Goal: Task Accomplishment & Management: Manage account settings

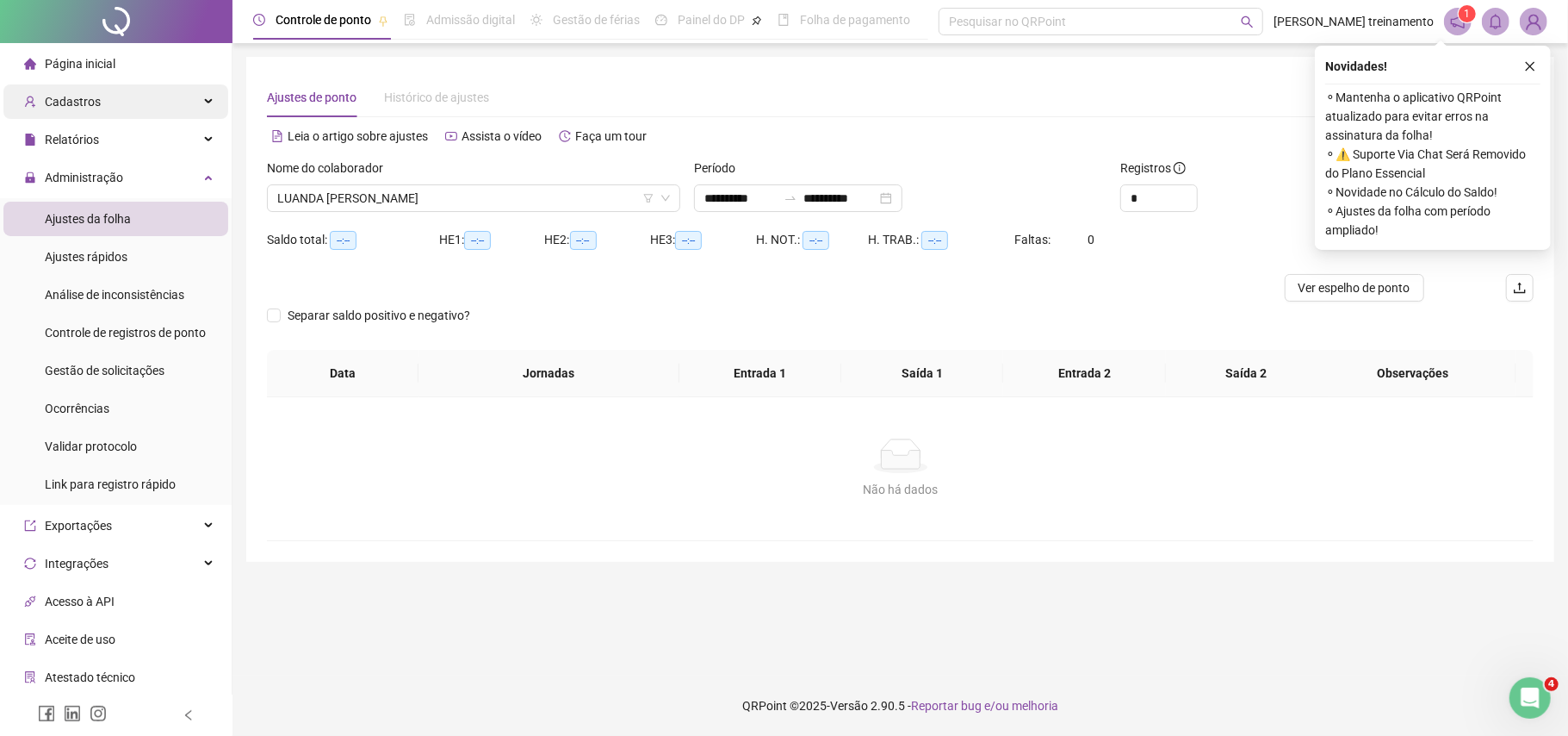
click at [129, 101] on div "Cadastros" at bounding box center [116, 101] width 225 height 34
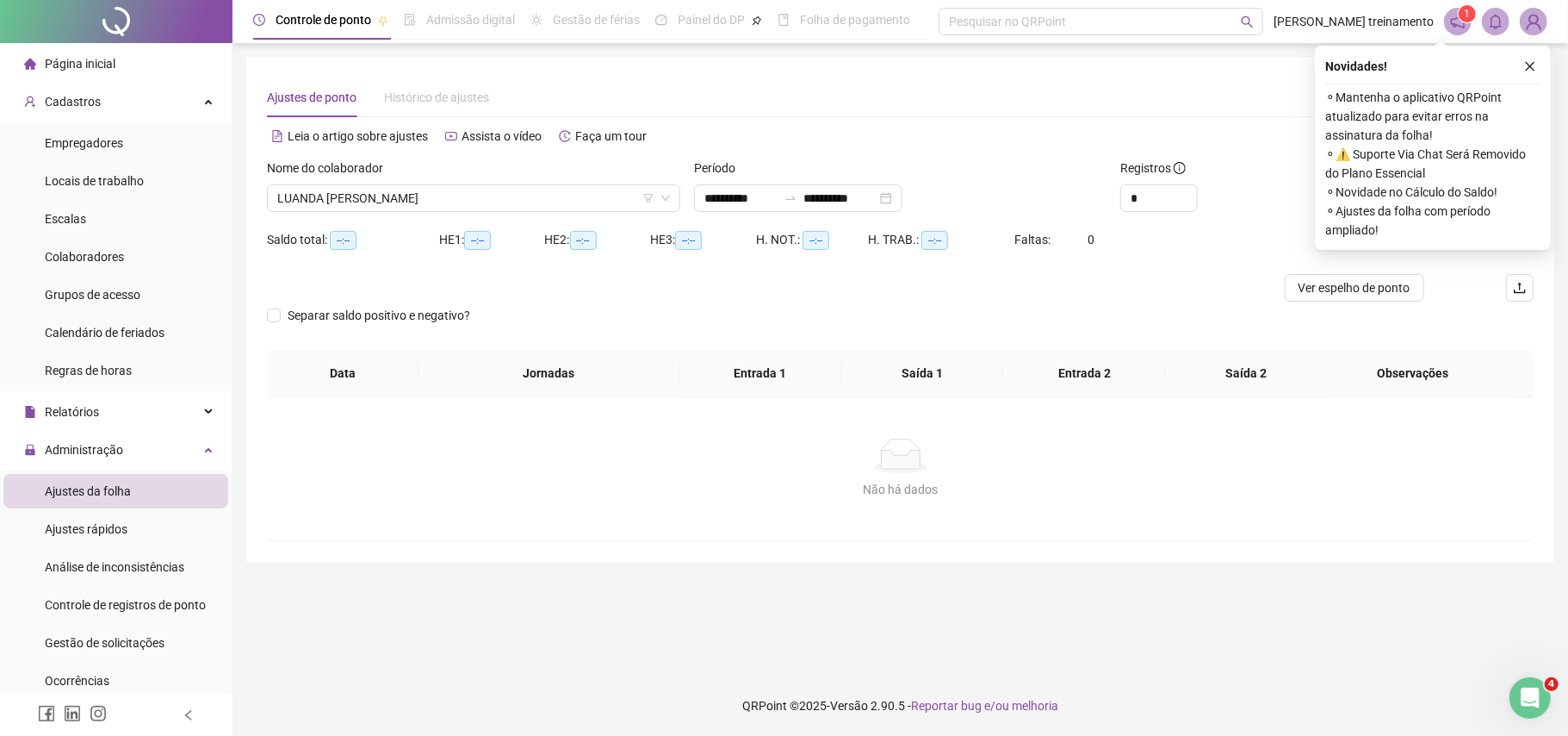
click at [160, 72] on li "Página inicial" at bounding box center [116, 63] width 225 height 34
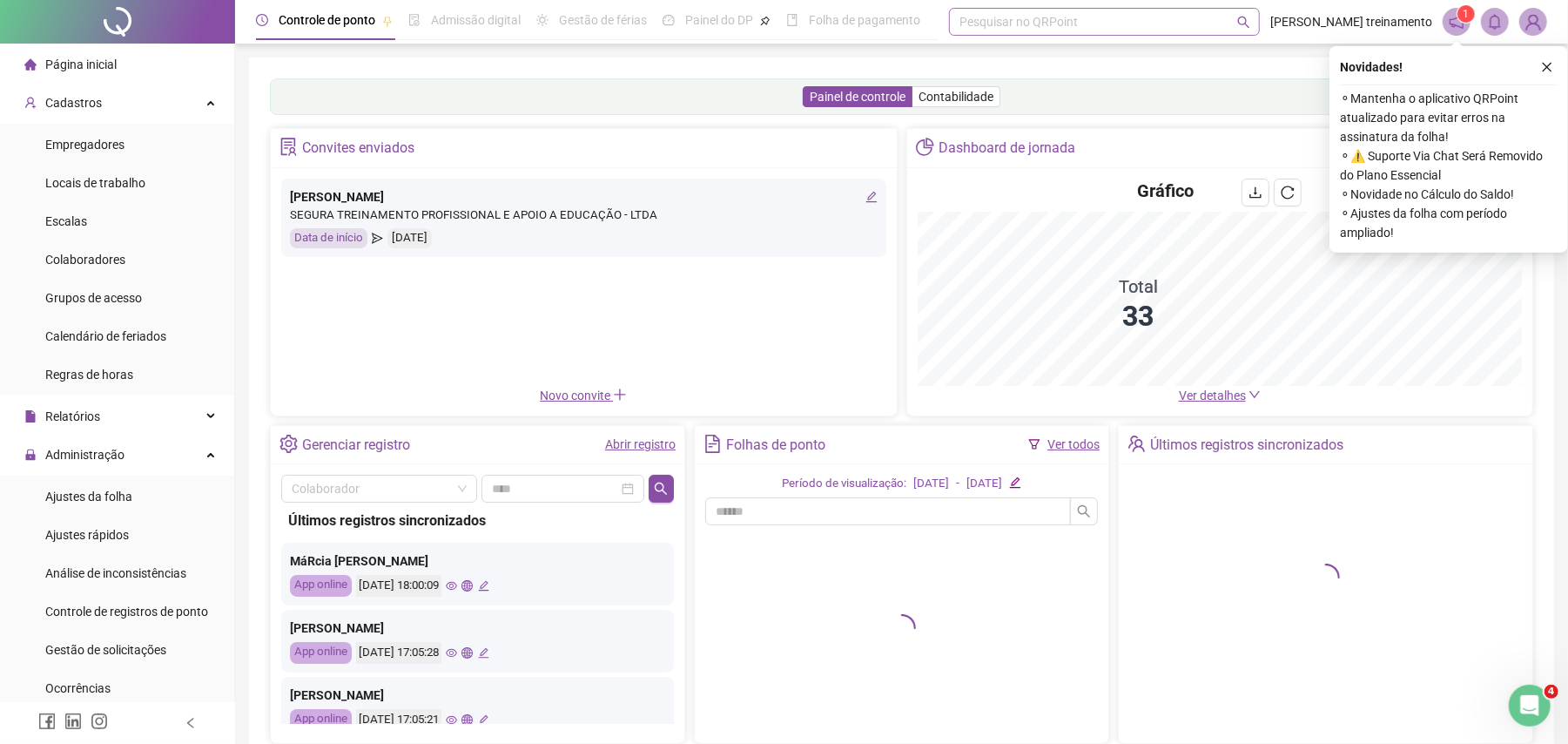
click at [1057, 28] on div "Pesquisar no QRPoint" at bounding box center [1105, 22] width 311 height 28
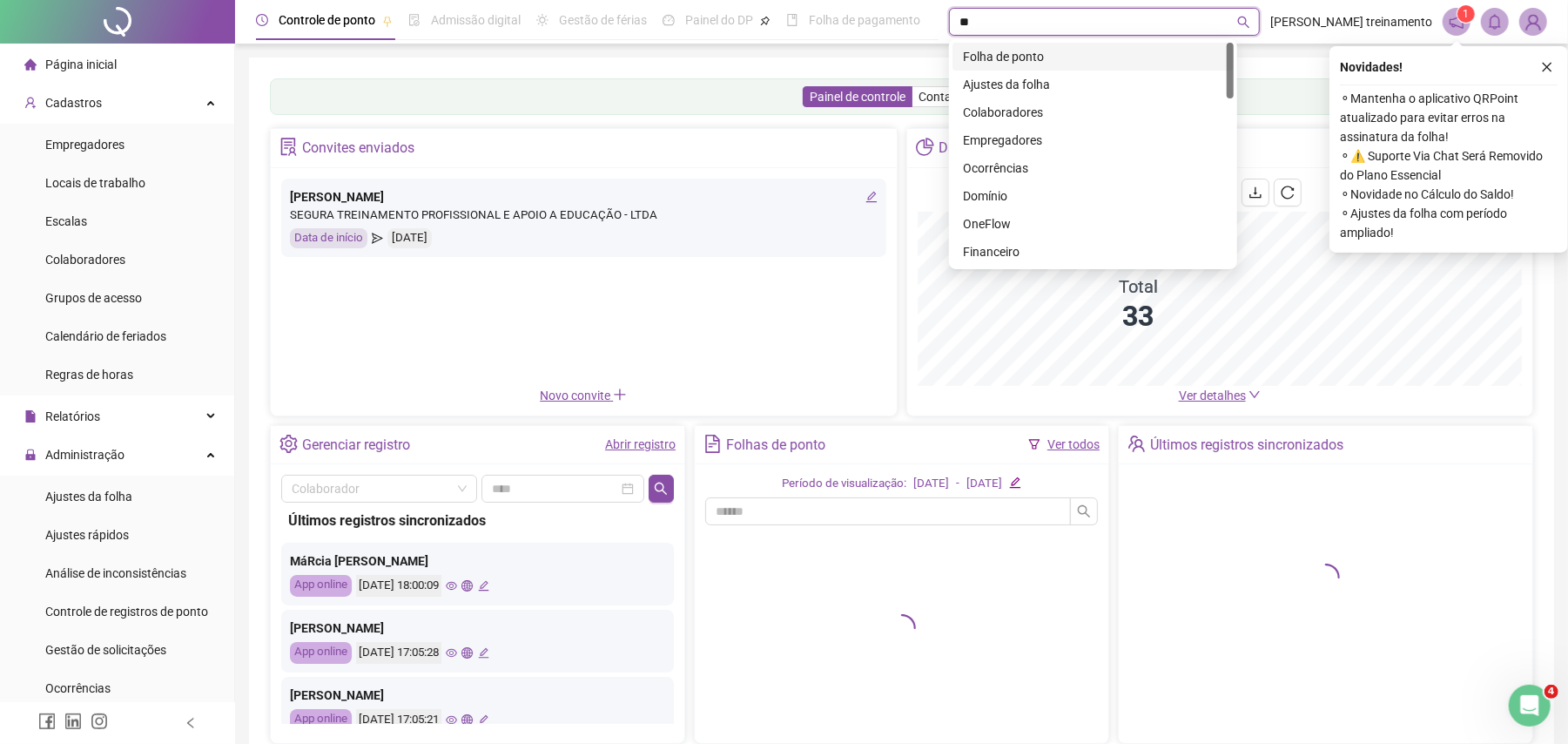
type input "***"
click at [1061, 53] on div "Folha de ponto" at bounding box center [1092, 56] width 260 height 19
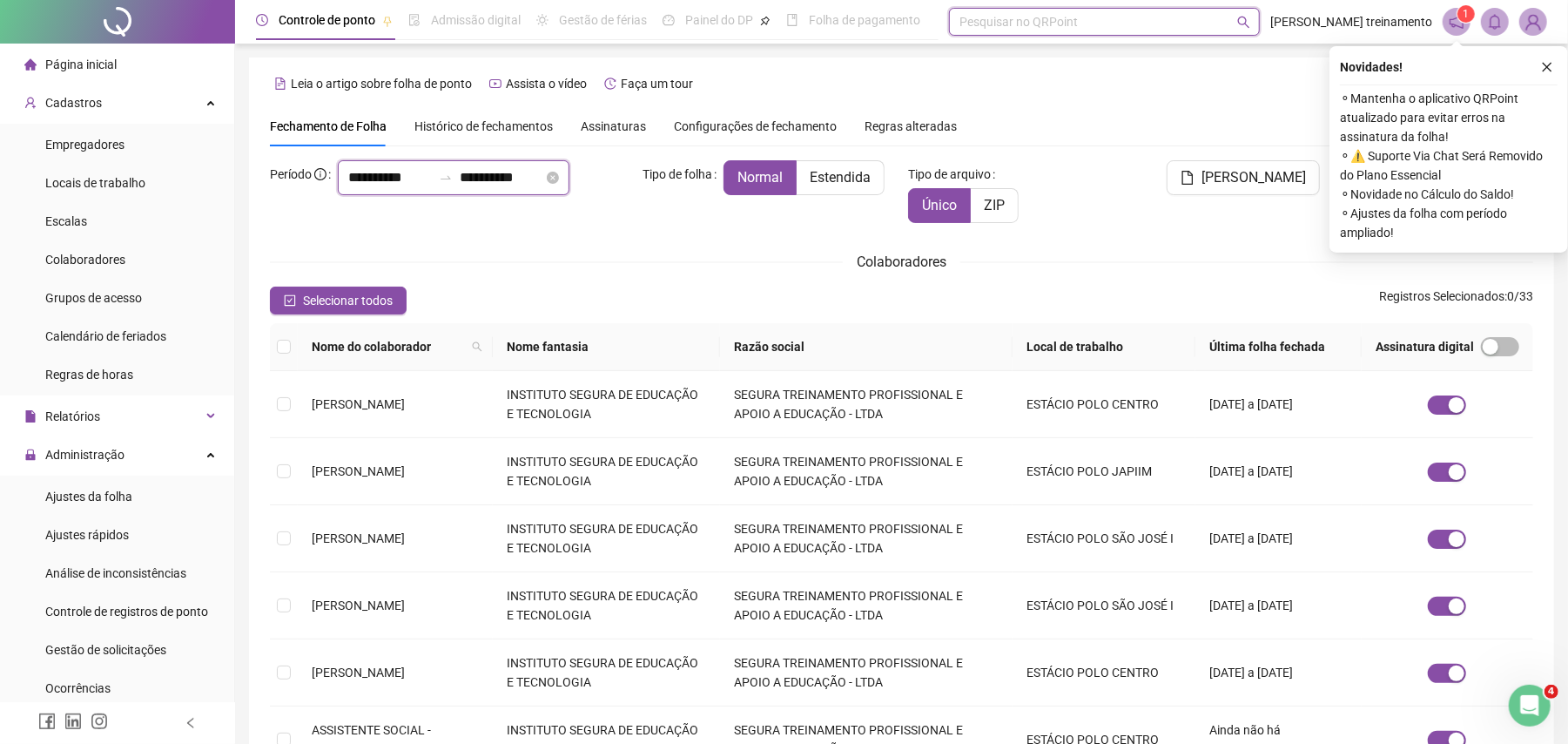
click at [431, 177] on input "**********" at bounding box center [390, 177] width 84 height 21
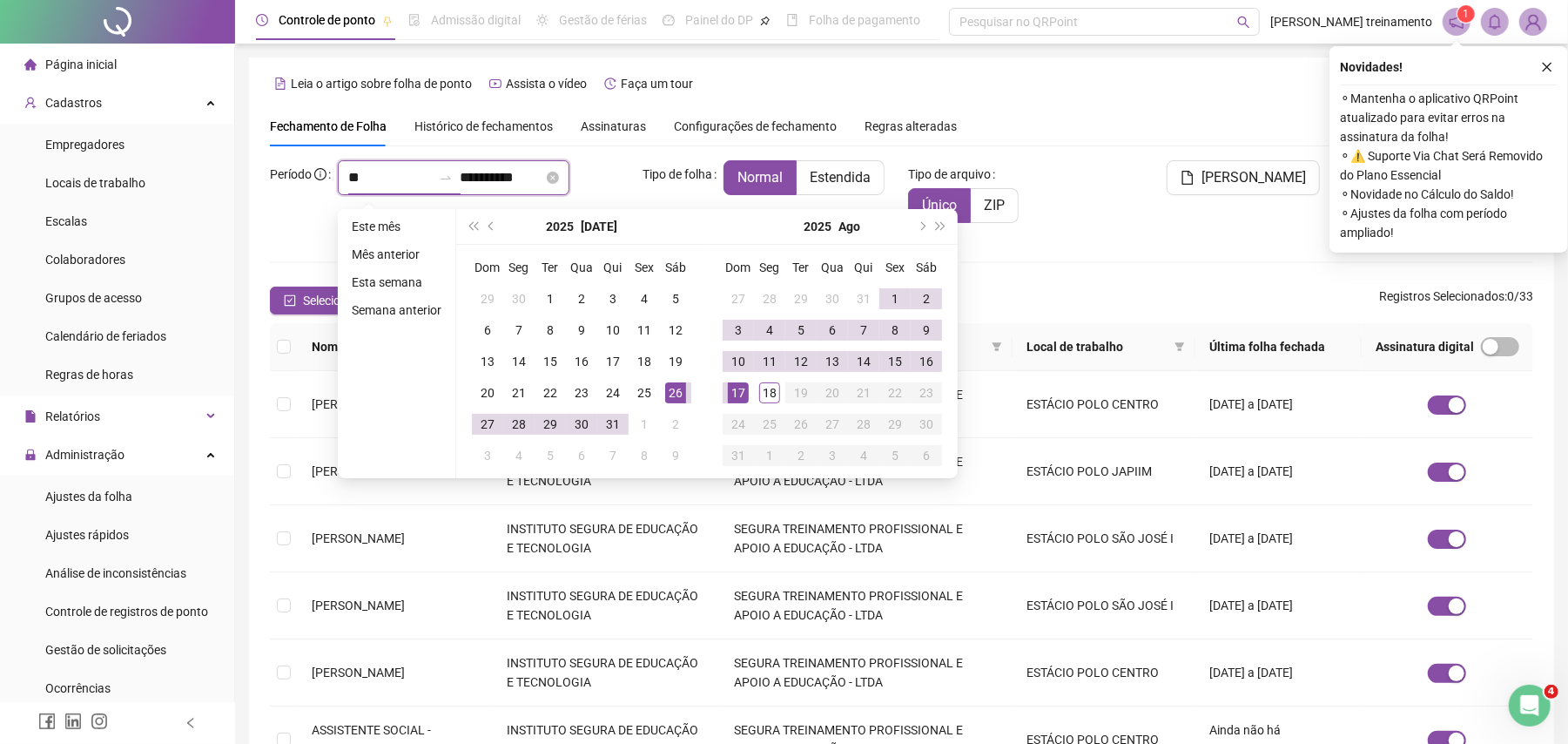
type input "*"
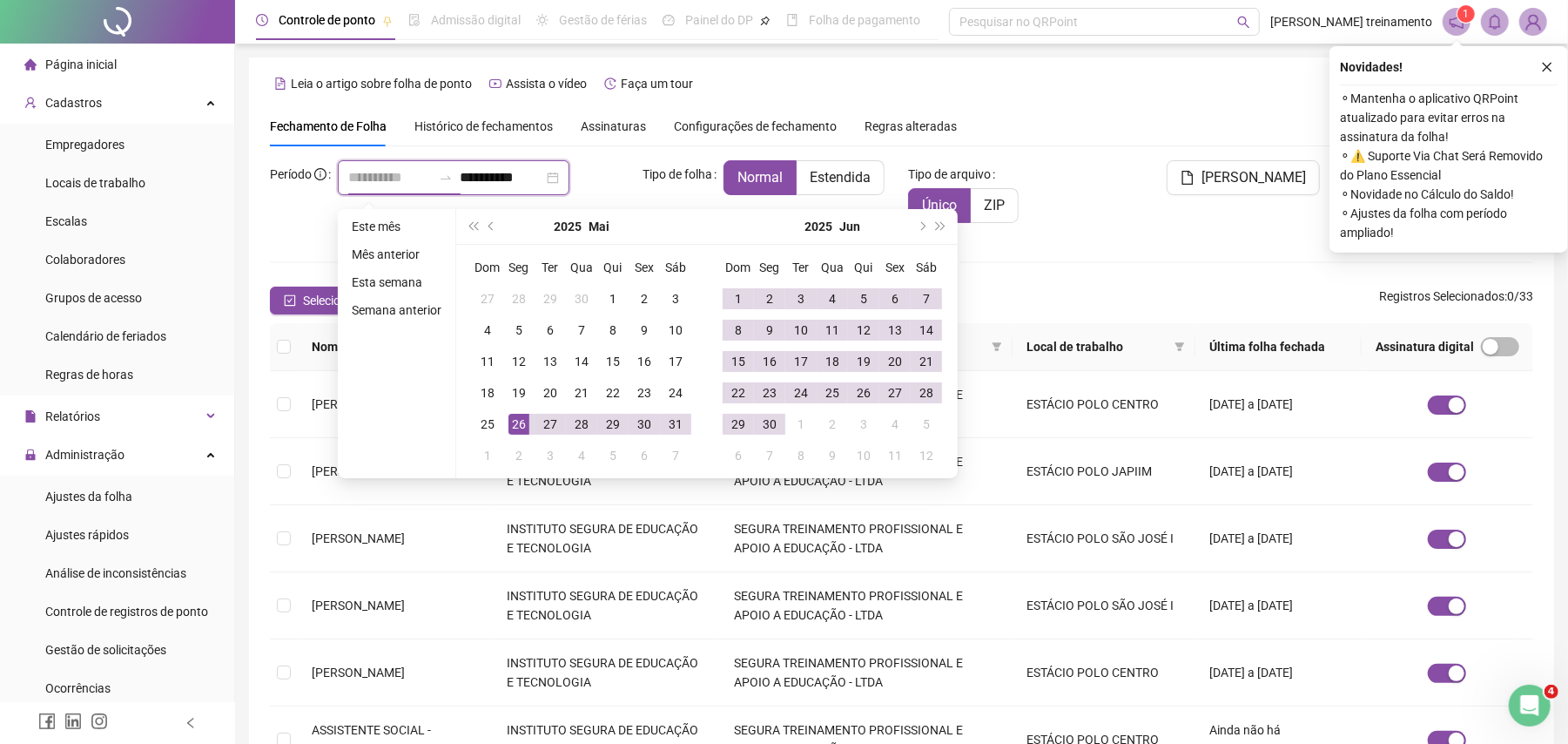
type input "**********"
click at [520, 424] on div "26" at bounding box center [519, 425] width 21 height 21
type input "**********"
click at [865, 390] on div "26" at bounding box center [864, 393] width 21 height 21
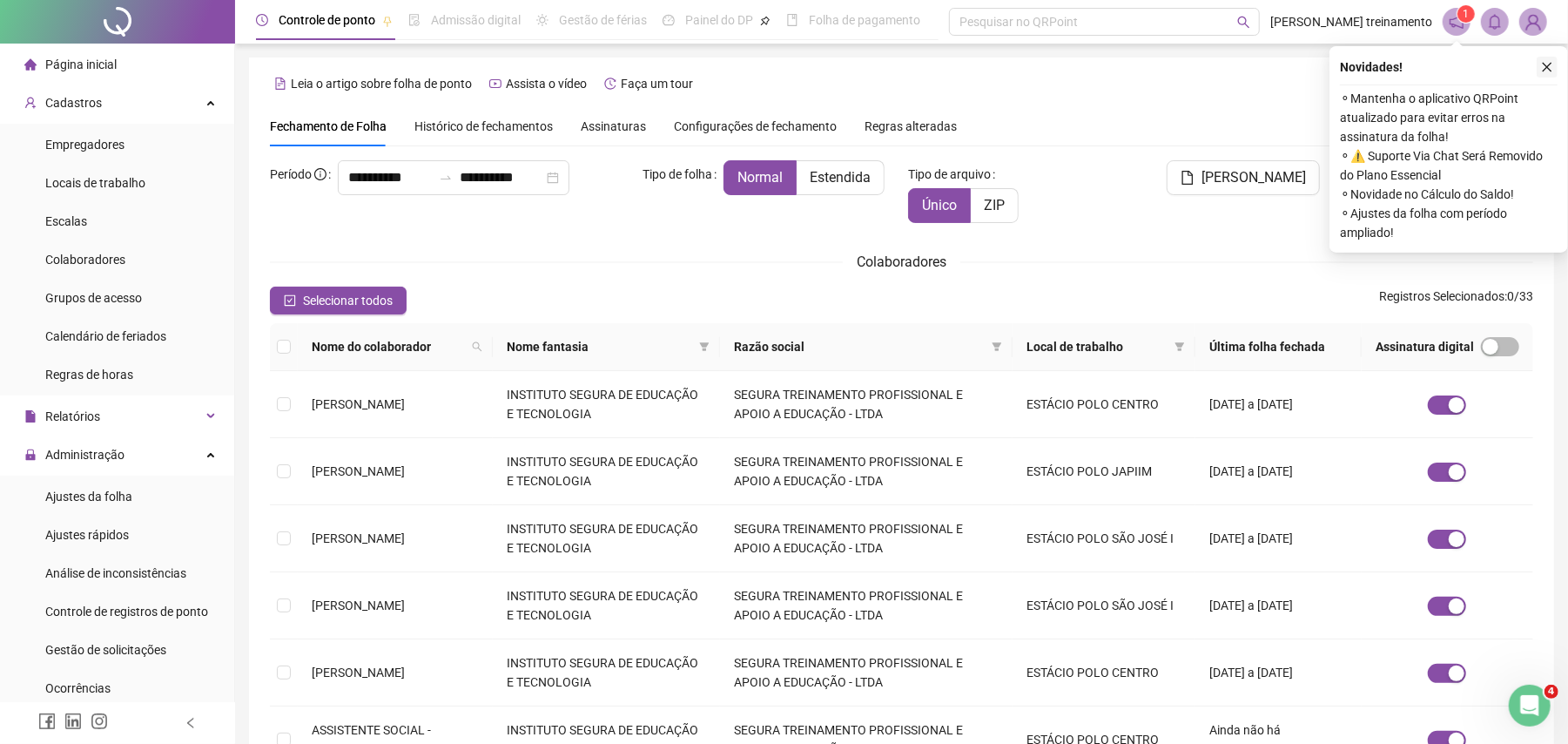
click at [1547, 66] on icon "close" at bounding box center [1548, 67] width 10 height 10
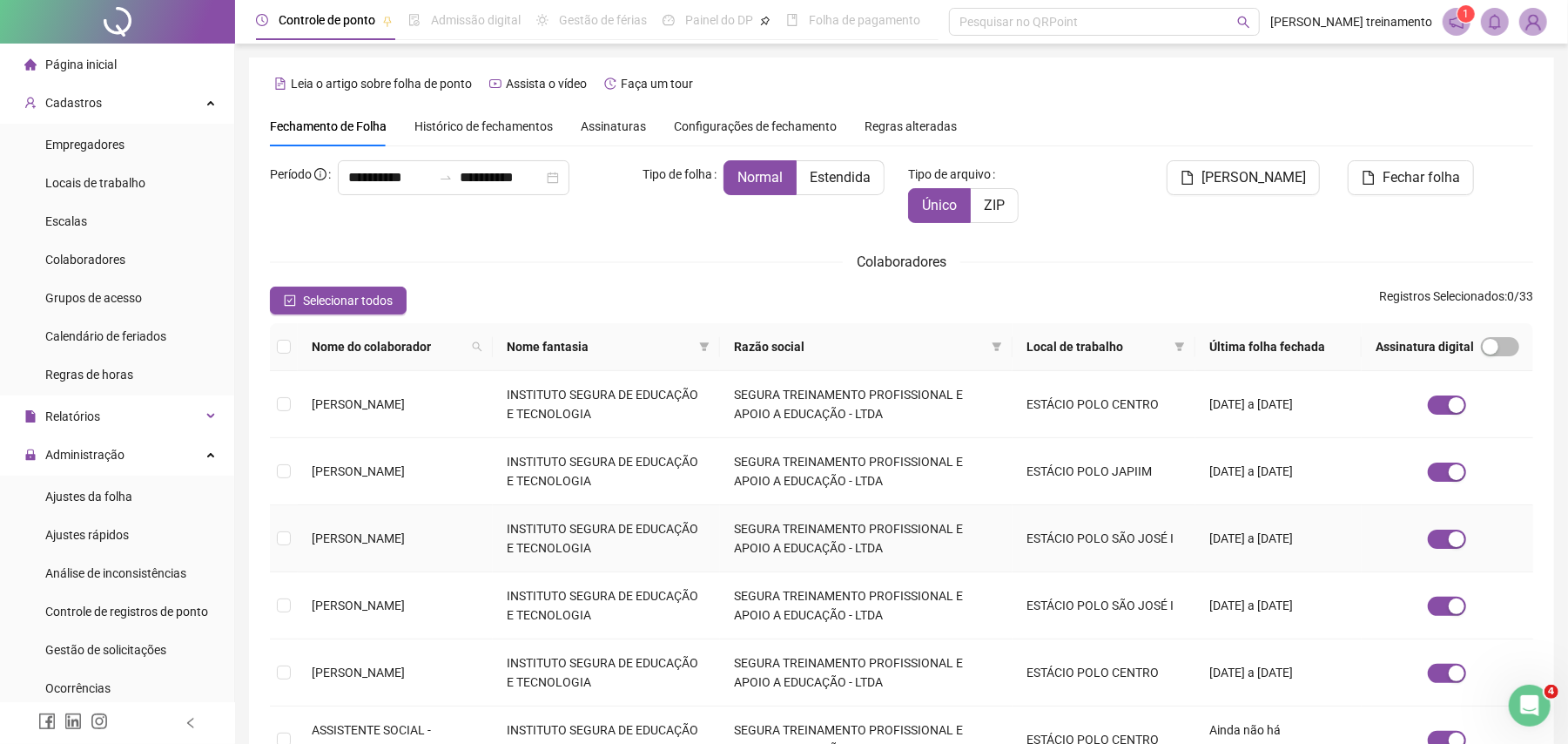
click at [573, 547] on td "INSTITUTO SEGURA DE EDUCAÇÃO E TECNOLOGIA" at bounding box center [607, 538] width 228 height 67
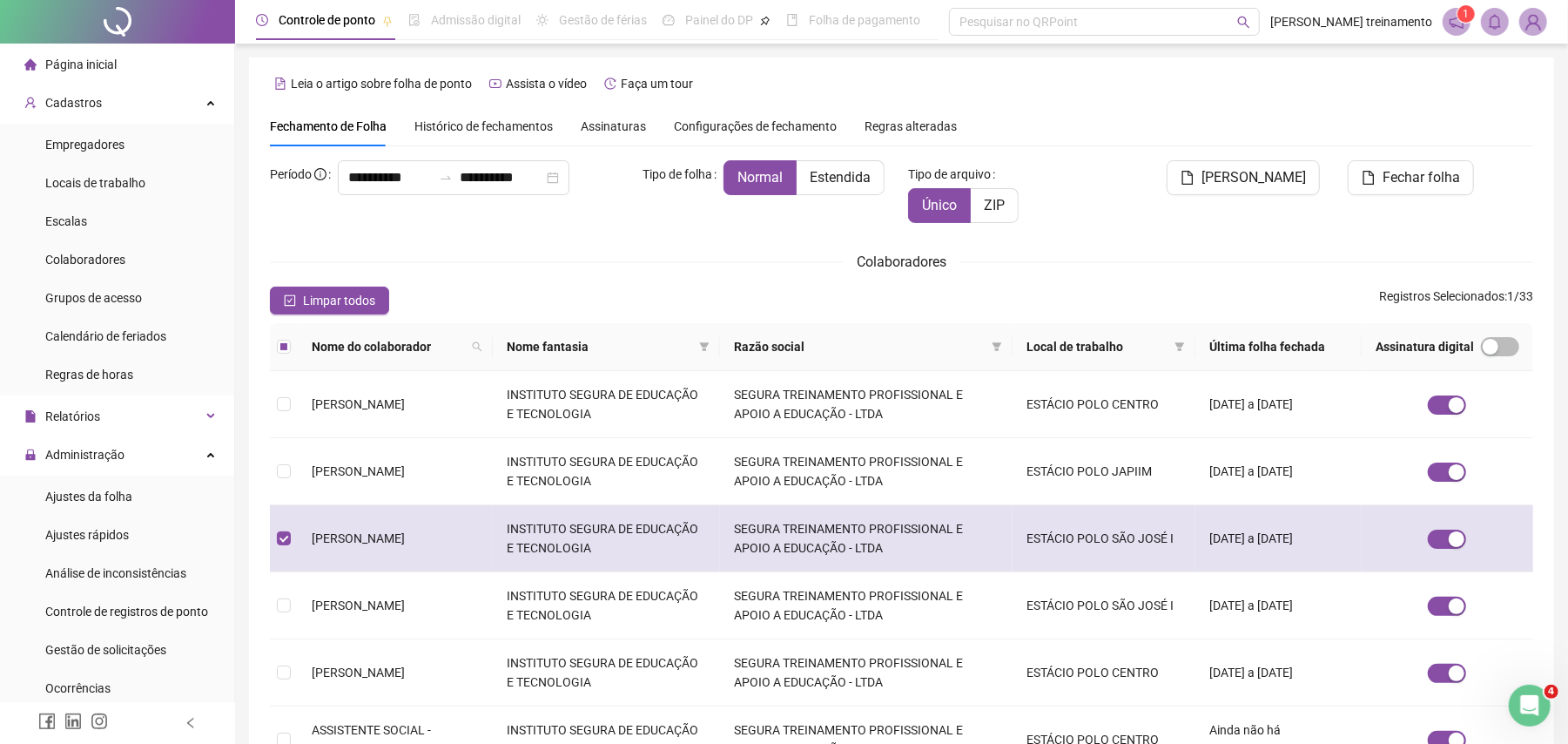
click at [573, 547] on td "INSTITUTO SEGURA DE EDUCAÇÃO E TECNOLOGIA" at bounding box center [607, 538] width 228 height 67
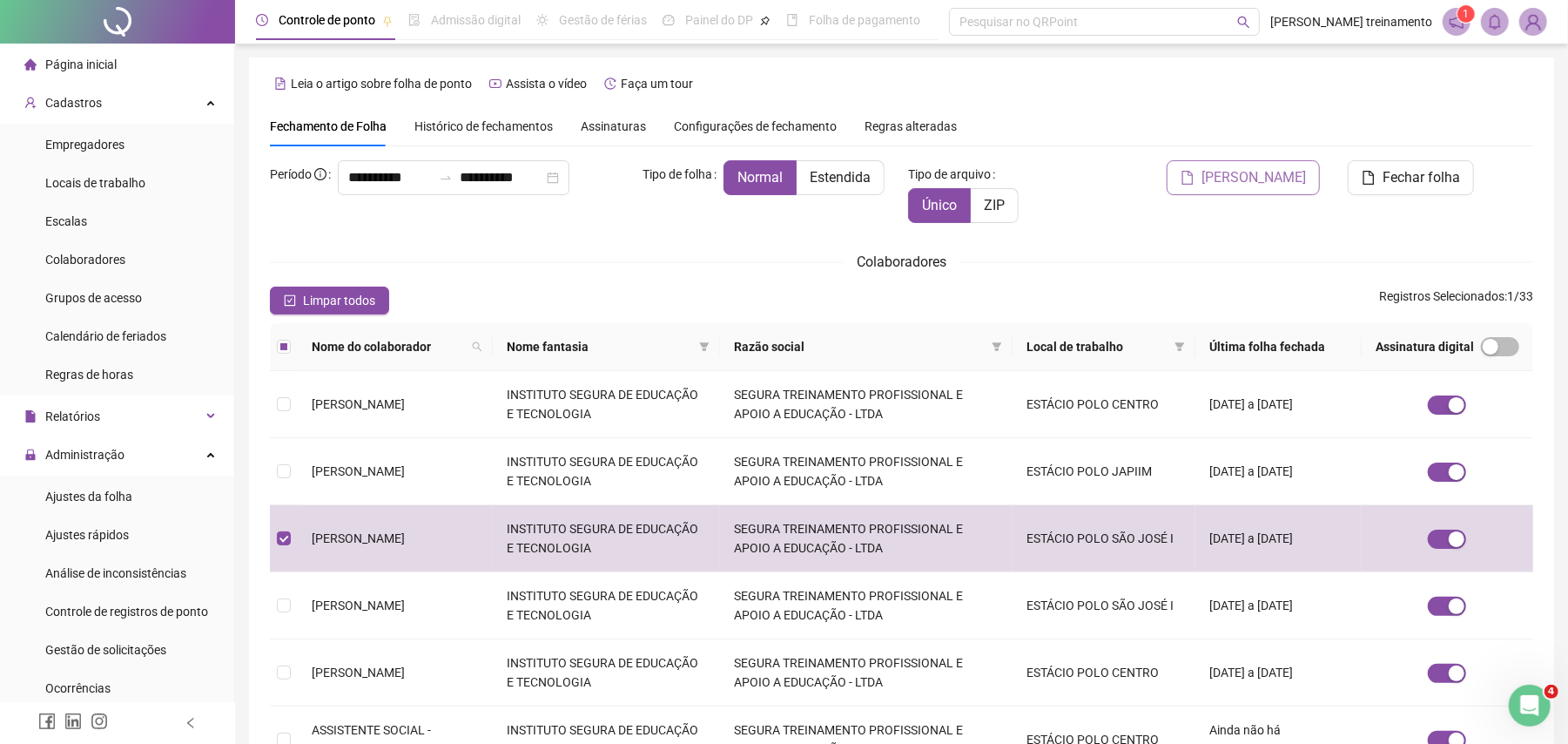
click at [1264, 182] on span "[PERSON_NAME]" at bounding box center [1254, 177] width 104 height 21
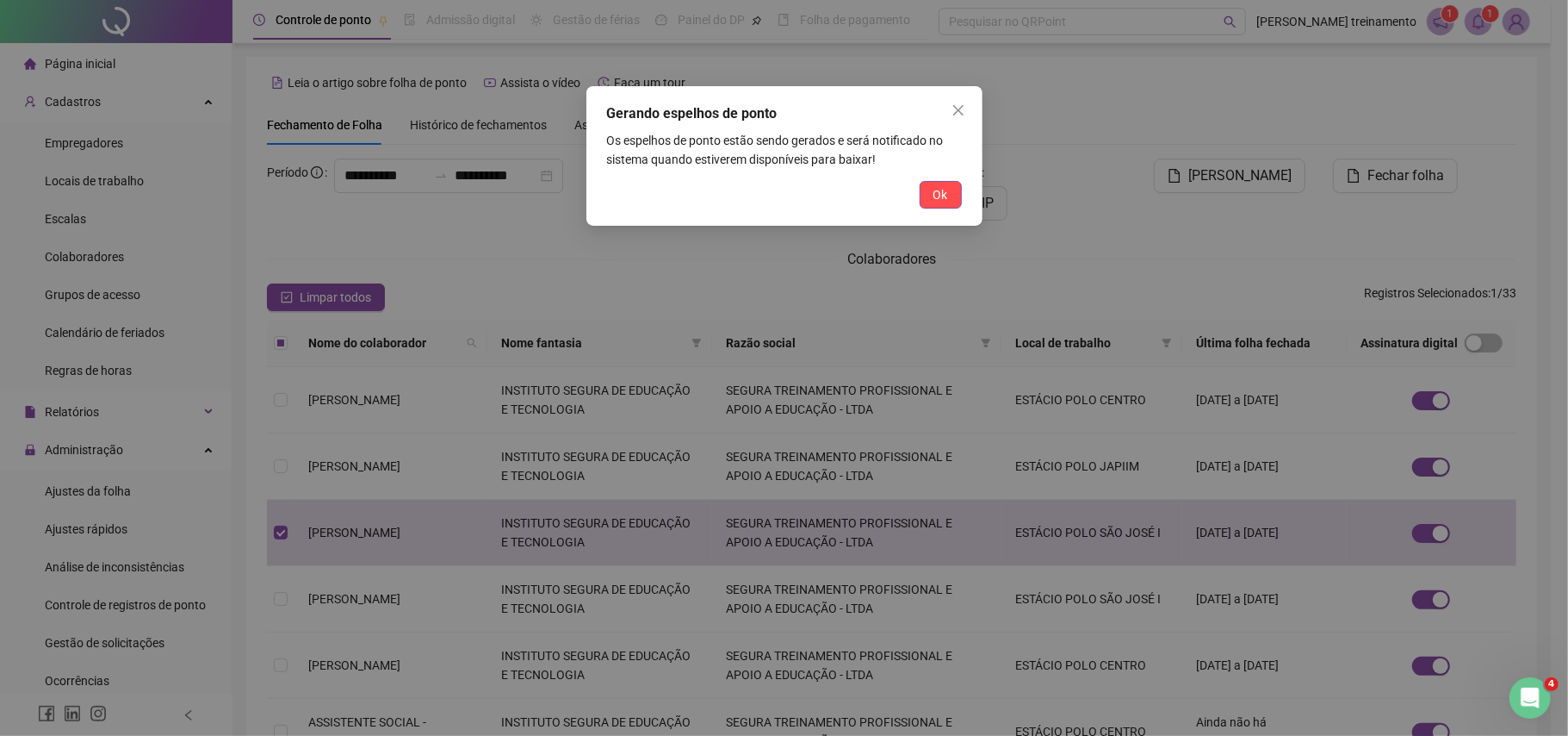
drag, startPoint x: 958, startPoint y: 113, endPoint x: 969, endPoint y: 145, distance: 33.8
click at [959, 112] on icon "close" at bounding box center [958, 110] width 14 height 14
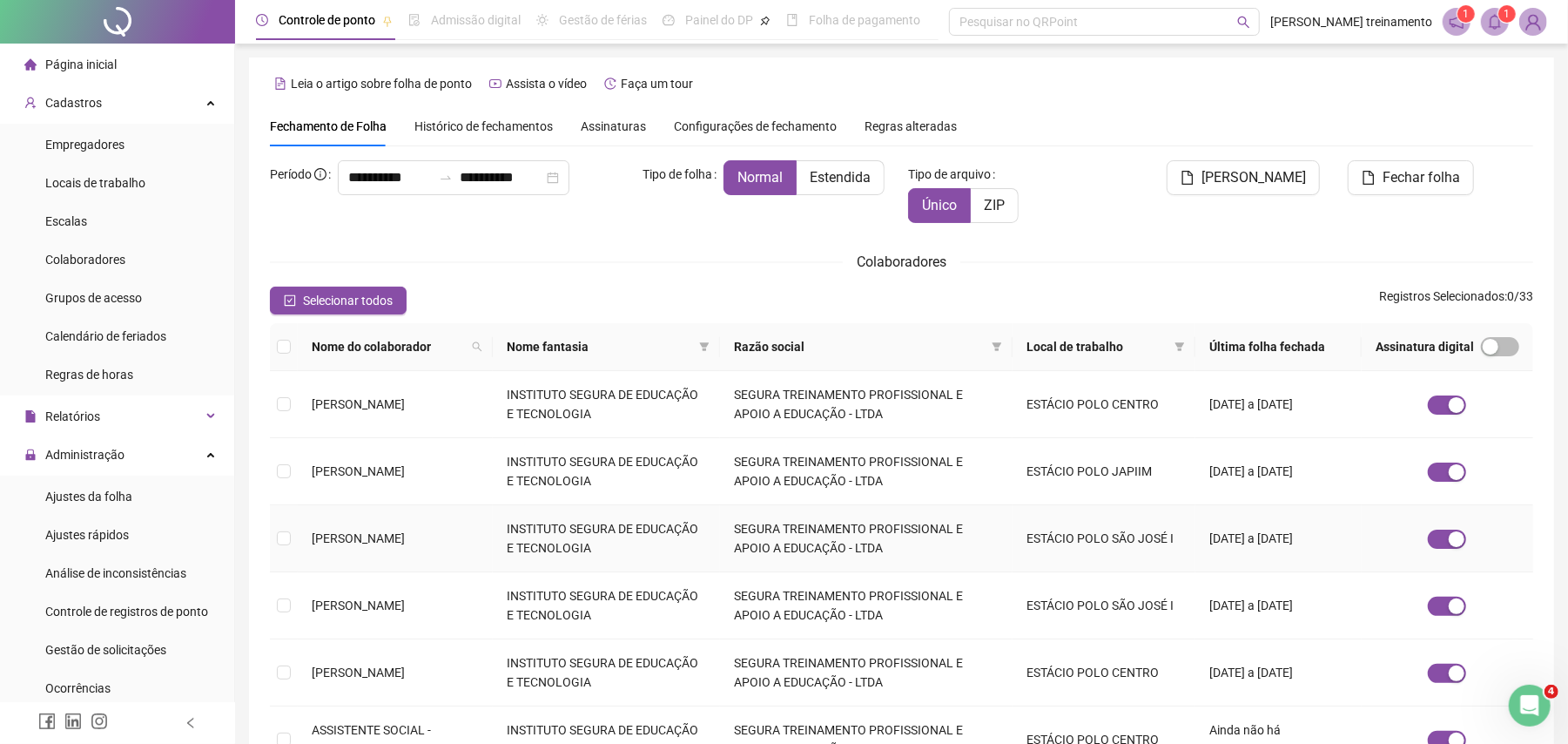
click at [1233, 548] on td "[DATE] a [DATE]" at bounding box center [1279, 538] width 166 height 67
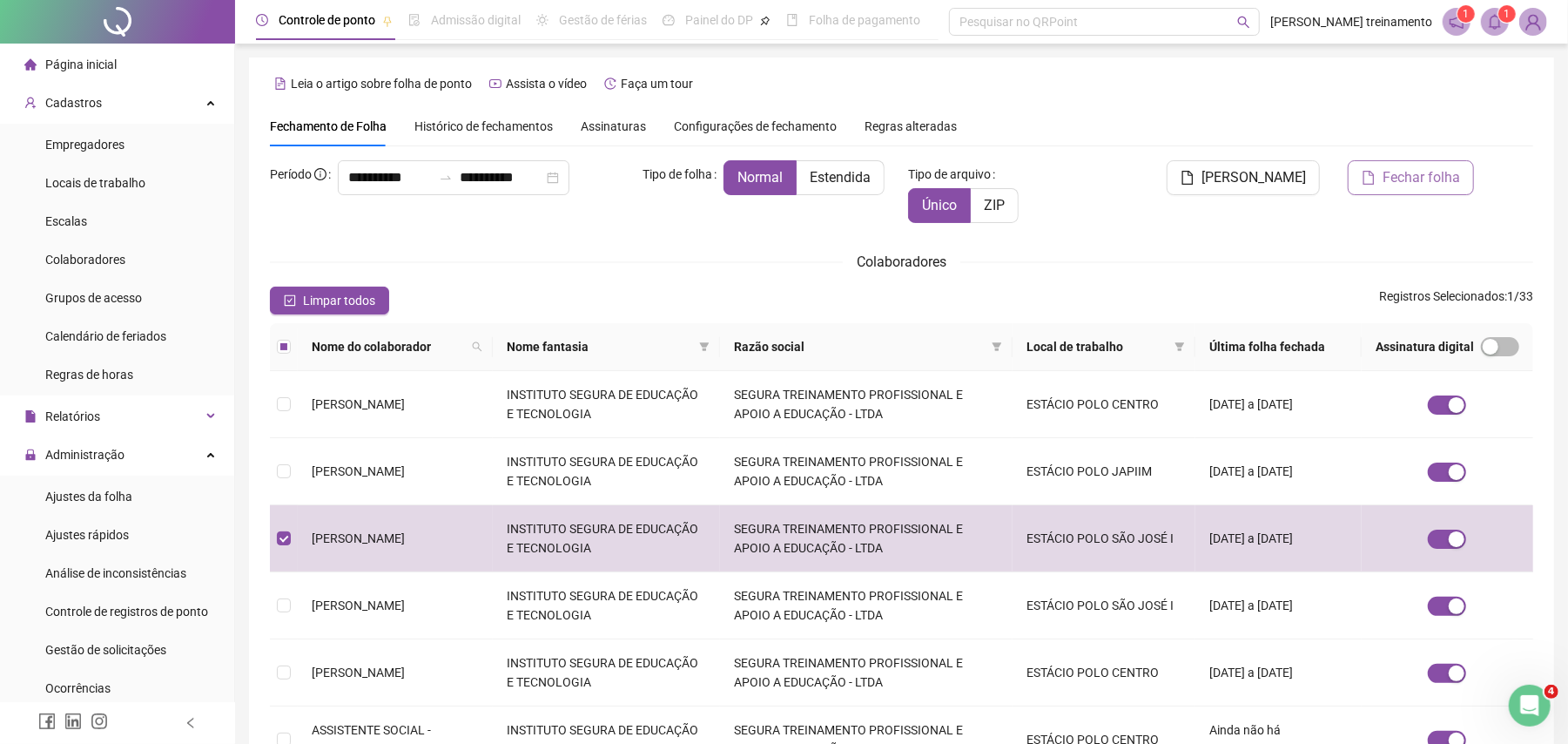
click at [1411, 181] on span "Fechar folha" at bounding box center [1422, 177] width 78 height 21
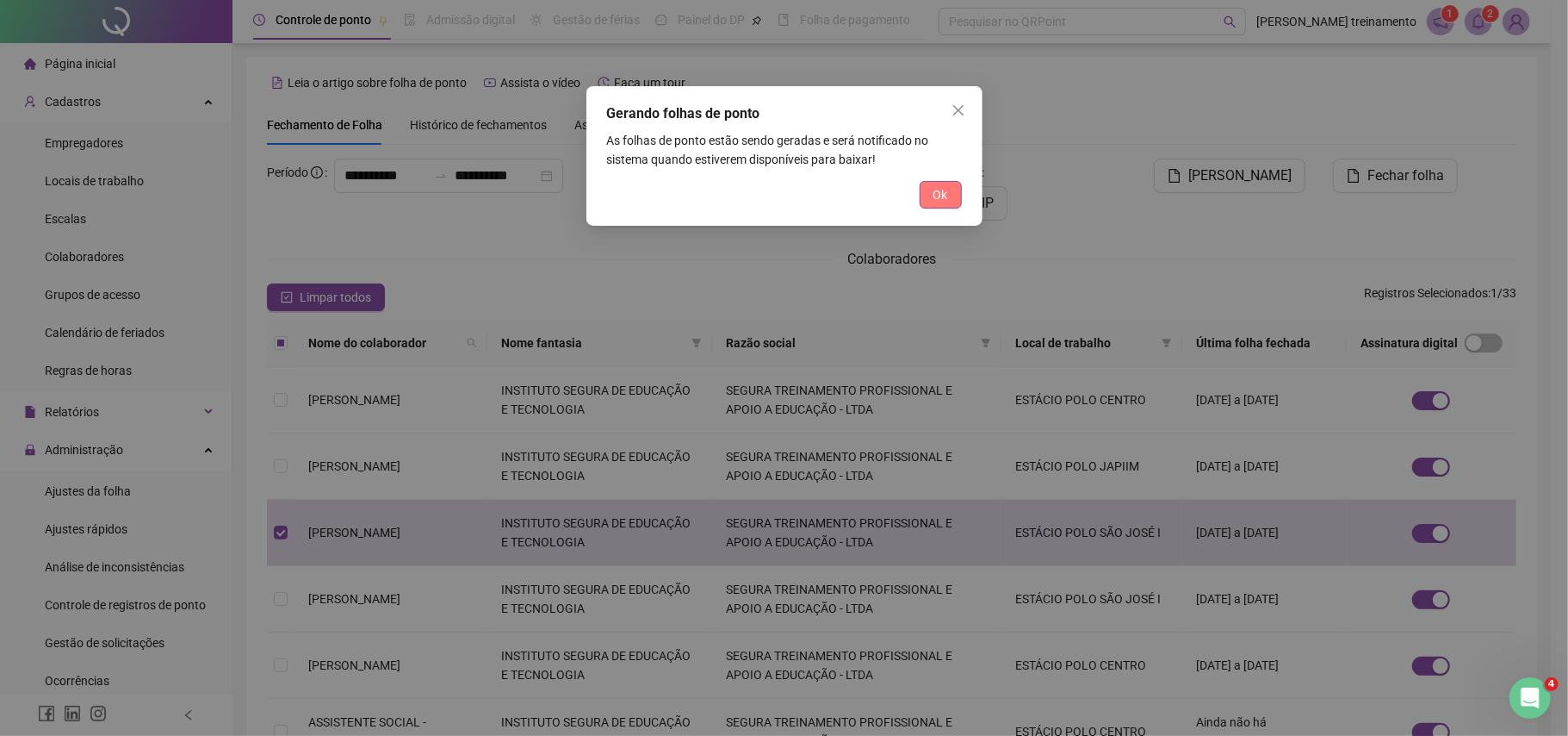
click at [934, 193] on span "Ok" at bounding box center [941, 195] width 15 height 19
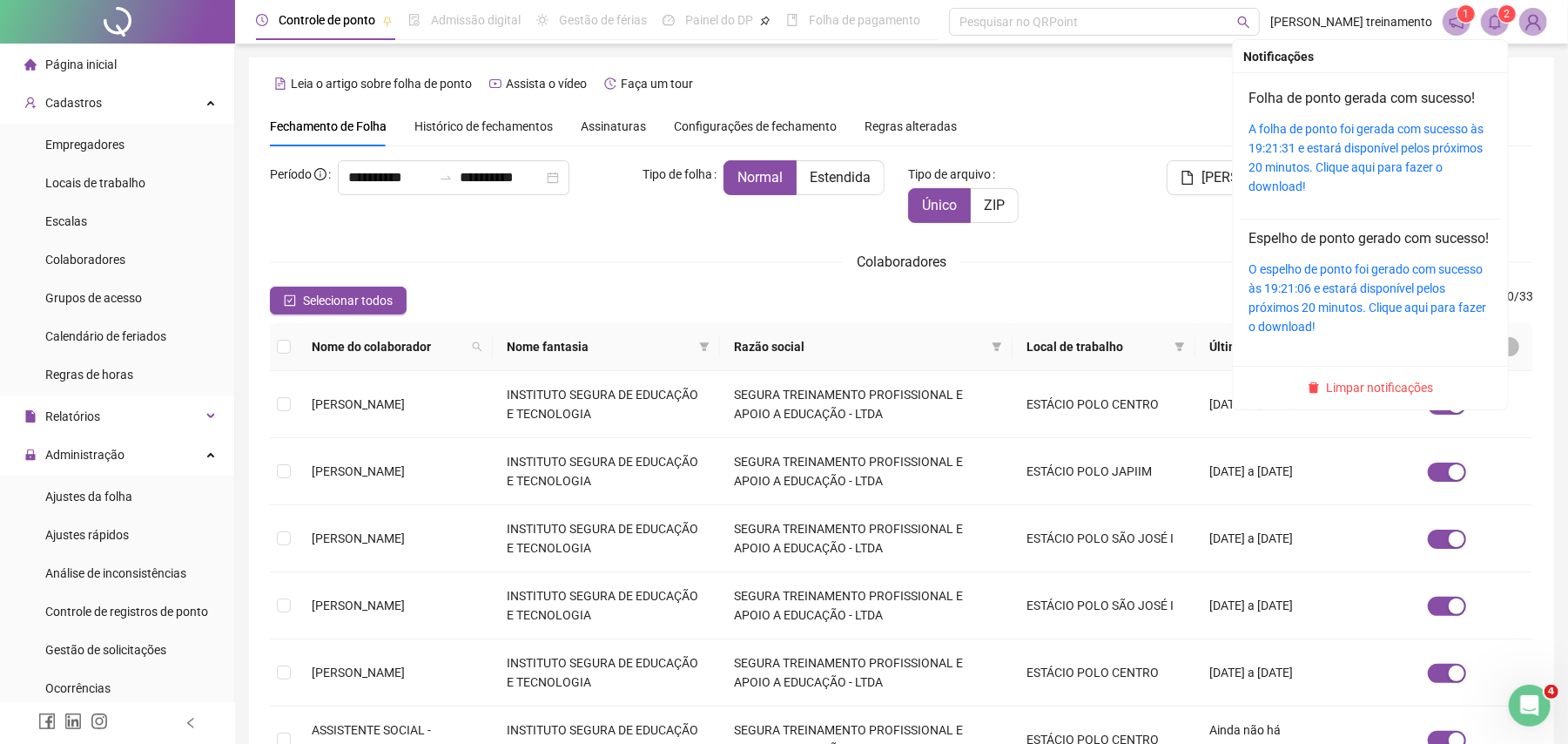
click at [1387, 109] on div "Folha de ponto gerada com sucesso! A folha de ponto foi gerada com sucesso às 1…" at bounding box center [1370, 142] width 244 height 108
click at [1386, 145] on link "A folha de ponto foi gerada com sucesso às 19:21:31 e estará disponível pelos p…" at bounding box center [1366, 157] width 235 height 71
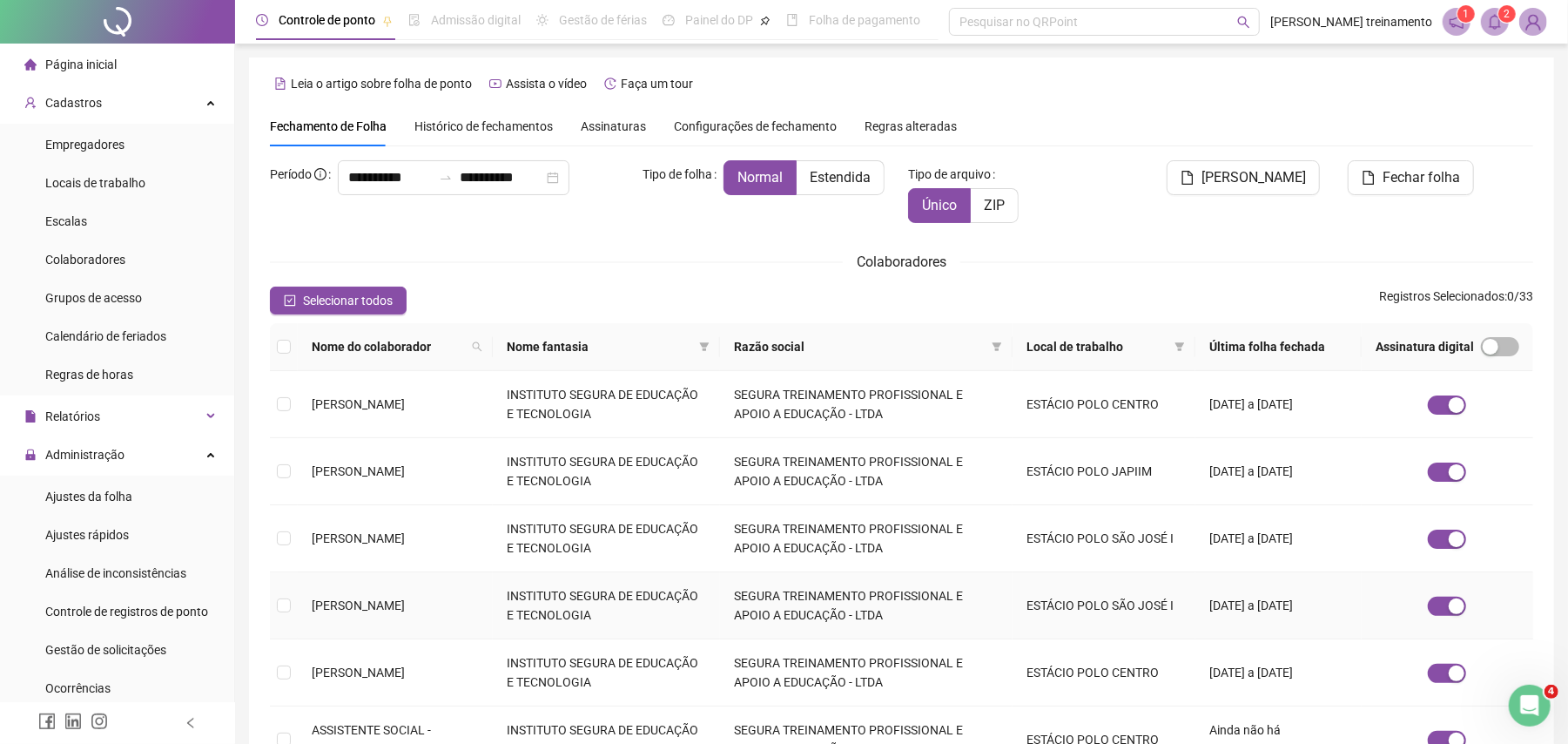
click at [352, 608] on span "[PERSON_NAME]" at bounding box center [358, 605] width 94 height 14
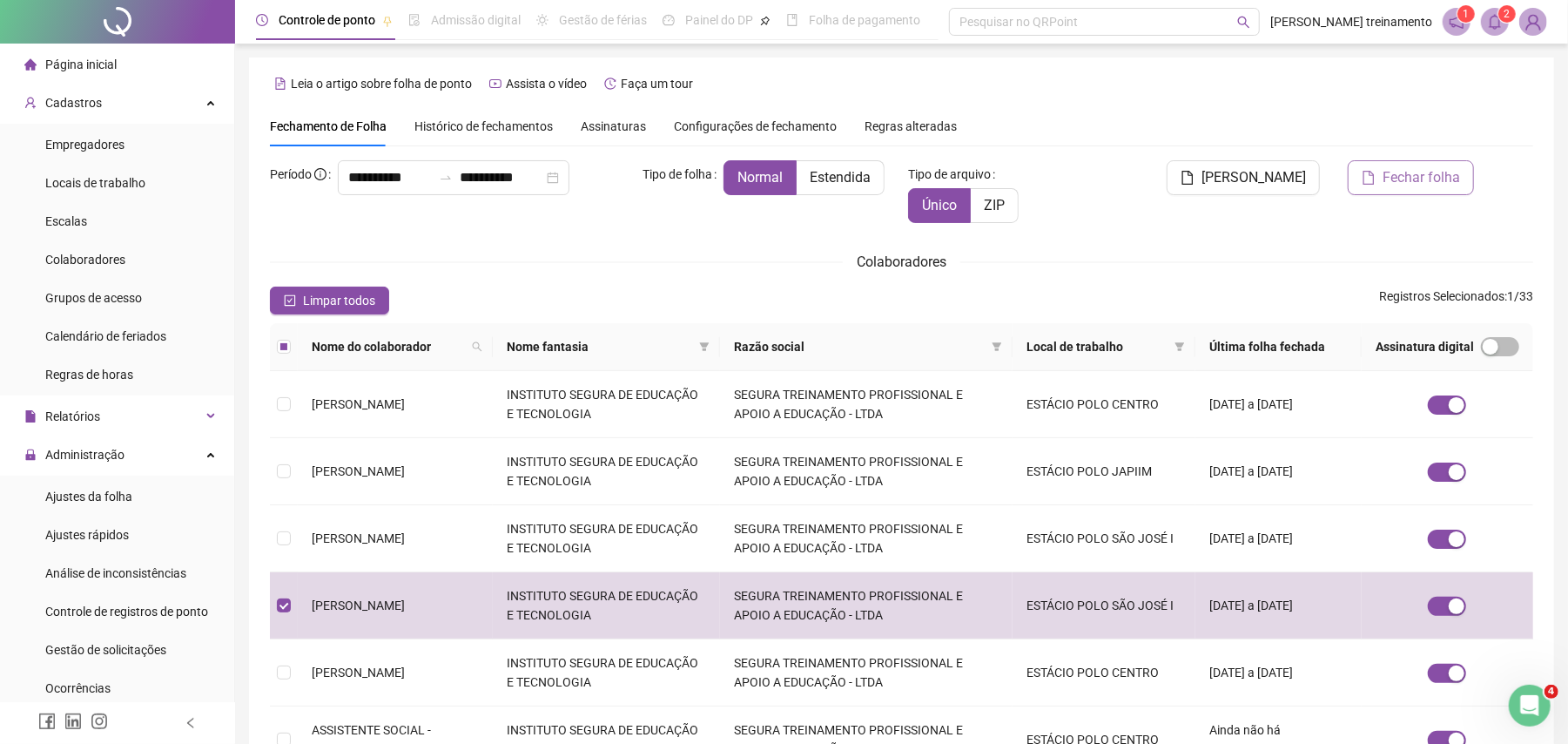
click at [1435, 185] on span "Fechar folha" at bounding box center [1422, 177] width 78 height 21
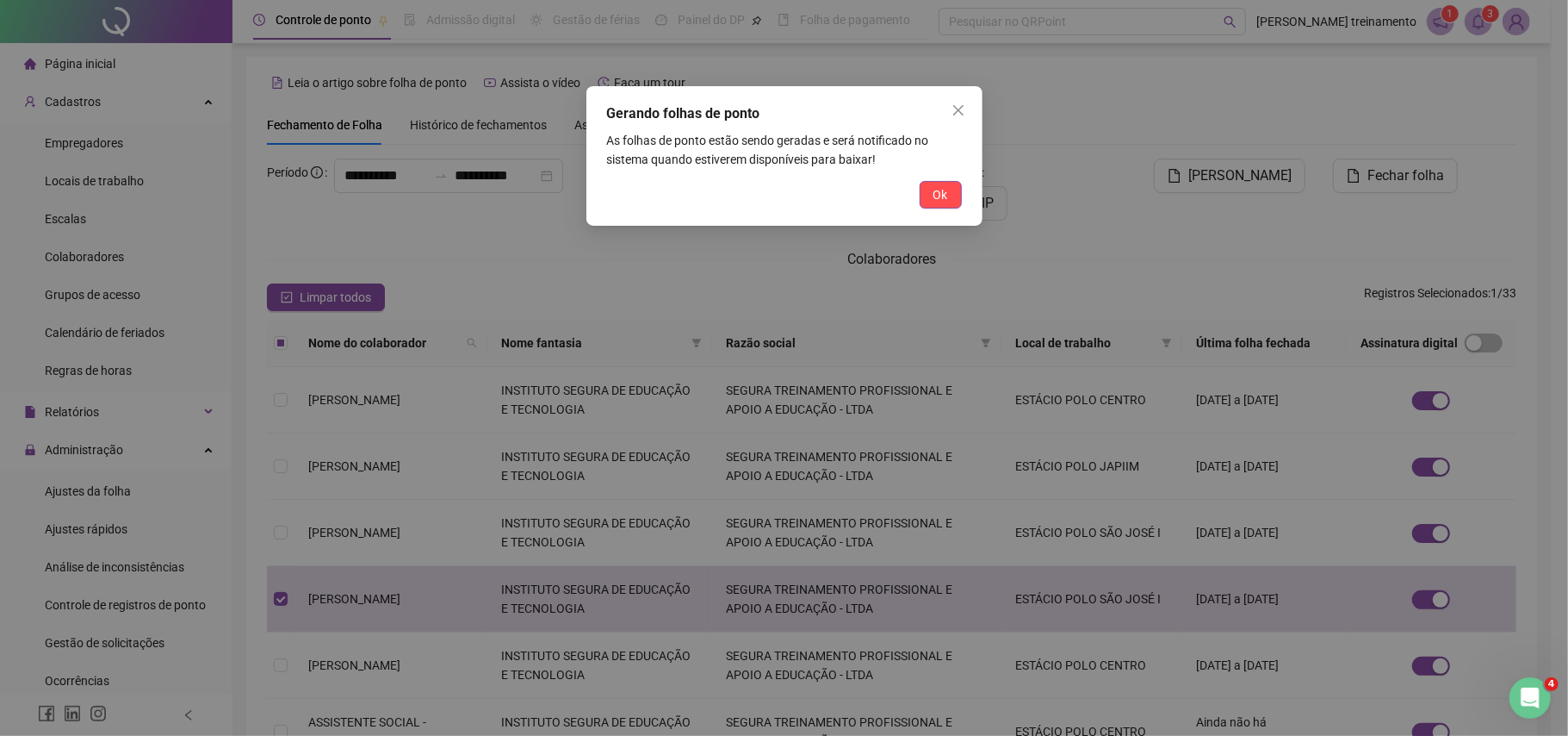
click at [941, 194] on span "Ok" at bounding box center [941, 195] width 15 height 19
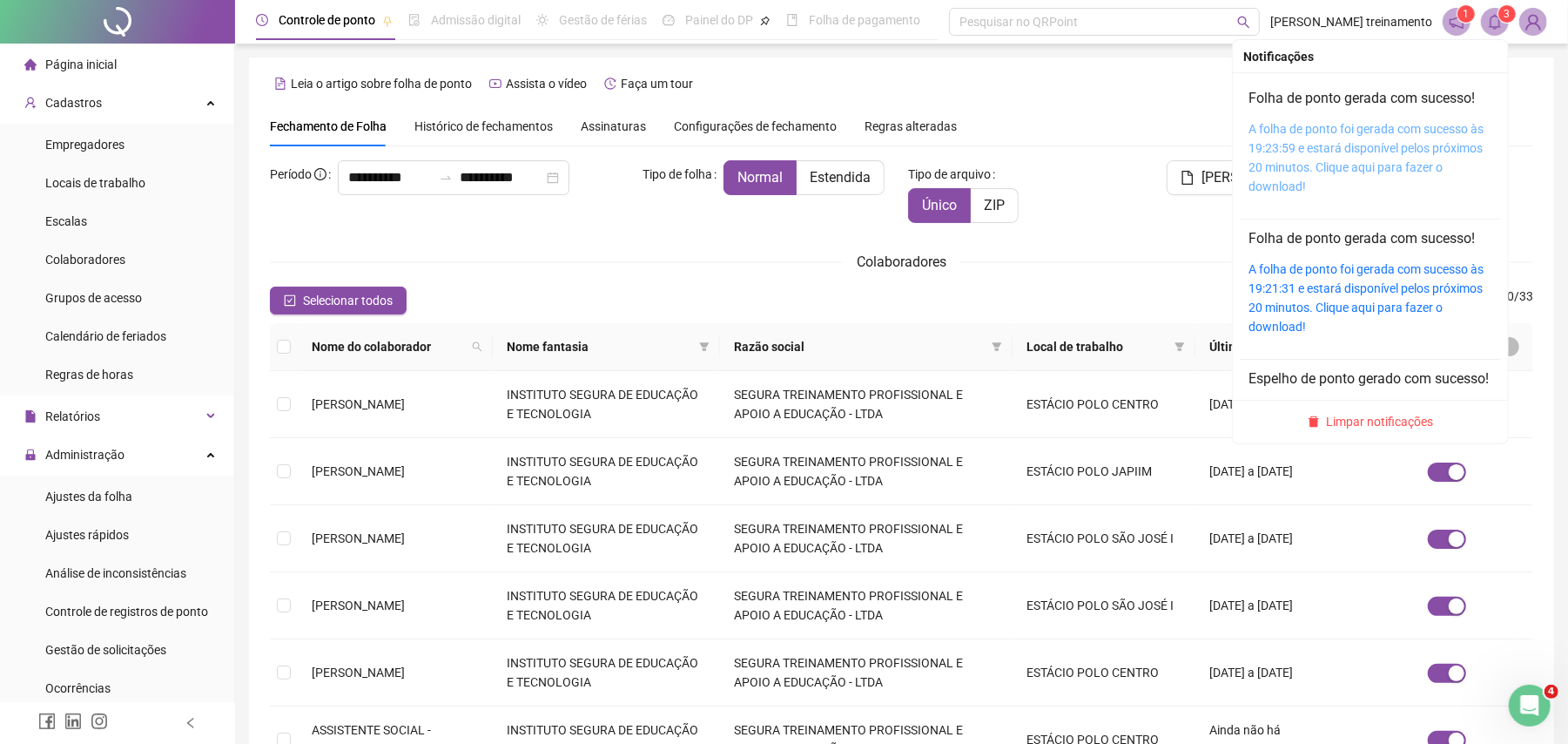
click at [1408, 145] on link "A folha de ponto foi gerada com sucesso às 19:23:59 e estará disponível pelos p…" at bounding box center [1366, 157] width 235 height 71
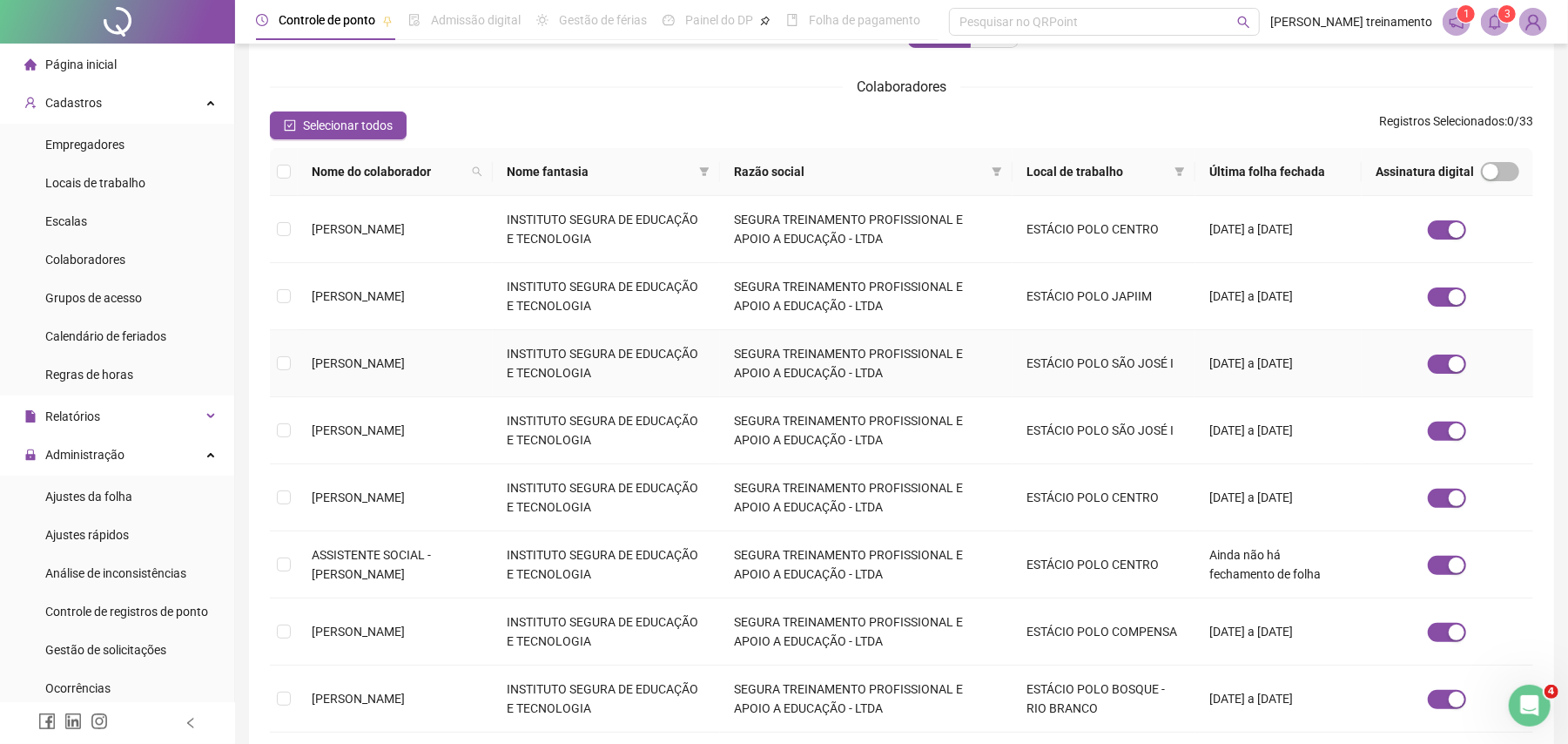
scroll to position [232, 0]
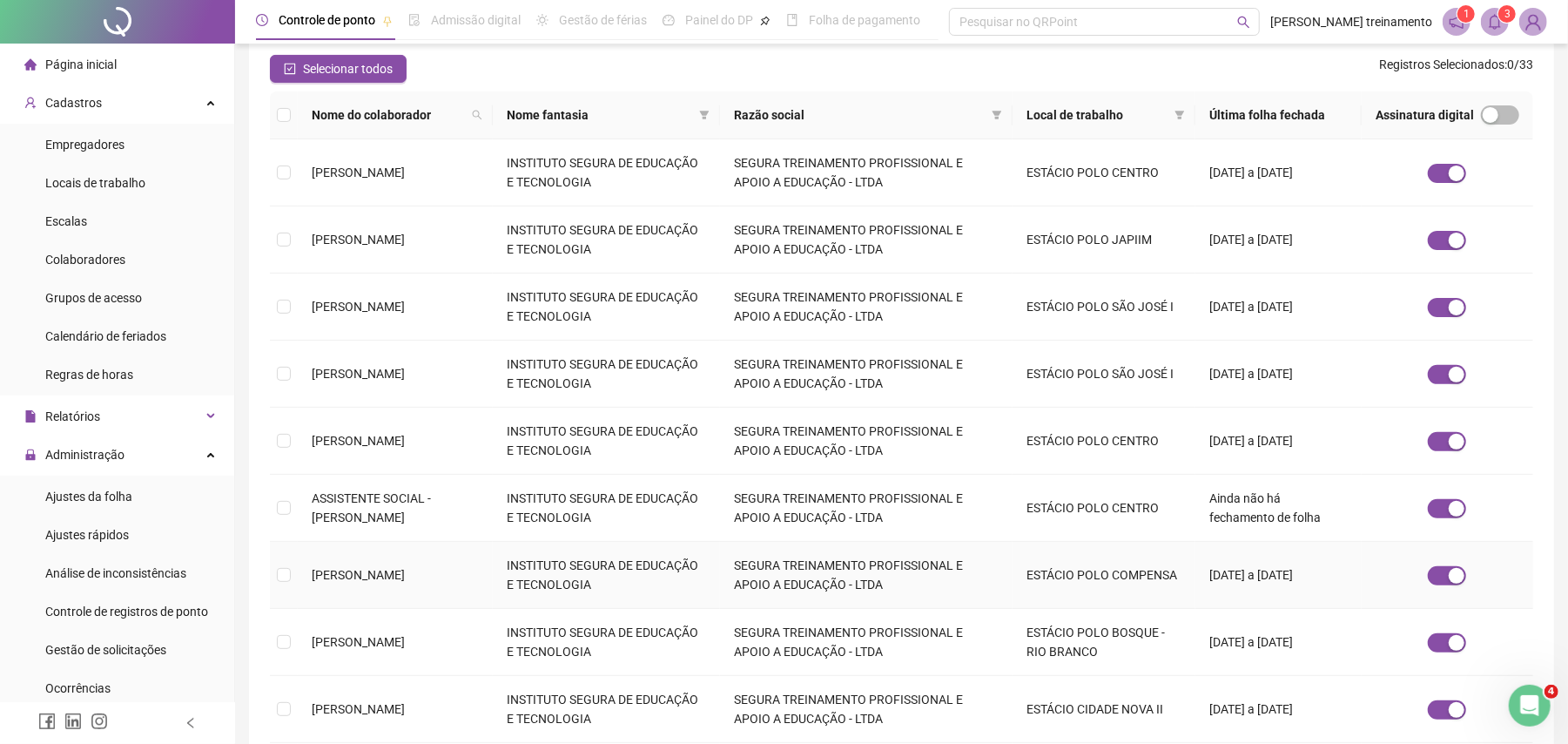
drag, startPoint x: 372, startPoint y: 582, endPoint x: 387, endPoint y: 578, distance: 15.5
click at [374, 579] on span "[PERSON_NAME]" at bounding box center [358, 575] width 94 height 14
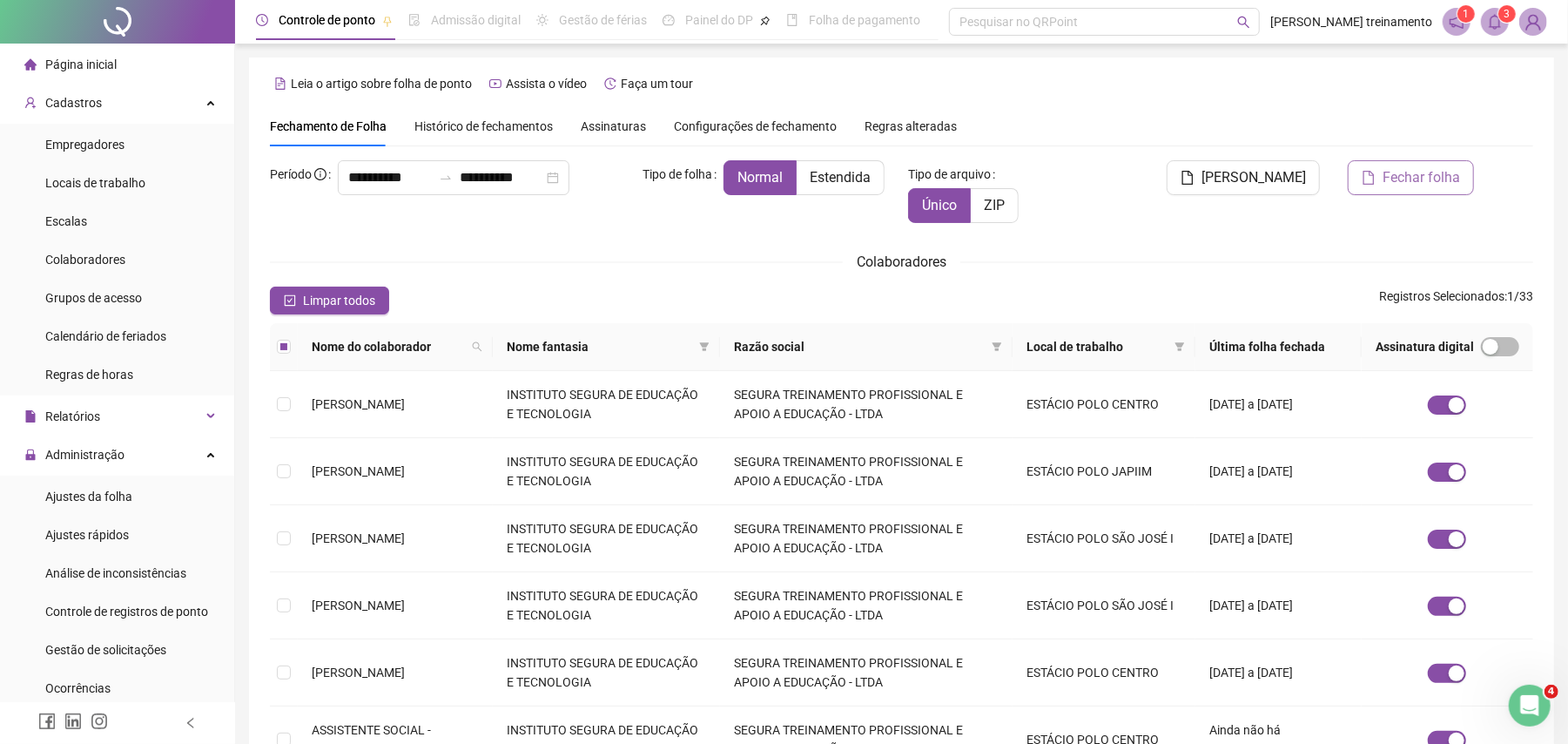
click at [1395, 171] on span "Fechar folha" at bounding box center [1422, 177] width 78 height 21
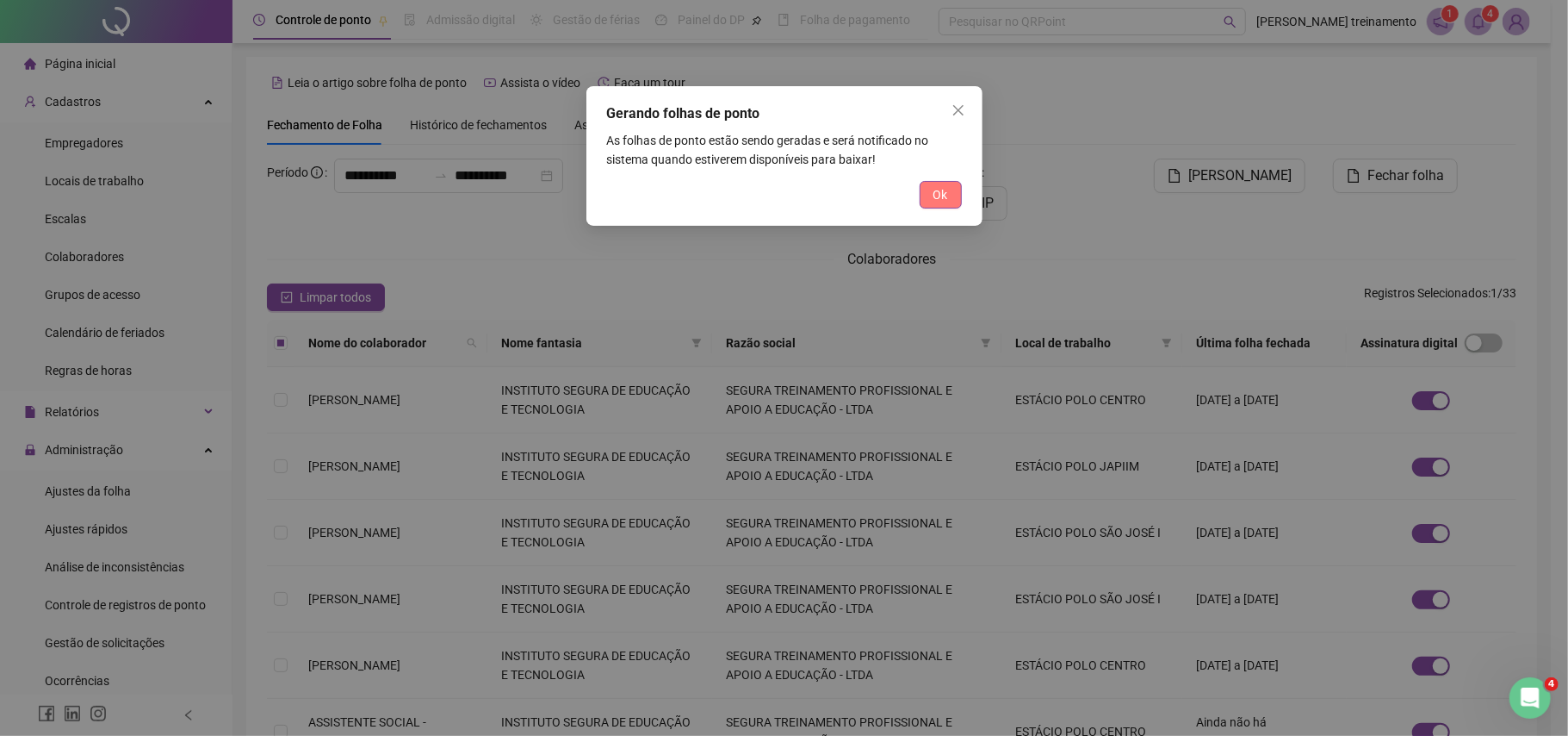
click at [942, 203] on span "Ok" at bounding box center [941, 195] width 15 height 19
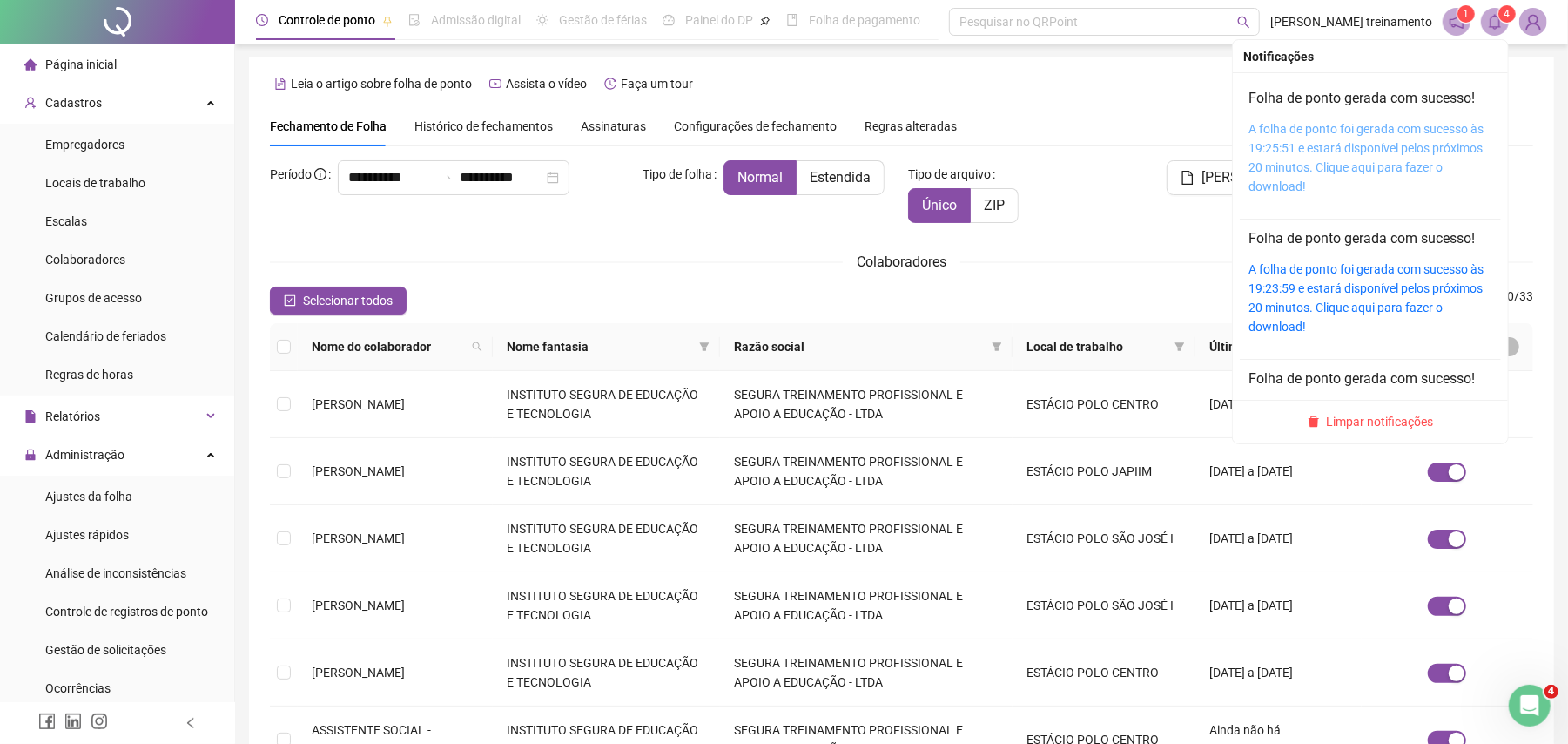
click at [1422, 132] on link "A folha de ponto foi gerada com sucesso às 19:25:51 e estará disponível pelos p…" at bounding box center [1366, 157] width 235 height 71
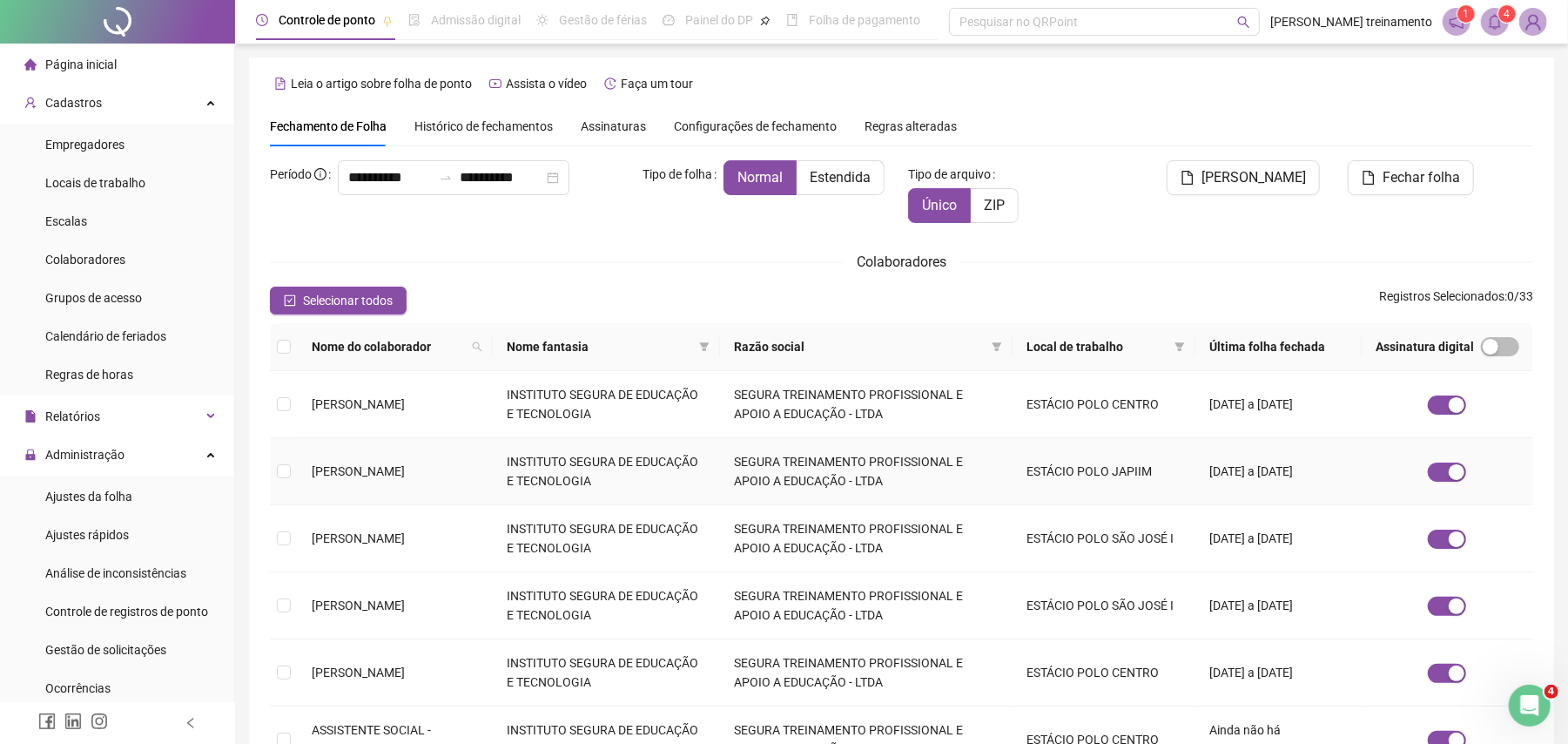
click at [394, 470] on td "[PERSON_NAME]" at bounding box center [395, 471] width 195 height 67
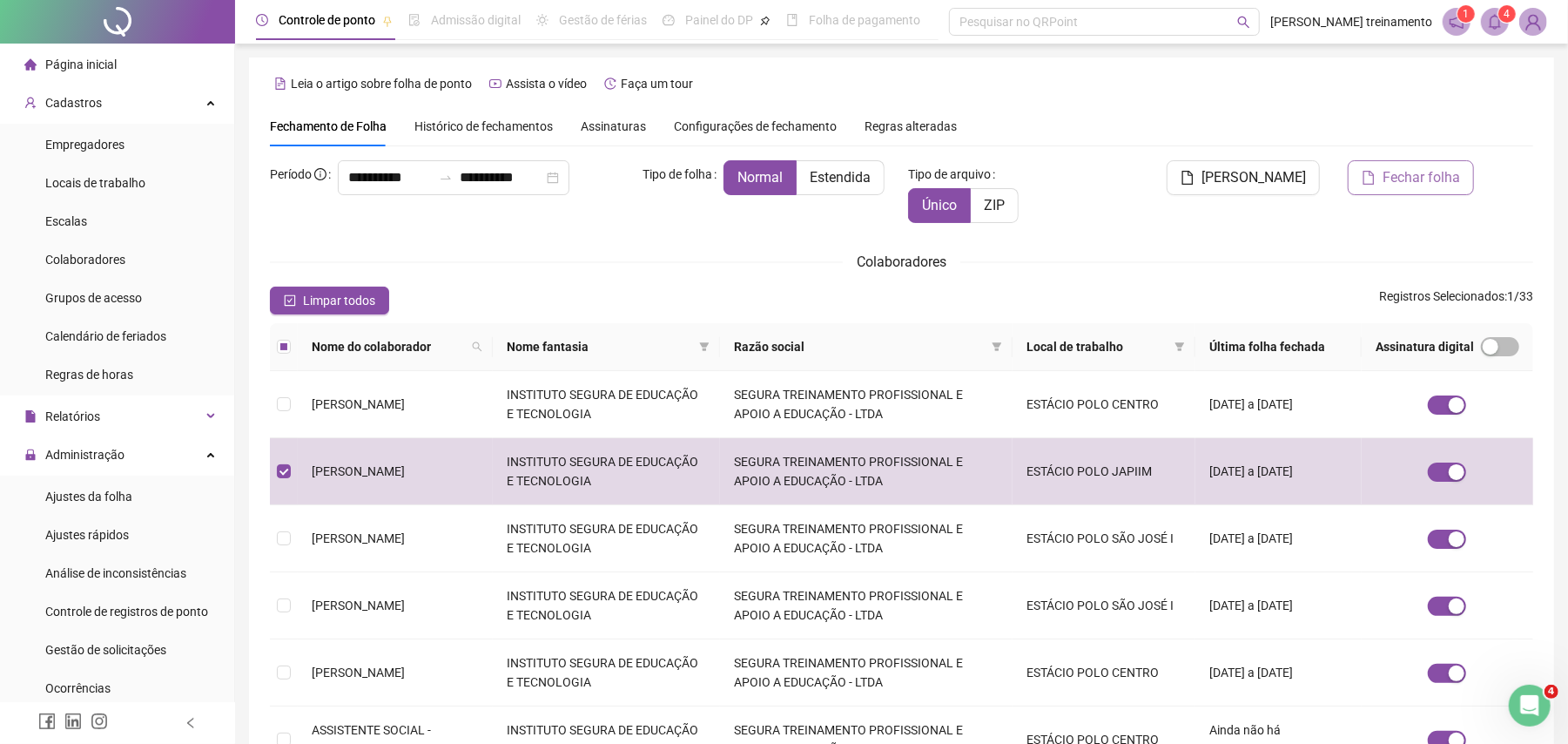
click at [1429, 181] on span "Fechar folha" at bounding box center [1422, 177] width 78 height 21
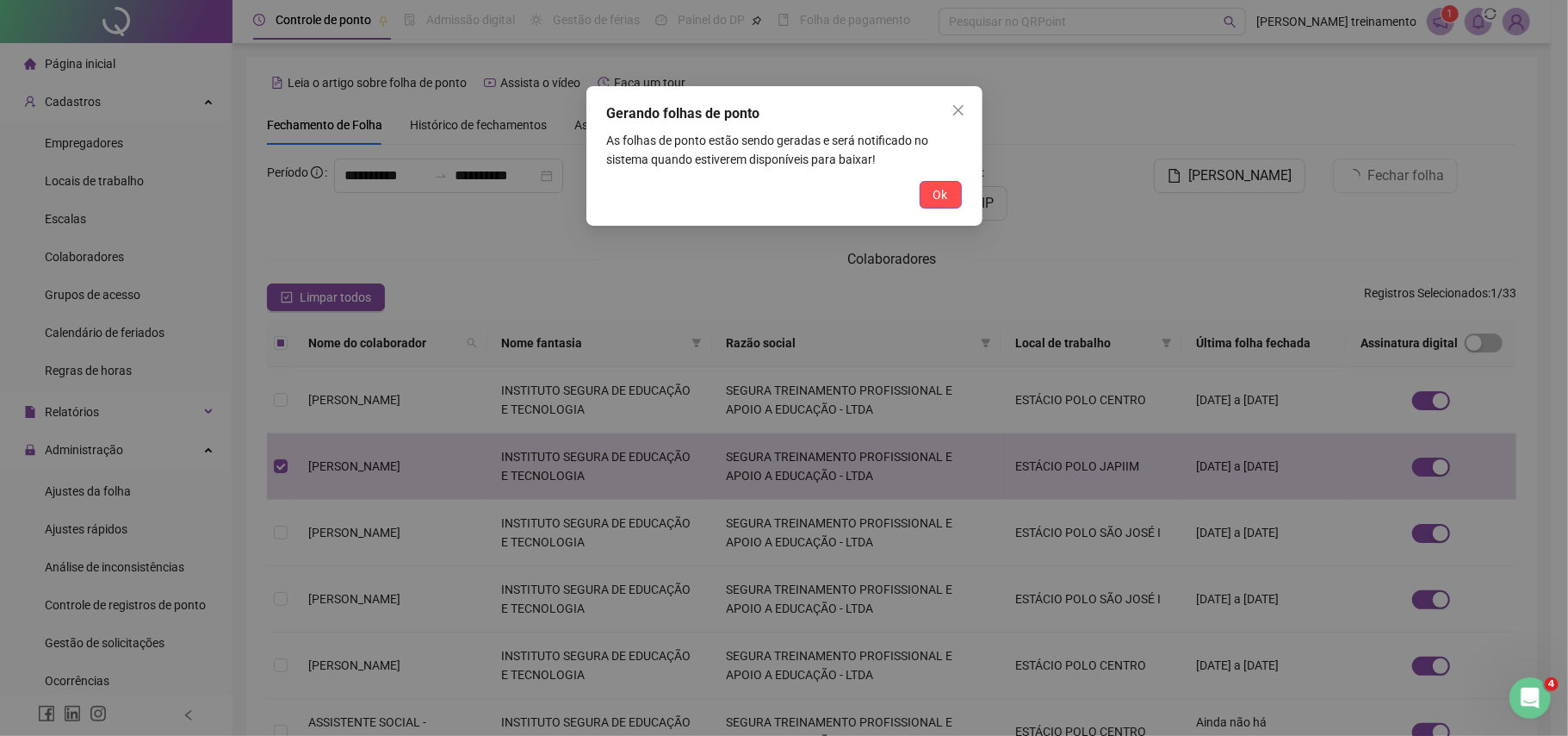
drag, startPoint x: 949, startPoint y: 198, endPoint x: 1299, endPoint y: 128, distance: 356.9
click at [954, 198] on button "Ok" at bounding box center [941, 195] width 42 height 28
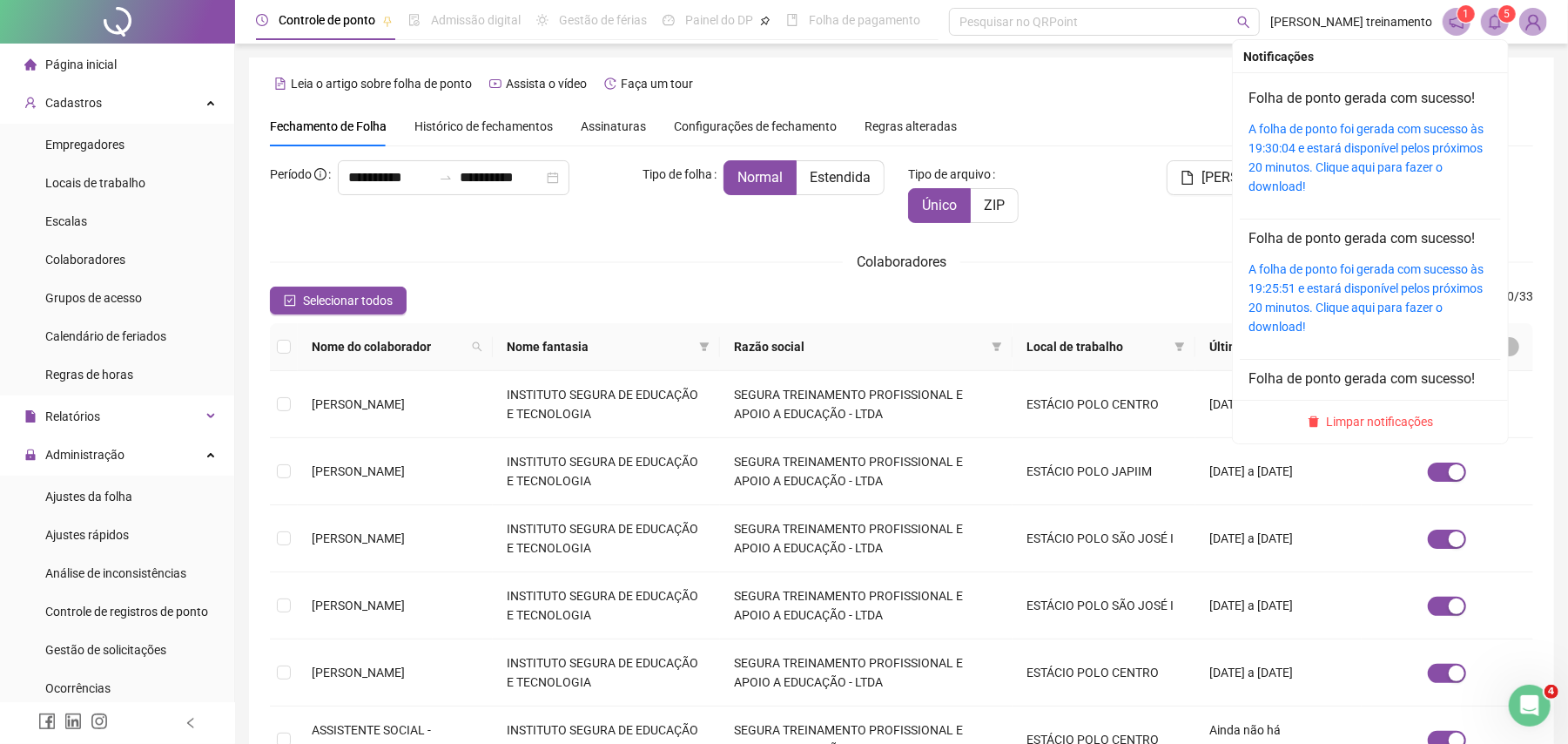
click at [1497, 28] on icon "bell" at bounding box center [1496, 22] width 16 height 16
click at [1440, 148] on link "A folha de ponto foi gerada com sucesso às 19:30:04 e estará disponível pelos p…" at bounding box center [1366, 157] width 235 height 71
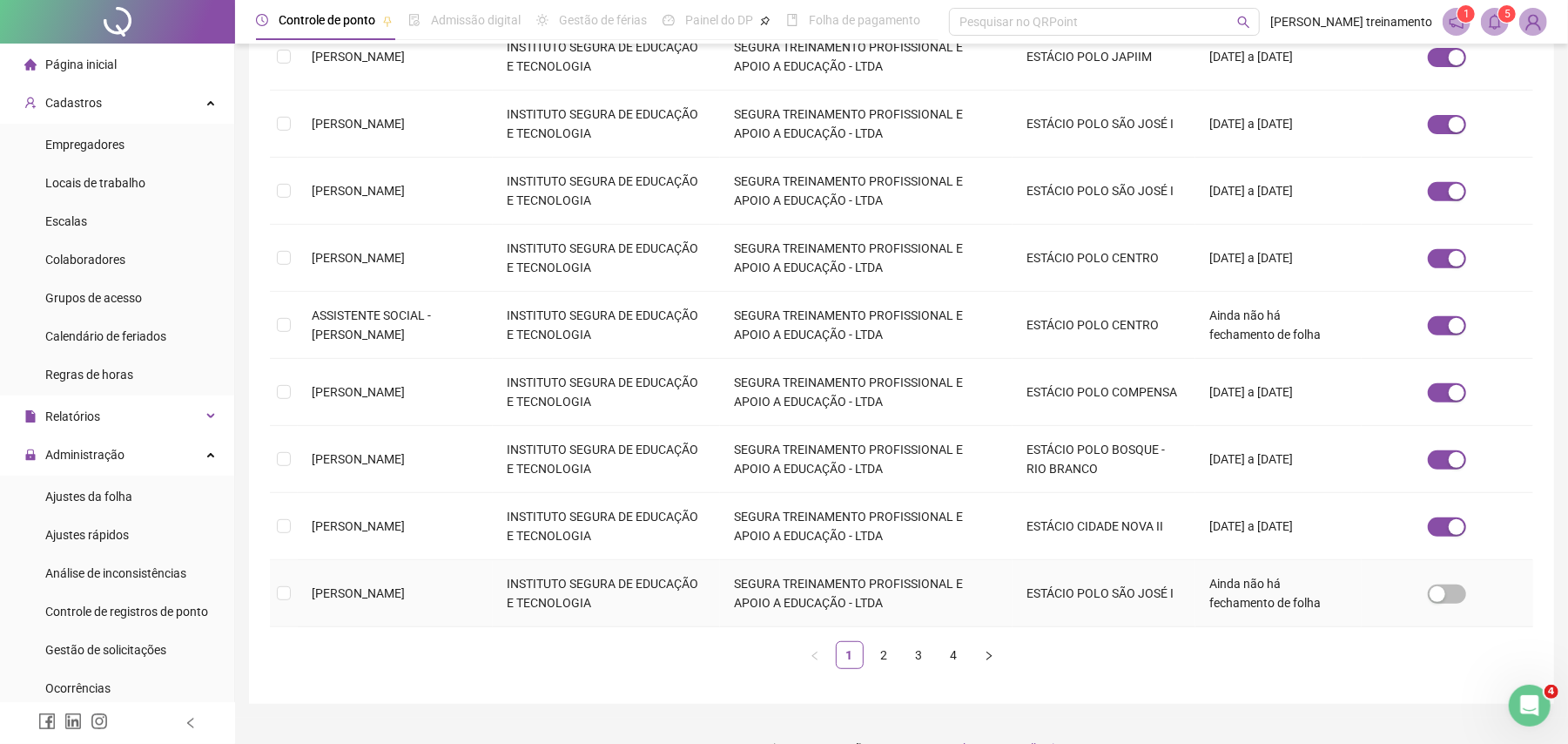
scroll to position [451, 0]
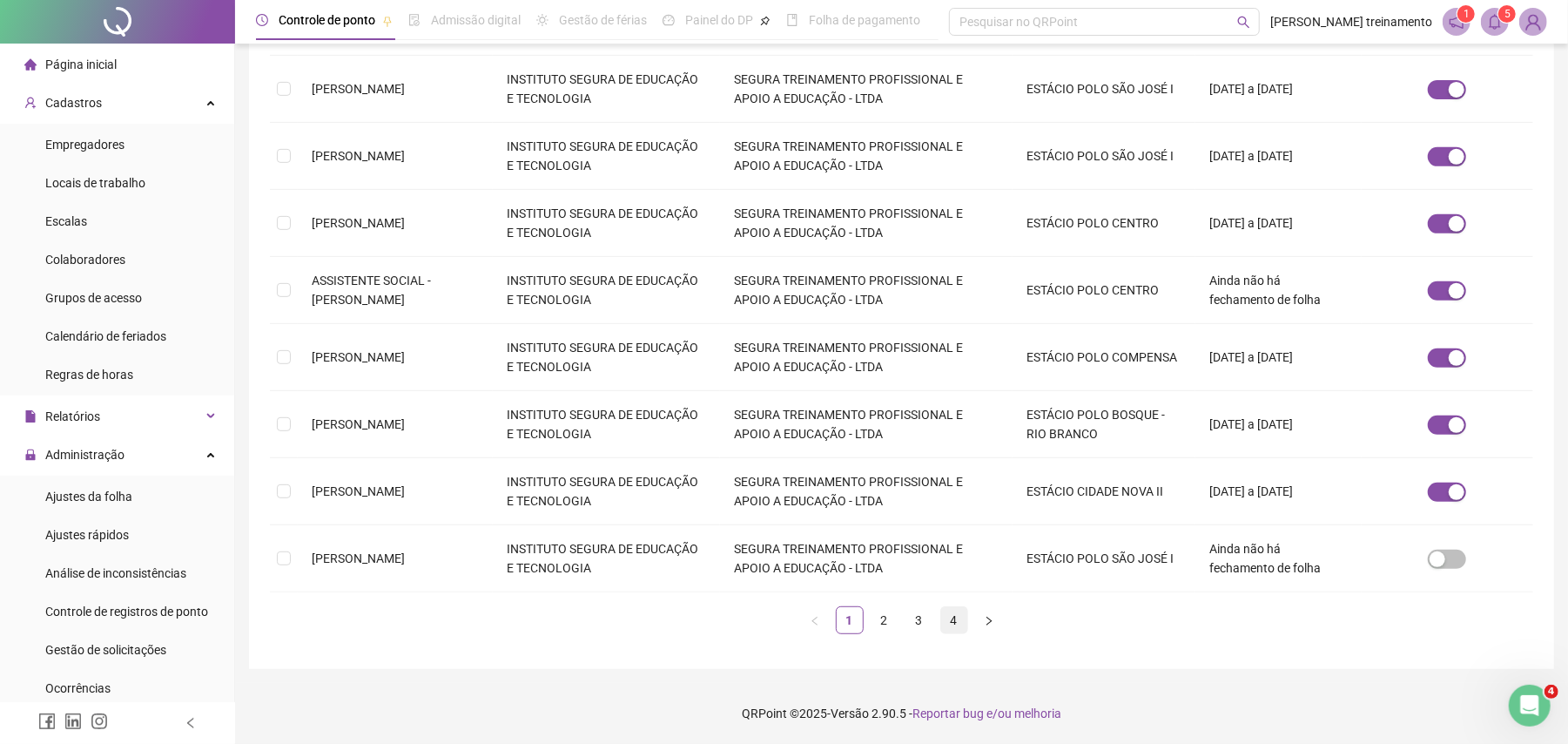
click at [953, 624] on link "4" at bounding box center [955, 620] width 26 height 26
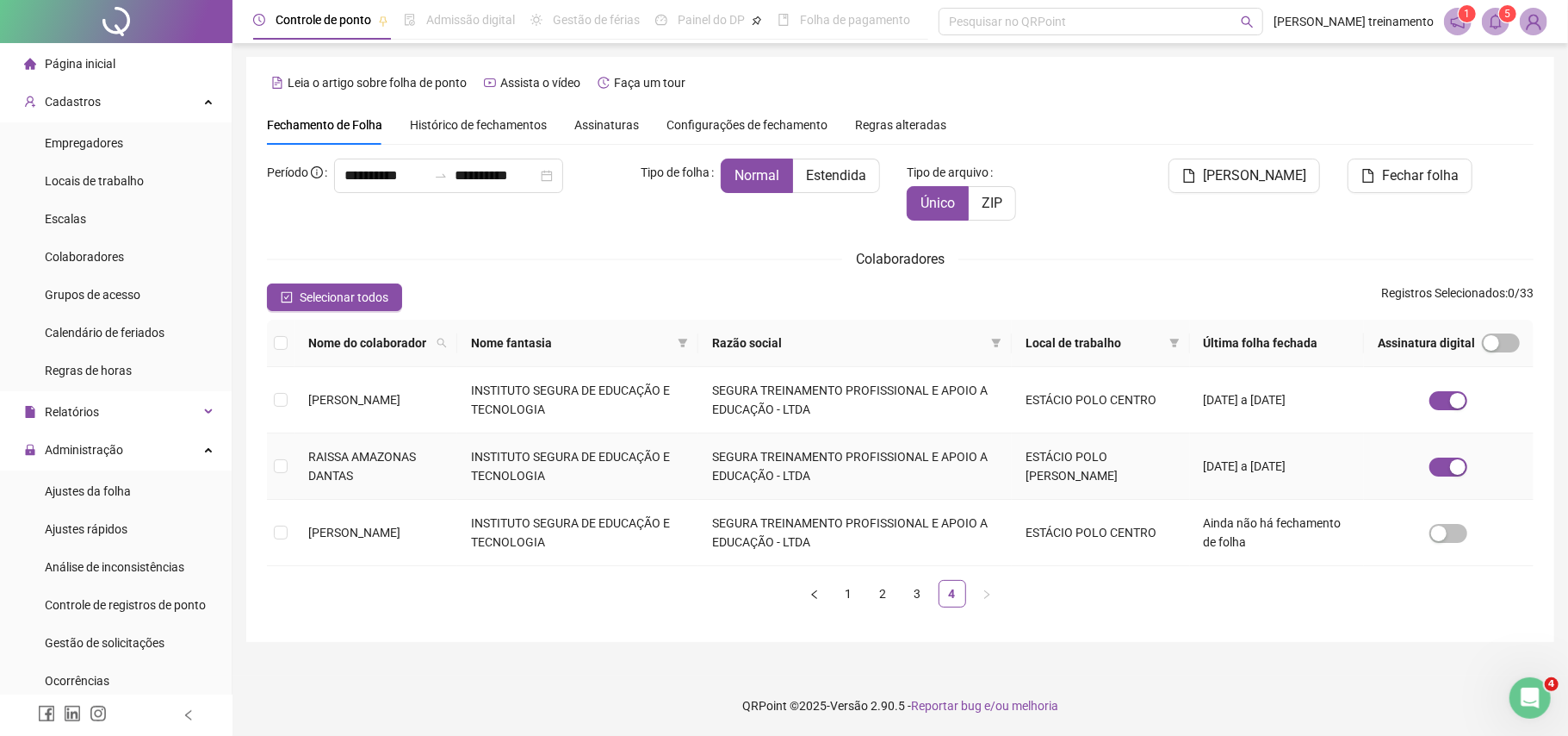
click at [531, 469] on td "INSTITUTO SEGURA DE EDUCAÇÃO E TECNOLOGIA" at bounding box center [578, 466] width 241 height 66
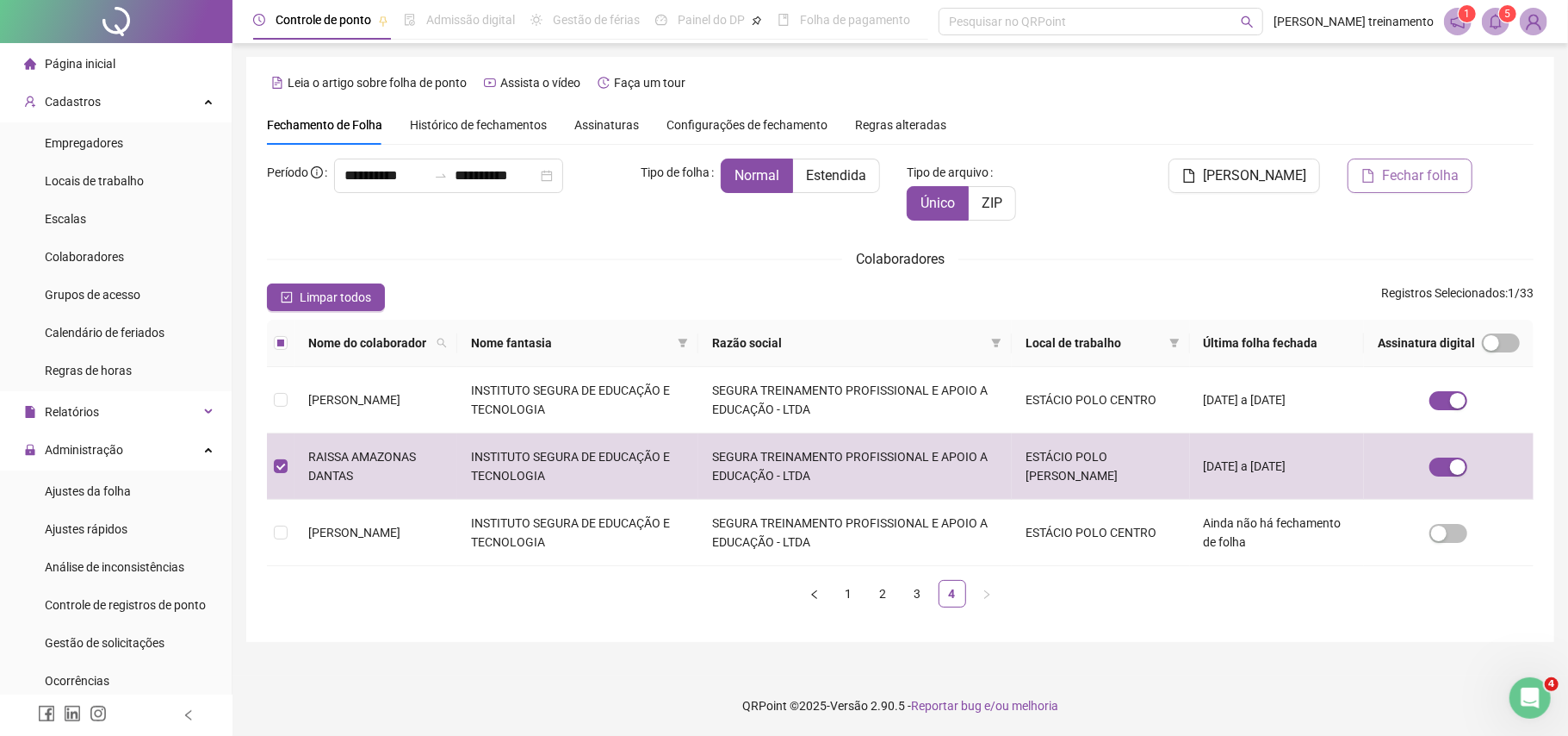
click at [1426, 172] on span "Fechar folha" at bounding box center [1421, 175] width 77 height 21
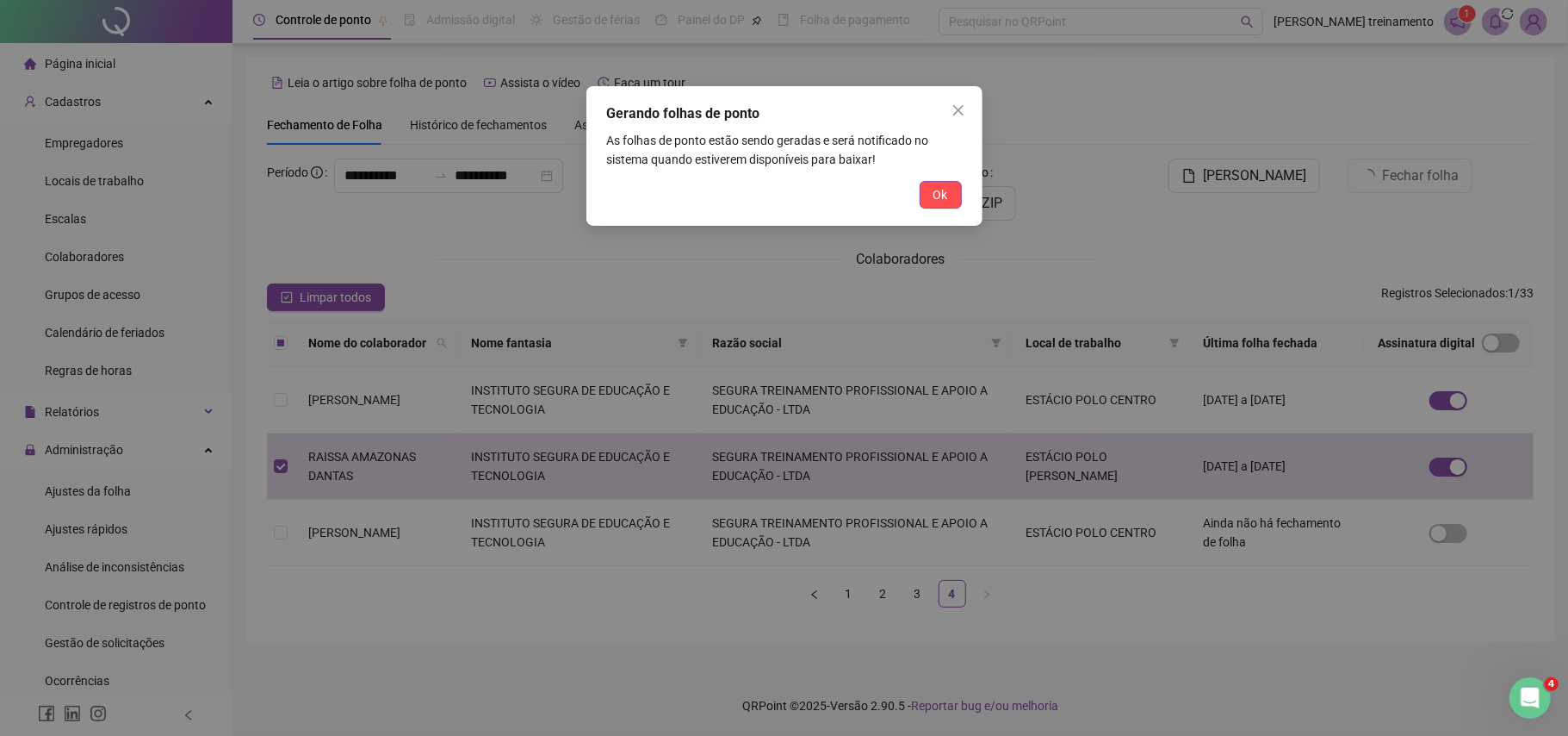
drag, startPoint x: 945, startPoint y: 201, endPoint x: 1104, endPoint y: 167, distance: 162.6
click at [946, 201] on span "Ok" at bounding box center [941, 195] width 15 height 19
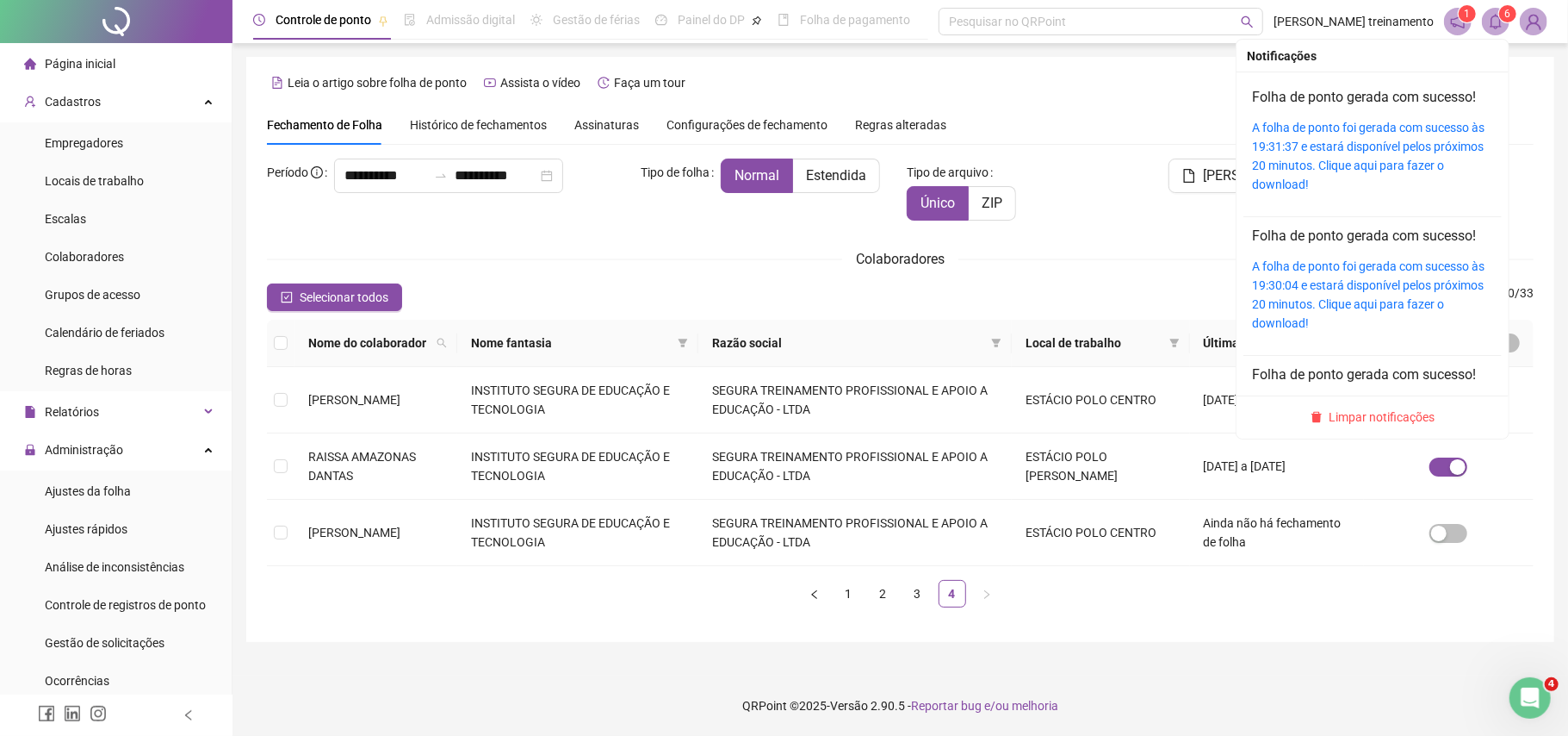
click at [1503, 28] on span at bounding box center [1496, 22] width 28 height 28
click at [1419, 145] on link "A folha de ponto foi gerada com sucesso às 19:31:37 e estará disponível pelos p…" at bounding box center [1368, 155] width 232 height 71
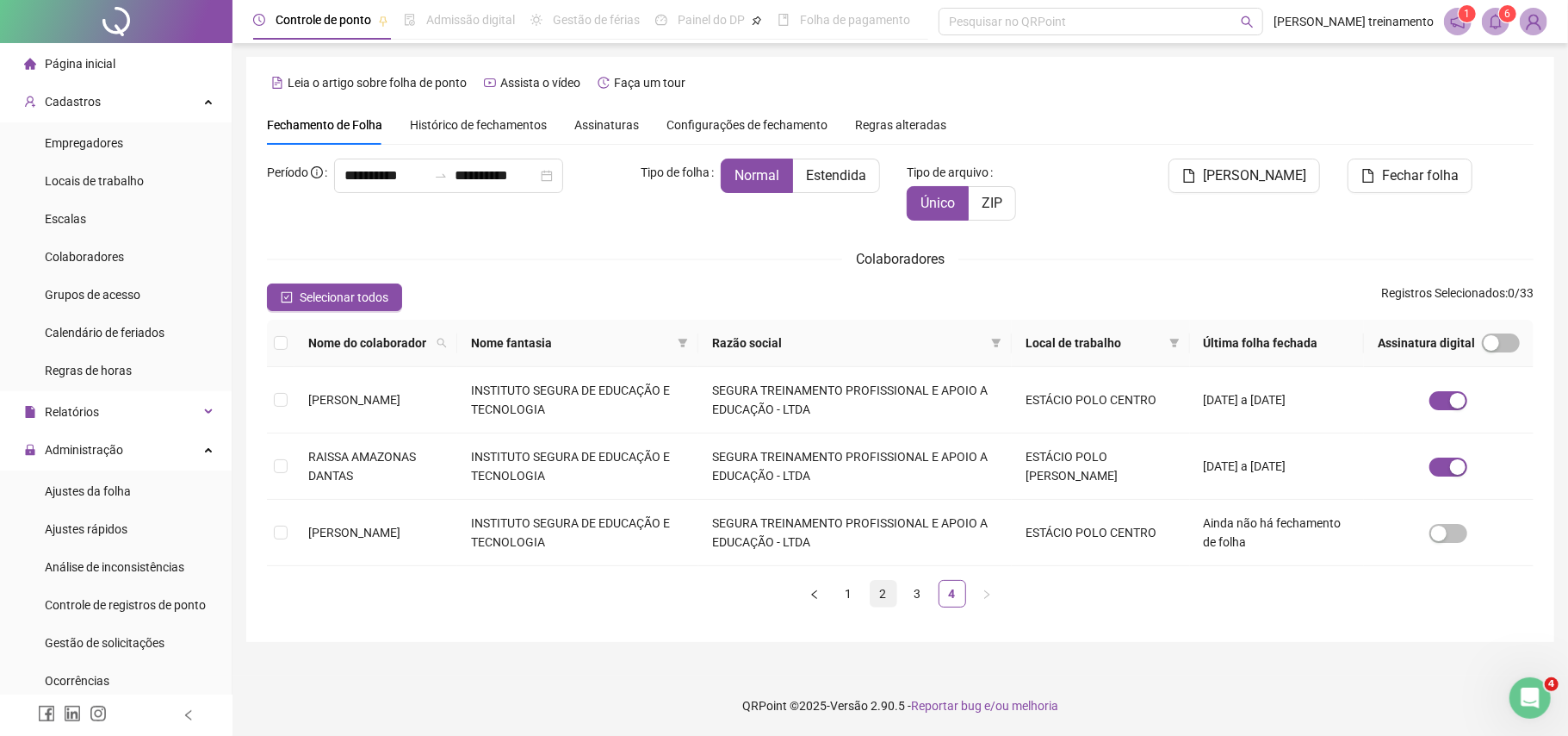
click at [882, 598] on link "2" at bounding box center [884, 594] width 26 height 26
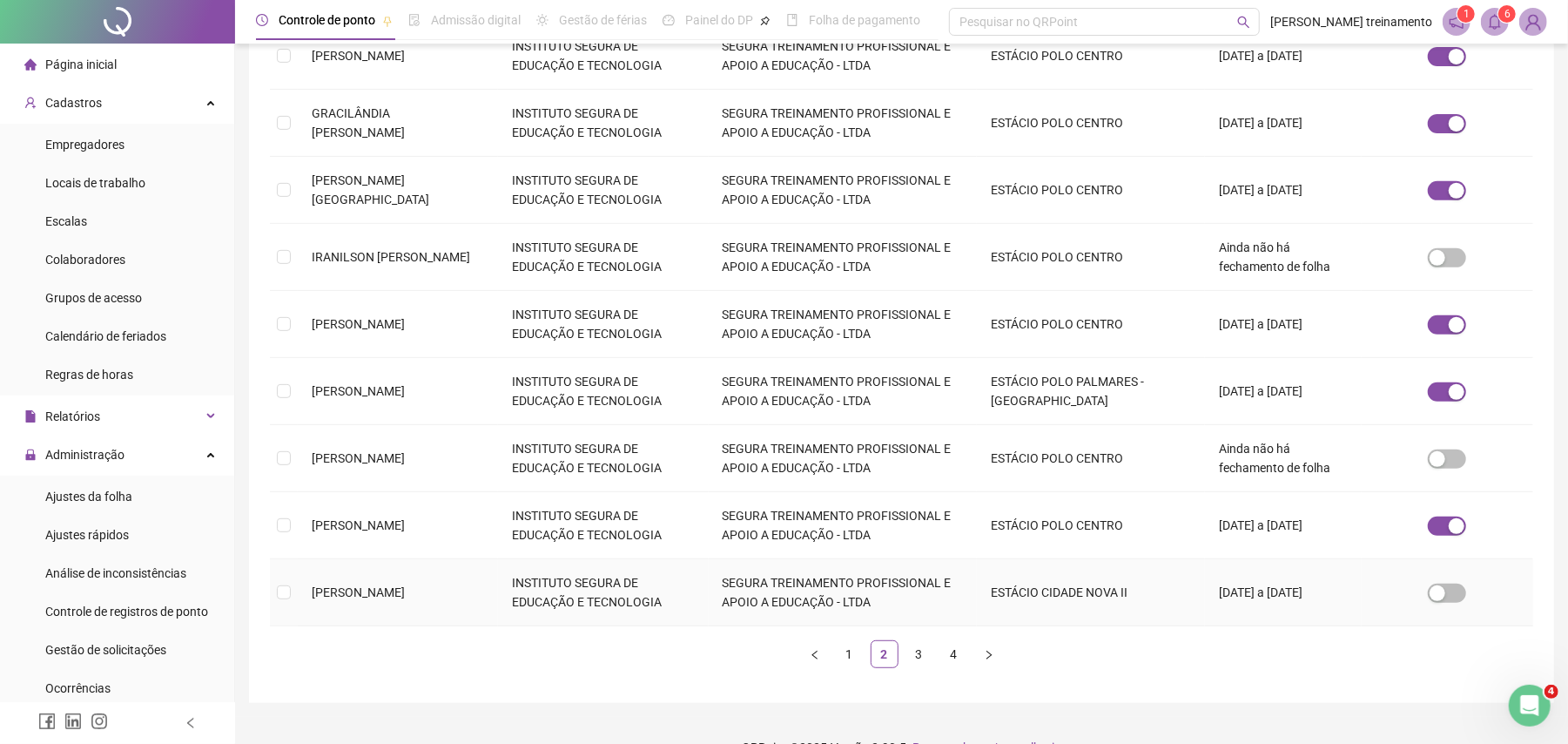
scroll to position [451, 0]
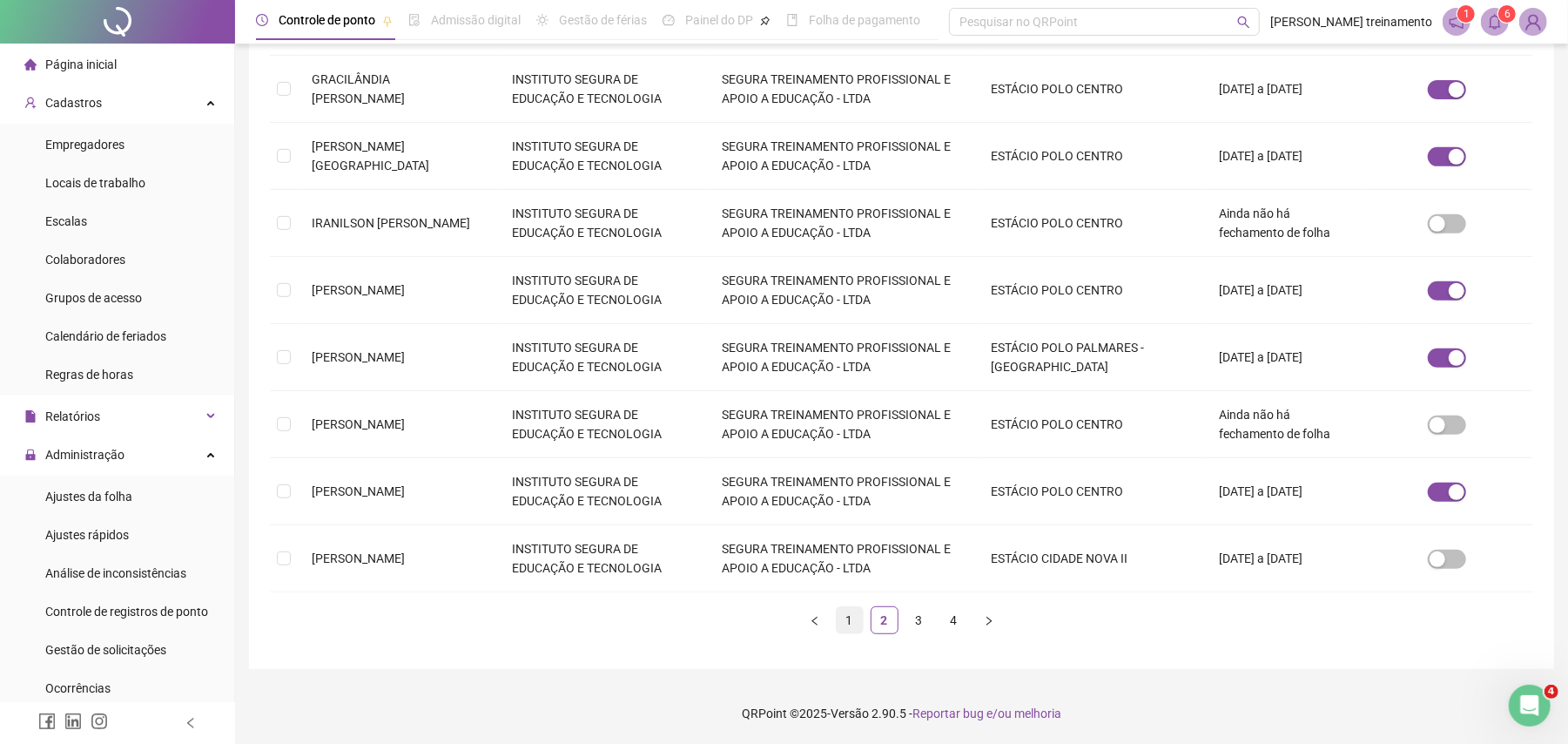
click at [850, 618] on link "1" at bounding box center [850, 620] width 26 height 26
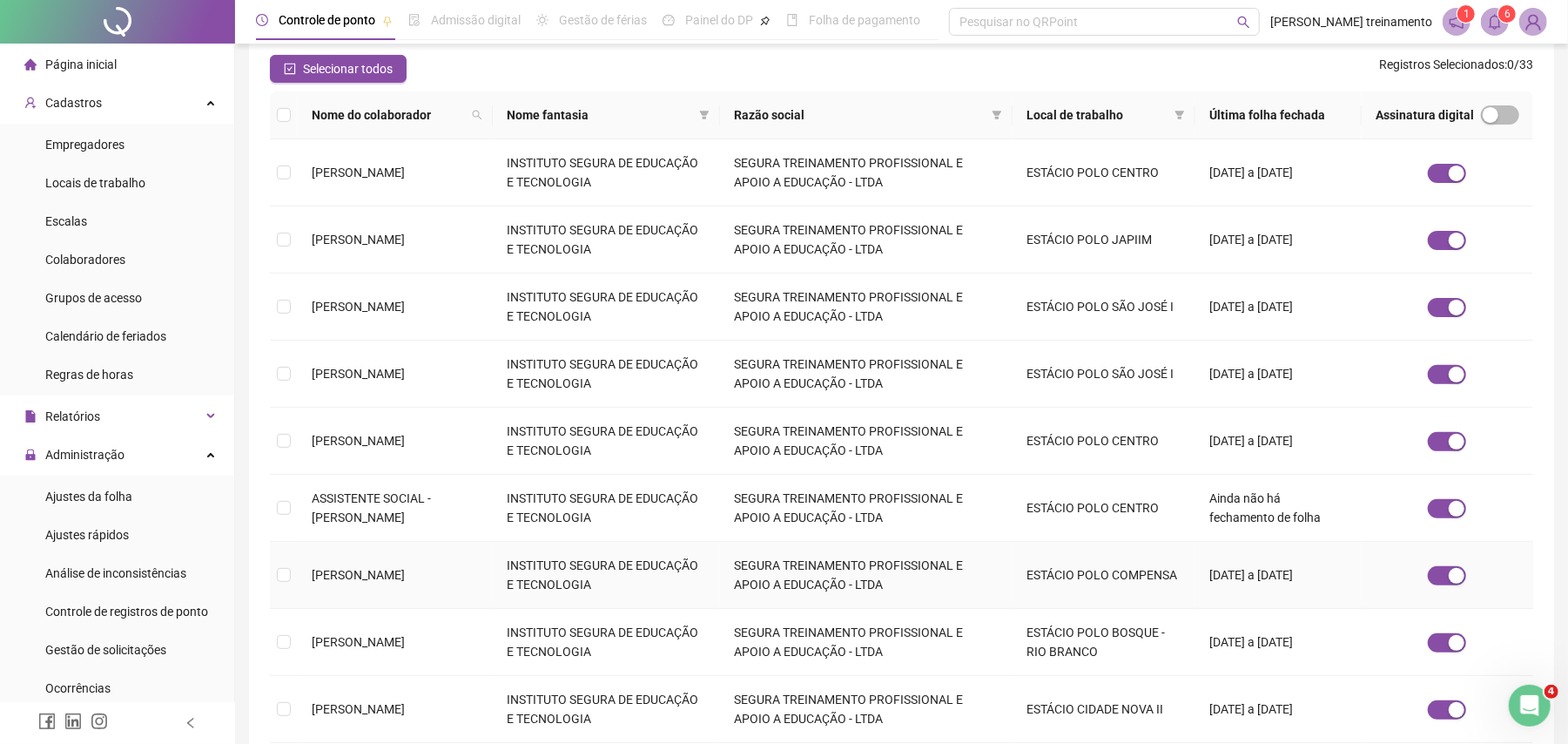
scroll to position [349, 0]
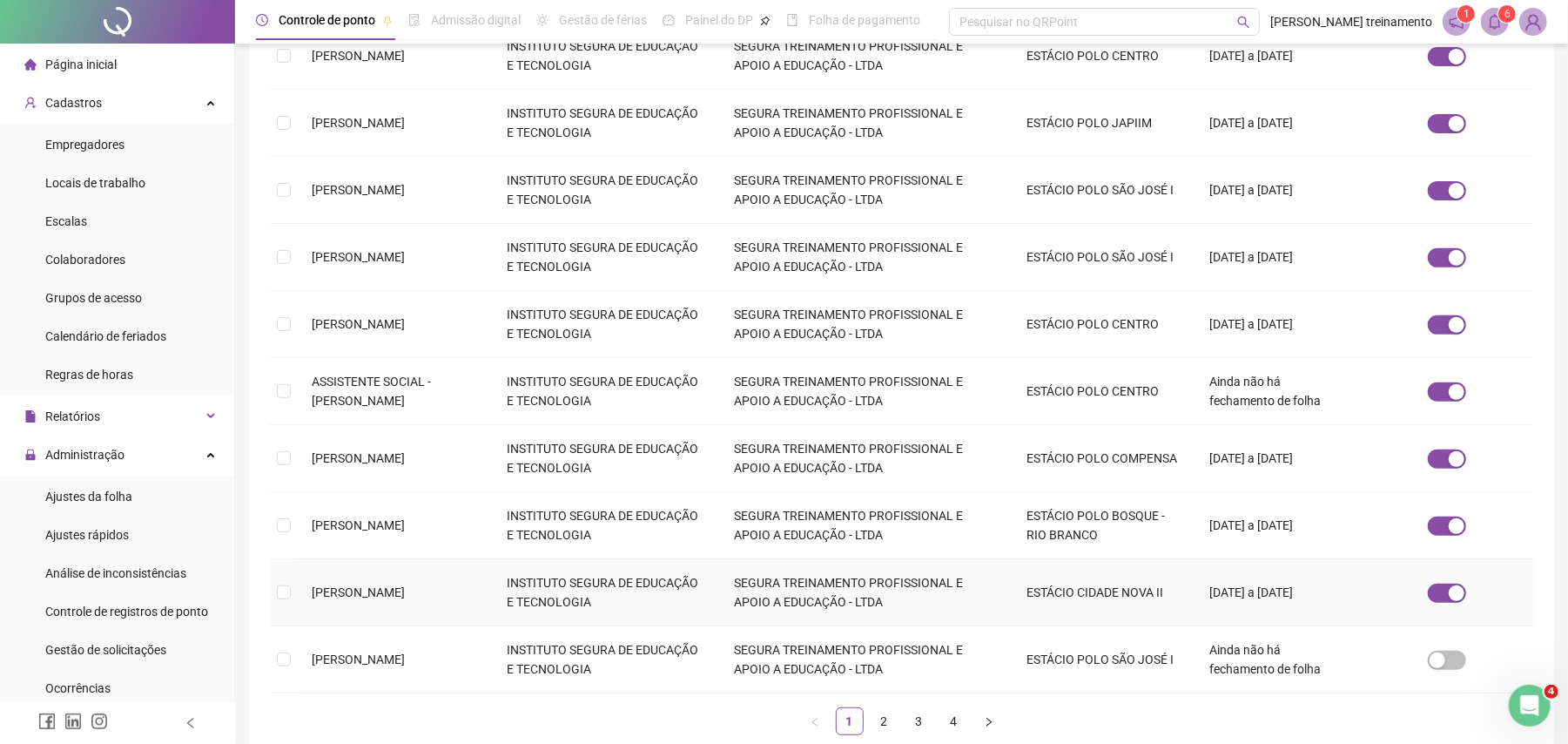
click at [564, 594] on td "INSTITUTO SEGURA DE EDUCAÇÃO E TECNOLOGIA" at bounding box center [607, 593] width 228 height 67
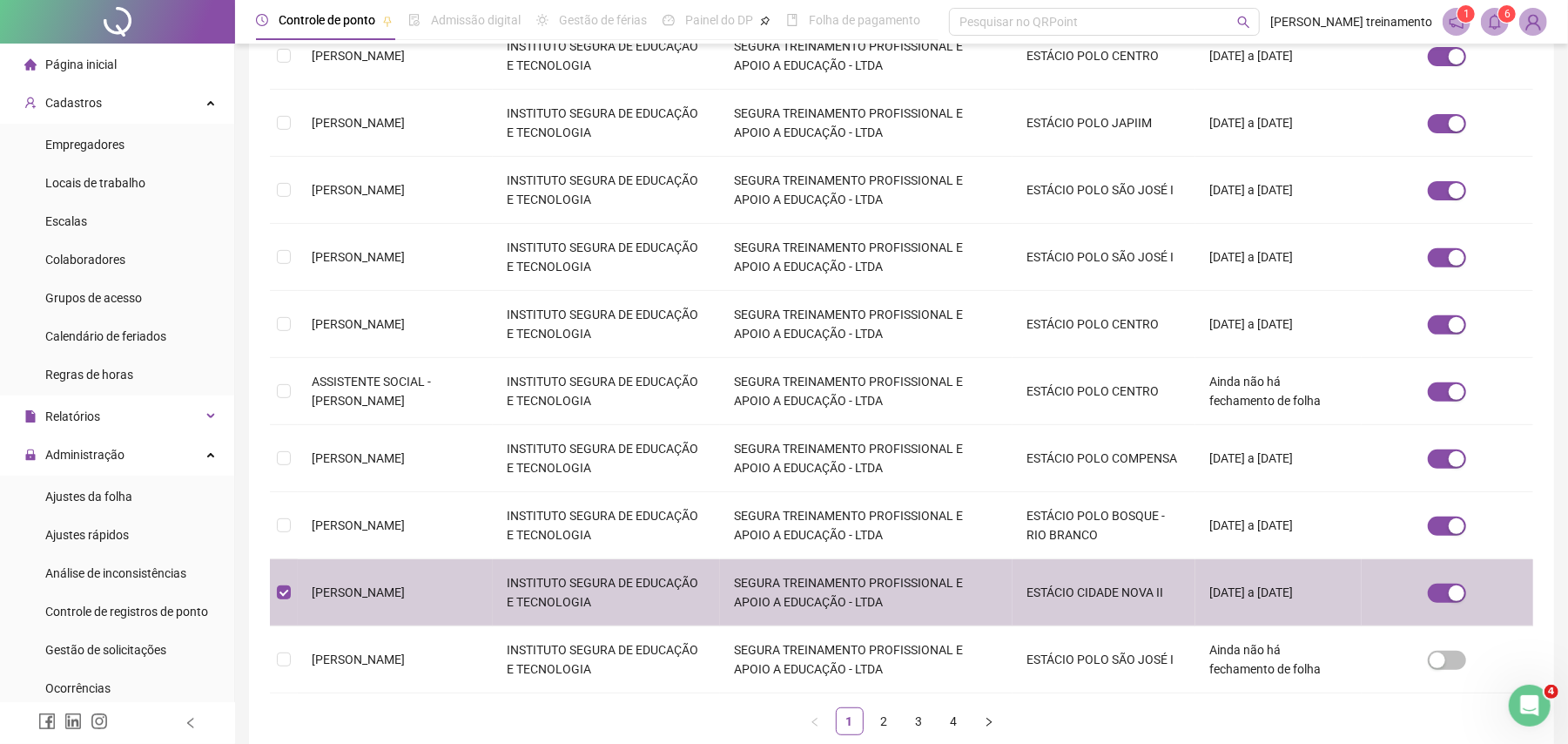
scroll to position [0, 0]
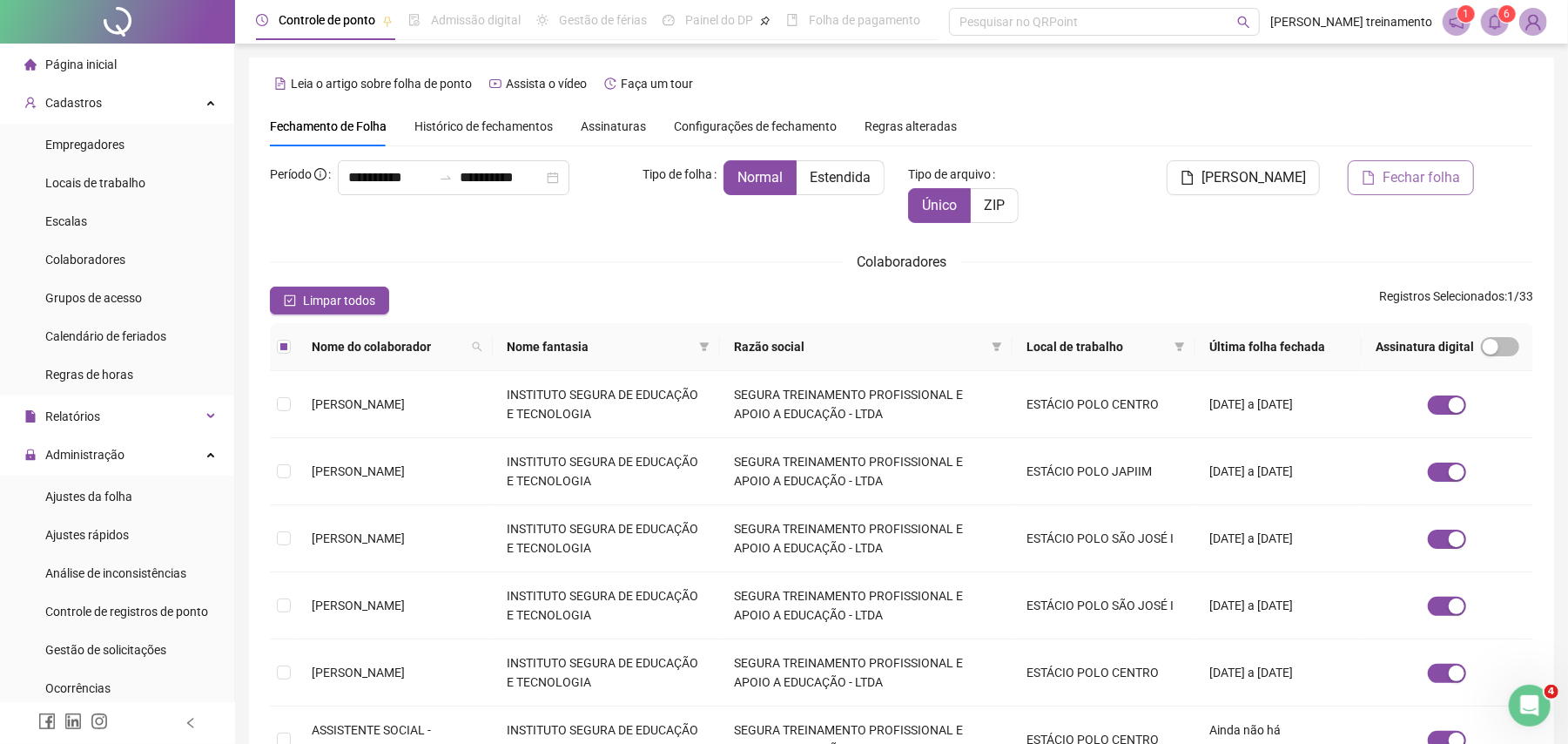
click at [1409, 184] on span "Fechar folha" at bounding box center [1422, 177] width 78 height 21
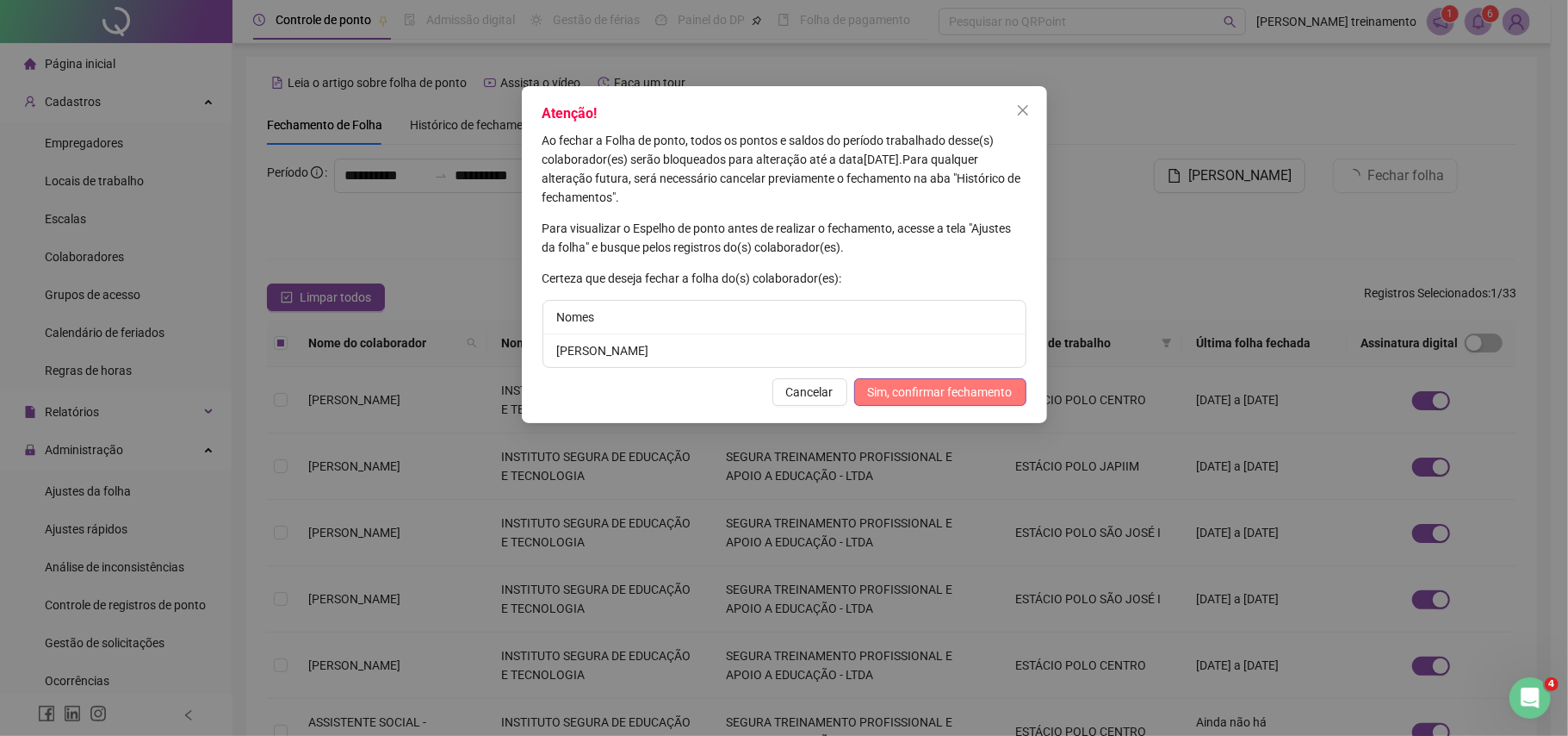
click at [961, 397] on span "Sim, confirmar fechamento" at bounding box center [941, 392] width 145 height 19
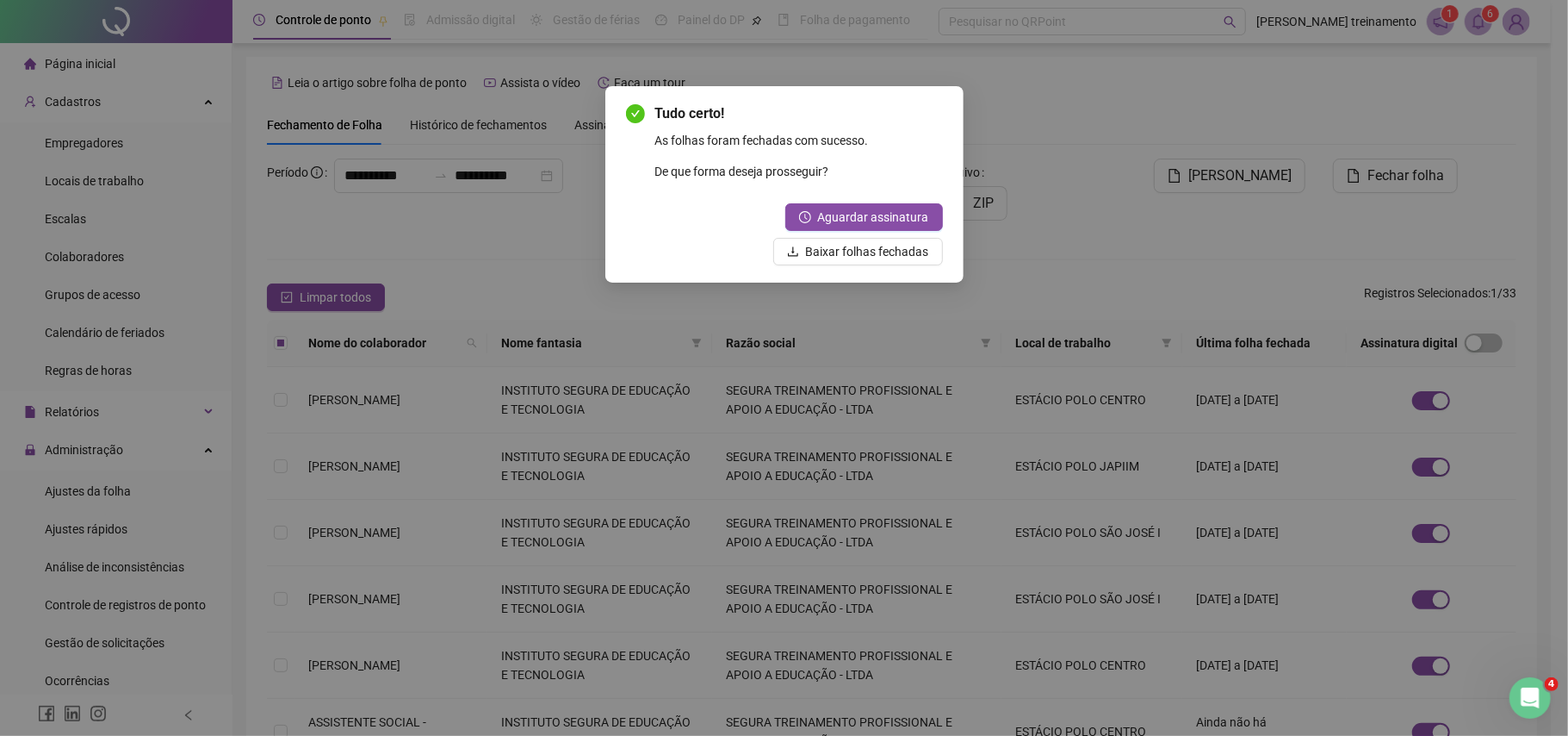
drag, startPoint x: 1372, startPoint y: 210, endPoint x: 1305, endPoint y: 236, distance: 71.9
click at [1365, 221] on div "Tudo certo! As folhas foram fechadas com sucesso. De que forma deseja prossegui…" at bounding box center [784, 368] width 1568 height 736
click at [870, 246] on span "Baixar folhas fechadas" at bounding box center [867, 251] width 123 height 19
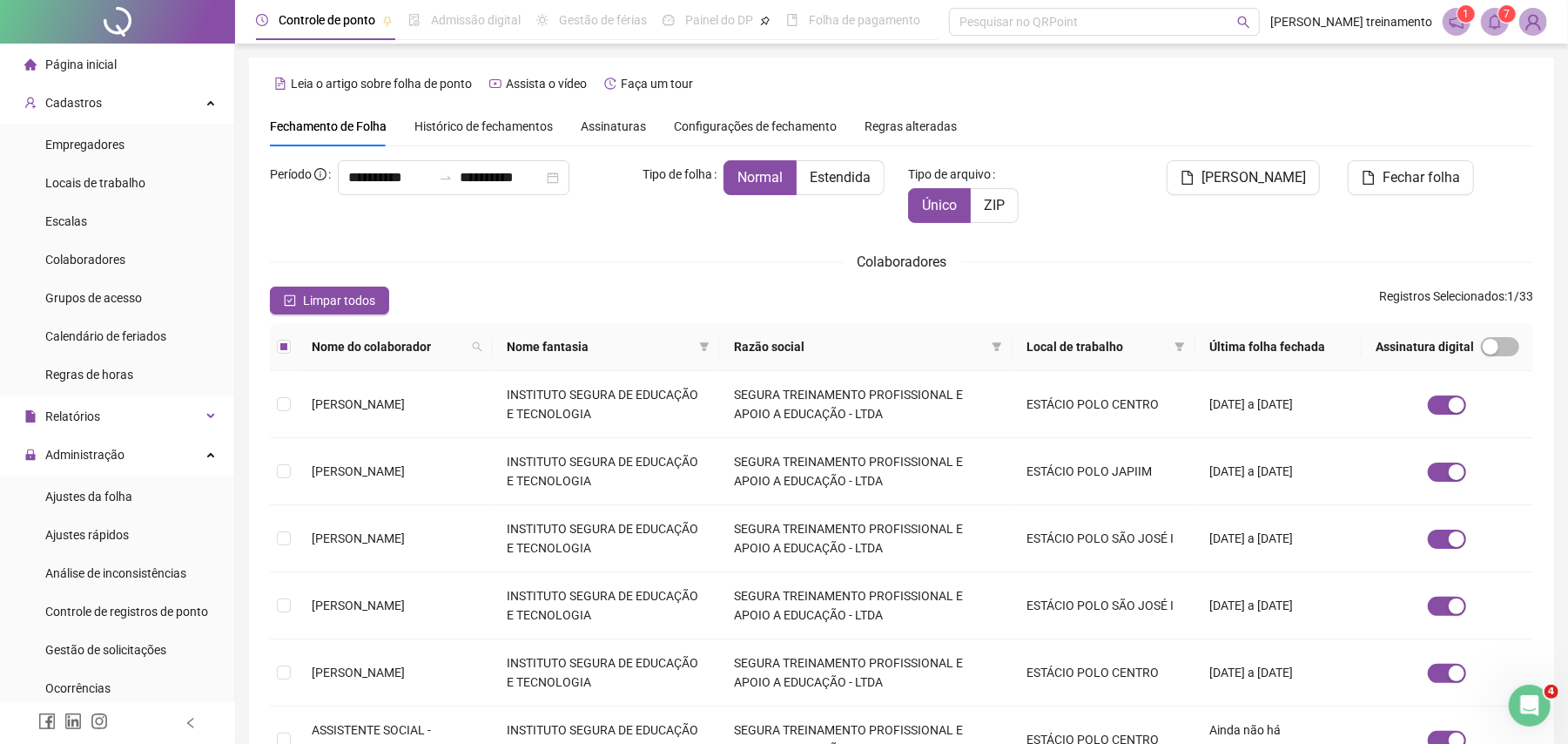
click at [1460, 19] on sup "1" at bounding box center [1467, 14] width 18 height 18
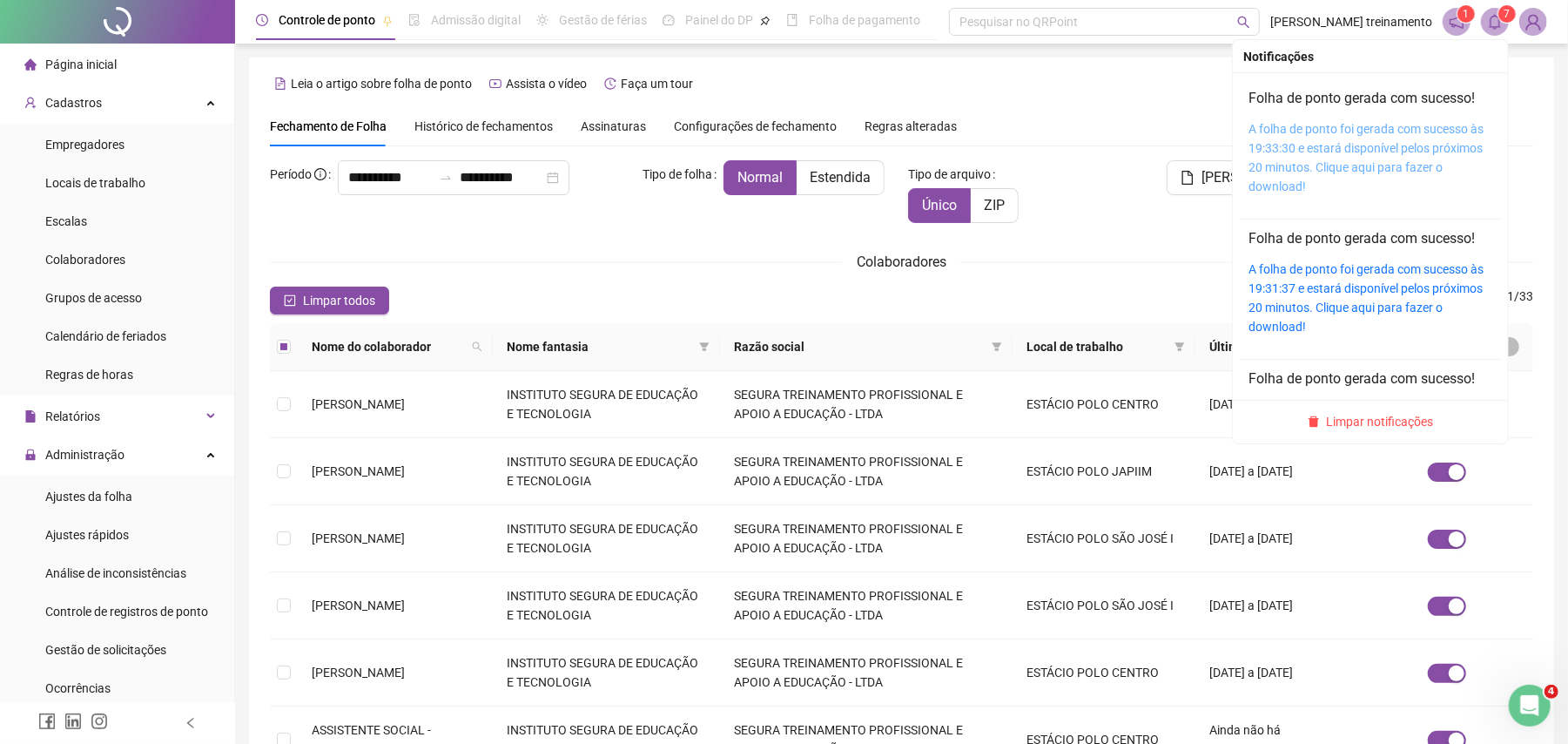
click at [1419, 134] on link "A folha de ponto foi gerada com sucesso às 19:33:30 e estará disponível pelos p…" at bounding box center [1366, 157] width 235 height 71
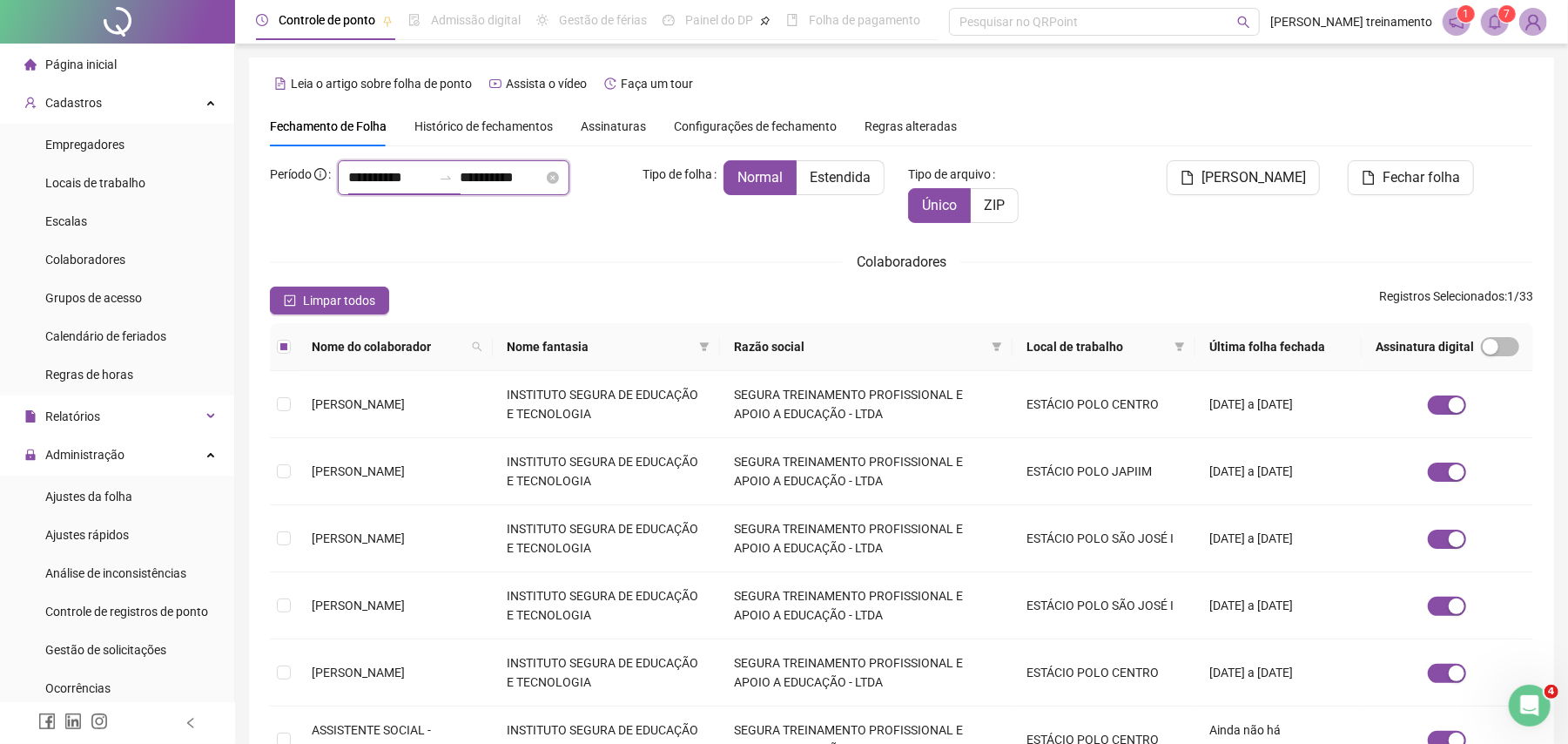
click at [431, 183] on input "**********" at bounding box center [390, 177] width 84 height 21
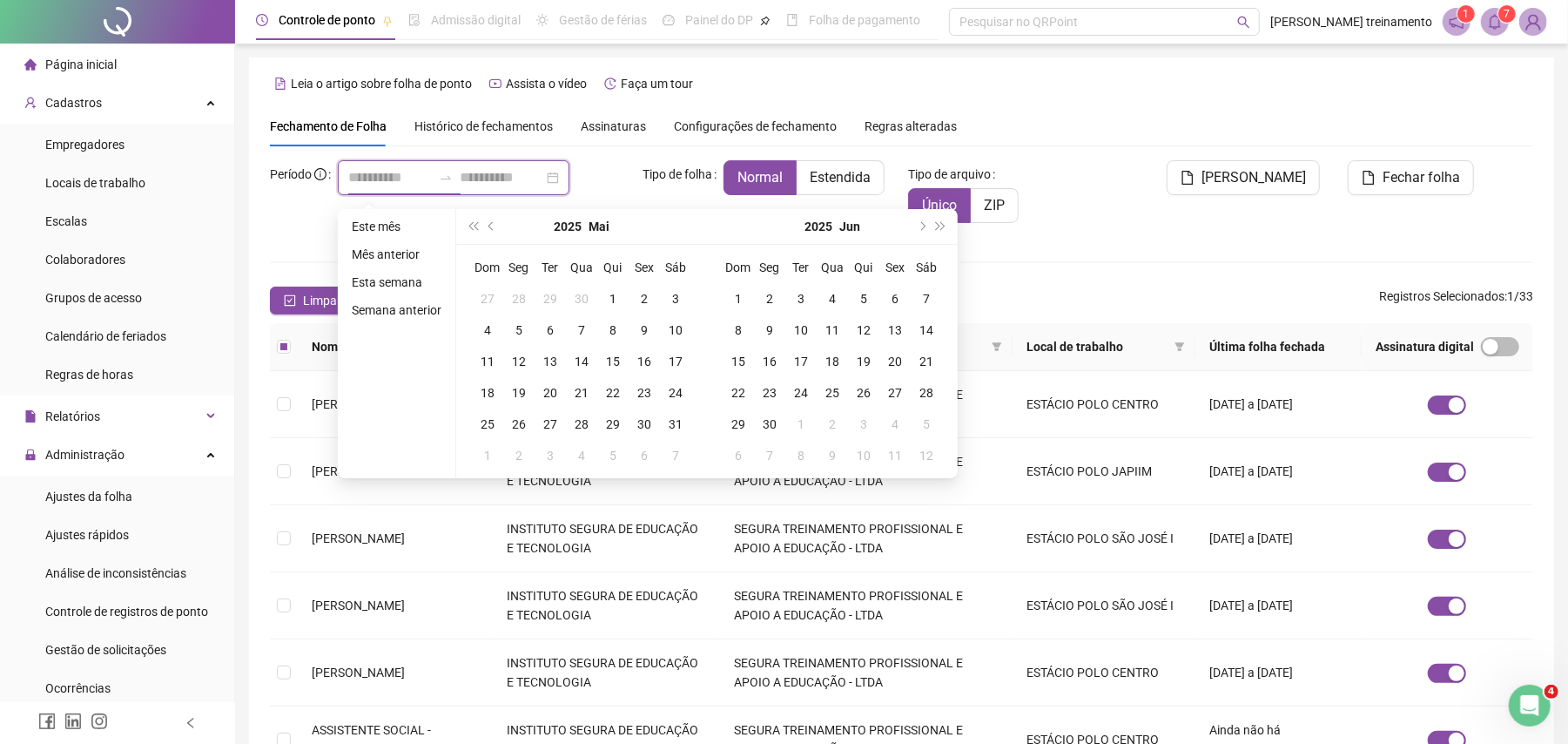
type input "**********"
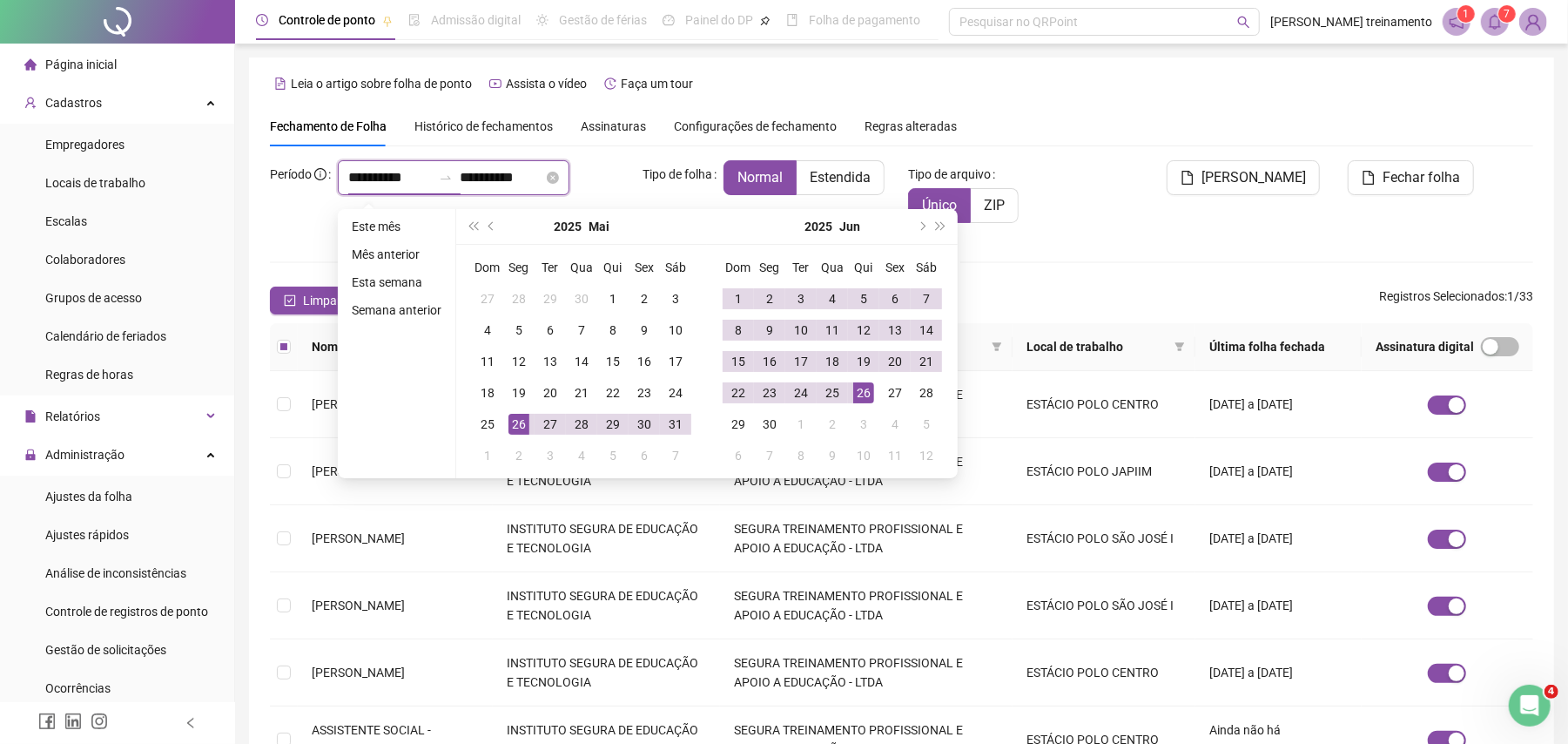
click at [364, 174] on input "**********" at bounding box center [390, 177] width 84 height 21
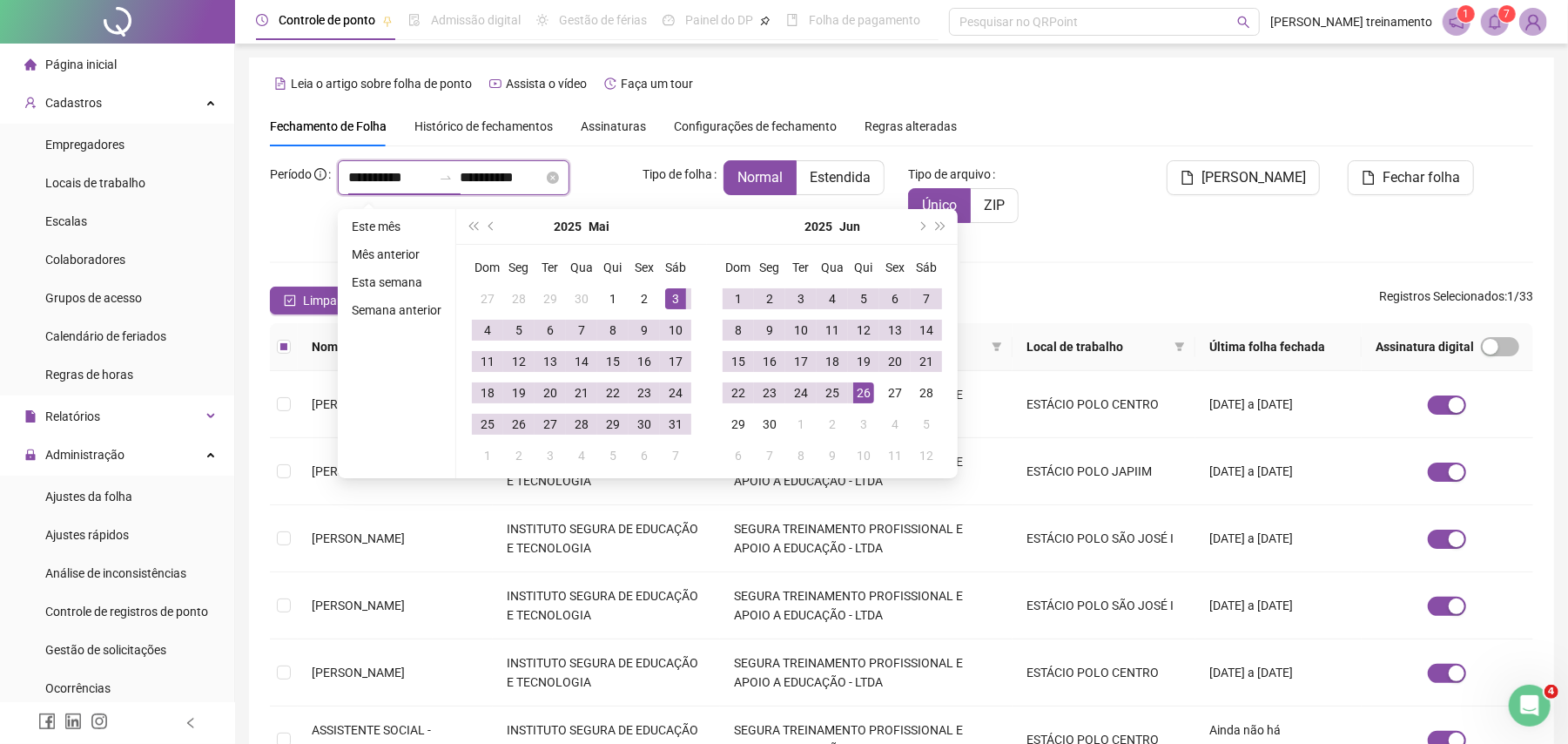
click at [381, 175] on input "**********" at bounding box center [390, 177] width 84 height 21
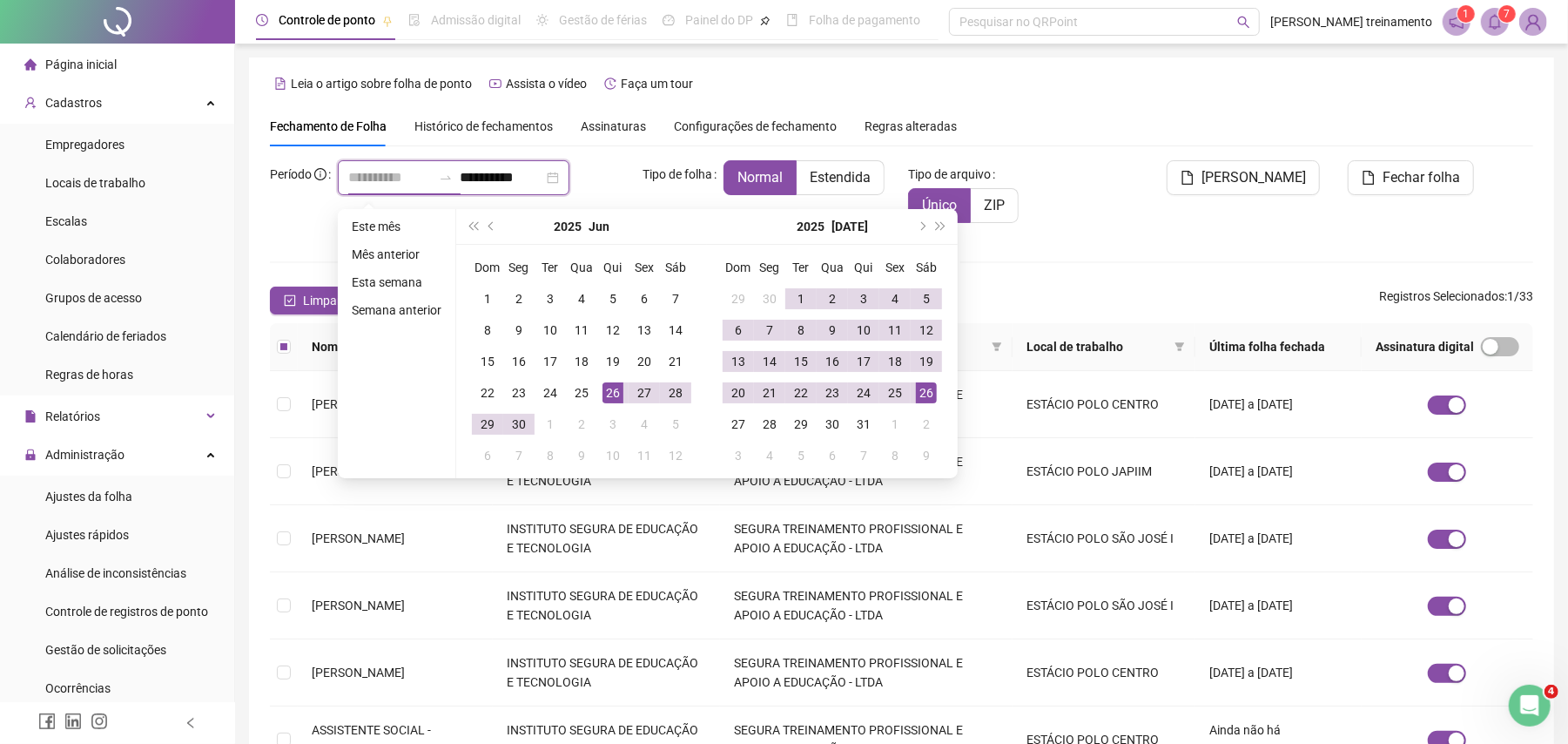
type input "**********"
click at [925, 392] on div "26" at bounding box center [927, 393] width 21 height 21
click at [923, 391] on div "26" at bounding box center [927, 393] width 21 height 21
type input "**********"
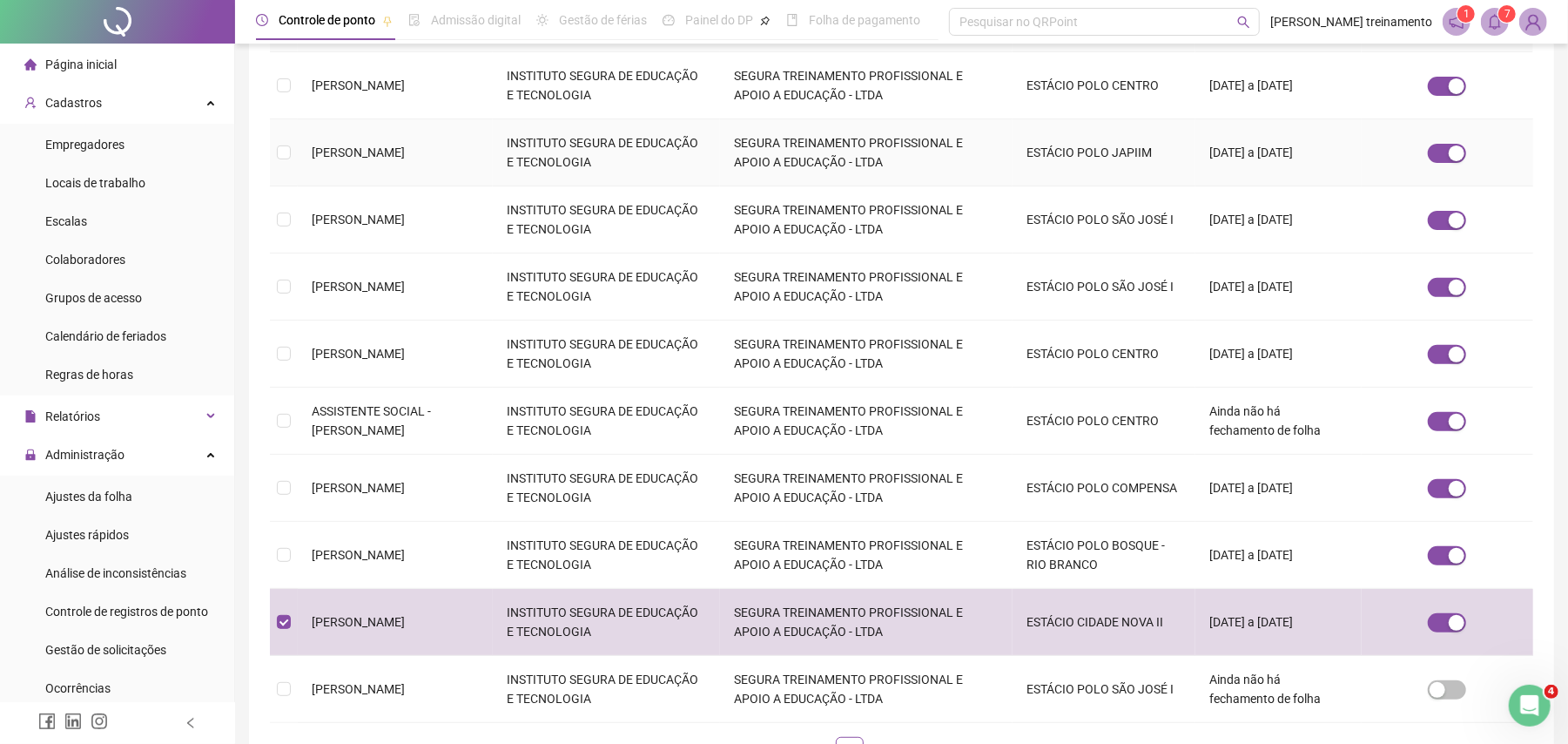
scroll to position [451, 0]
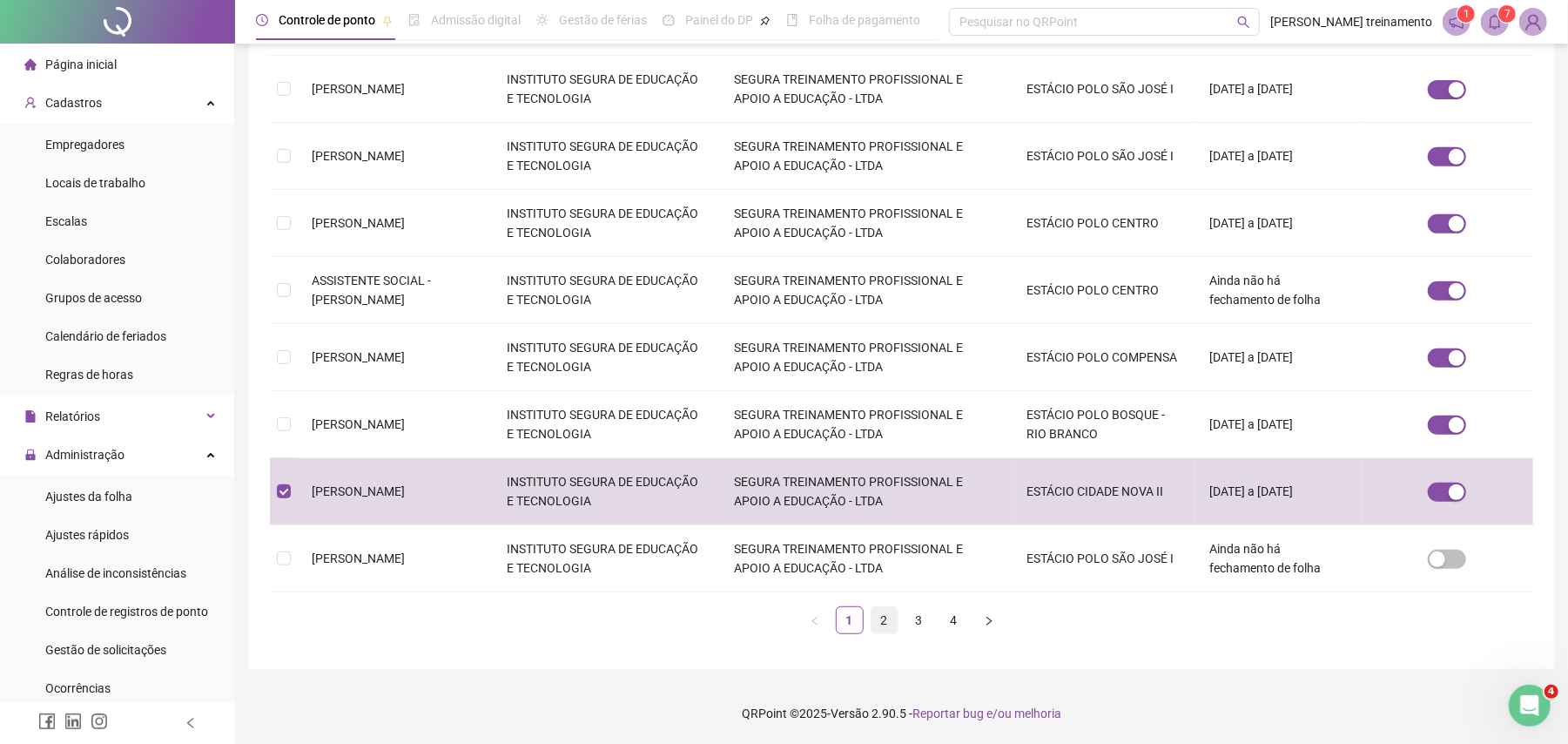
click at [890, 625] on link "2" at bounding box center [885, 620] width 26 height 26
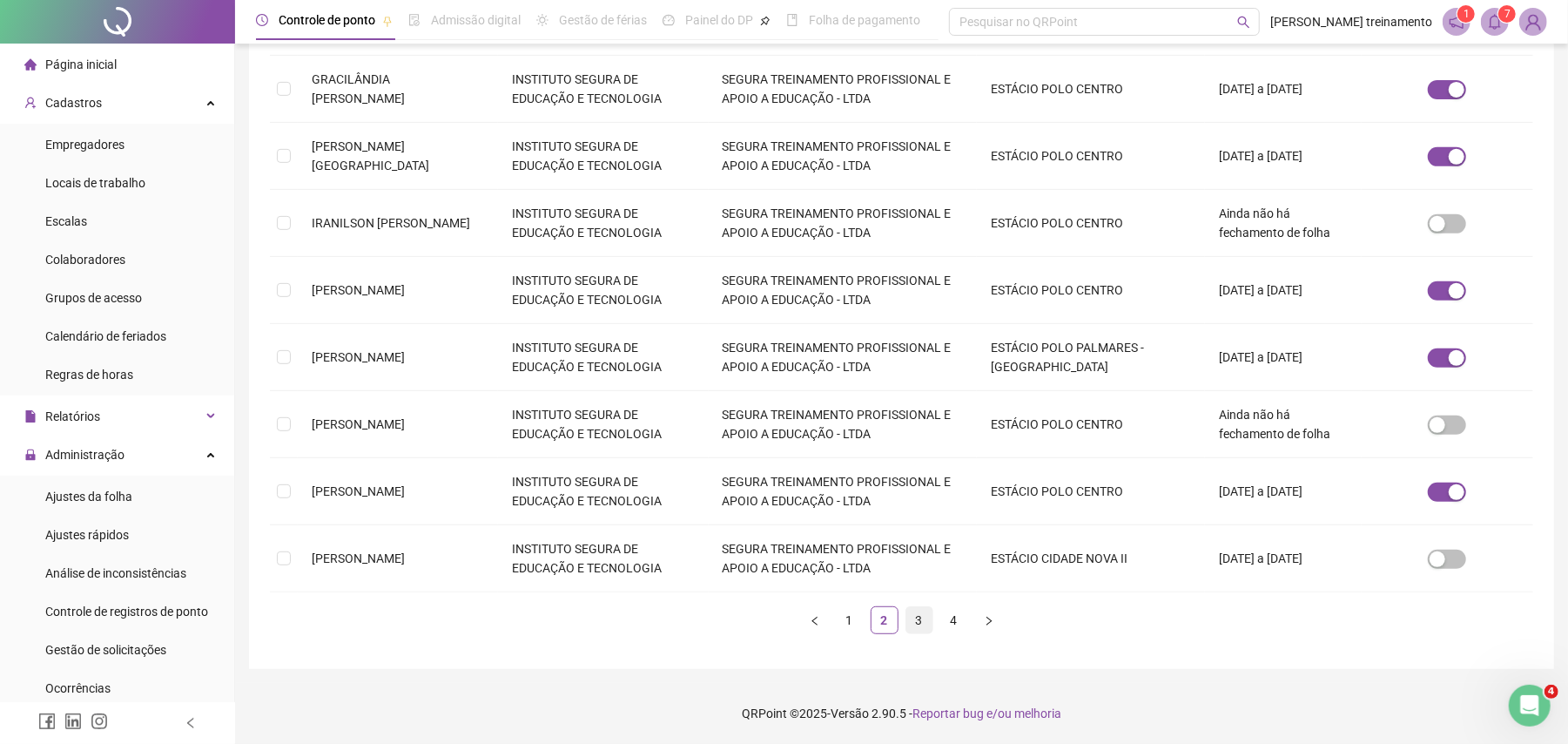
click at [917, 620] on link "3" at bounding box center [919, 620] width 26 height 26
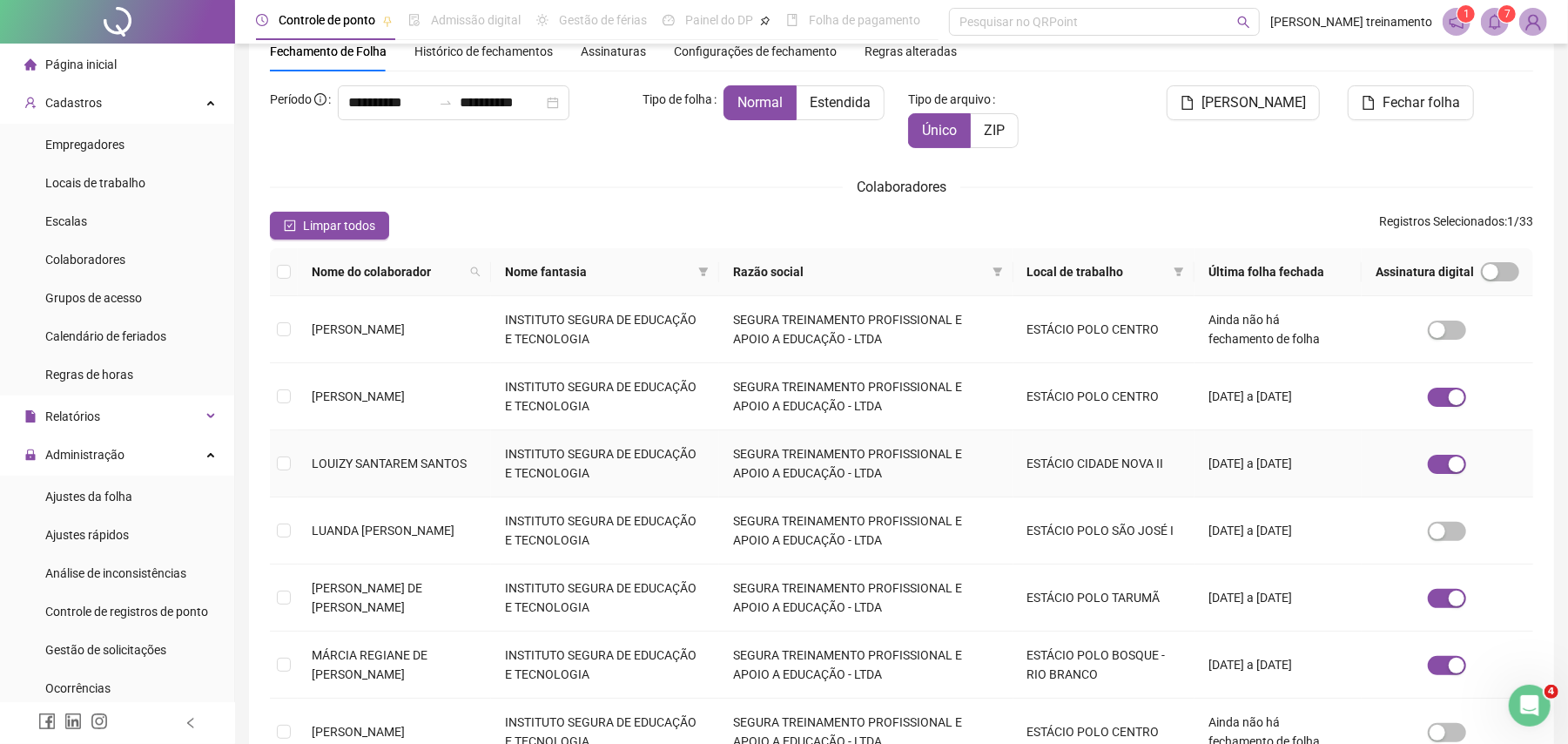
scroll to position [116, 0]
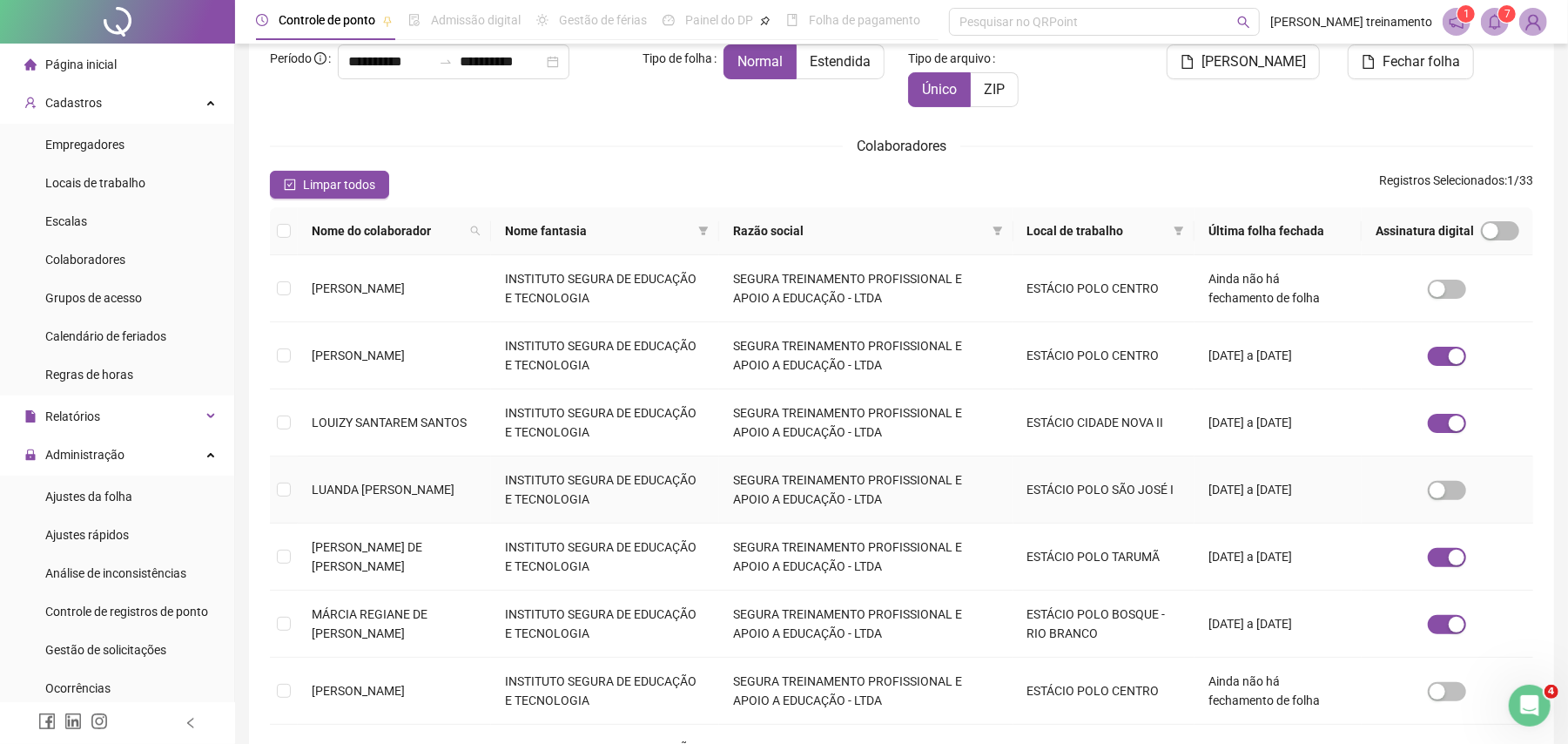
click at [512, 495] on td "INSTITUTO SEGURA DE EDUCAÇÃO E TECNOLOGIA" at bounding box center [605, 490] width 229 height 67
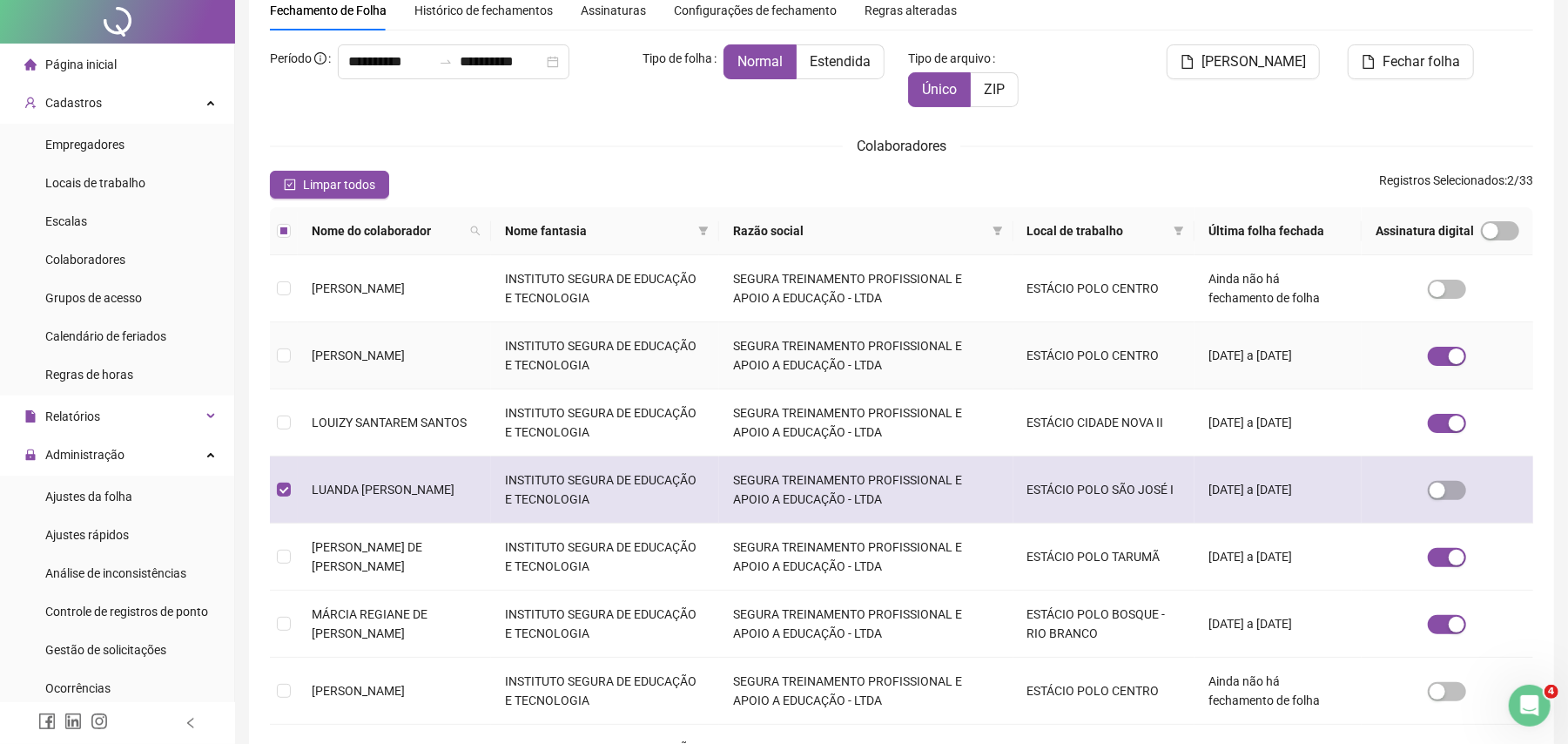
scroll to position [0, 0]
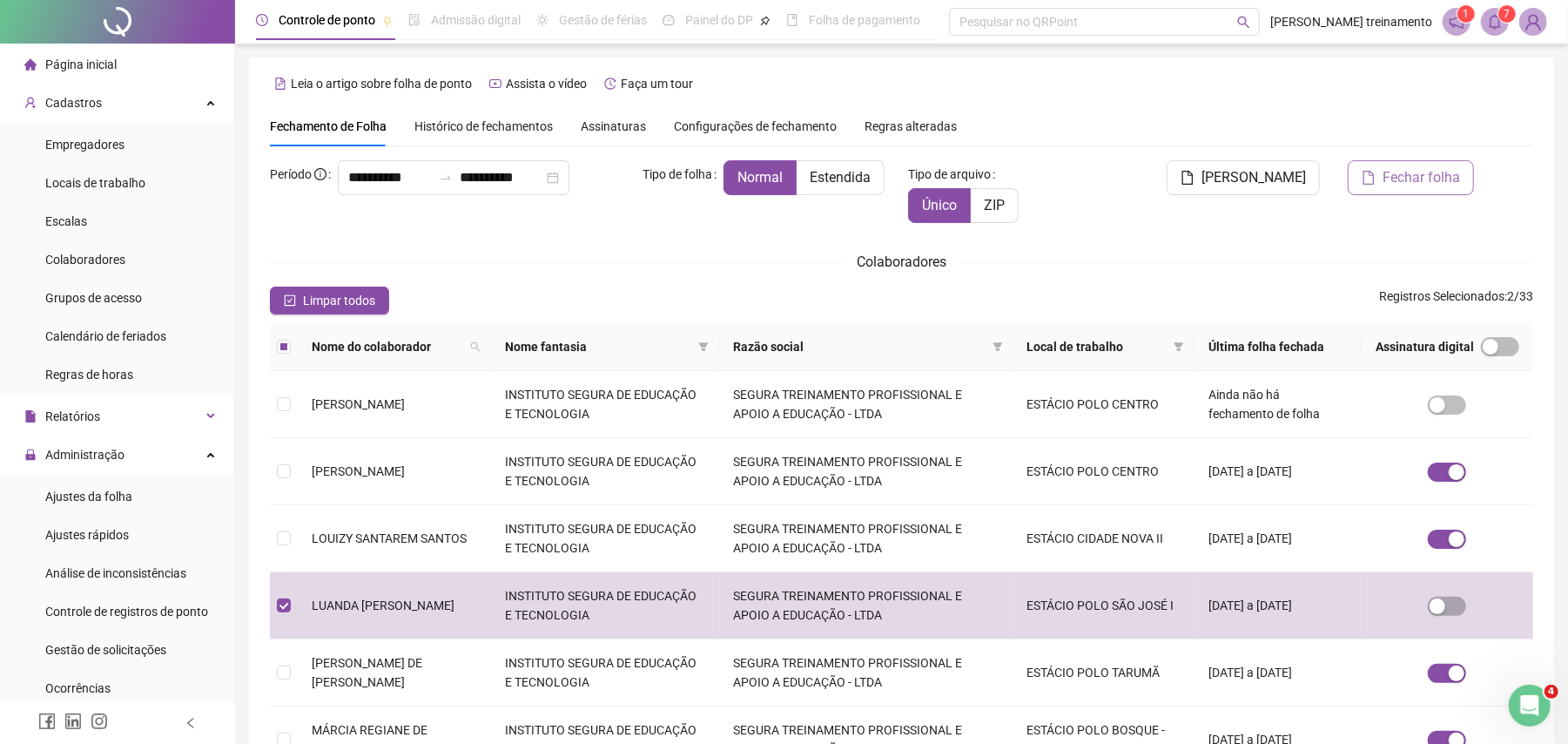
click at [1444, 186] on span "Fechar folha" at bounding box center [1422, 177] width 78 height 21
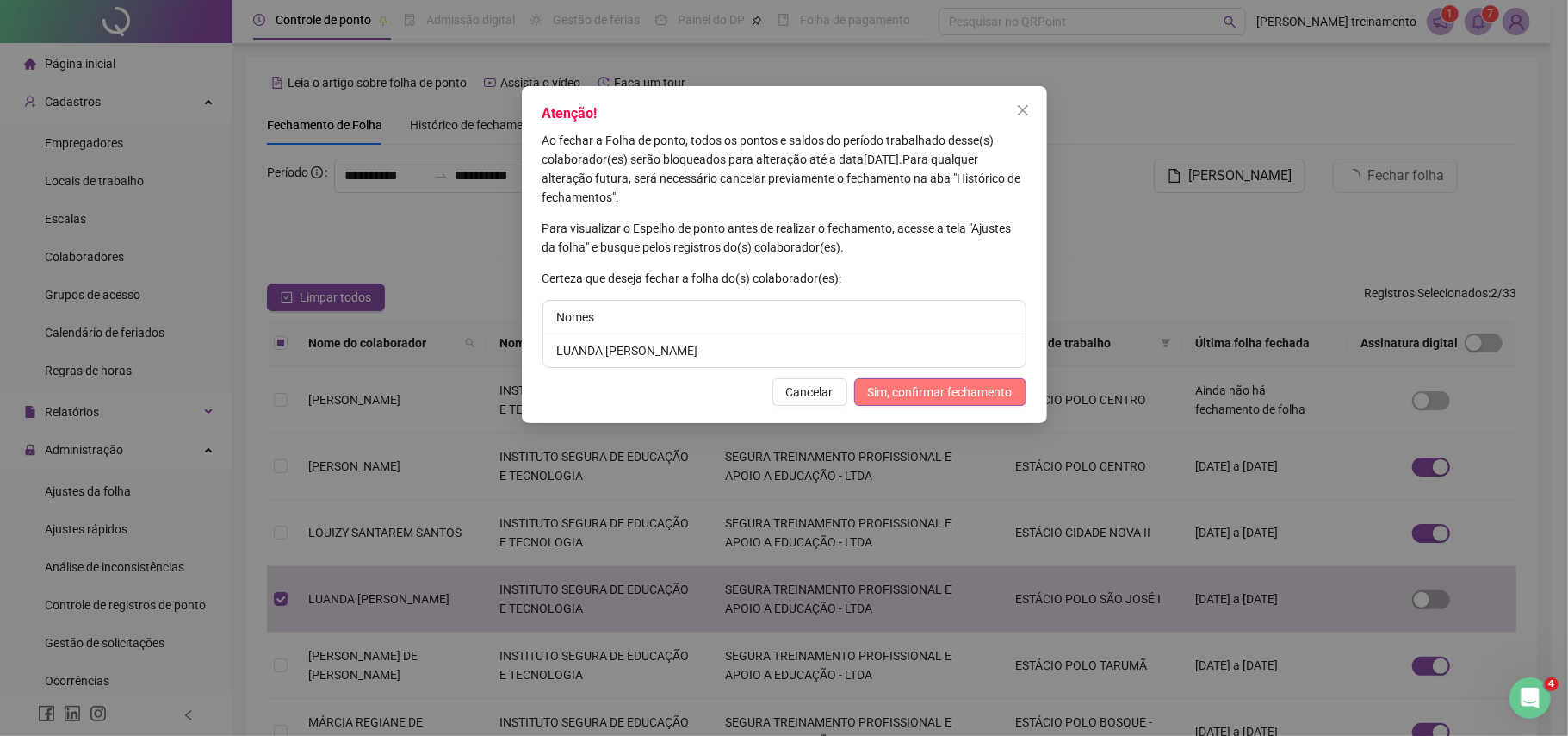
click at [948, 394] on span "Sim, confirmar fechamento" at bounding box center [941, 392] width 145 height 19
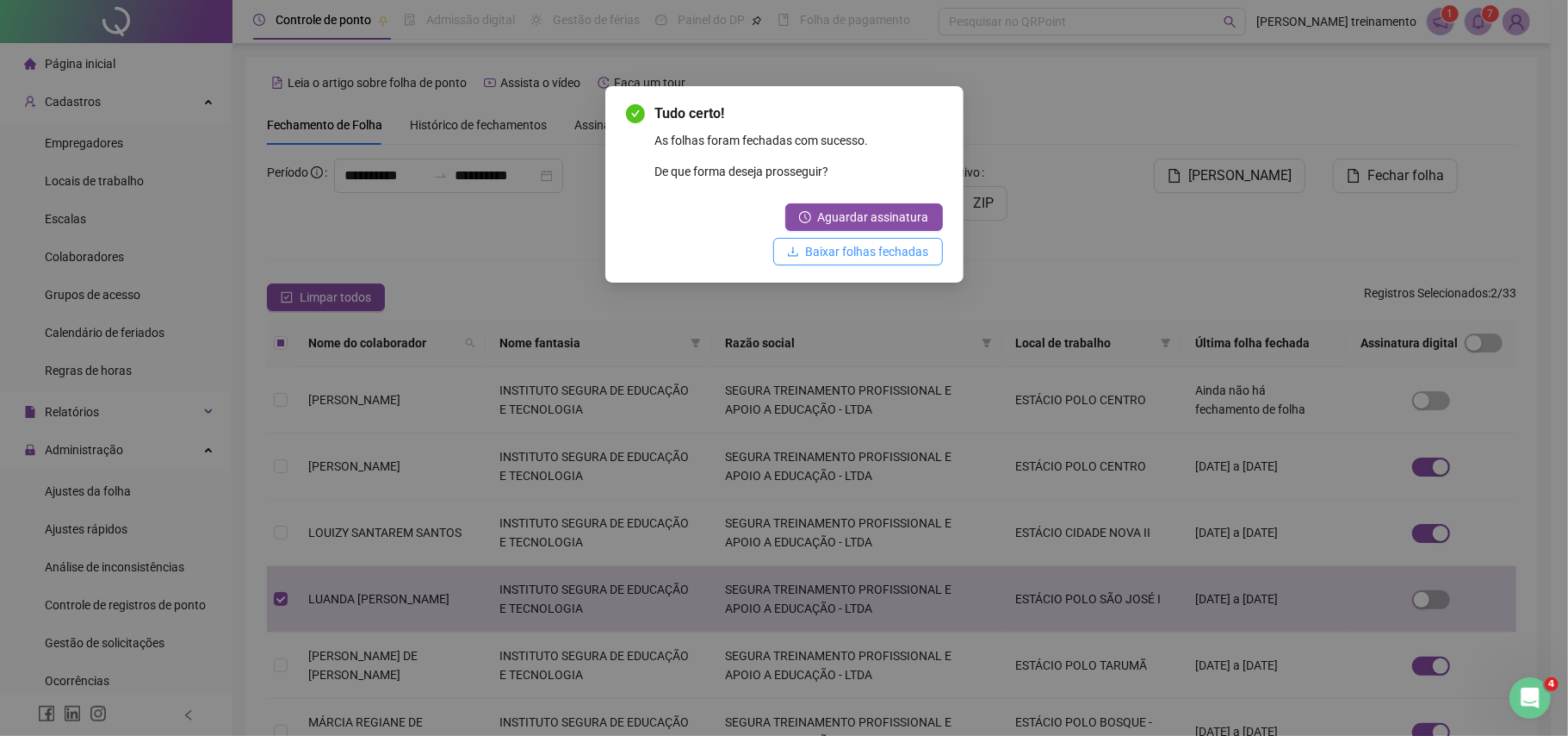
click at [894, 248] on span "Baixar folhas fechadas" at bounding box center [867, 251] width 123 height 19
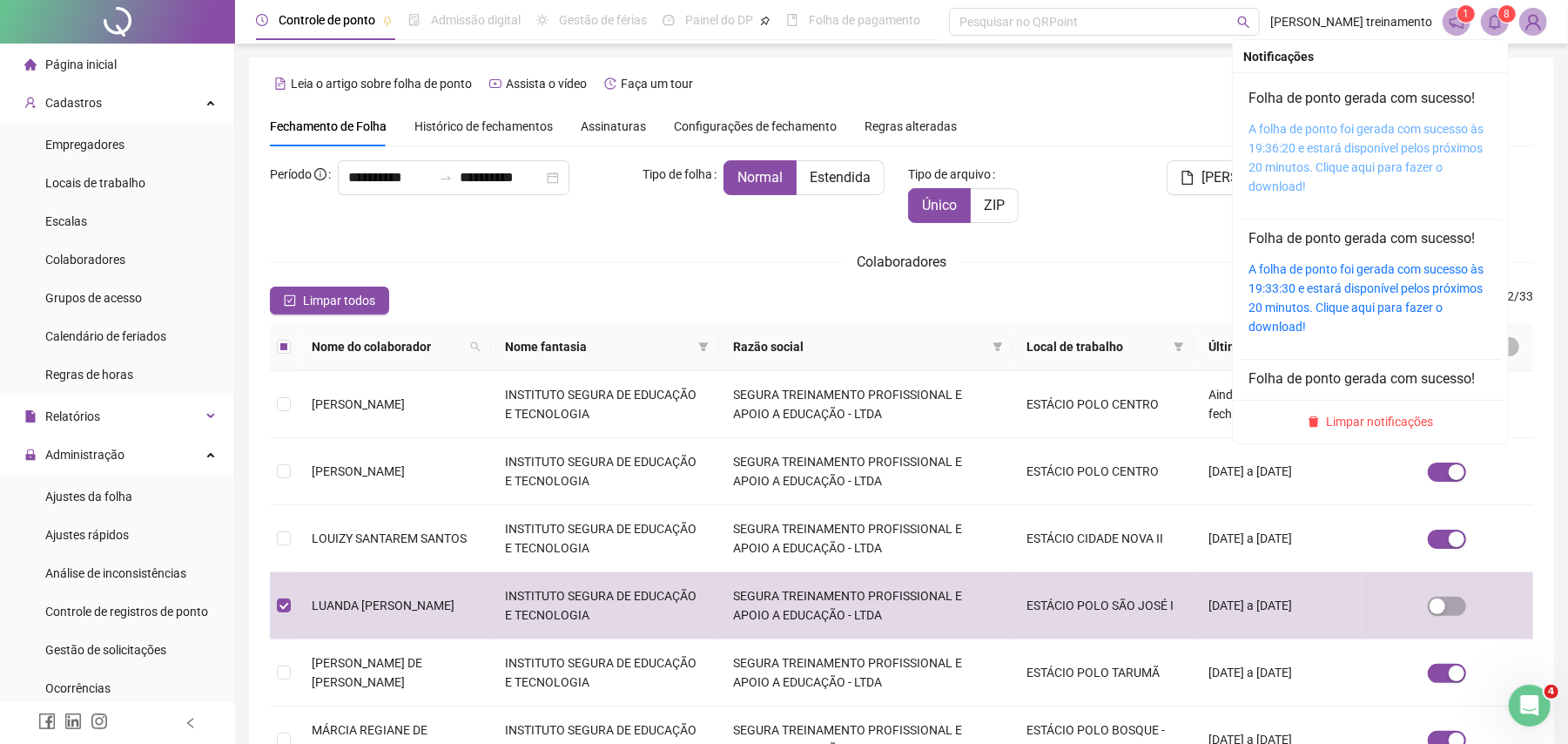
click at [1366, 123] on link "A folha de ponto foi gerada com sucesso às 19:36:20 e estará disponível pelos p…" at bounding box center [1366, 157] width 235 height 71
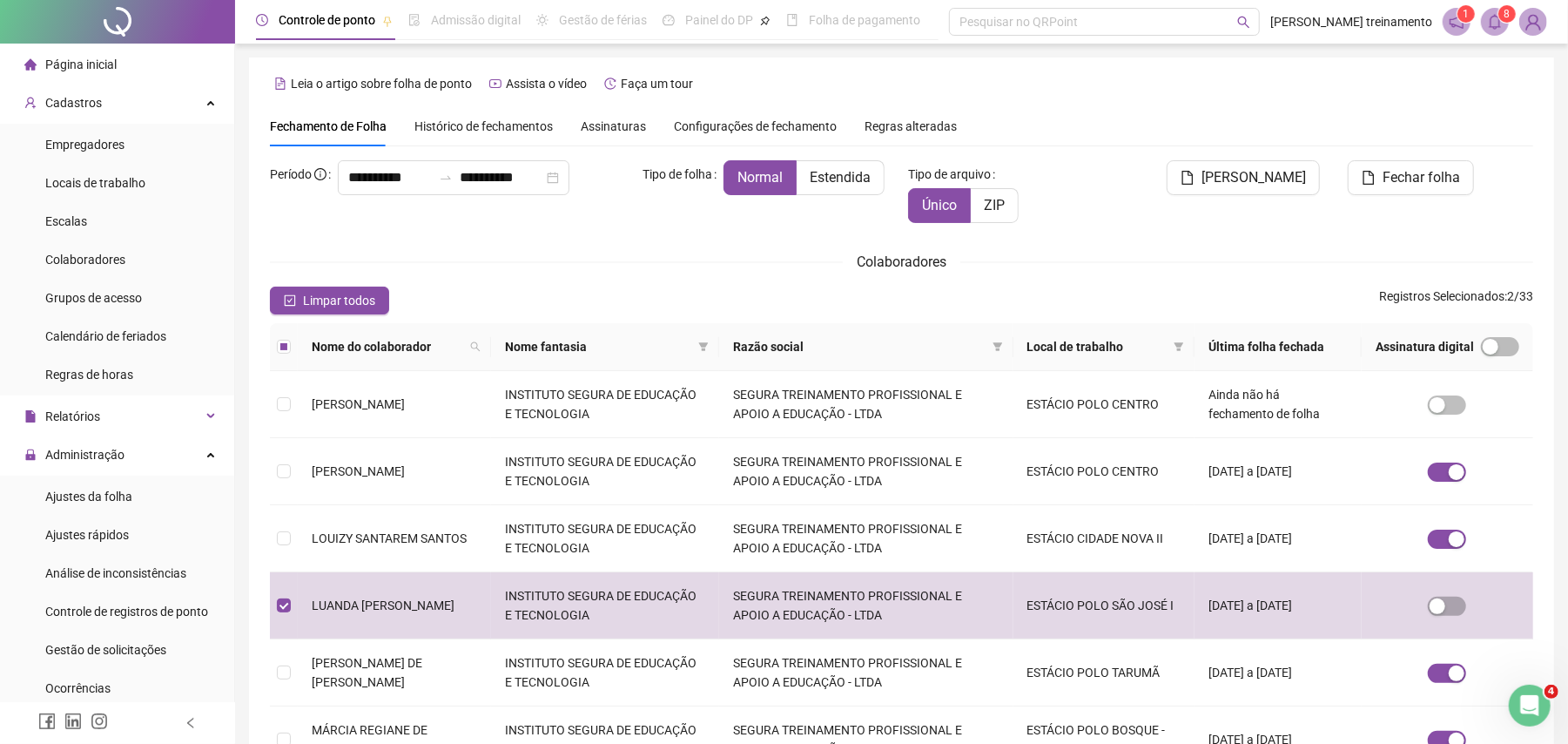
click at [472, 256] on div "Colaboradores" at bounding box center [902, 261] width 1264 height 22
click at [431, 169] on input "**********" at bounding box center [390, 177] width 84 height 21
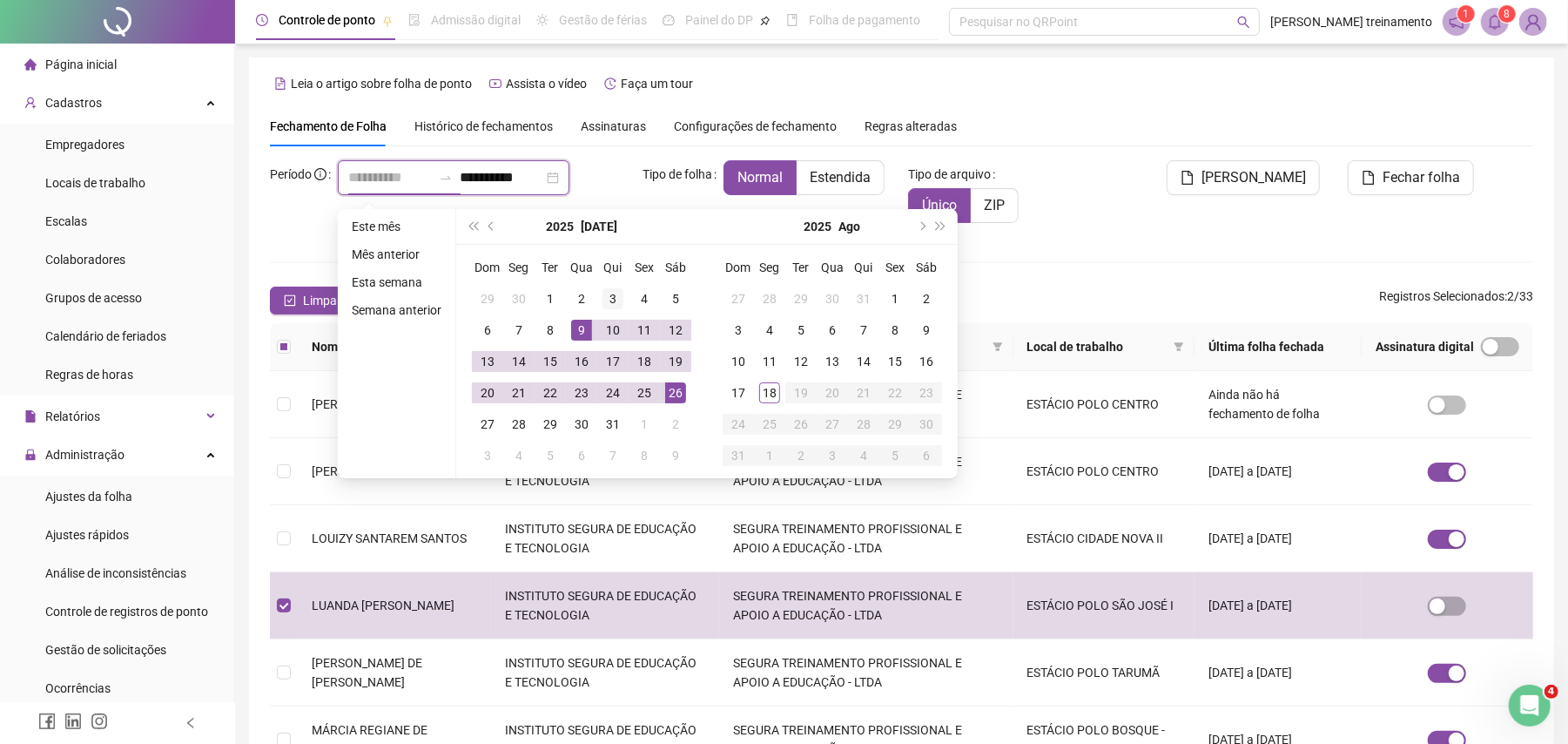
type input "**********"
click at [611, 304] on div "3" at bounding box center [613, 299] width 21 height 21
type input "**********"
click at [670, 392] on div "26" at bounding box center [676, 393] width 21 height 21
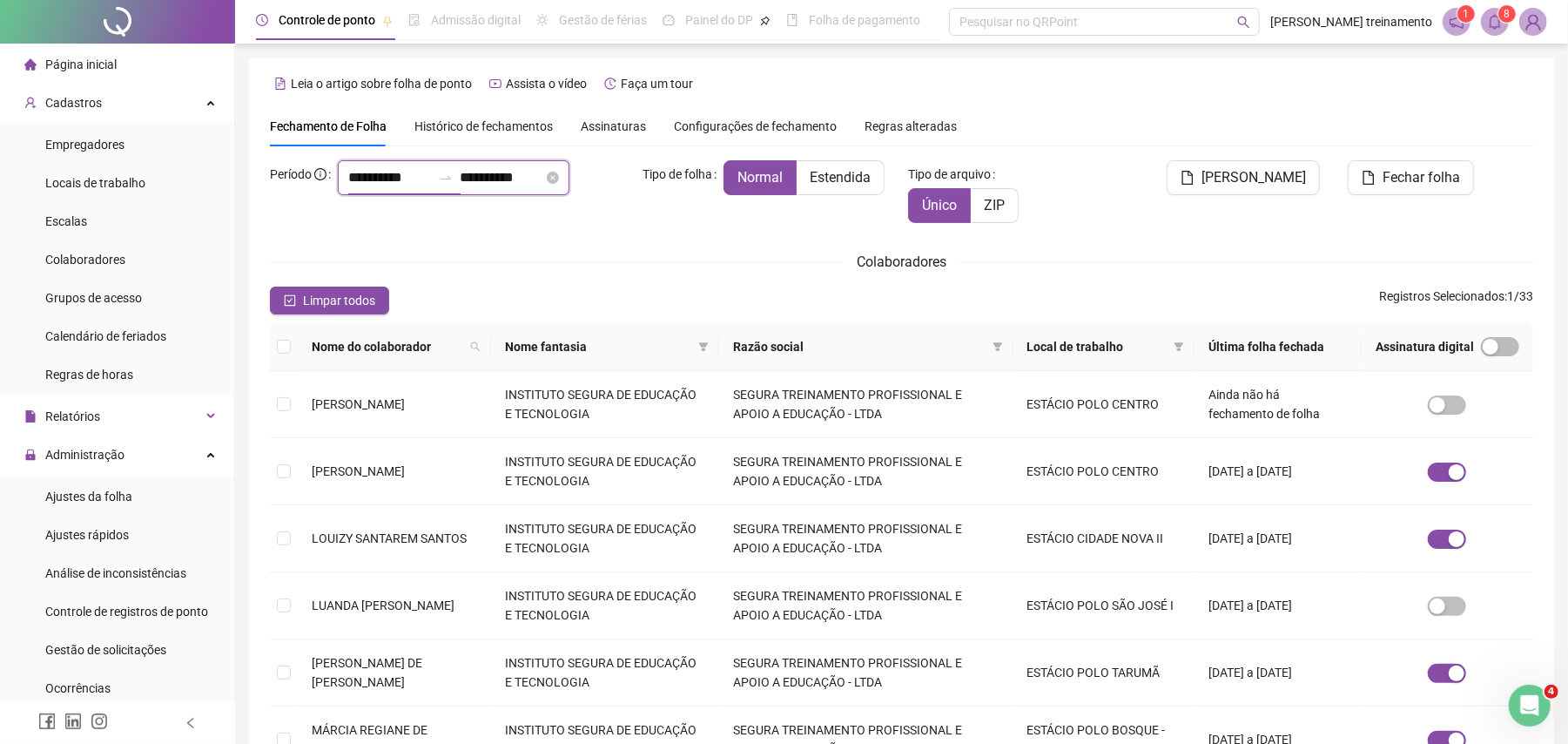
click at [431, 179] on input "**********" at bounding box center [390, 177] width 84 height 21
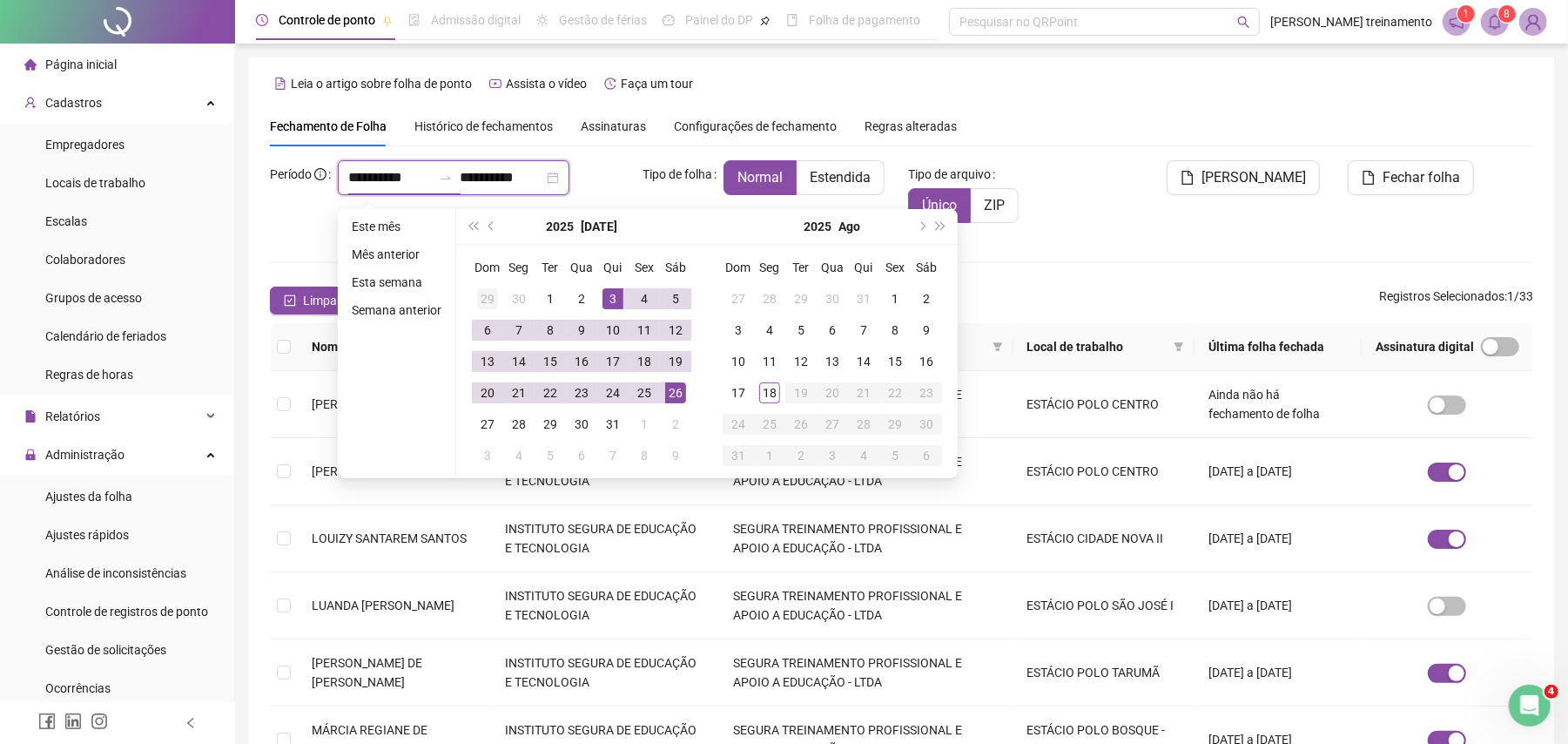
type input "**********"
click at [491, 229] on span "prev-year" at bounding box center [493, 227] width 9 height 9
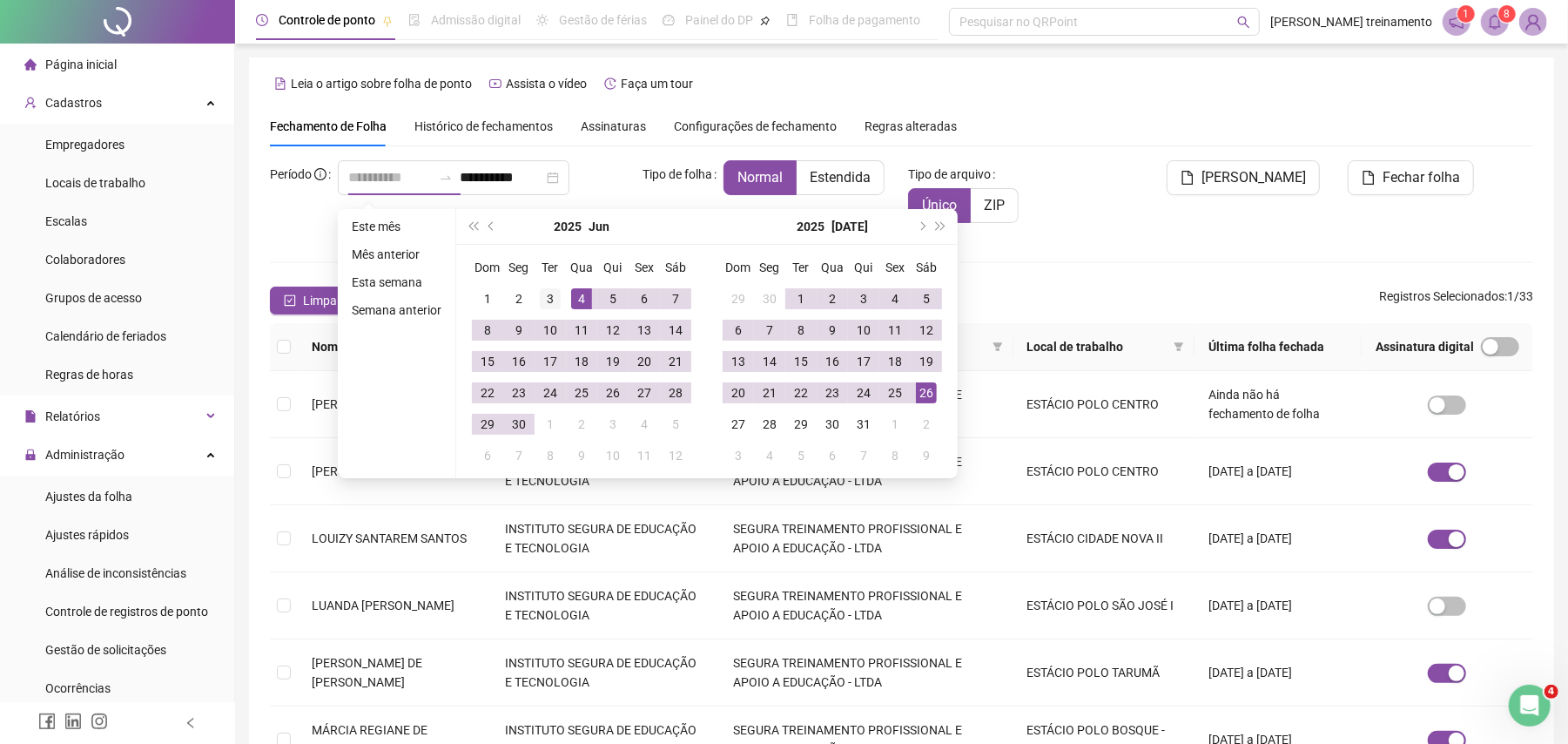
type input "**********"
click at [547, 300] on div "3" at bounding box center [551, 299] width 21 height 21
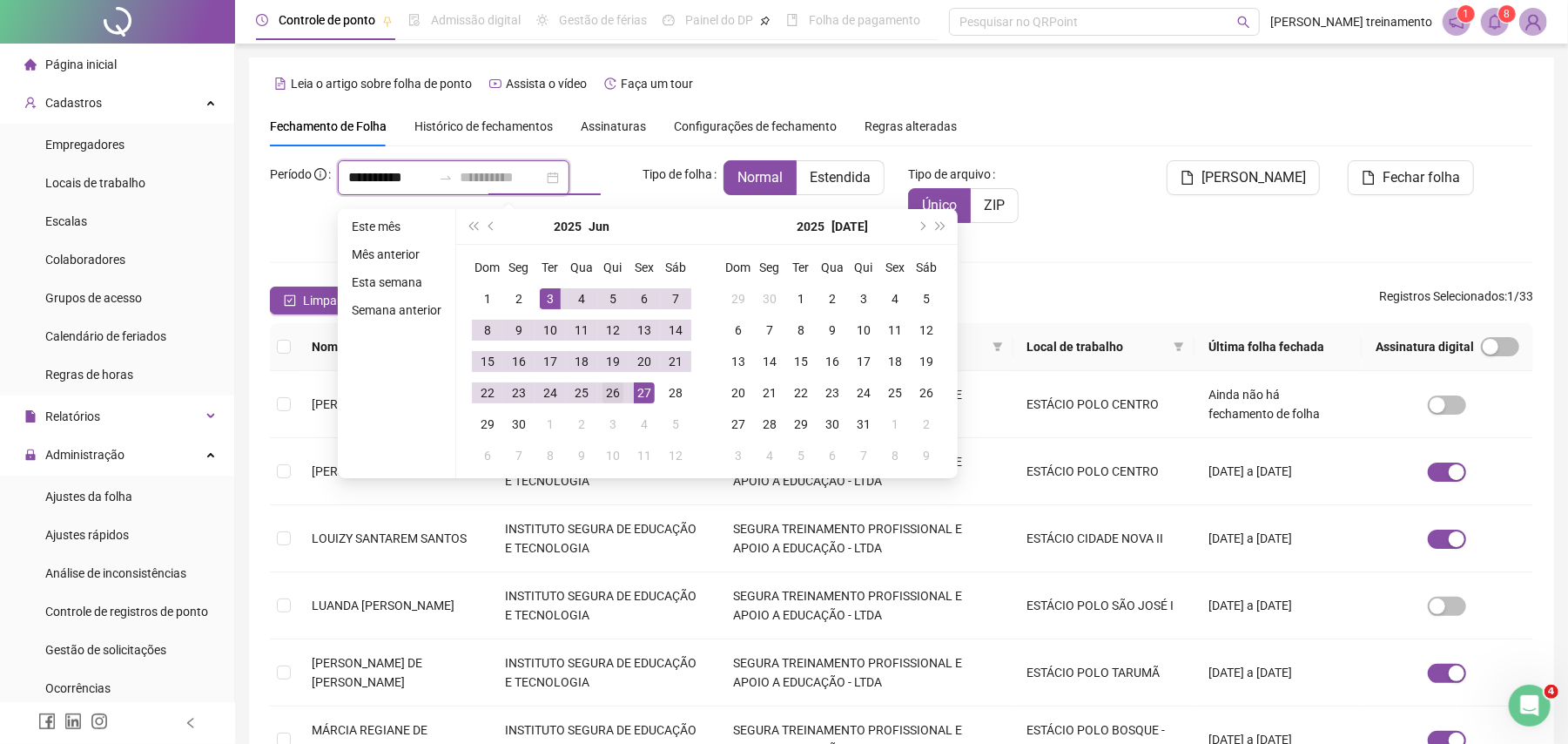
type input "**********"
click at [607, 390] on div "26" at bounding box center [613, 393] width 21 height 21
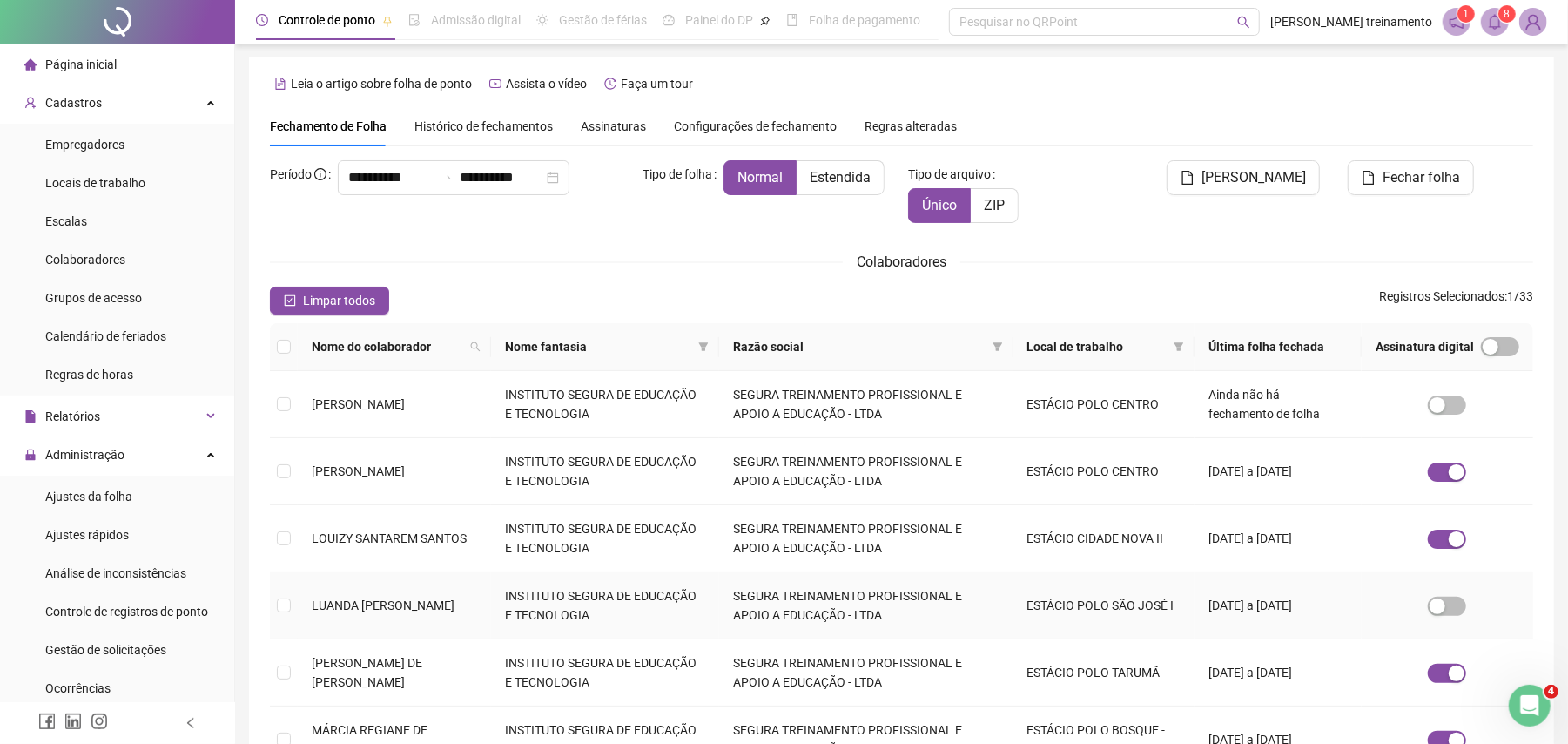
drag, startPoint x: 1440, startPoint y: 608, endPoint x: 1482, endPoint y: 607, distance: 42.0
click at [1482, 607] on td at bounding box center [1447, 605] width 171 height 67
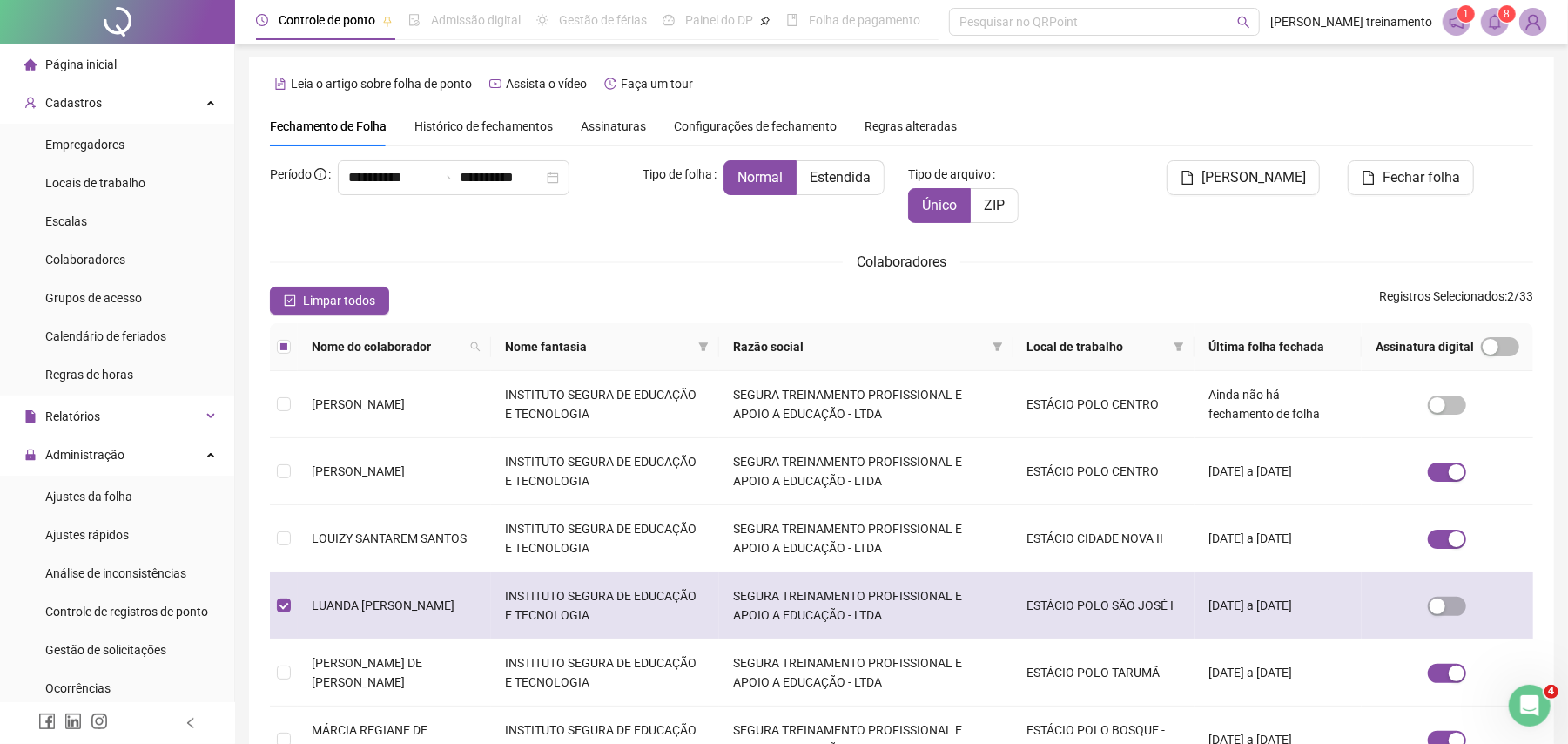
click at [1422, 612] on td at bounding box center [1447, 605] width 171 height 67
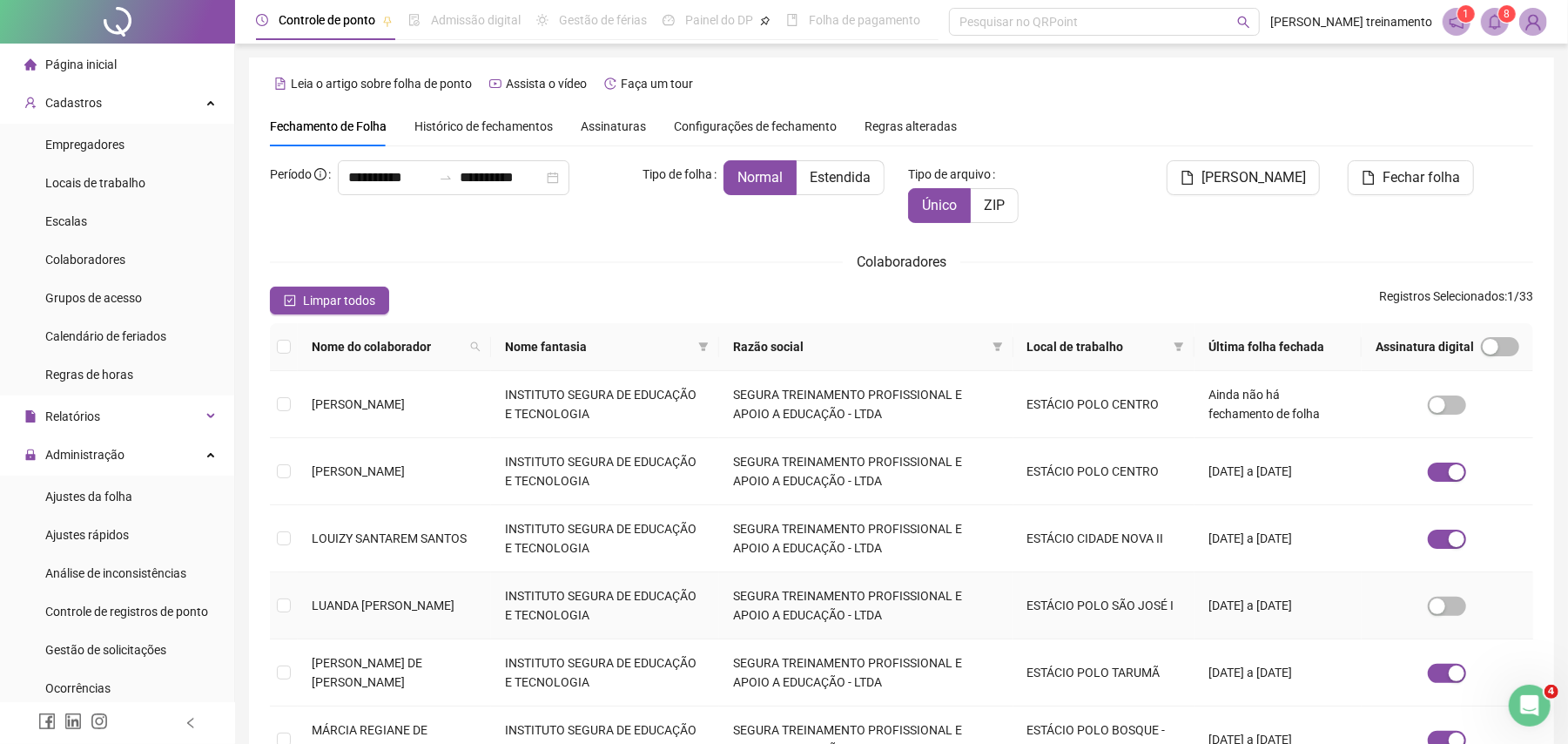
click at [1422, 612] on td at bounding box center [1447, 605] width 171 height 67
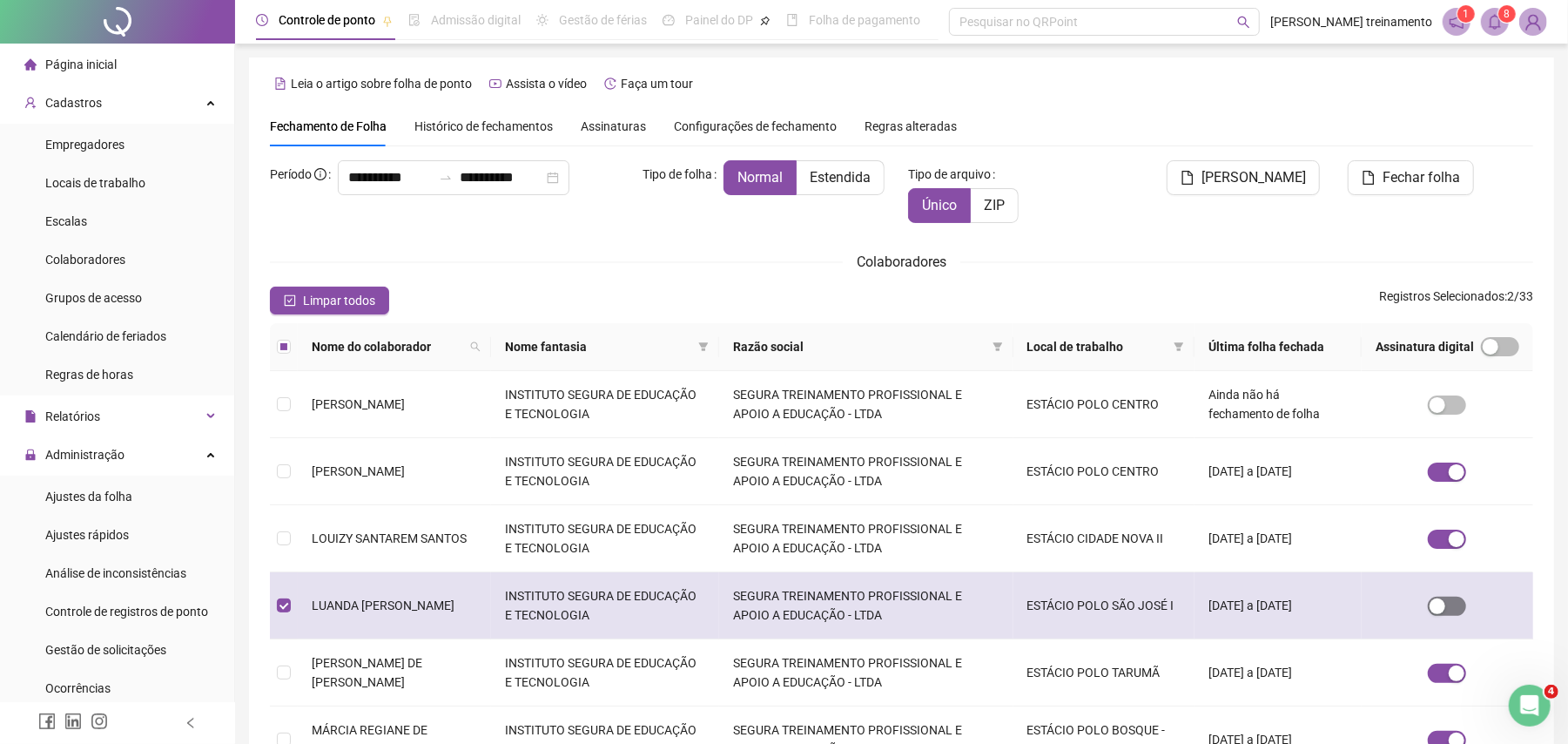
drag, startPoint x: 1429, startPoint y: 610, endPoint x: 1457, endPoint y: 605, distance: 28.4
click at [1457, 605] on span "button" at bounding box center [1446, 606] width 38 height 19
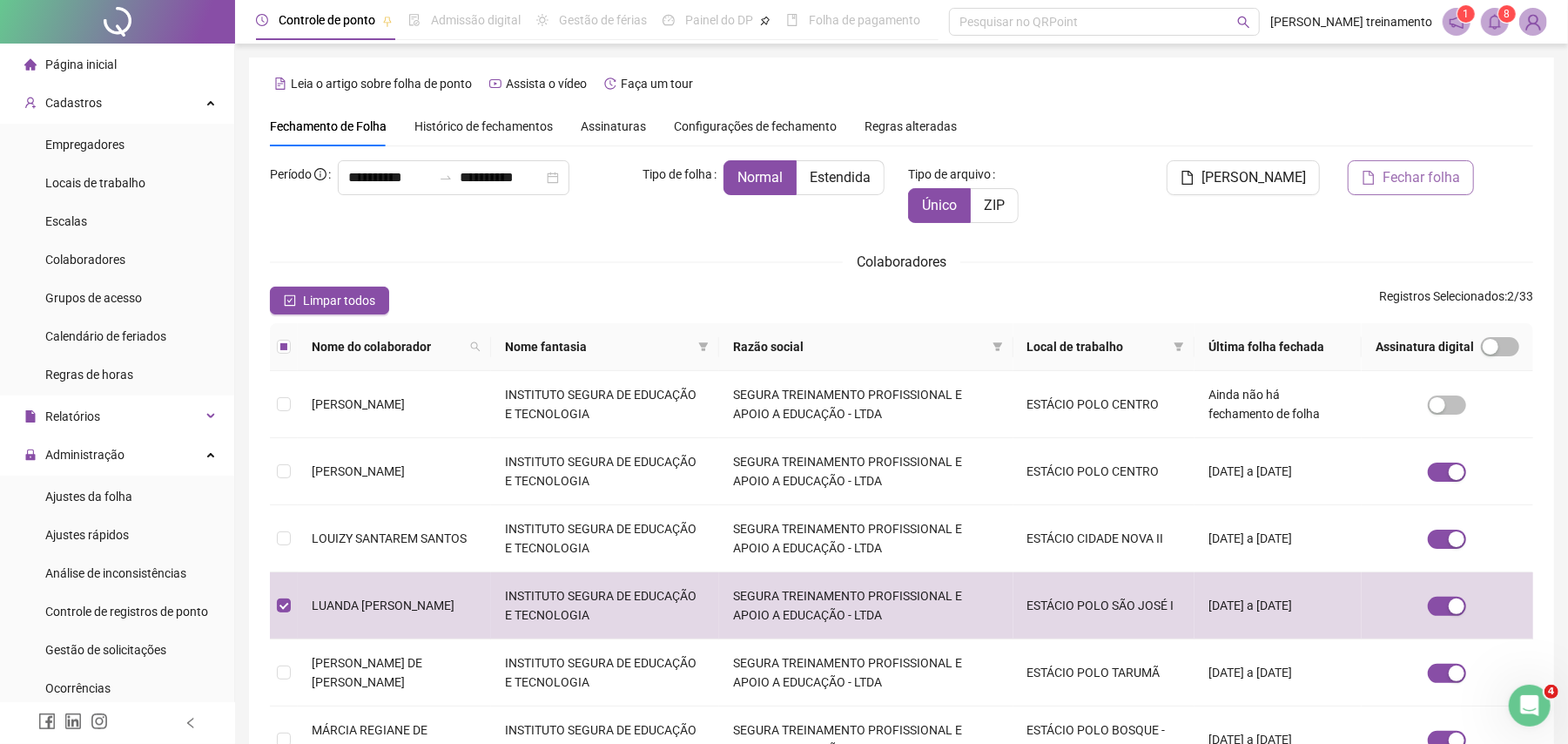
click at [1397, 179] on span "Fechar folha" at bounding box center [1422, 177] width 78 height 21
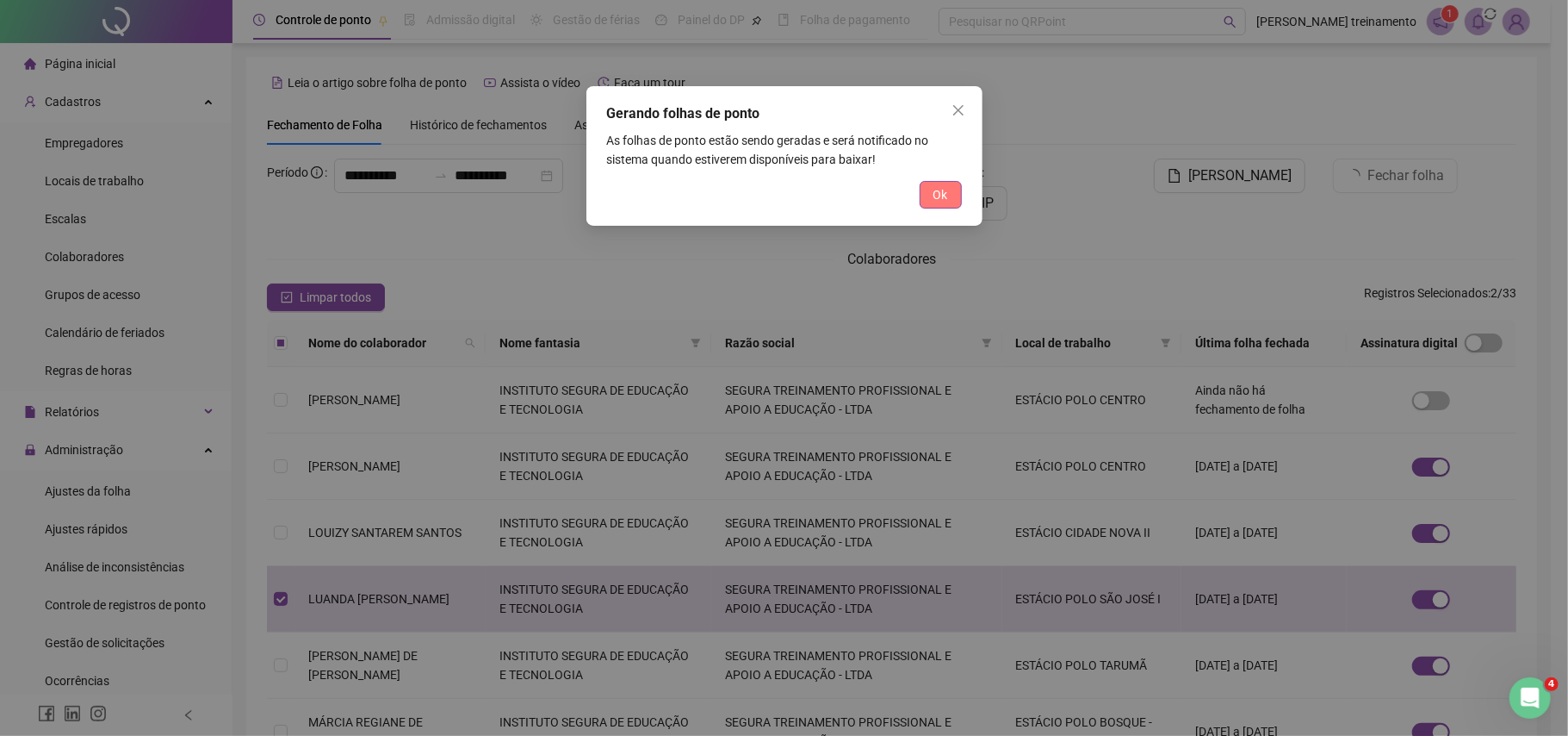
click at [948, 198] on button "Ok" at bounding box center [941, 195] width 42 height 28
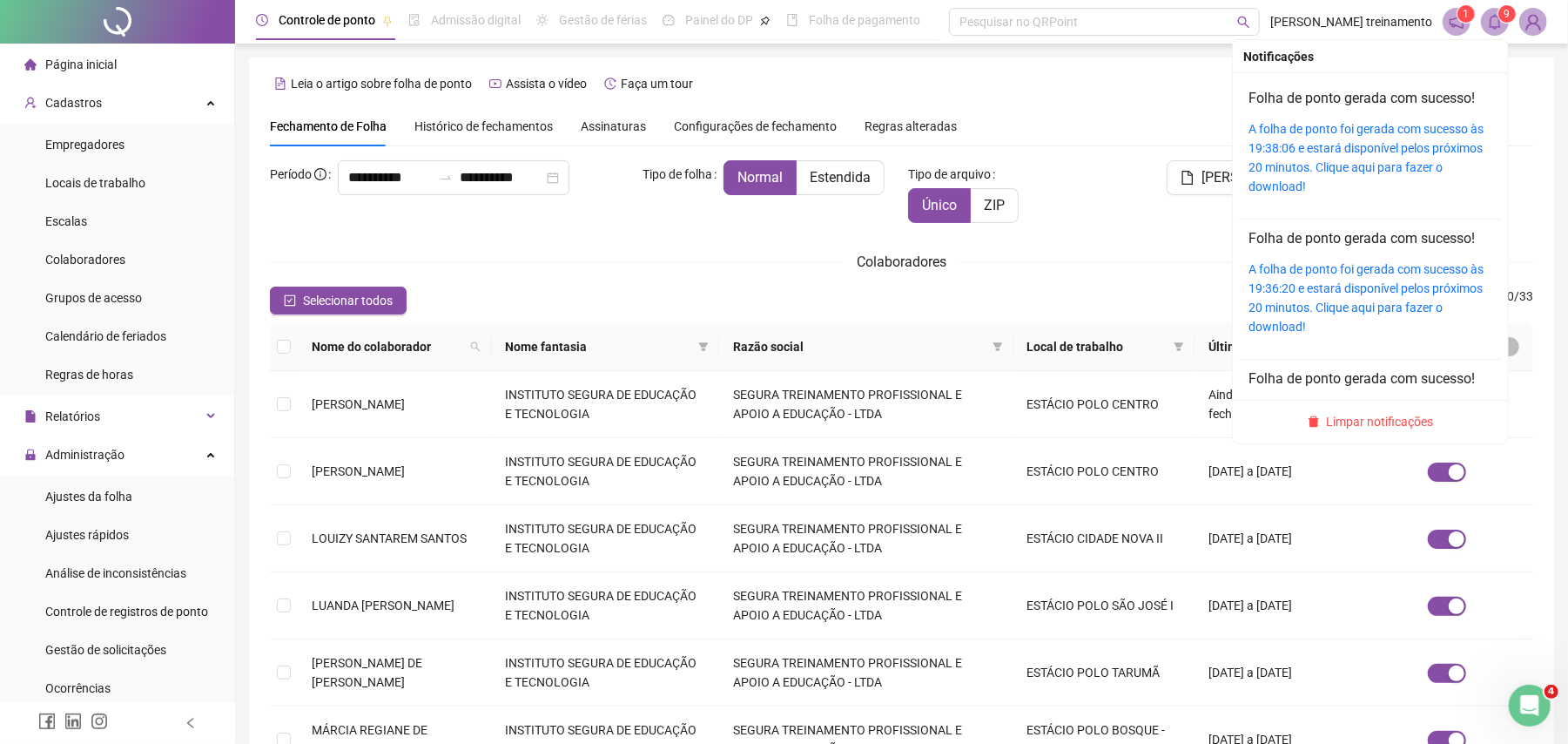
click at [1329, 116] on div "Folha de ponto gerada com sucesso! A folha de ponto foi gerada com sucesso às 1…" at bounding box center [1370, 142] width 244 height 108
click at [1299, 109] on div "Folha de ponto gerada com sucesso! A folha de ponto foi gerada com sucesso às 1…" at bounding box center [1370, 142] width 244 height 108
click at [1497, 15] on icon "bell" at bounding box center [1496, 22] width 16 height 16
click at [1311, 424] on icon "delete" at bounding box center [1314, 422] width 12 height 12
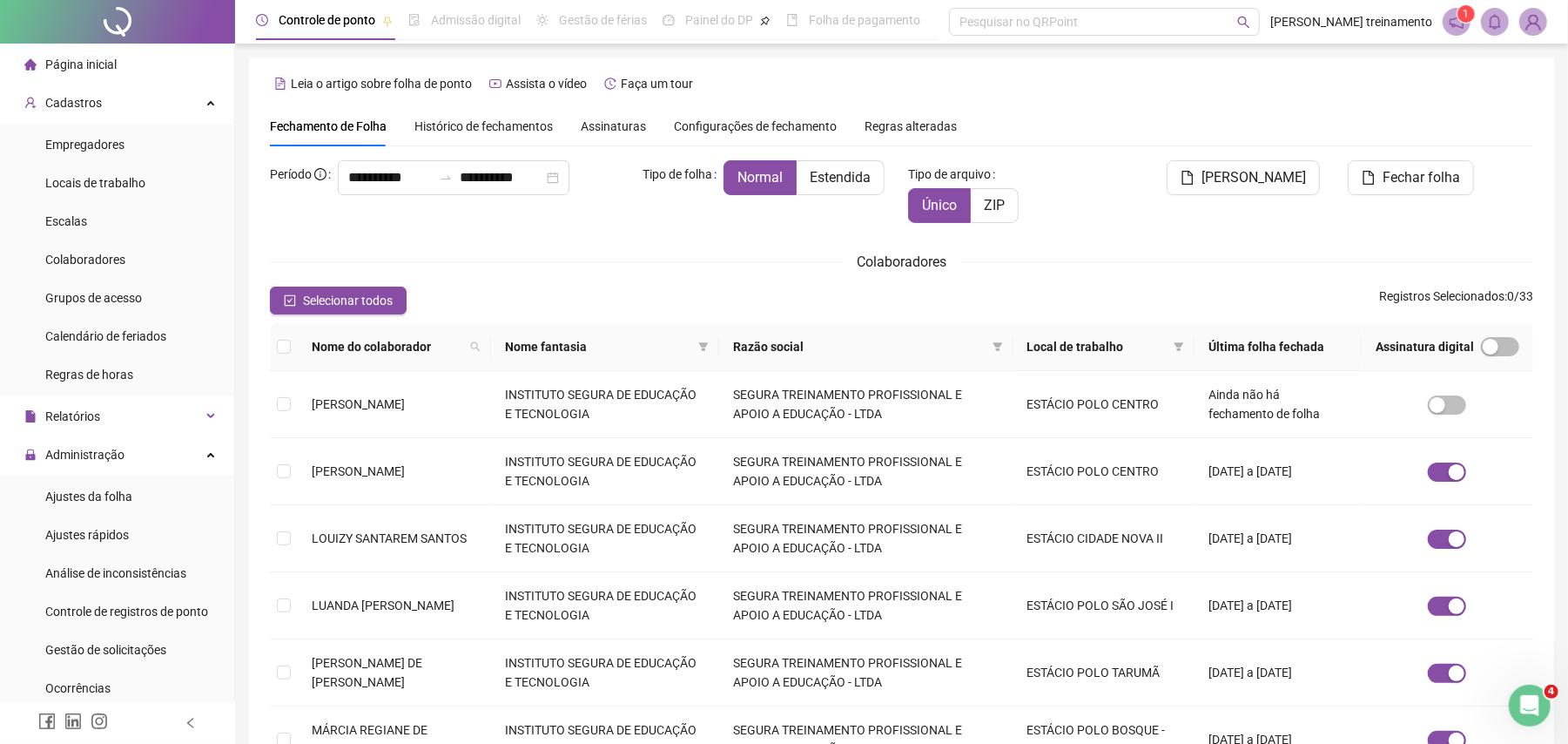
click at [1461, 16] on sup "1" at bounding box center [1467, 14] width 18 height 18
click at [1490, 21] on icon "bell" at bounding box center [1496, 22] width 12 height 16
click at [1497, 28] on icon "bell" at bounding box center [1496, 22] width 16 height 16
click at [435, 601] on span "LUANDA [PERSON_NAME]" at bounding box center [383, 605] width 143 height 14
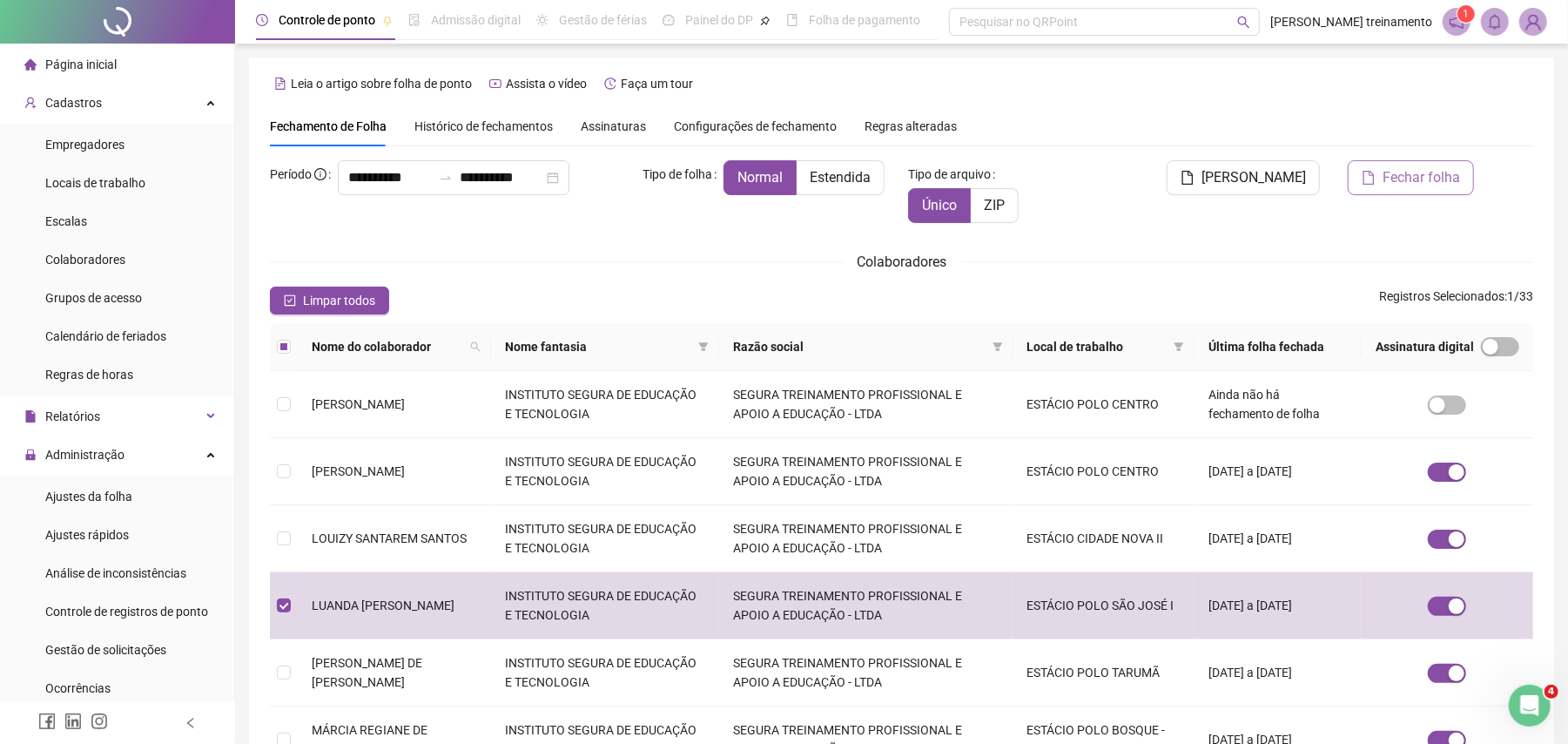
click at [1431, 183] on span "Fechar folha" at bounding box center [1422, 177] width 78 height 21
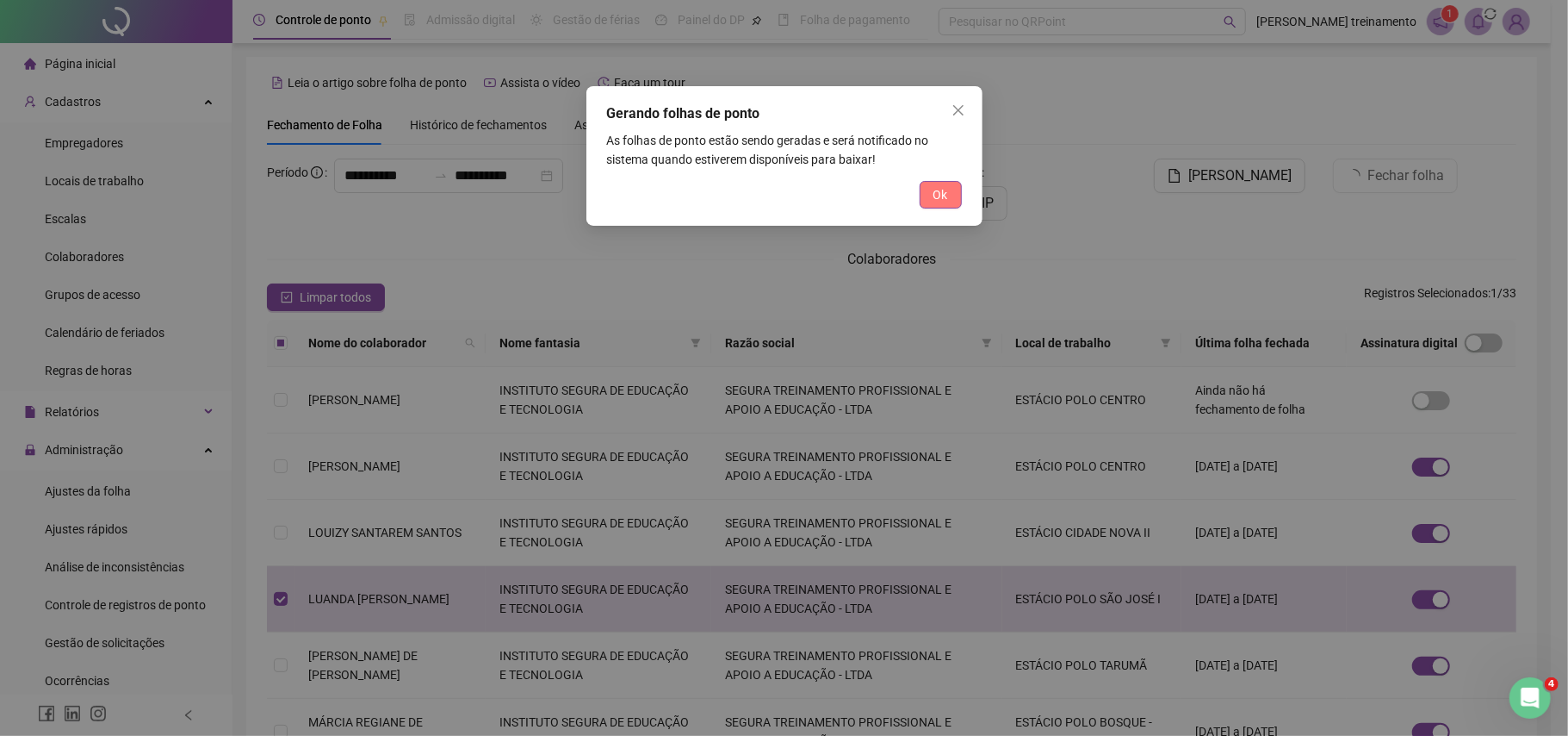
drag, startPoint x: 934, startPoint y: 207, endPoint x: 1197, endPoint y: 182, distance: 264.2
click at [935, 205] on button "Ok" at bounding box center [941, 195] width 42 height 28
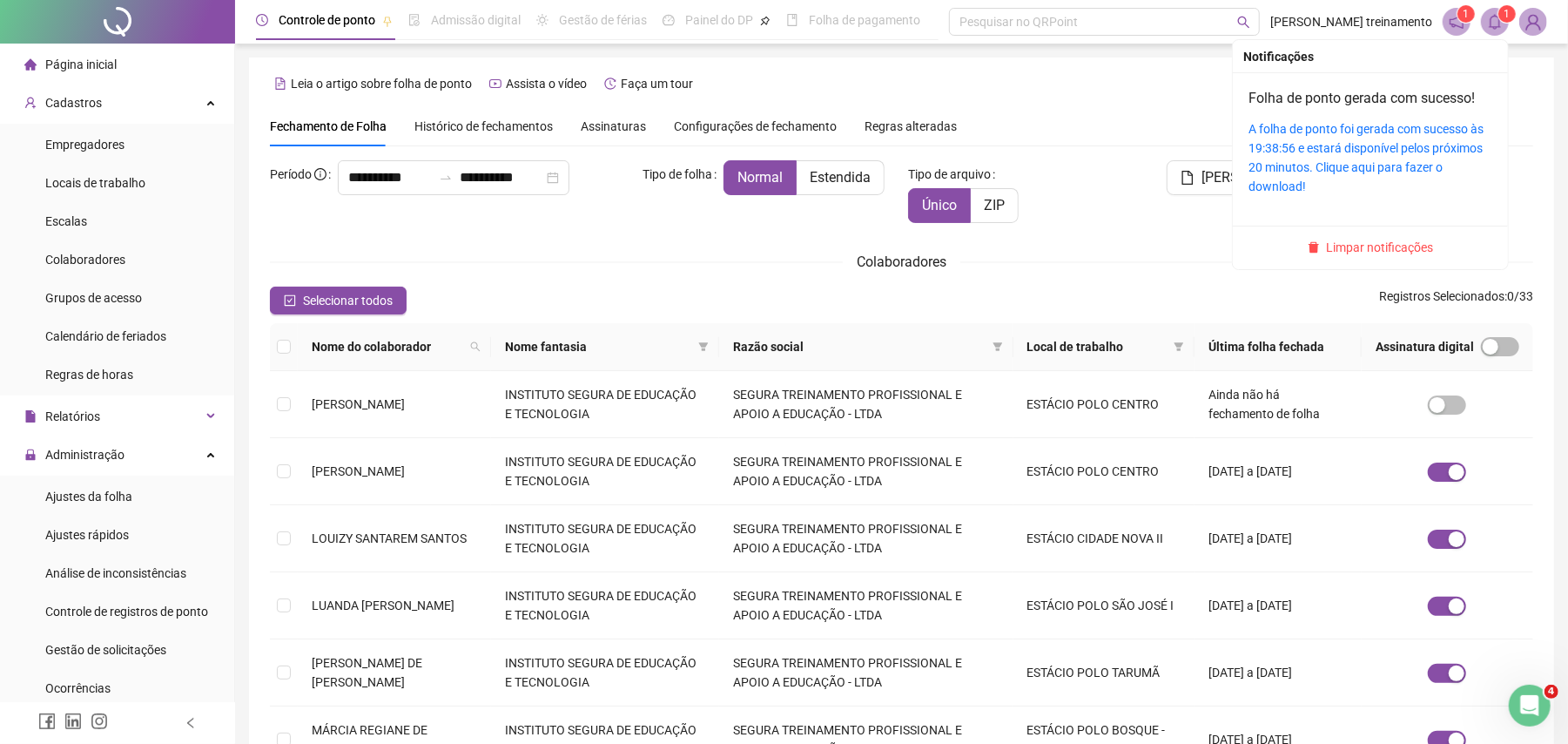
click at [1497, 19] on icon "bell" at bounding box center [1496, 22] width 16 height 16
click at [1401, 115] on div "Folha de ponto gerada com sucesso! A folha de ponto foi gerada com sucesso às 1…" at bounding box center [1370, 142] width 244 height 108
click at [1369, 109] on div "Folha de ponto gerada com sucesso! A folha de ponto foi gerada com sucesso às 1…" at bounding box center [1370, 142] width 244 height 108
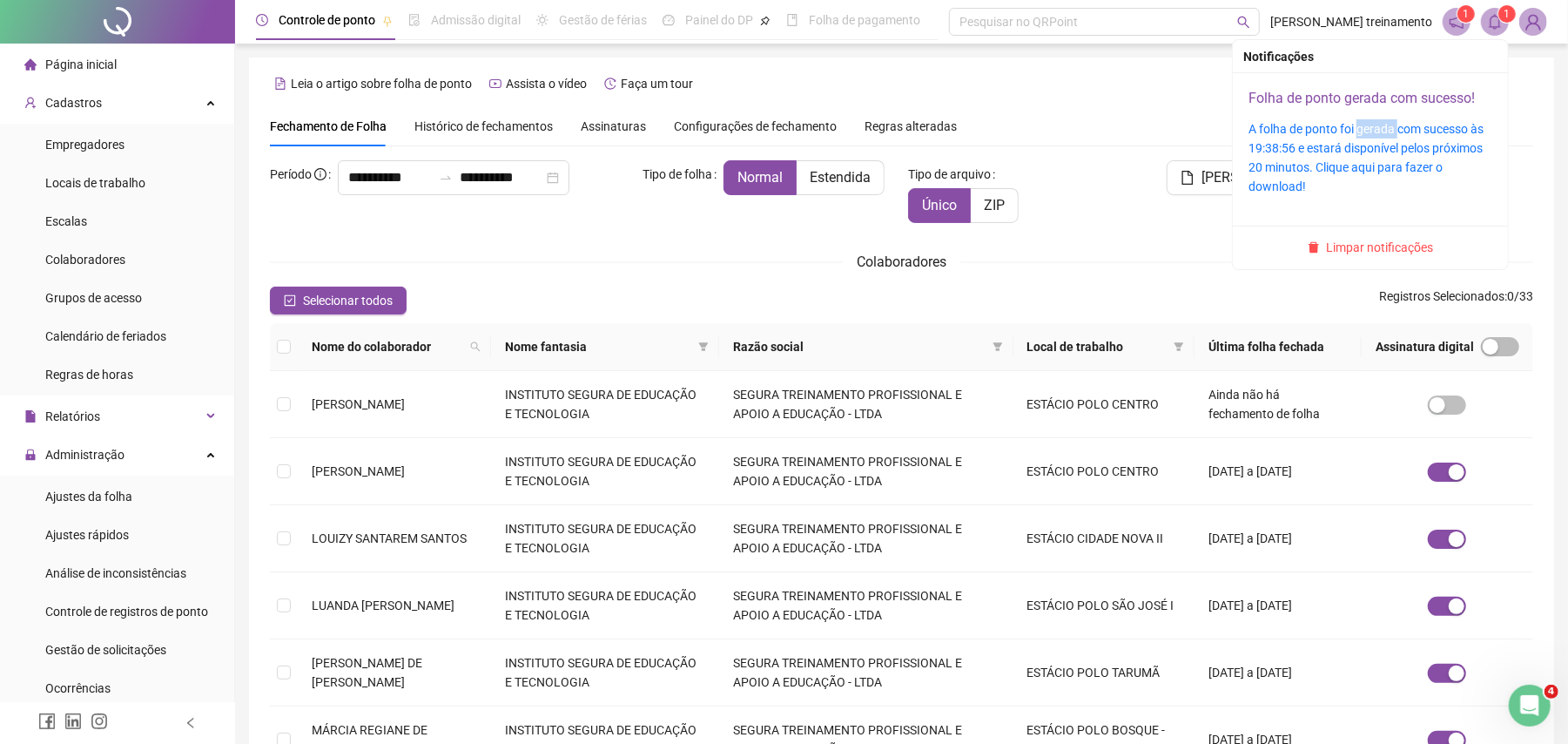
click at [1408, 94] on link "Folha de ponto gerada com sucesso!" at bounding box center [1362, 98] width 227 height 17
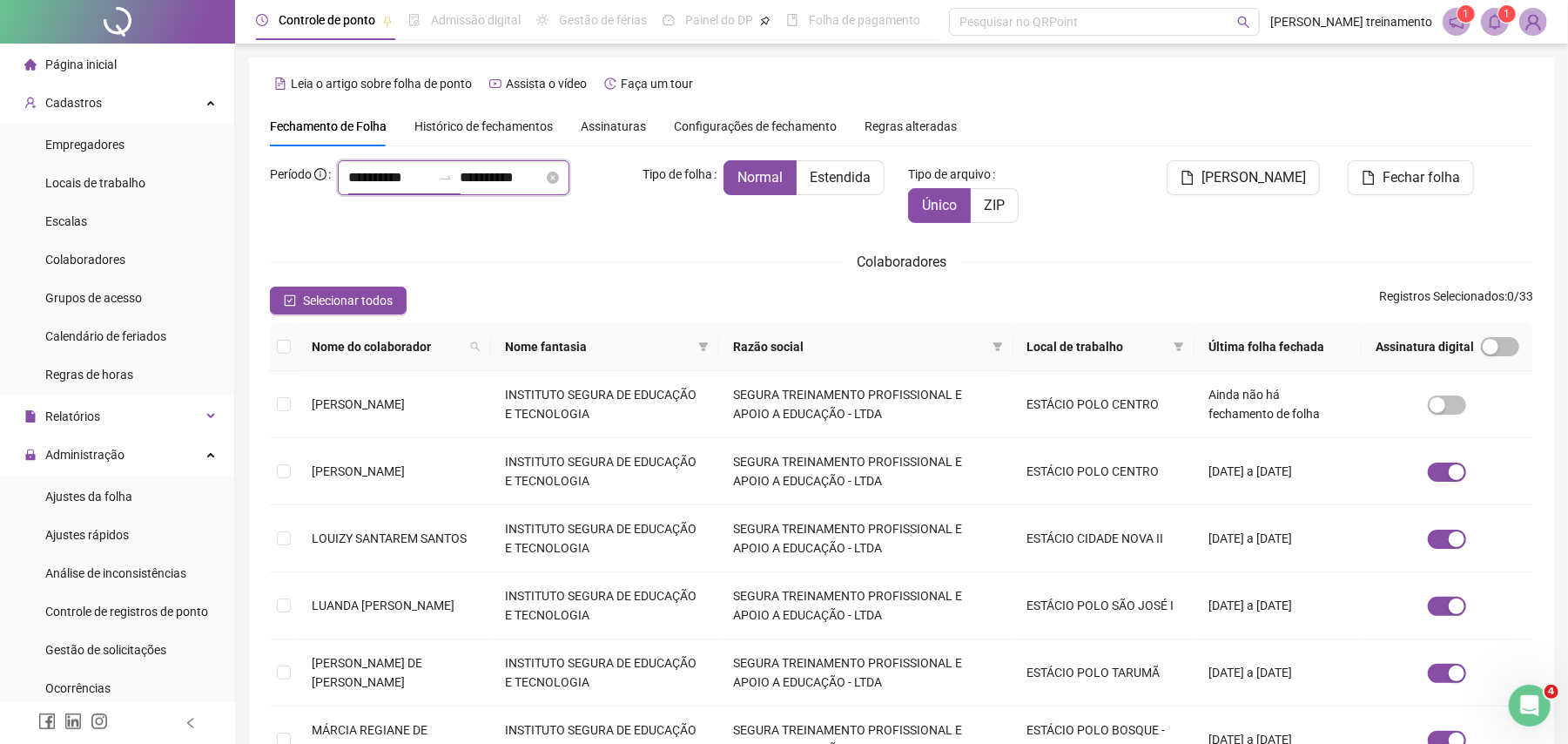
click at [431, 178] on input "**********" at bounding box center [390, 177] width 84 height 21
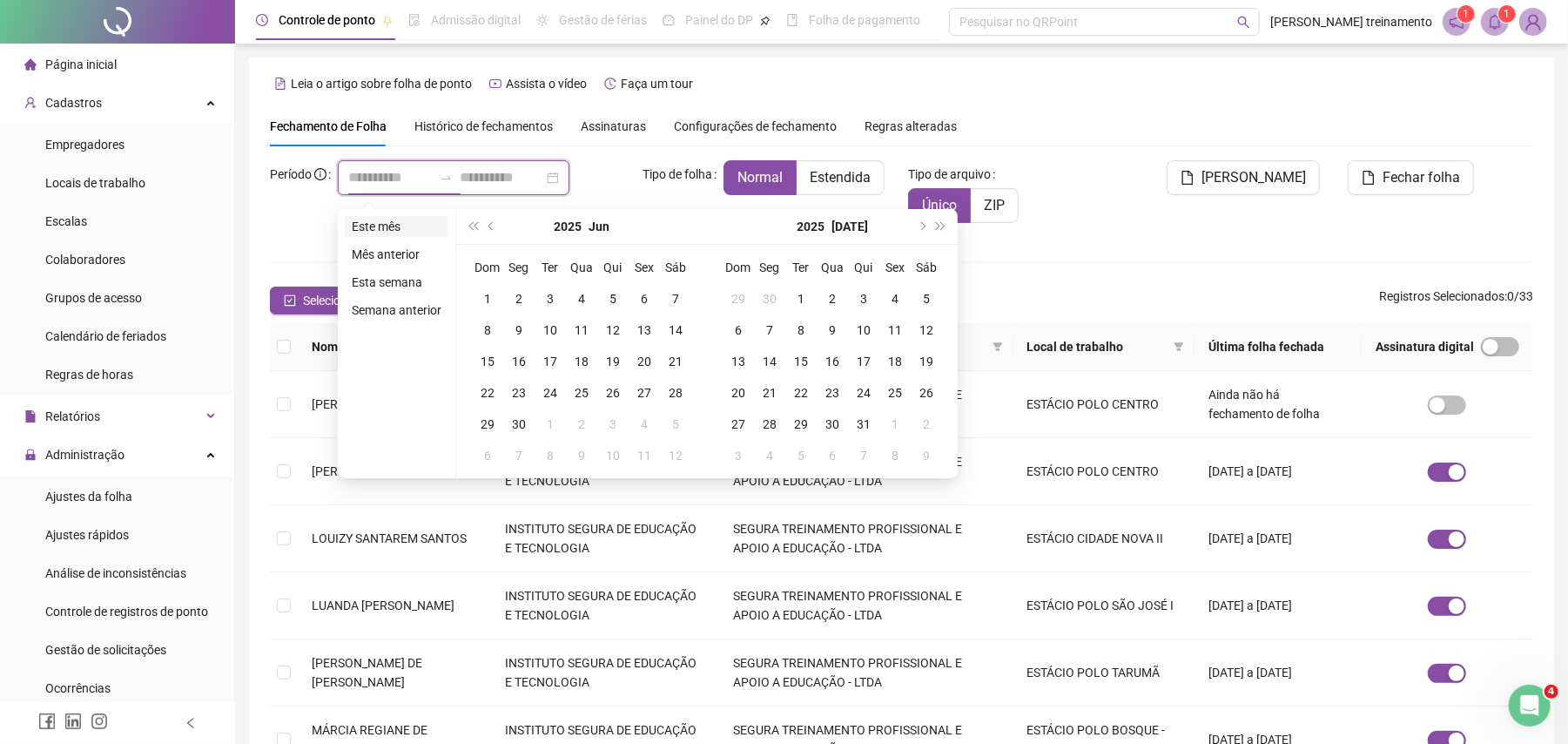
type input "**********"
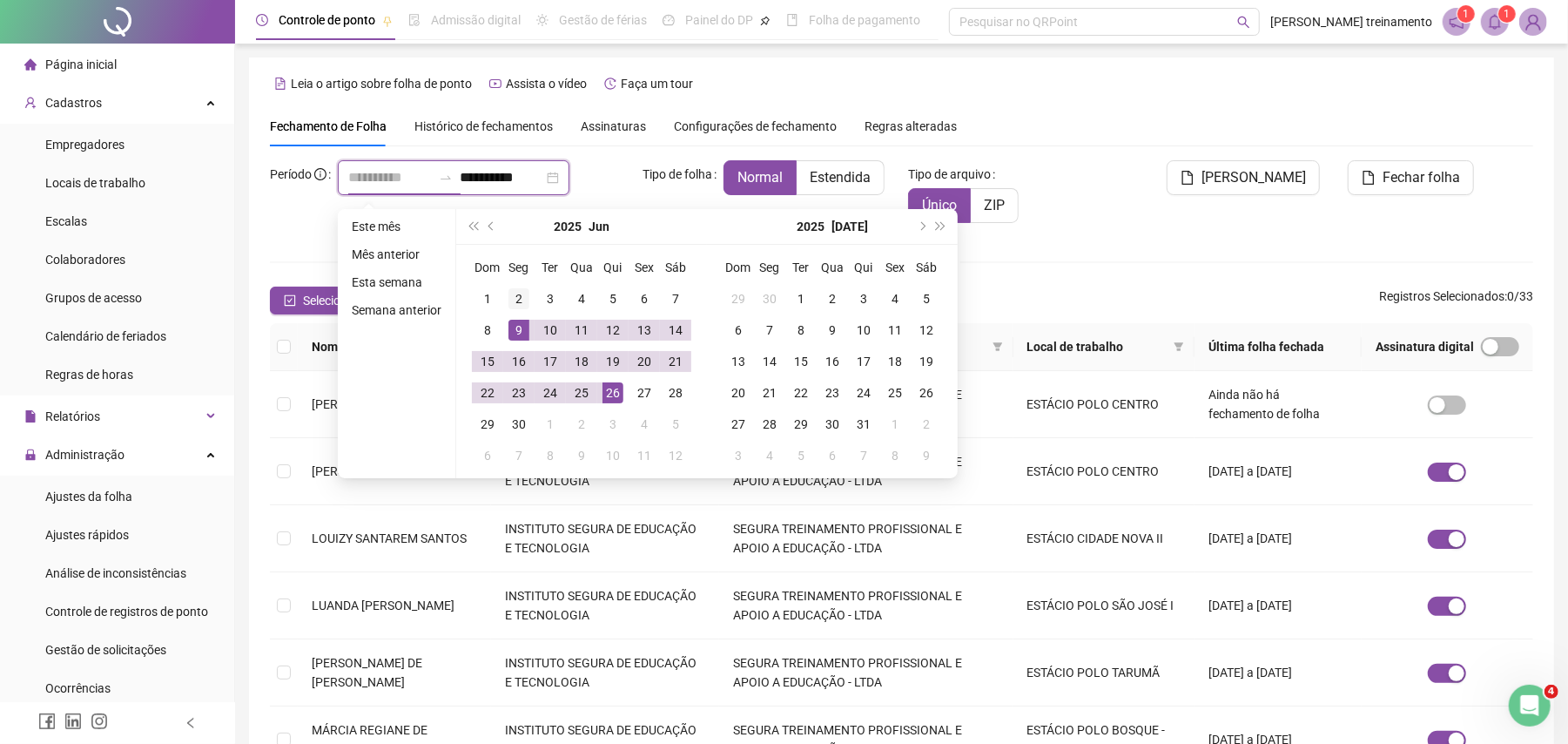
type input "**********"
click at [521, 297] on div "2" at bounding box center [519, 299] width 21 height 21
type input "**********"
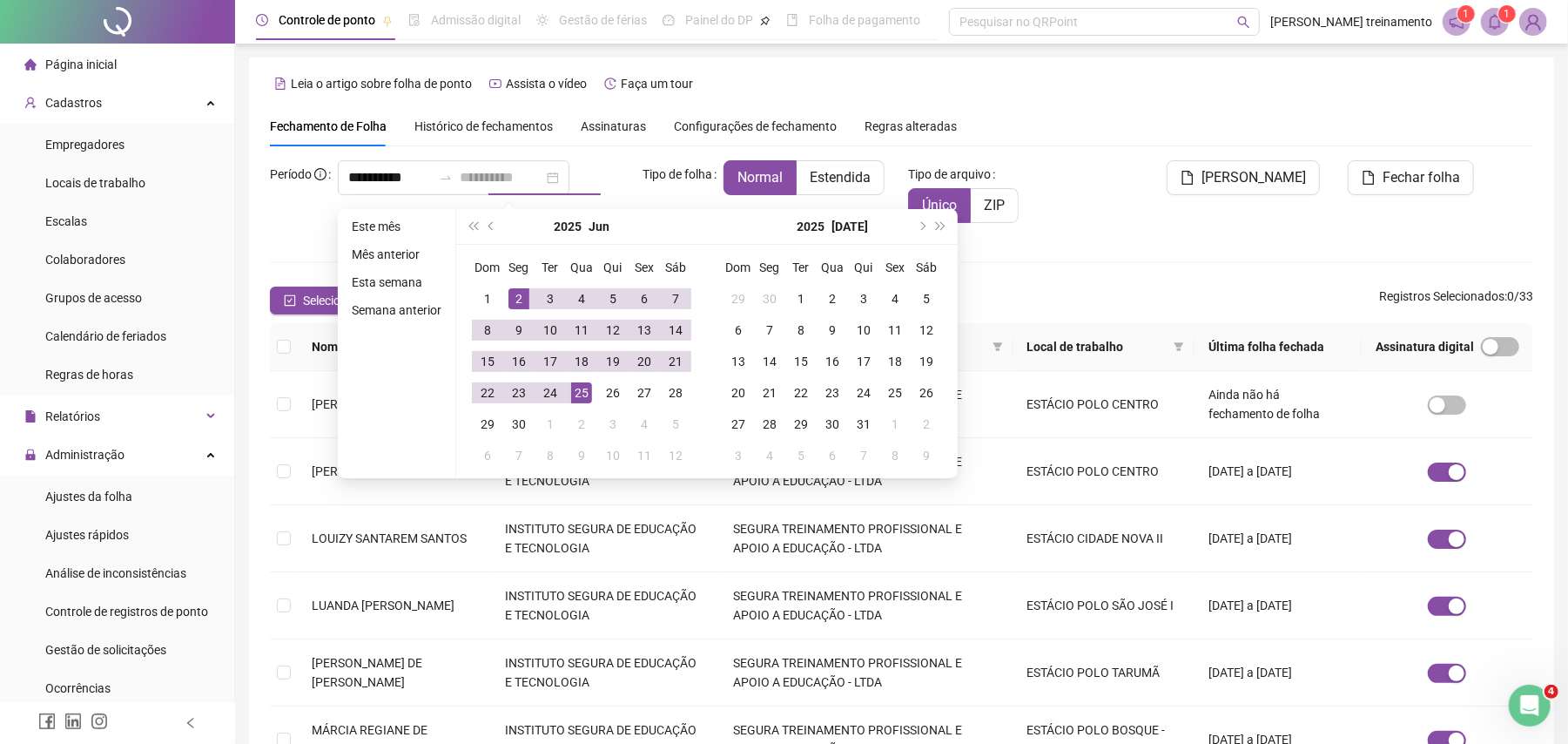
click at [580, 390] on div "25" at bounding box center [581, 393] width 21 height 21
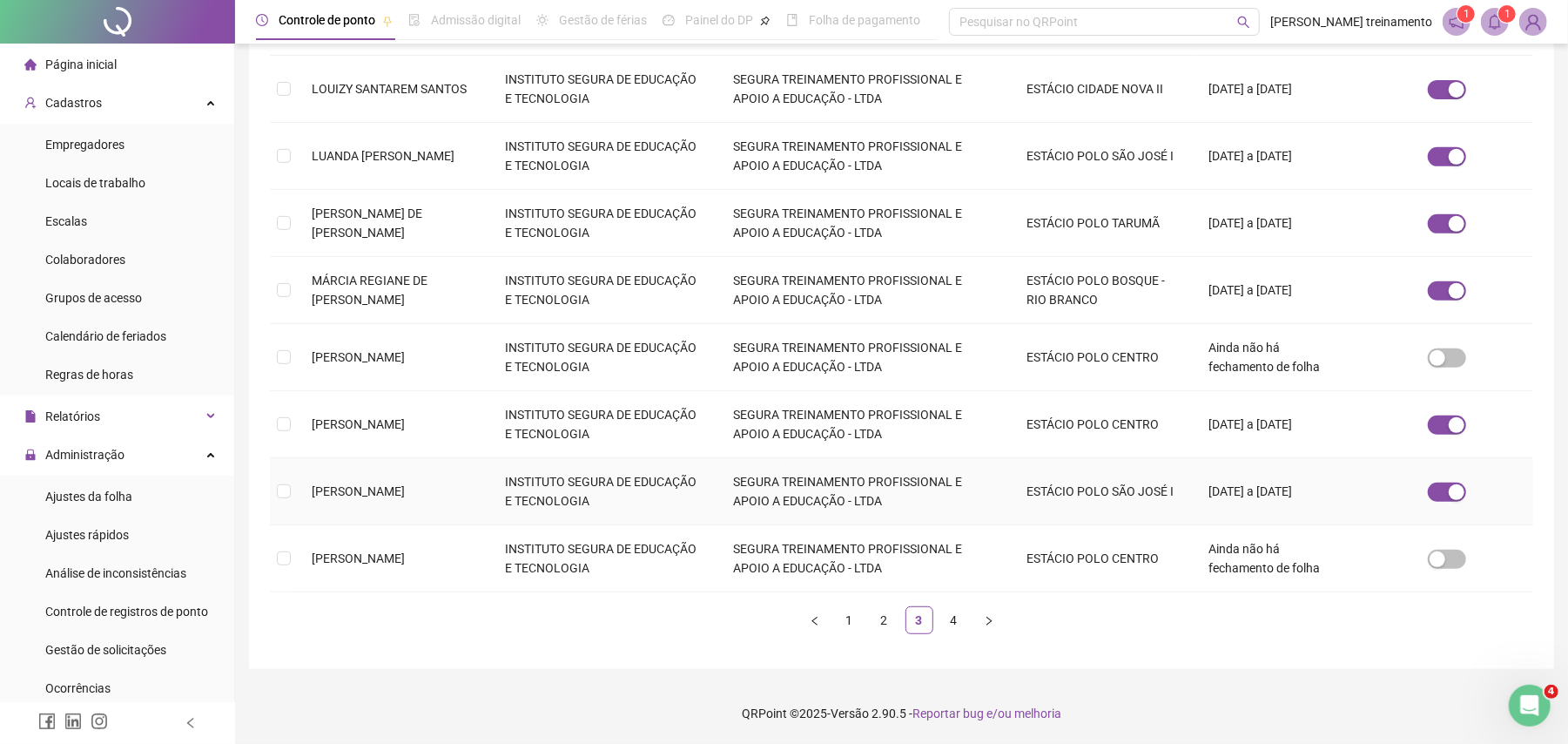
scroll to position [451, 0]
click at [882, 624] on link "2" at bounding box center [885, 620] width 26 height 26
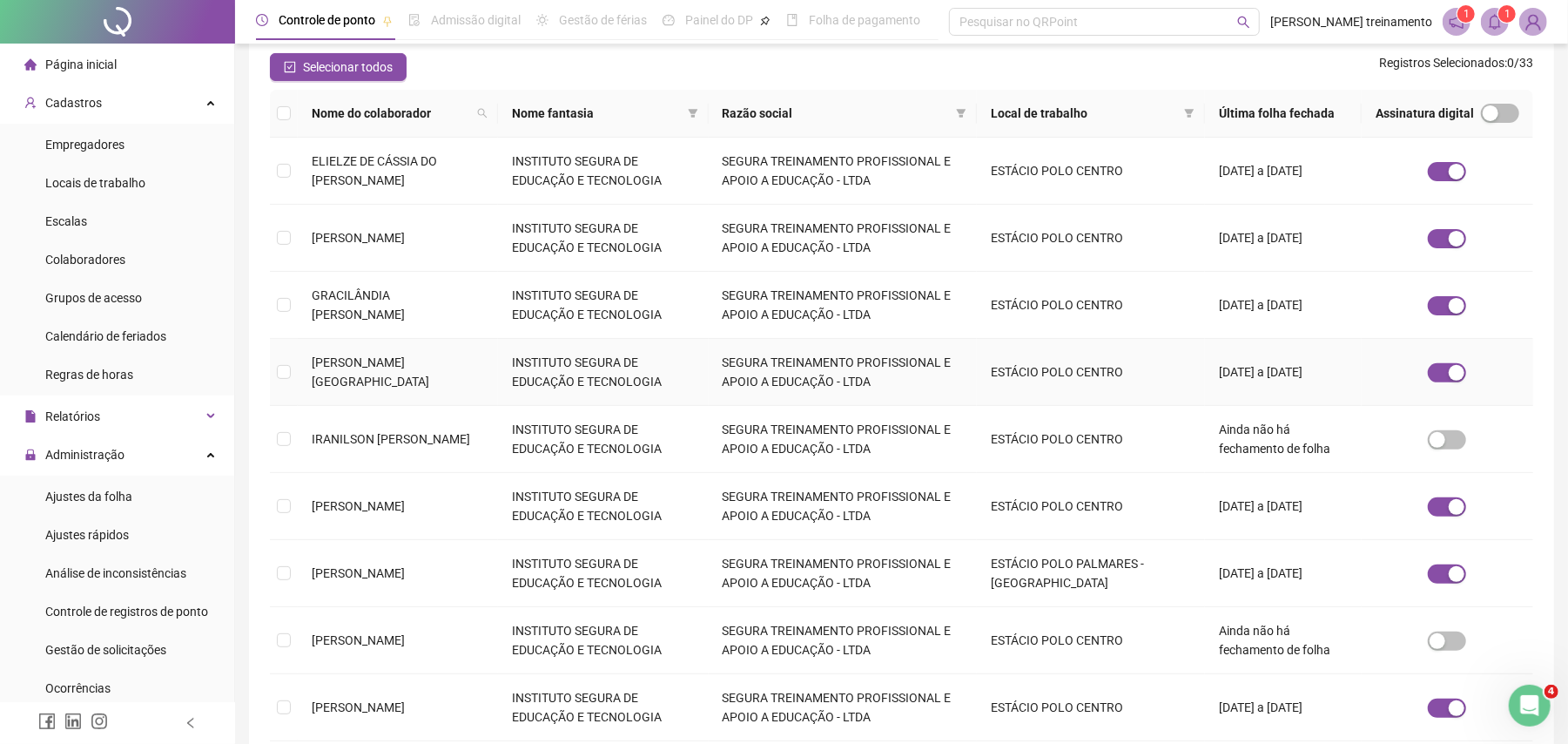
scroll to position [349, 0]
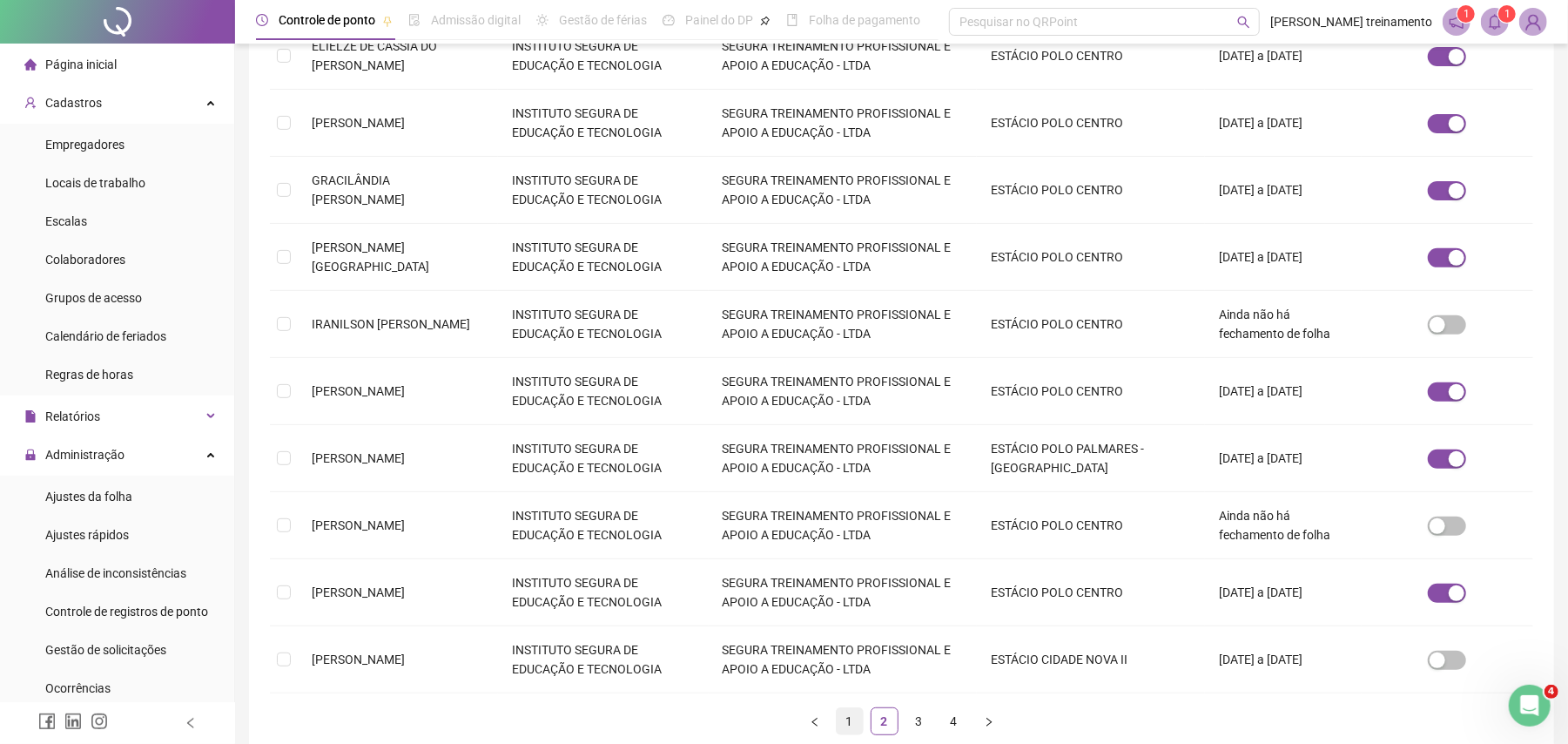
click at [851, 726] on link "1" at bounding box center [850, 721] width 26 height 26
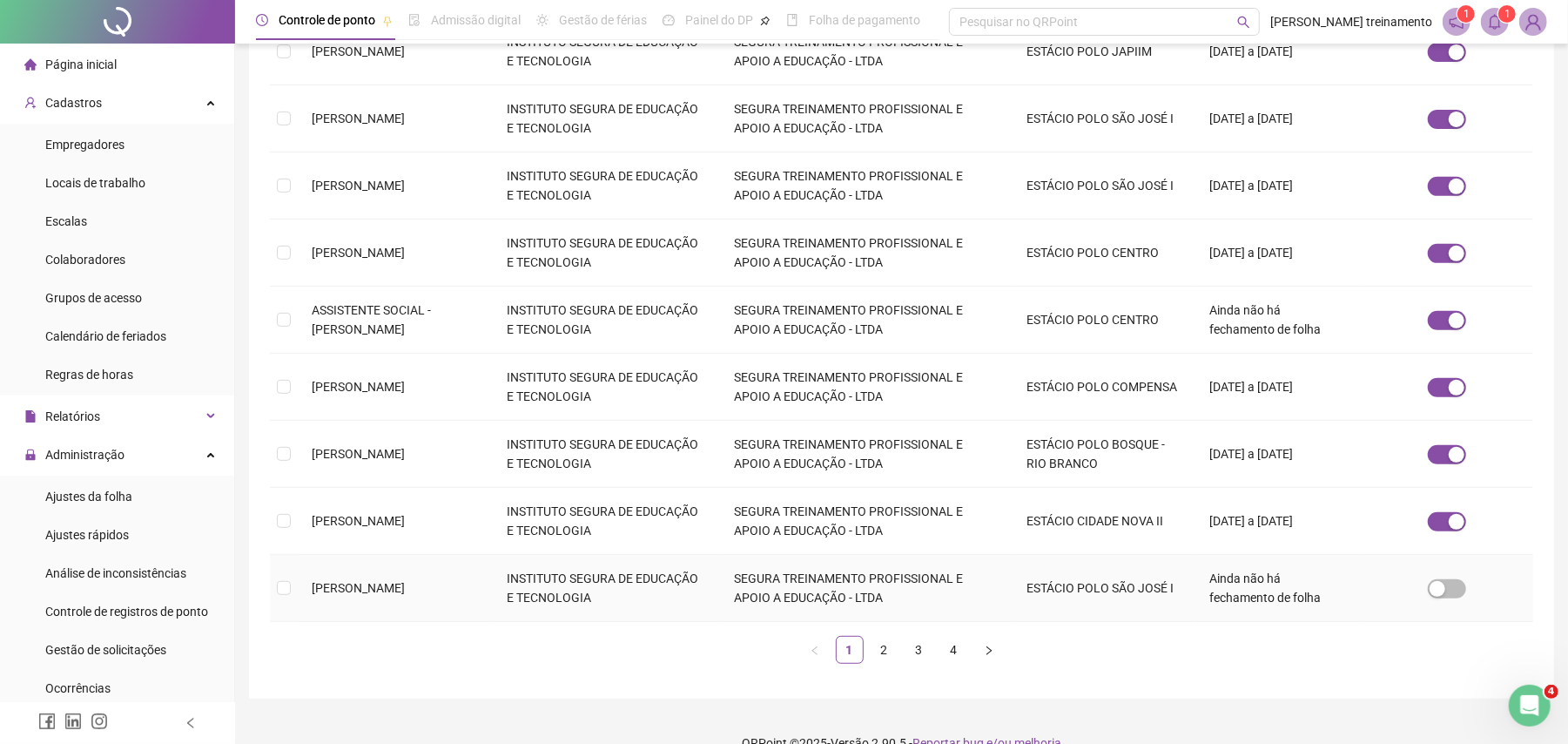
scroll to position [451, 0]
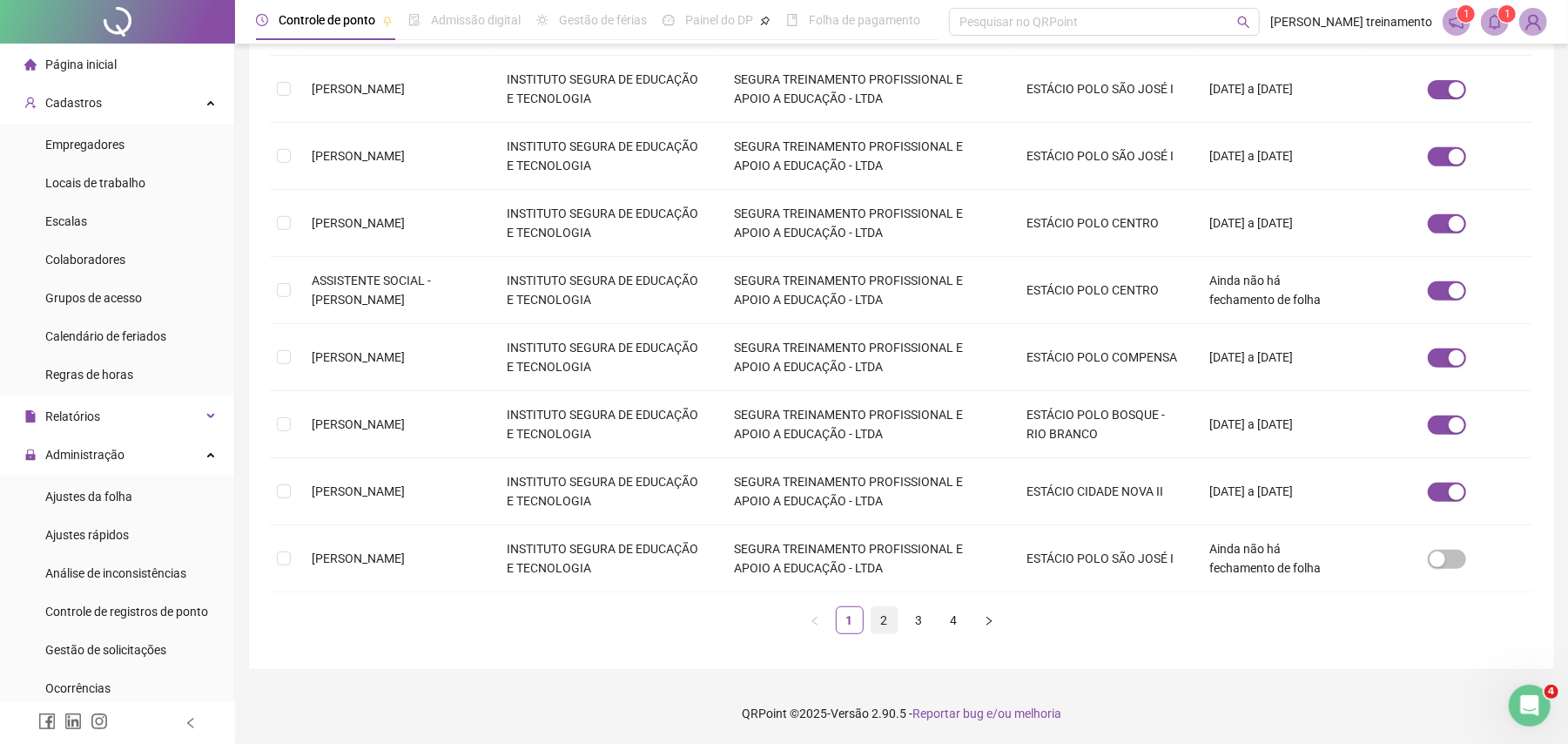
click at [882, 619] on link "2" at bounding box center [885, 620] width 26 height 26
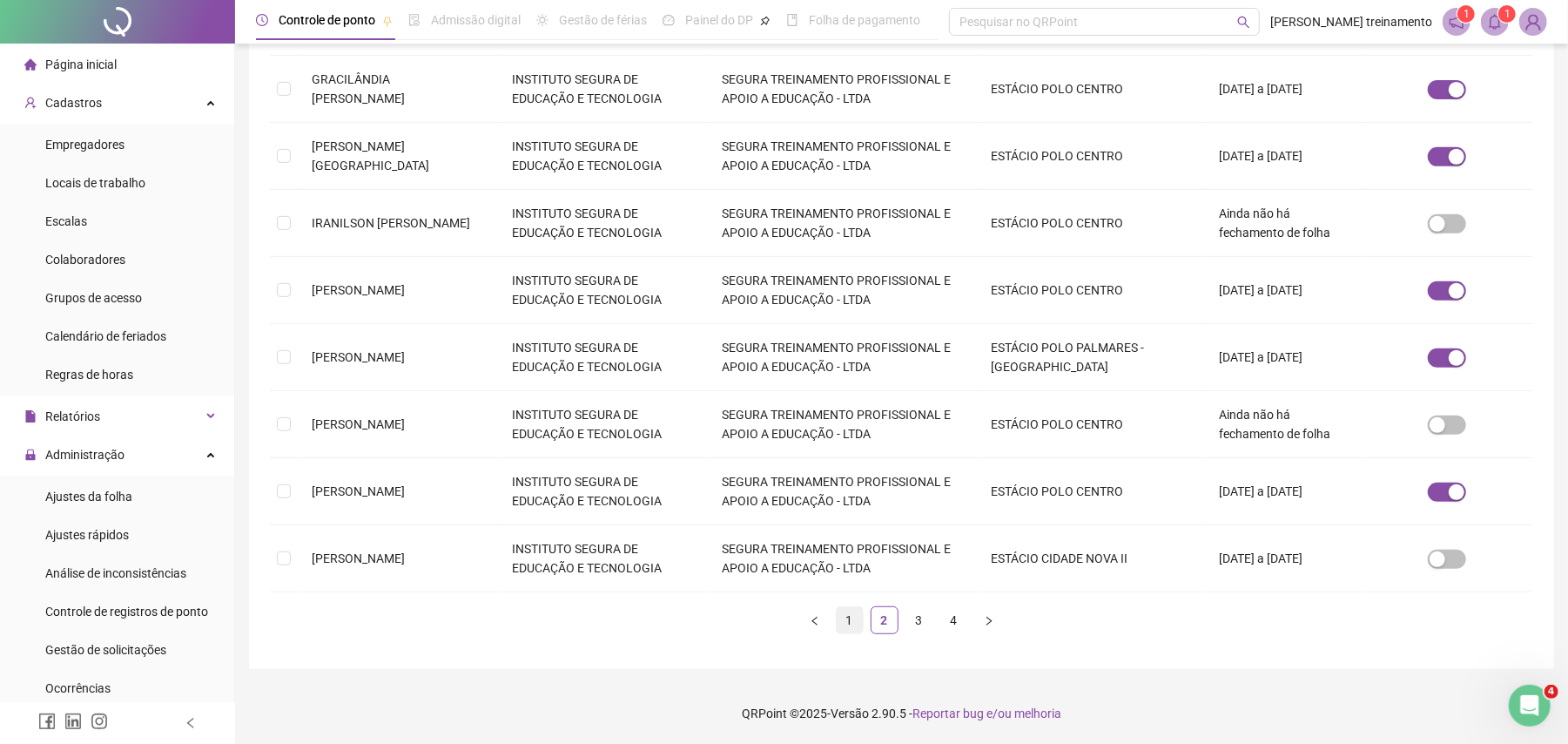
click at [847, 626] on link "1" at bounding box center [850, 620] width 26 height 26
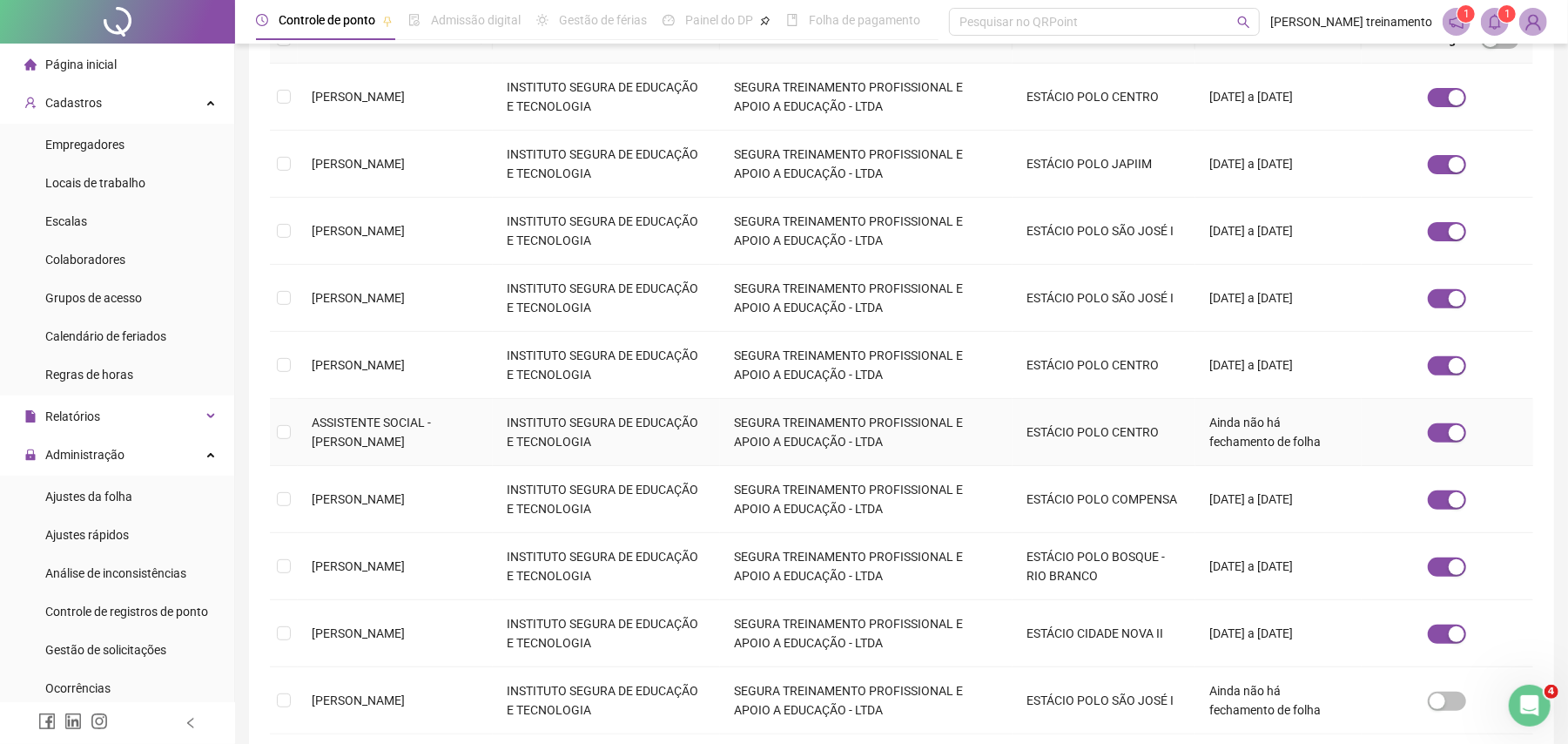
scroll to position [349, 0]
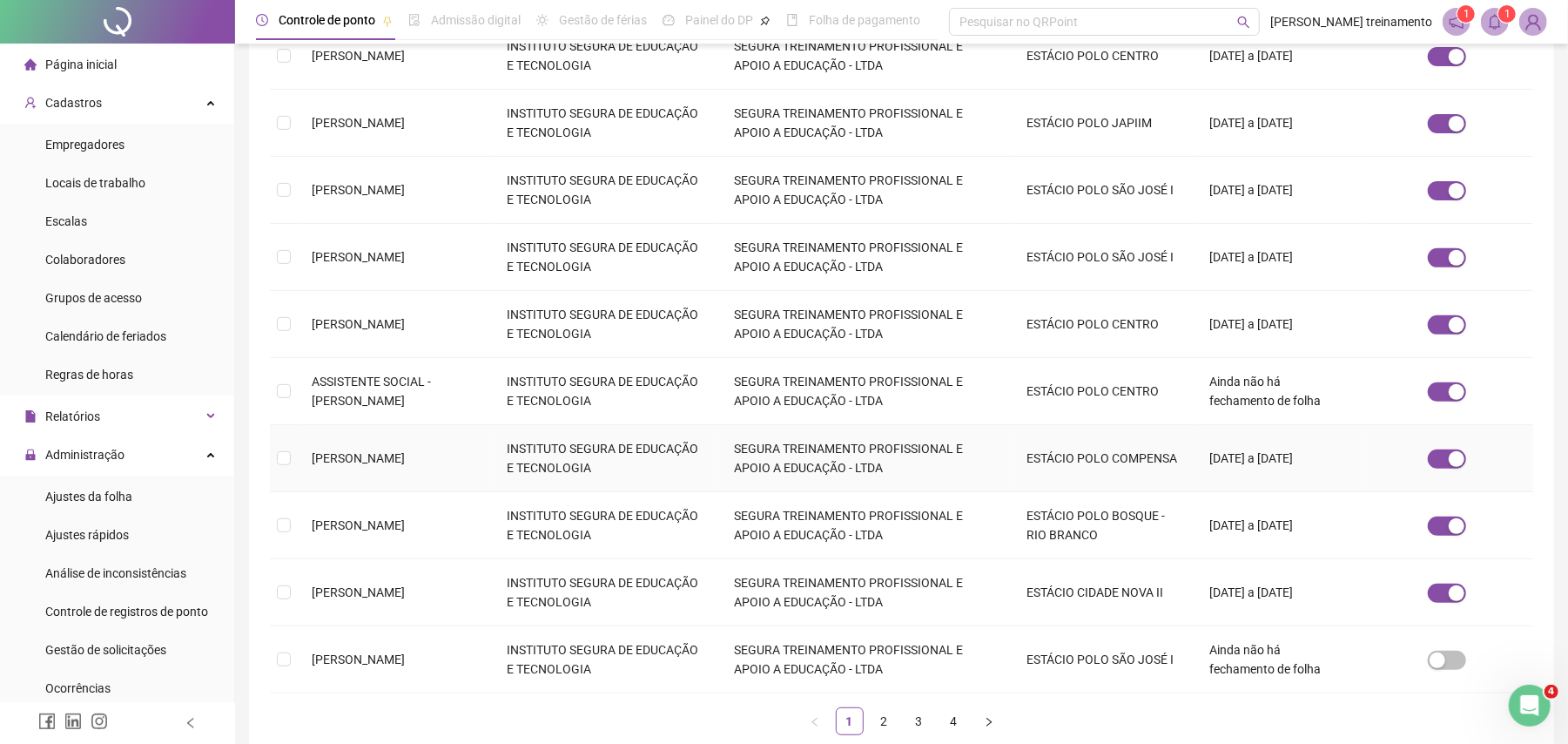
click at [523, 454] on td "INSTITUTO SEGURA DE EDUCAÇÃO E TECNOLOGIA" at bounding box center [607, 459] width 228 height 67
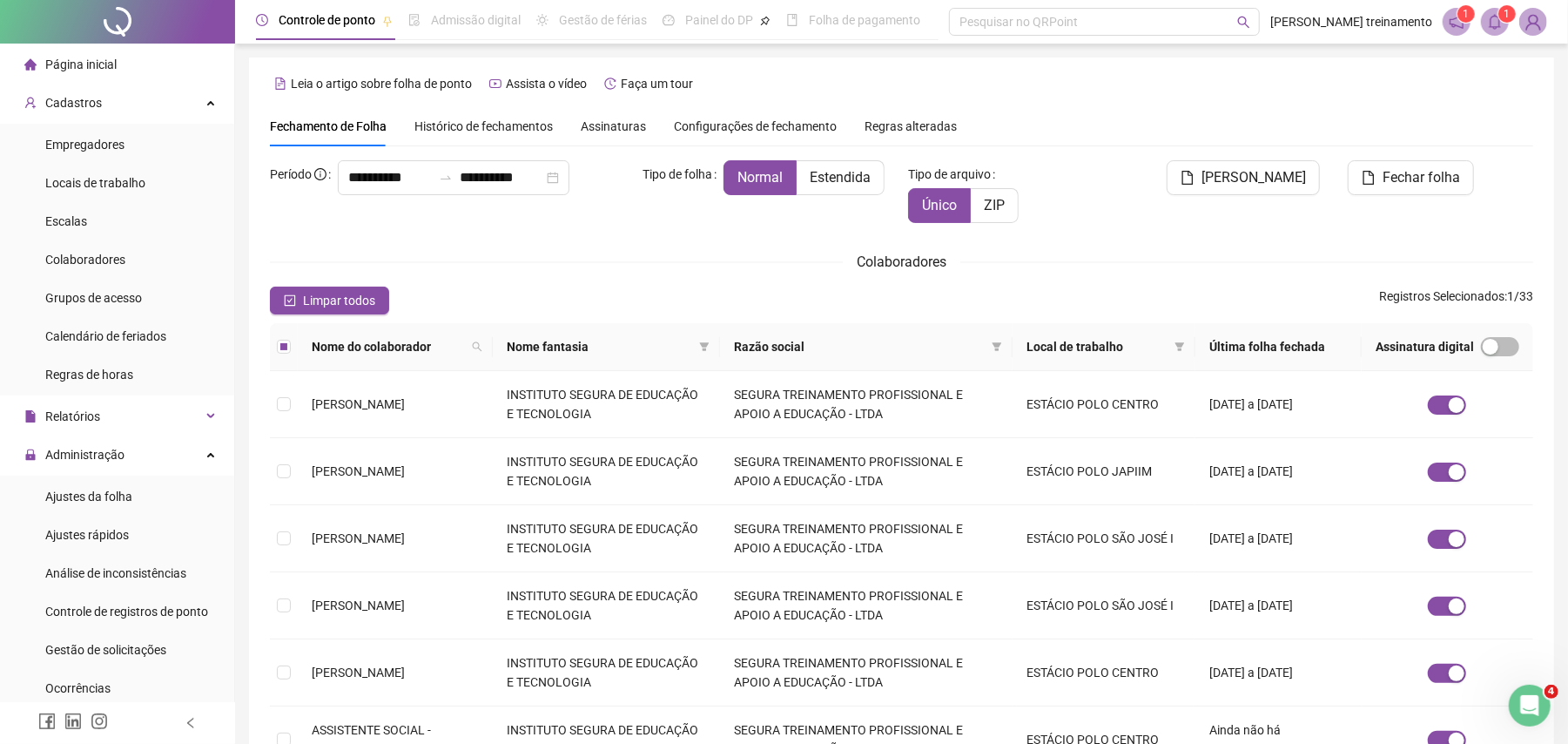
drag, startPoint x: 1413, startPoint y: 185, endPoint x: 1395, endPoint y: 193, distance: 19.7
click at [1413, 184] on span "Fechar folha" at bounding box center [1422, 177] width 78 height 21
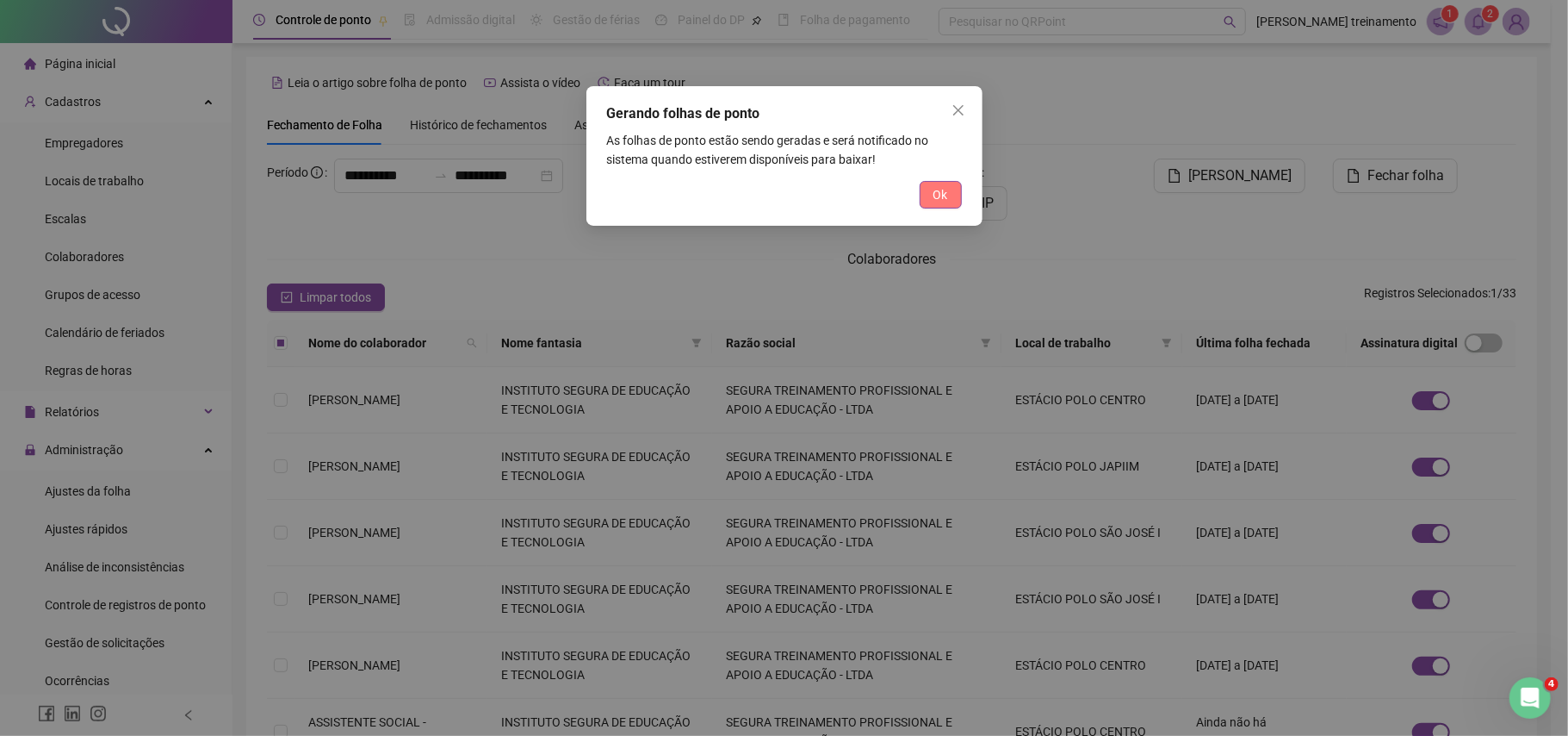
click at [941, 190] on span "Ok" at bounding box center [941, 195] width 15 height 19
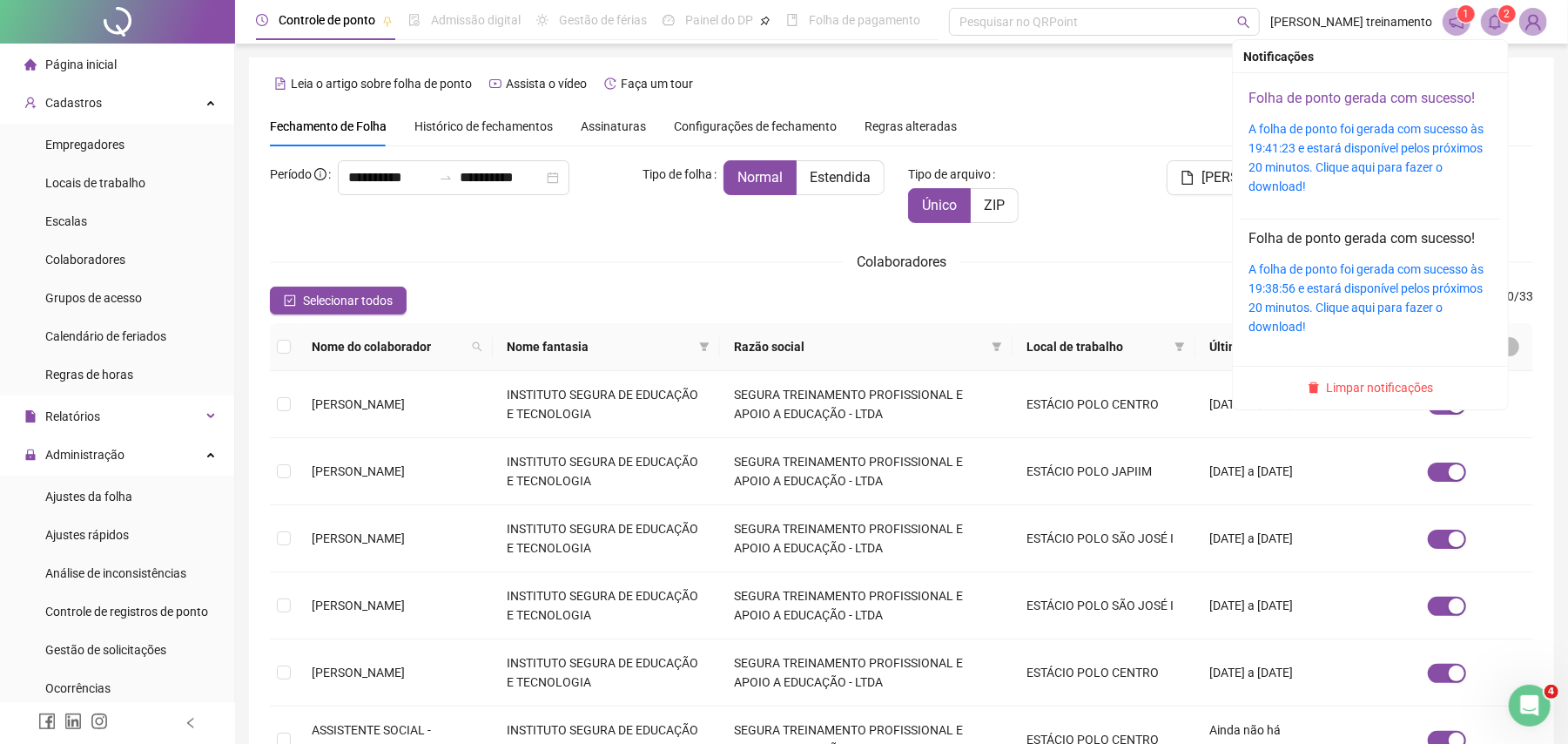
click at [1408, 91] on link "Folha de ponto gerada com sucesso!" at bounding box center [1362, 98] width 227 height 17
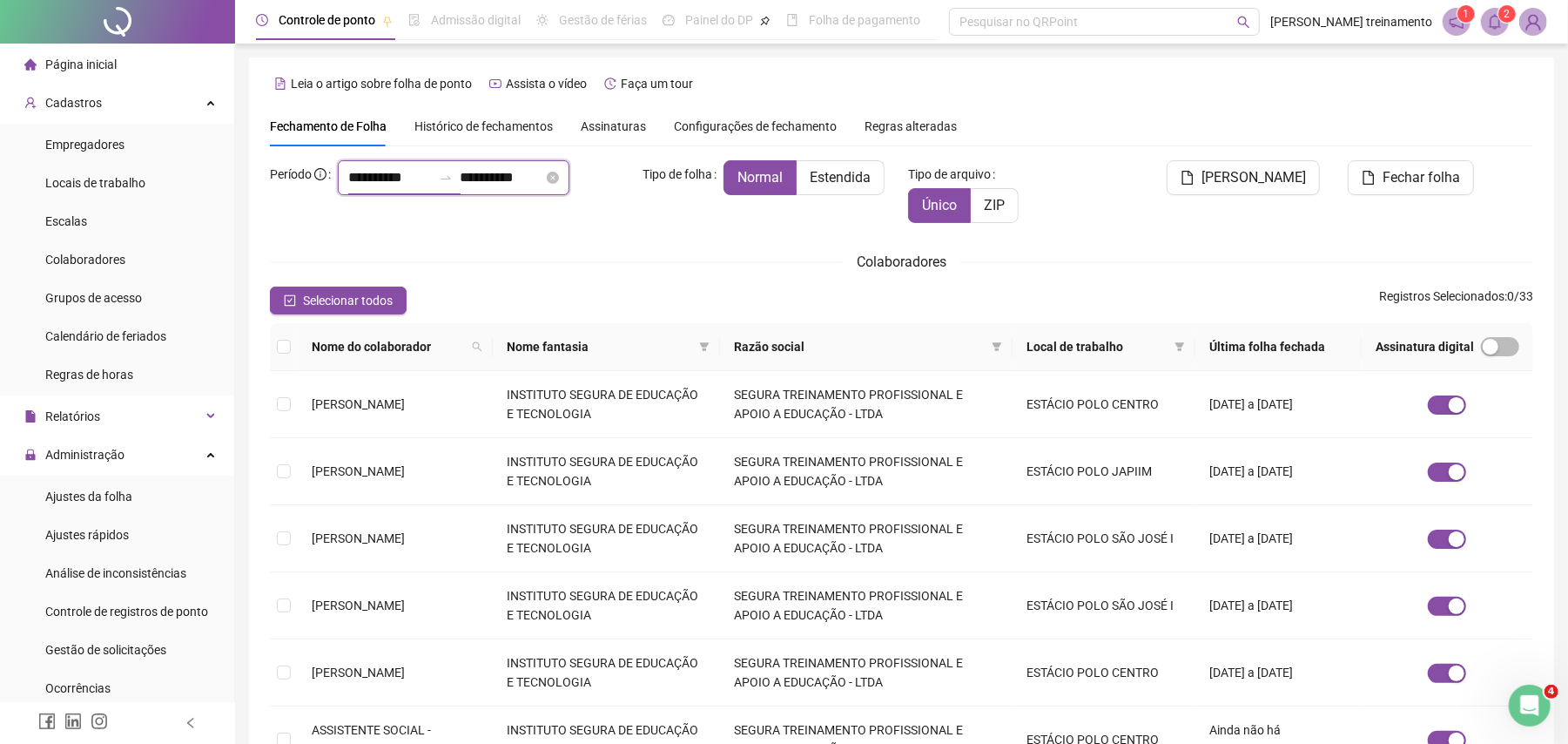
click at [431, 183] on input "**********" at bounding box center [390, 177] width 84 height 21
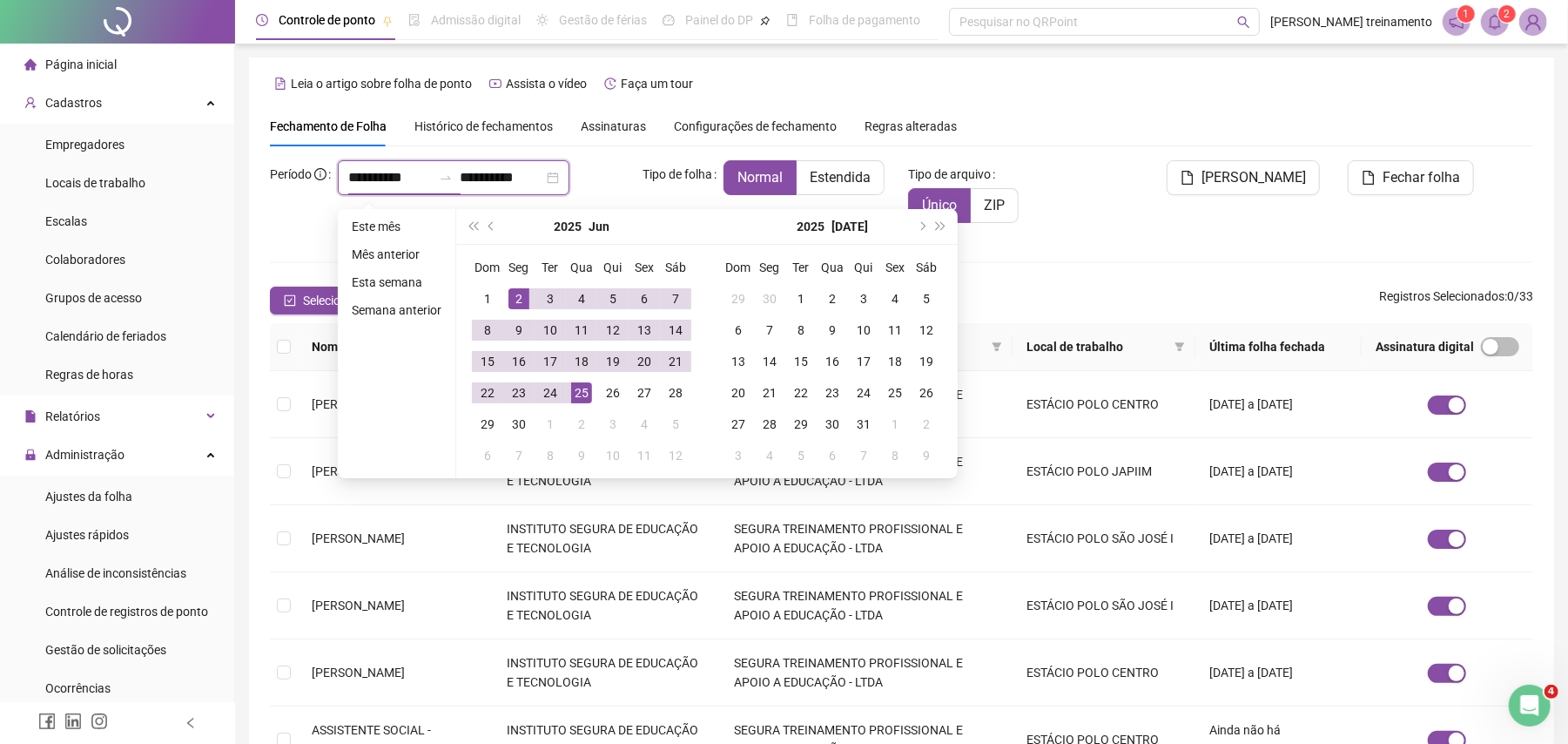
type input "**********"
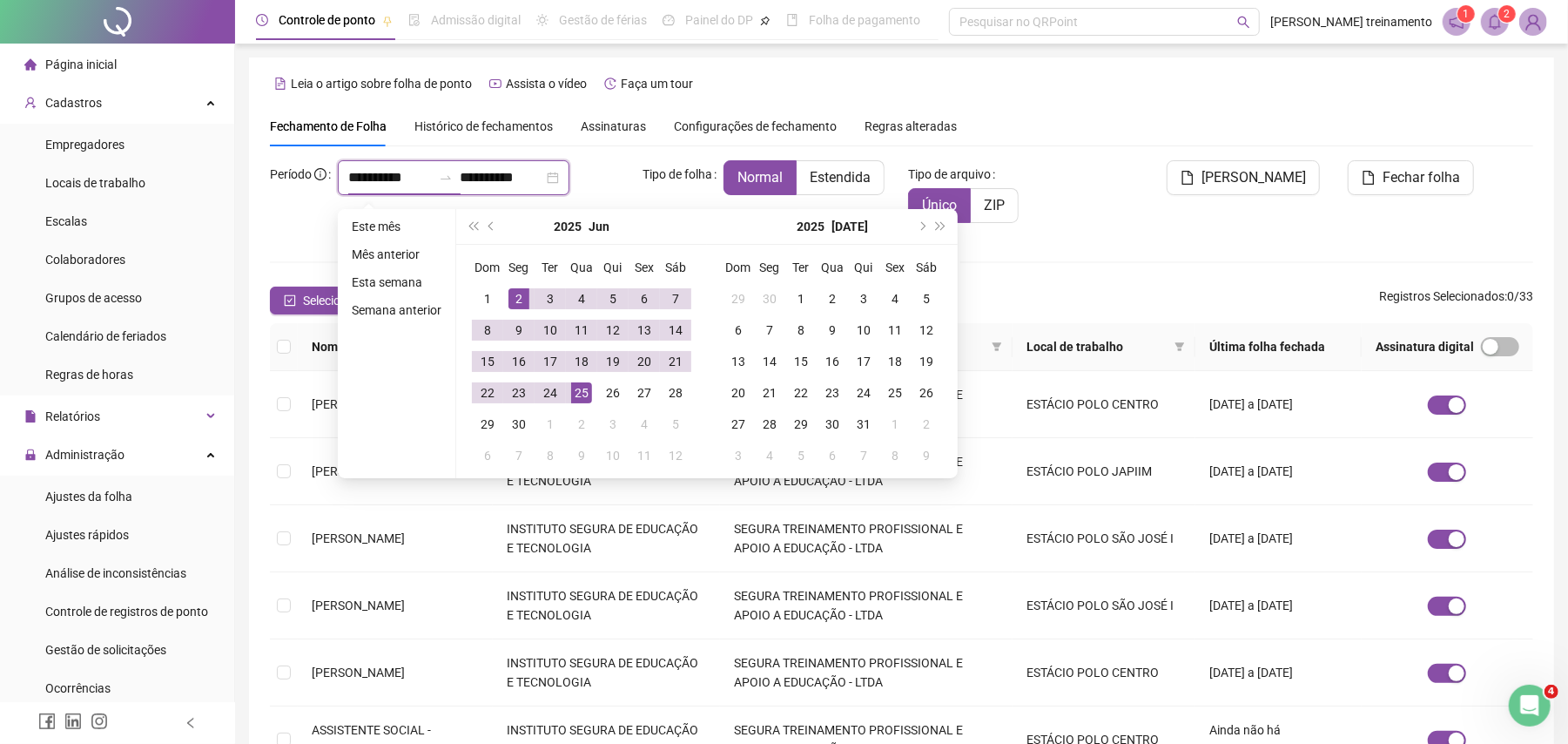
type input "**********"
click at [492, 227] on span "prev-year" at bounding box center [493, 227] width 9 height 9
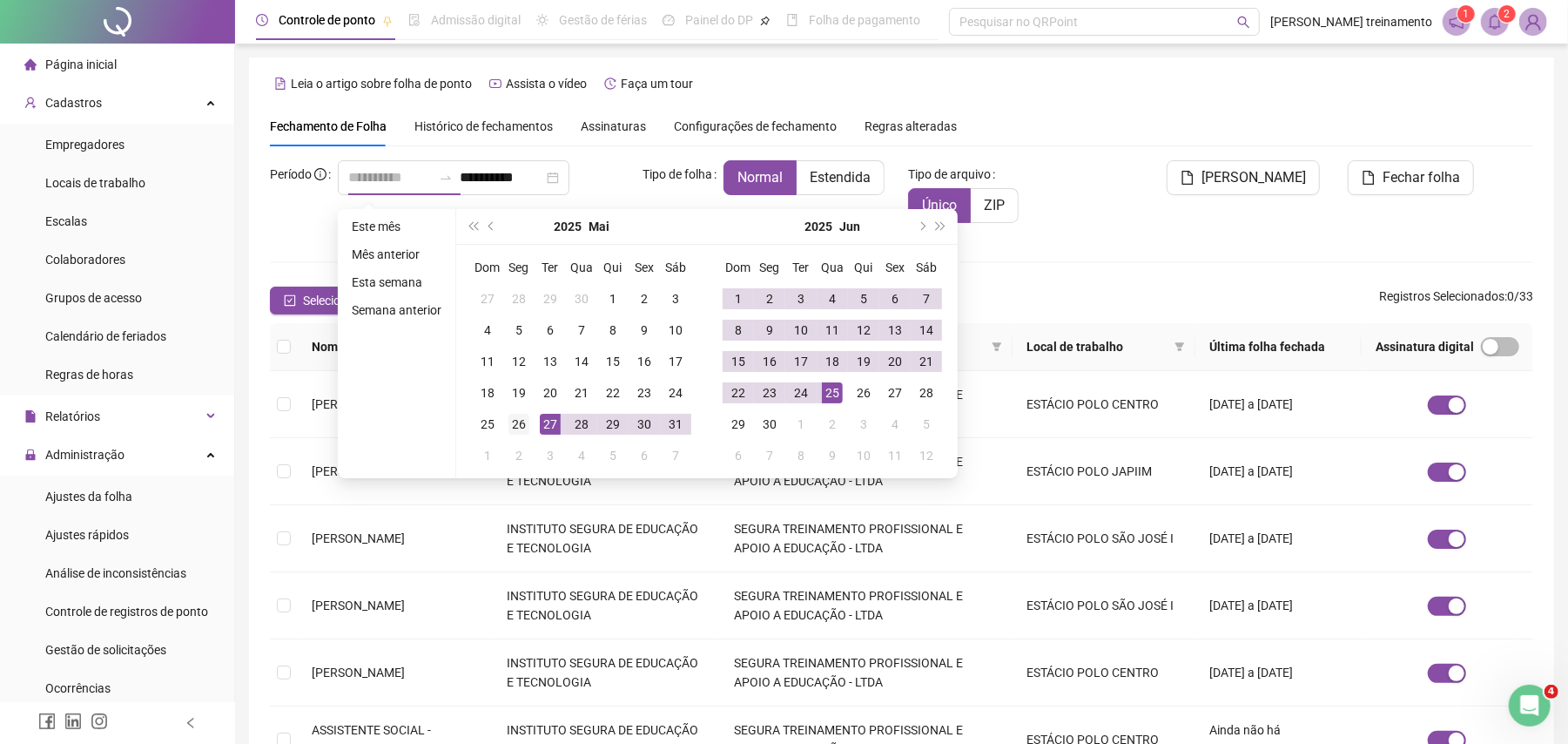
type input "**********"
click at [523, 426] on div "26" at bounding box center [519, 425] width 21 height 21
type input "**********"
click at [828, 390] on div "25" at bounding box center [833, 393] width 21 height 21
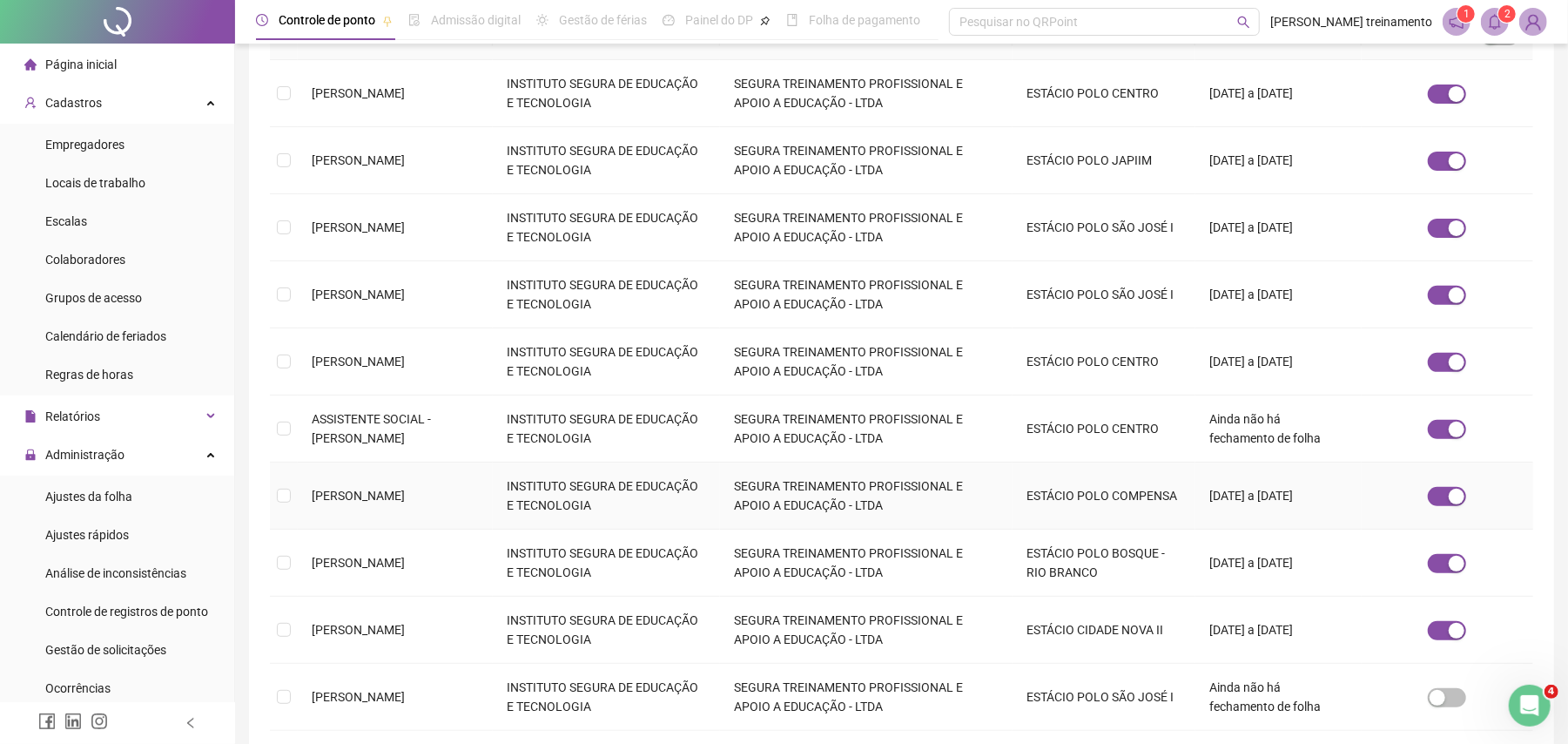
scroll to position [451, 0]
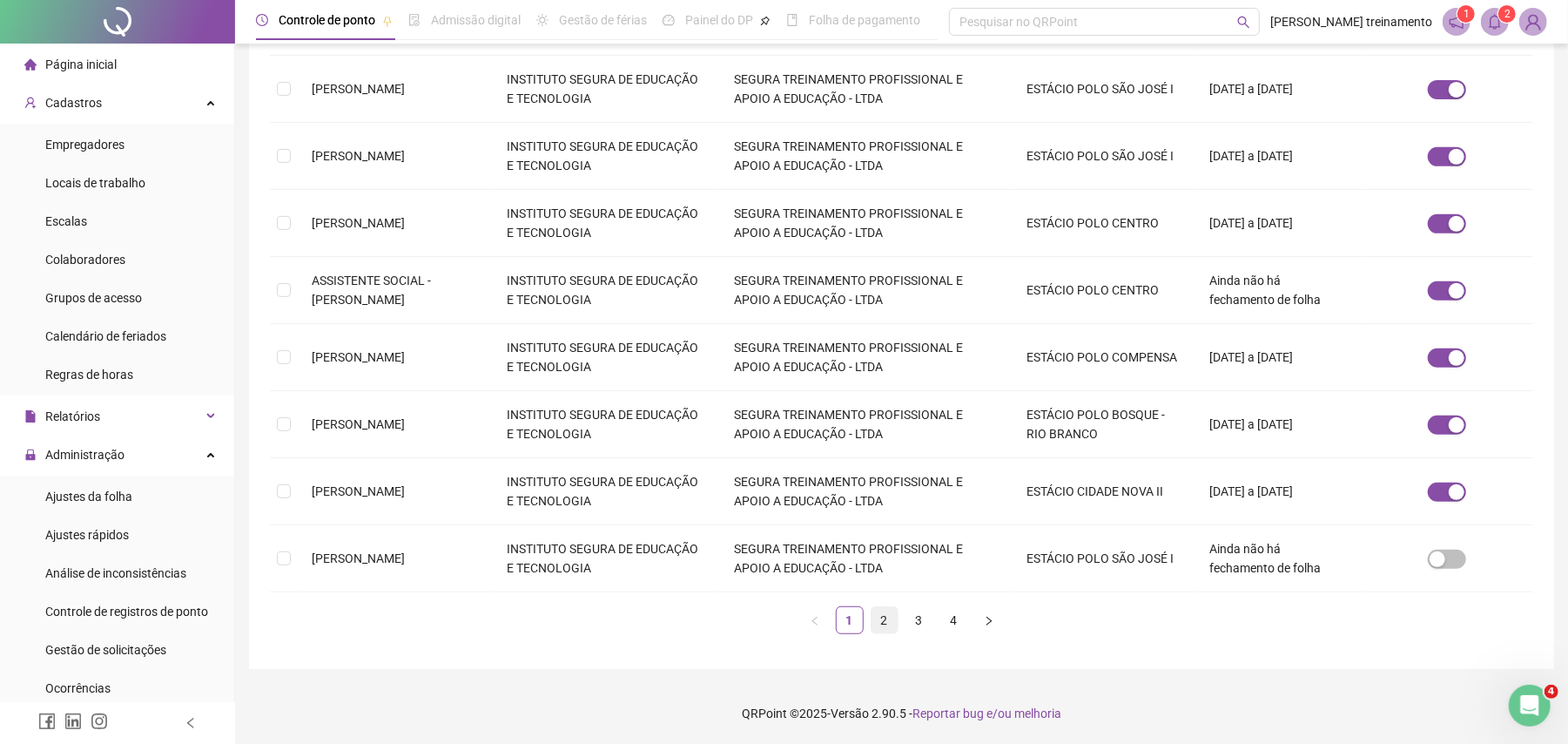
click at [882, 624] on link "2" at bounding box center [885, 620] width 26 height 26
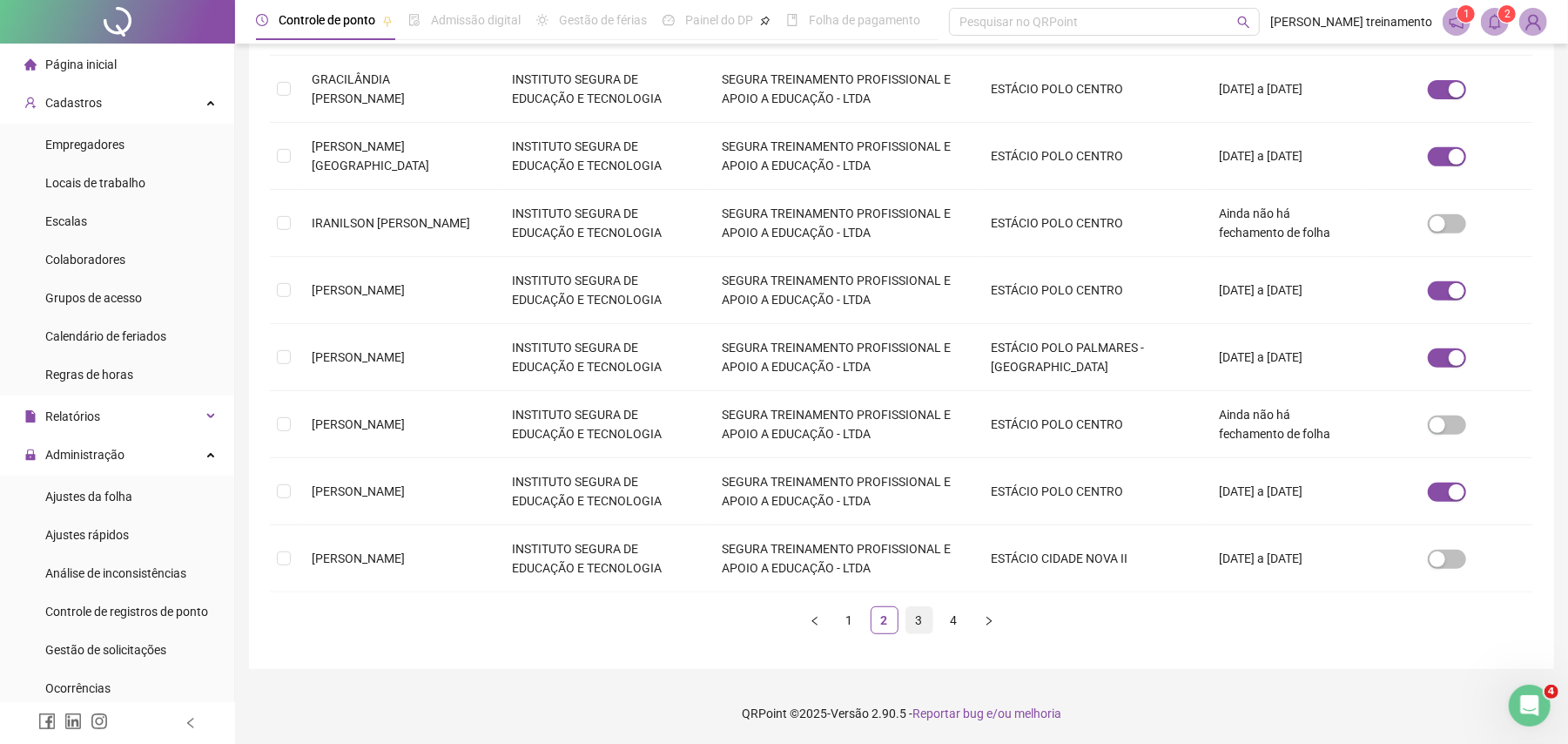
click at [918, 620] on link "3" at bounding box center [919, 620] width 26 height 26
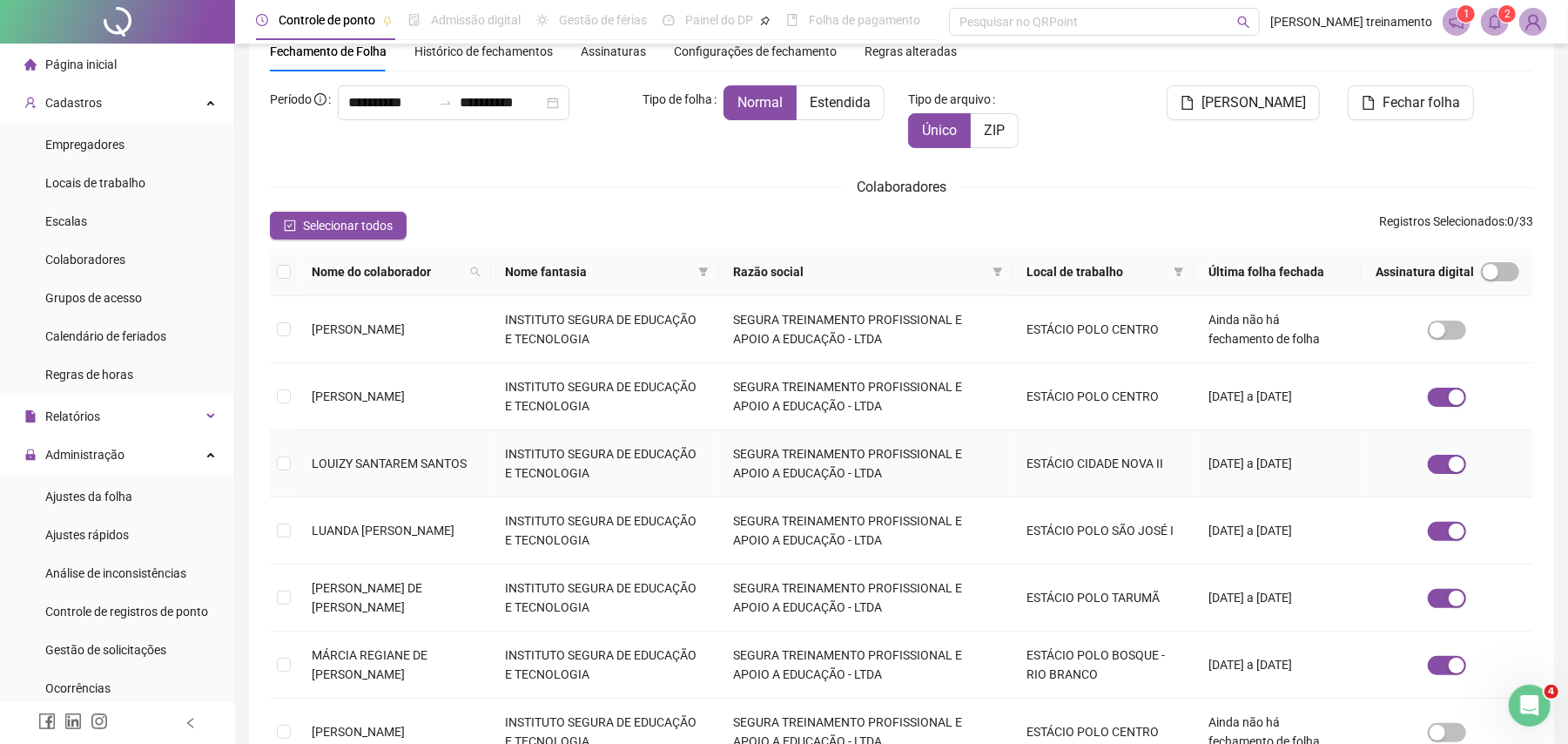
scroll to position [232, 0]
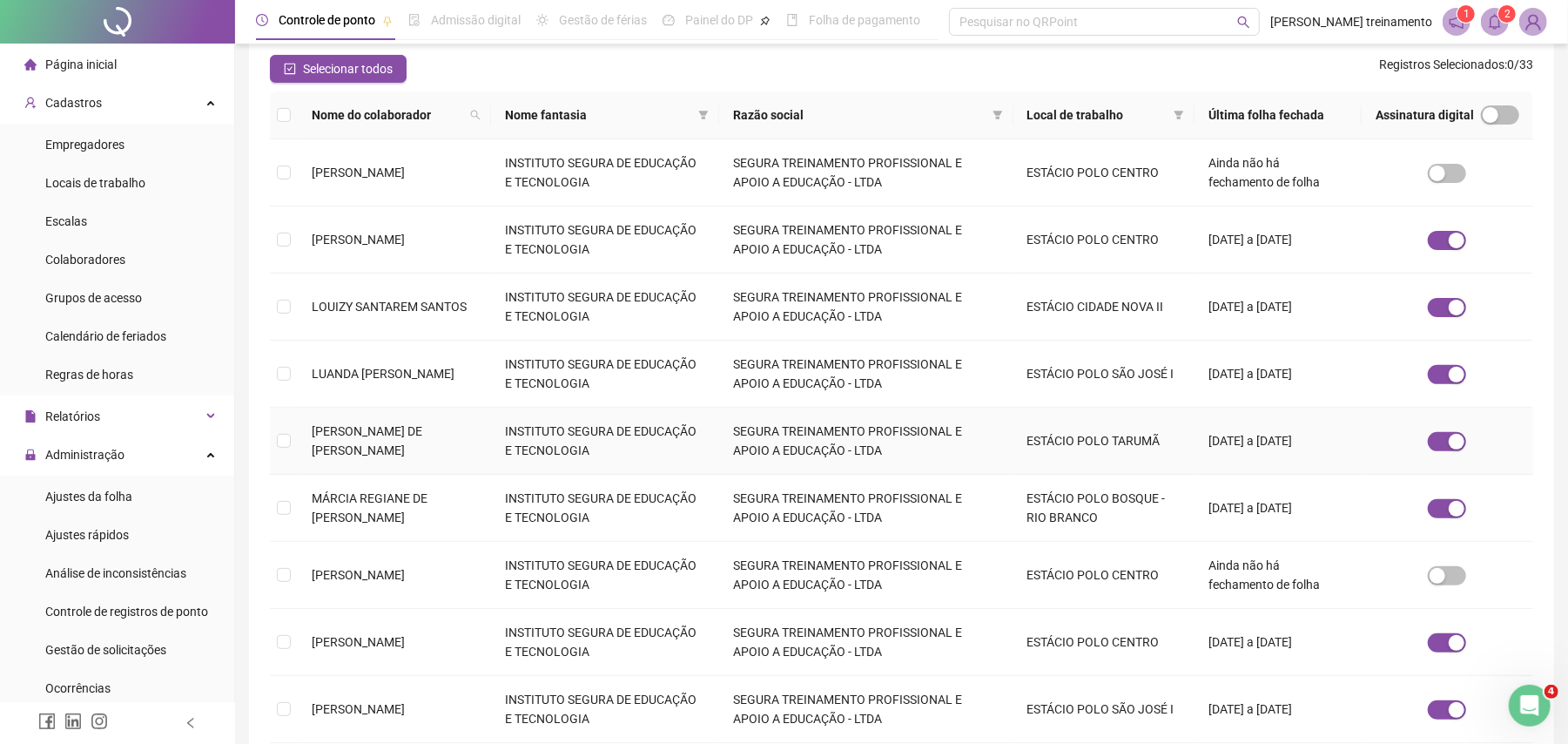
click at [531, 457] on td "INSTITUTO SEGURA DE EDUCAÇÃO E TECNOLOGIA" at bounding box center [605, 441] width 229 height 67
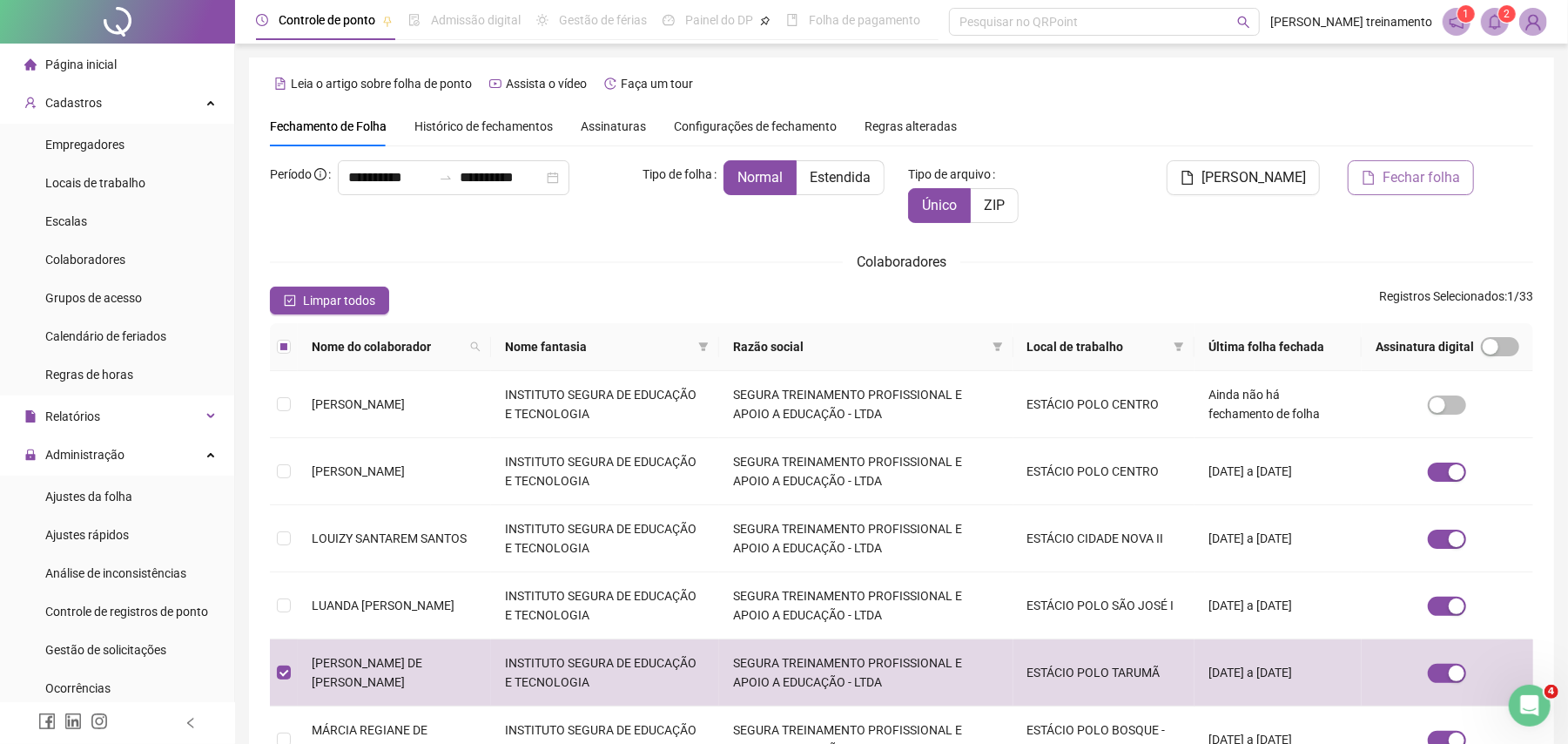
click at [1413, 189] on button "Fechar folha" at bounding box center [1411, 177] width 126 height 34
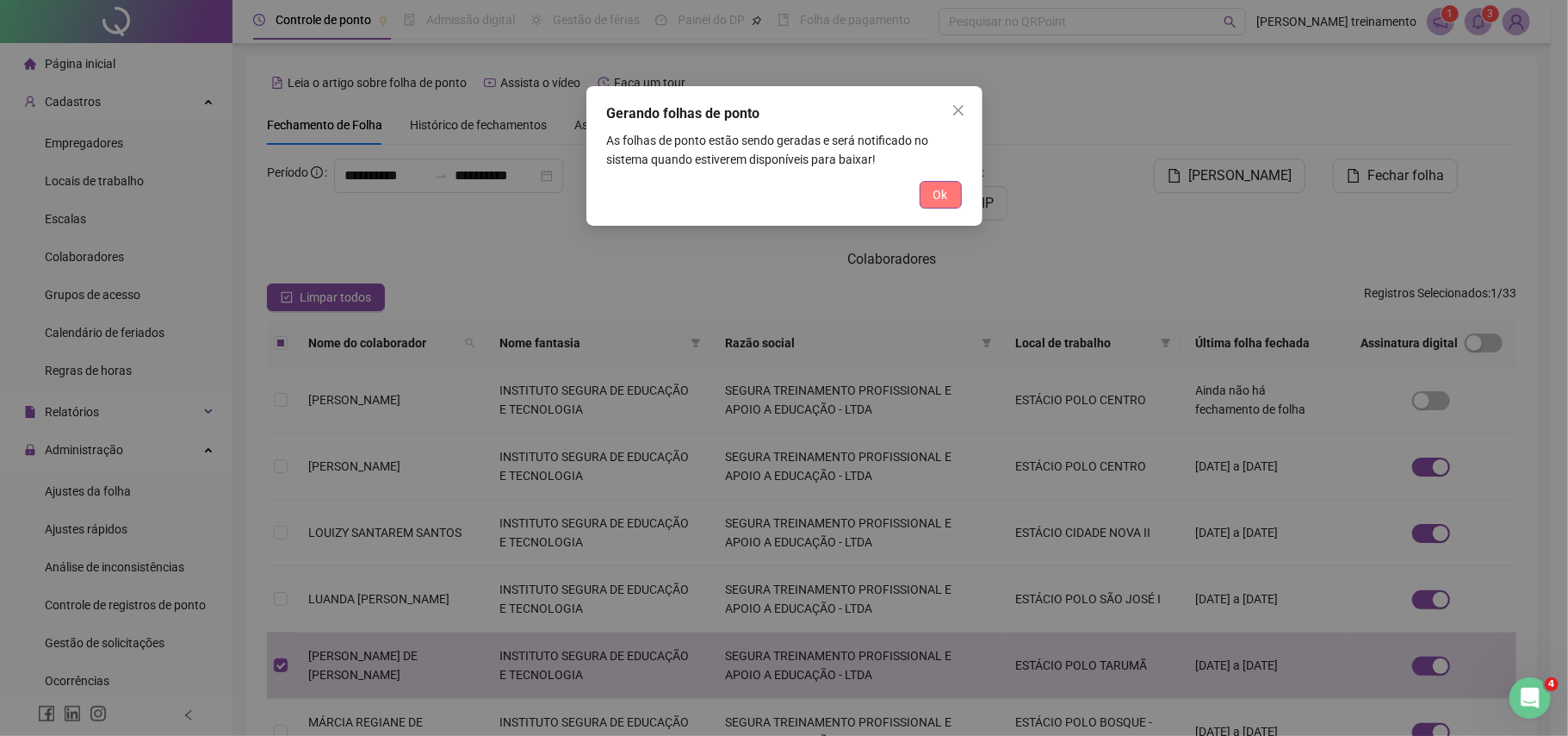
click at [945, 196] on span "Ok" at bounding box center [941, 195] width 15 height 19
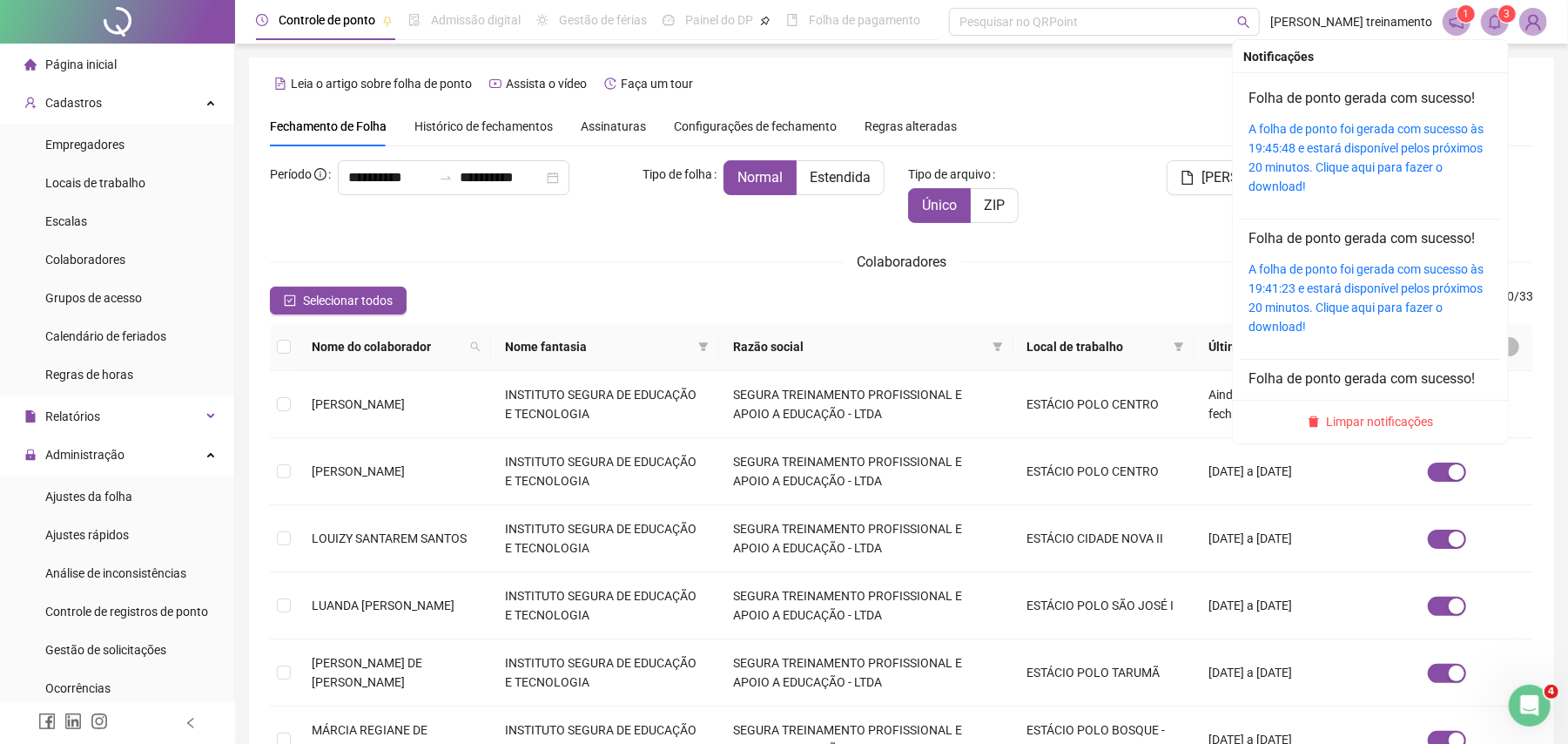
click at [1499, 21] on icon "bell" at bounding box center [1496, 22] width 12 height 16
click at [1350, 101] on link "Folha de ponto gerada com sucesso!" at bounding box center [1362, 98] width 227 height 17
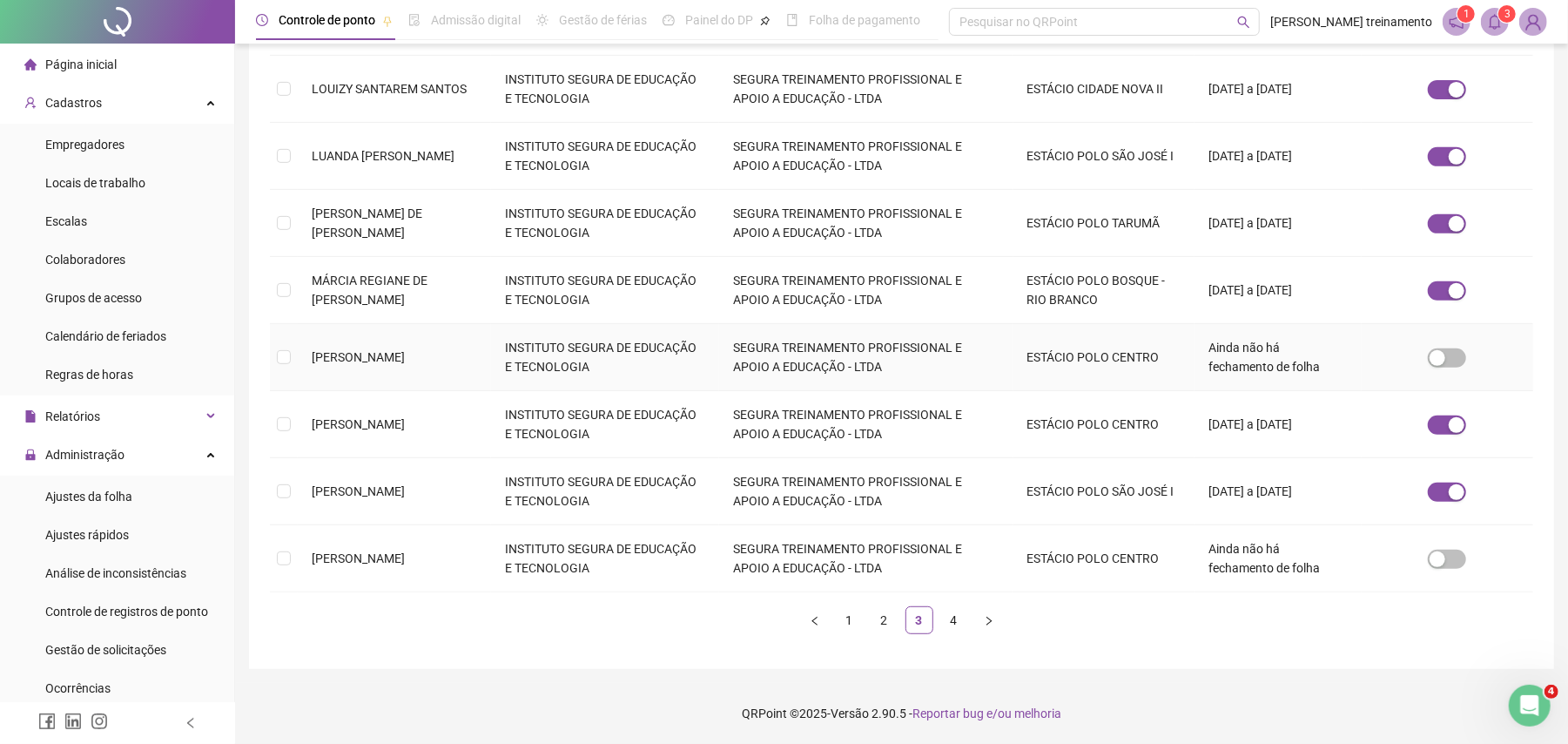
scroll to position [451, 0]
click at [886, 628] on link "2" at bounding box center [885, 620] width 26 height 26
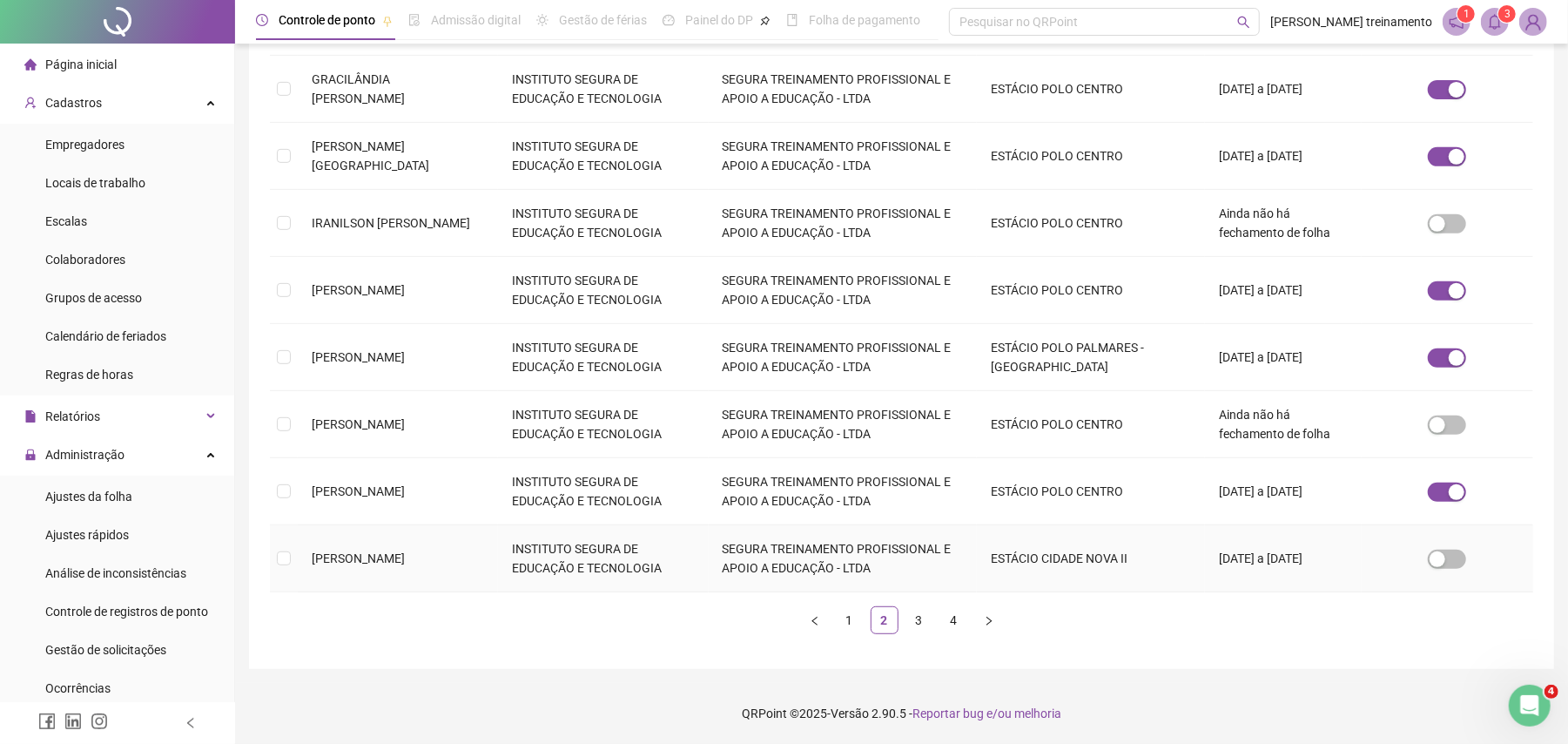
click at [559, 564] on td "INSTITUTO SEGURA DE EDUCAÇÃO E TECNOLOGIA" at bounding box center [603, 559] width 211 height 67
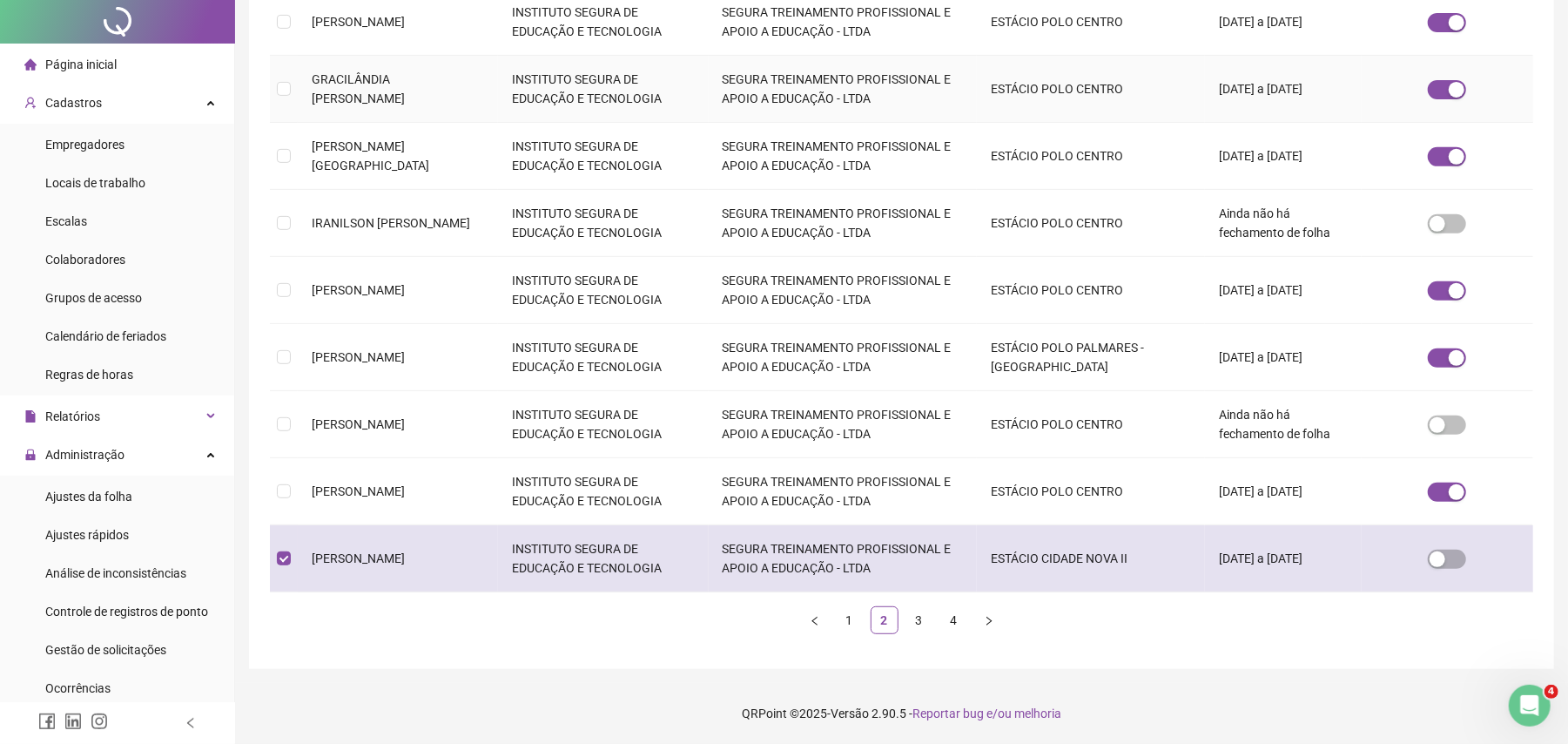
scroll to position [0, 0]
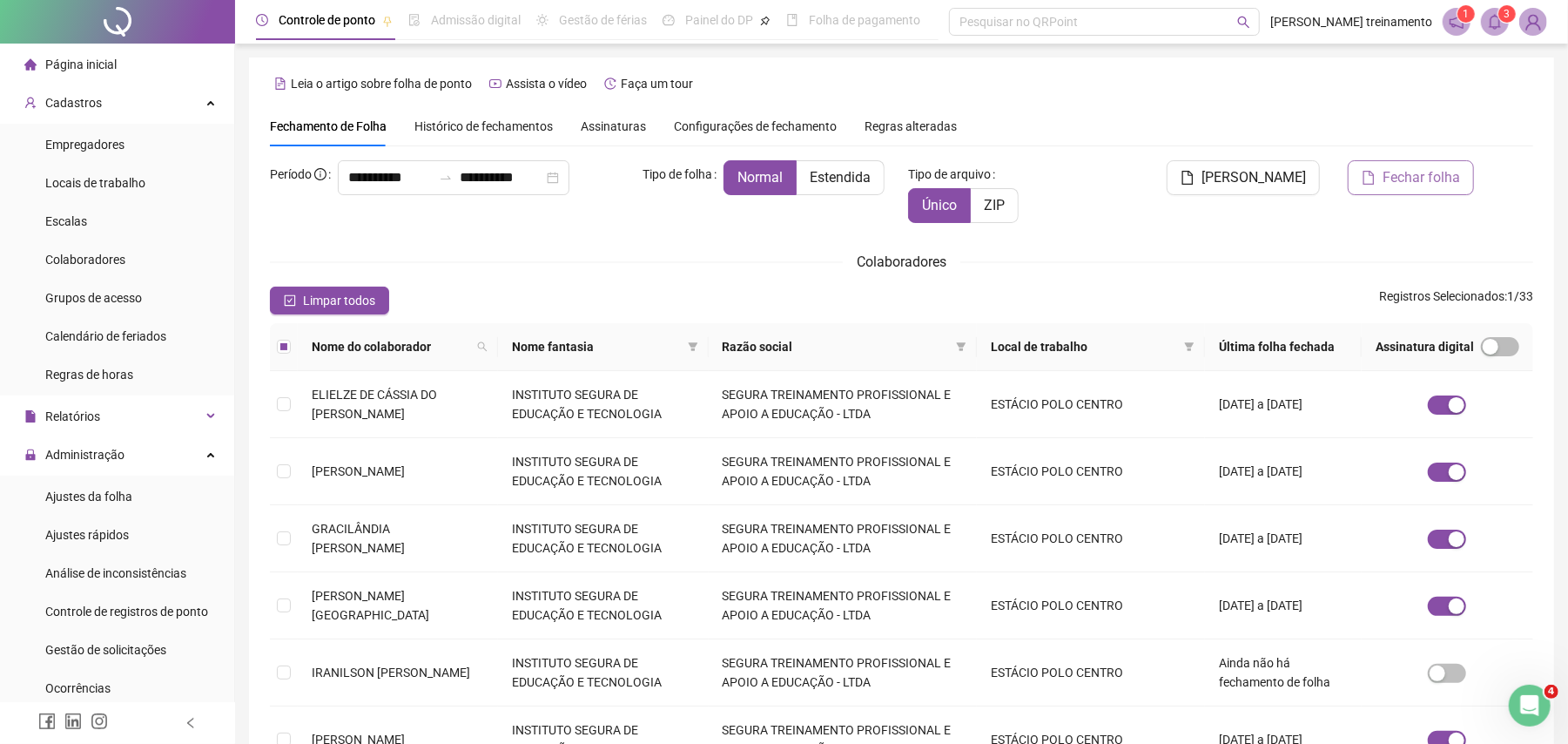
click at [1392, 174] on span "Fechar folha" at bounding box center [1422, 177] width 78 height 21
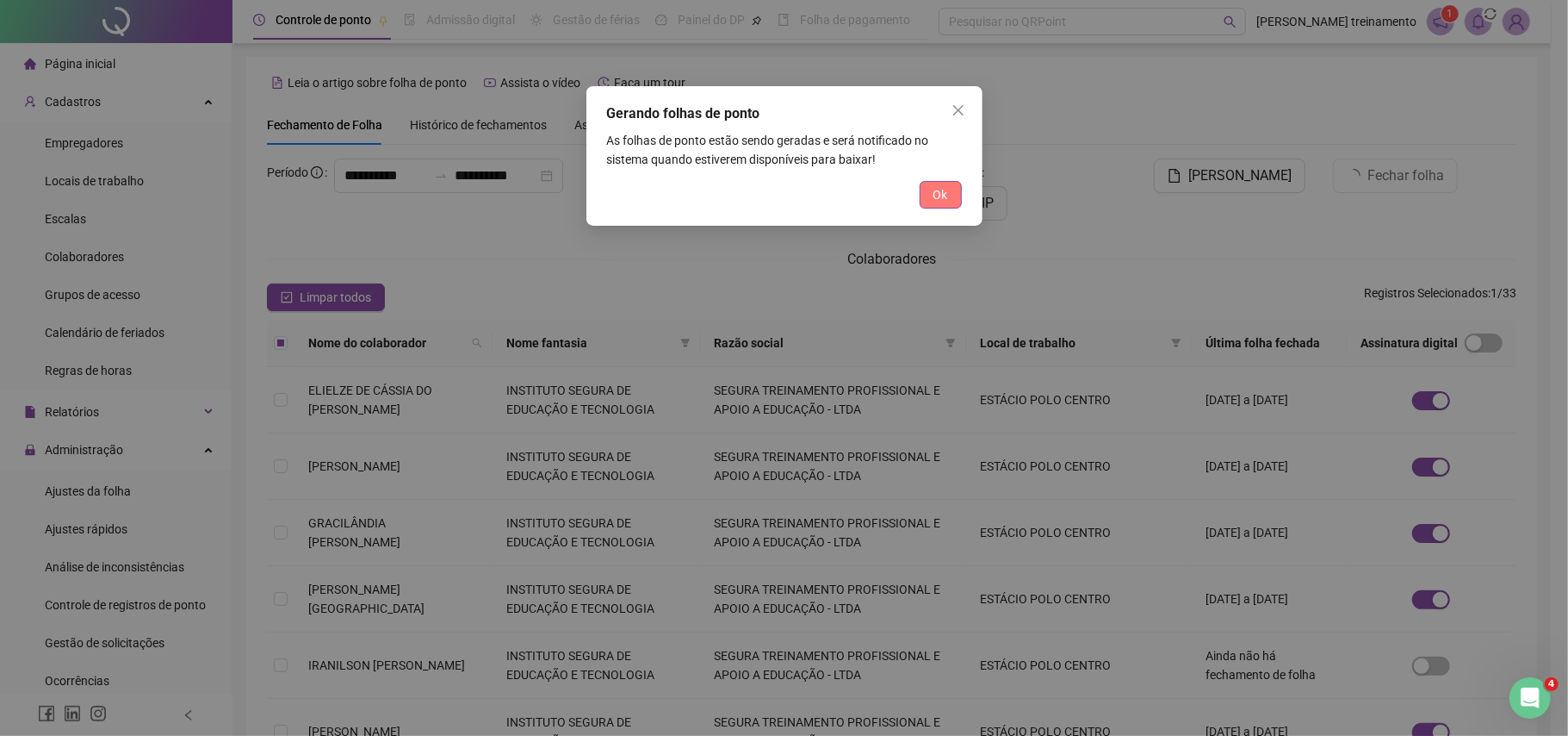
click at [952, 189] on button "Ok" at bounding box center [941, 195] width 42 height 28
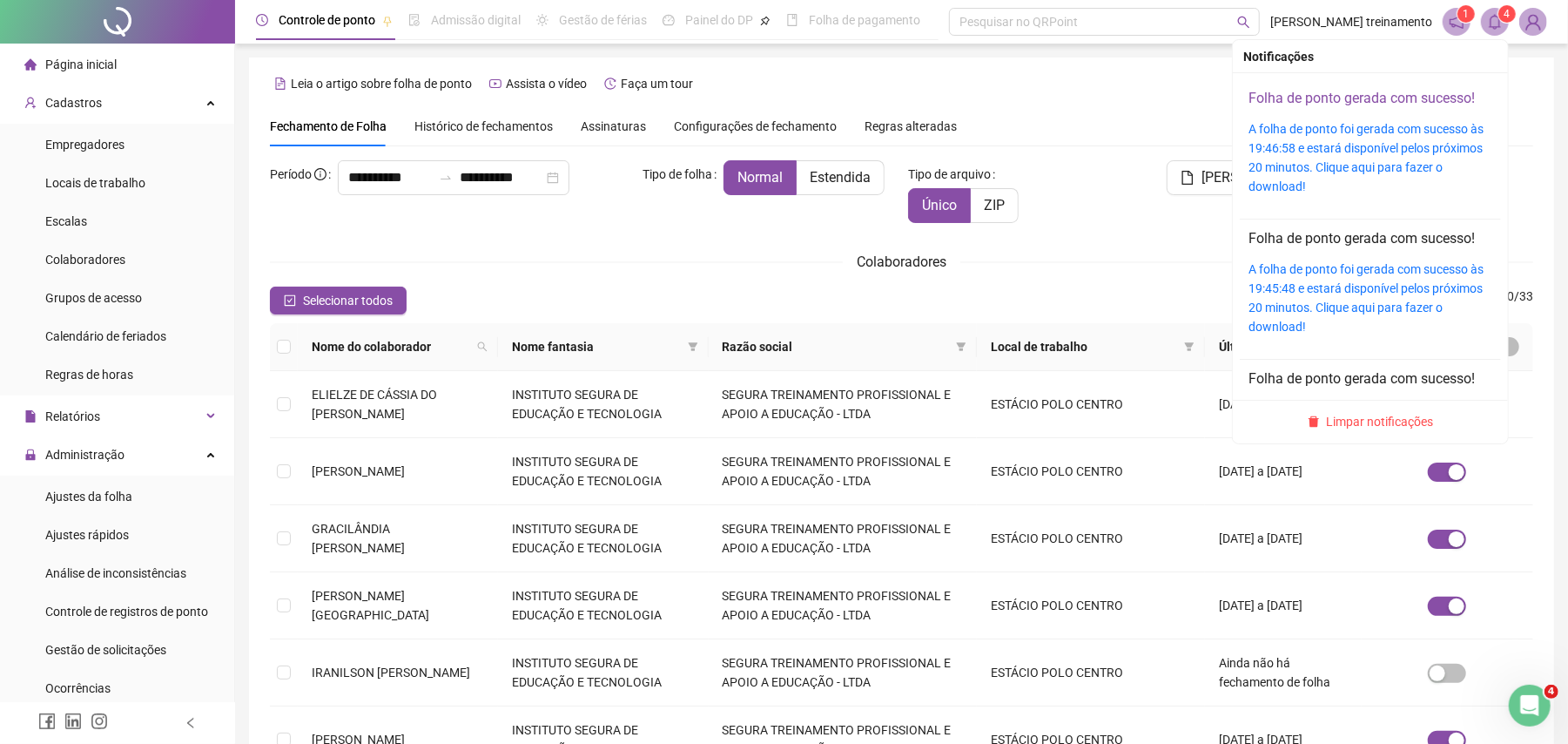
click at [1438, 93] on link "Folha de ponto gerada com sucesso!" at bounding box center [1362, 98] width 227 height 17
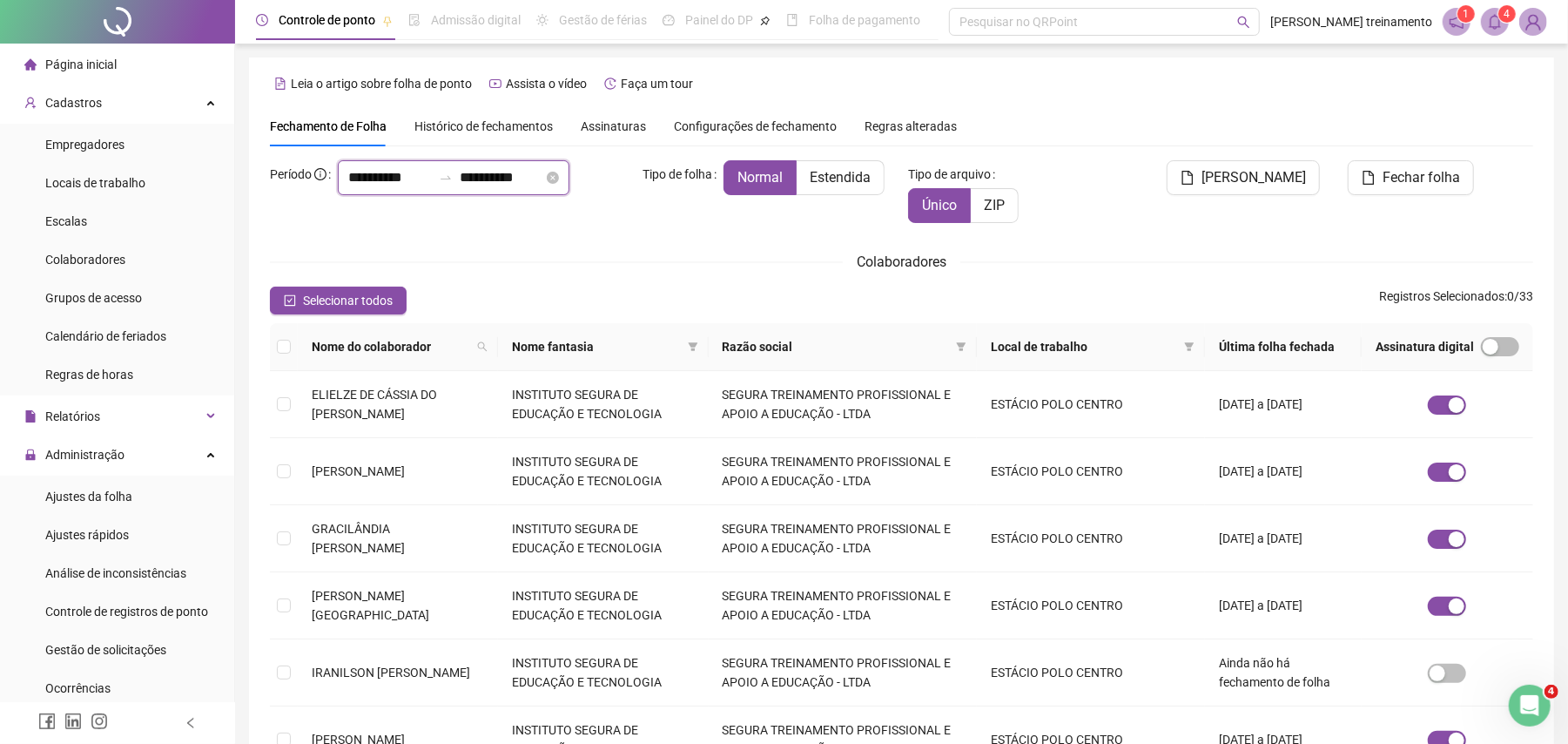
click at [431, 183] on input "**********" at bounding box center [390, 177] width 84 height 21
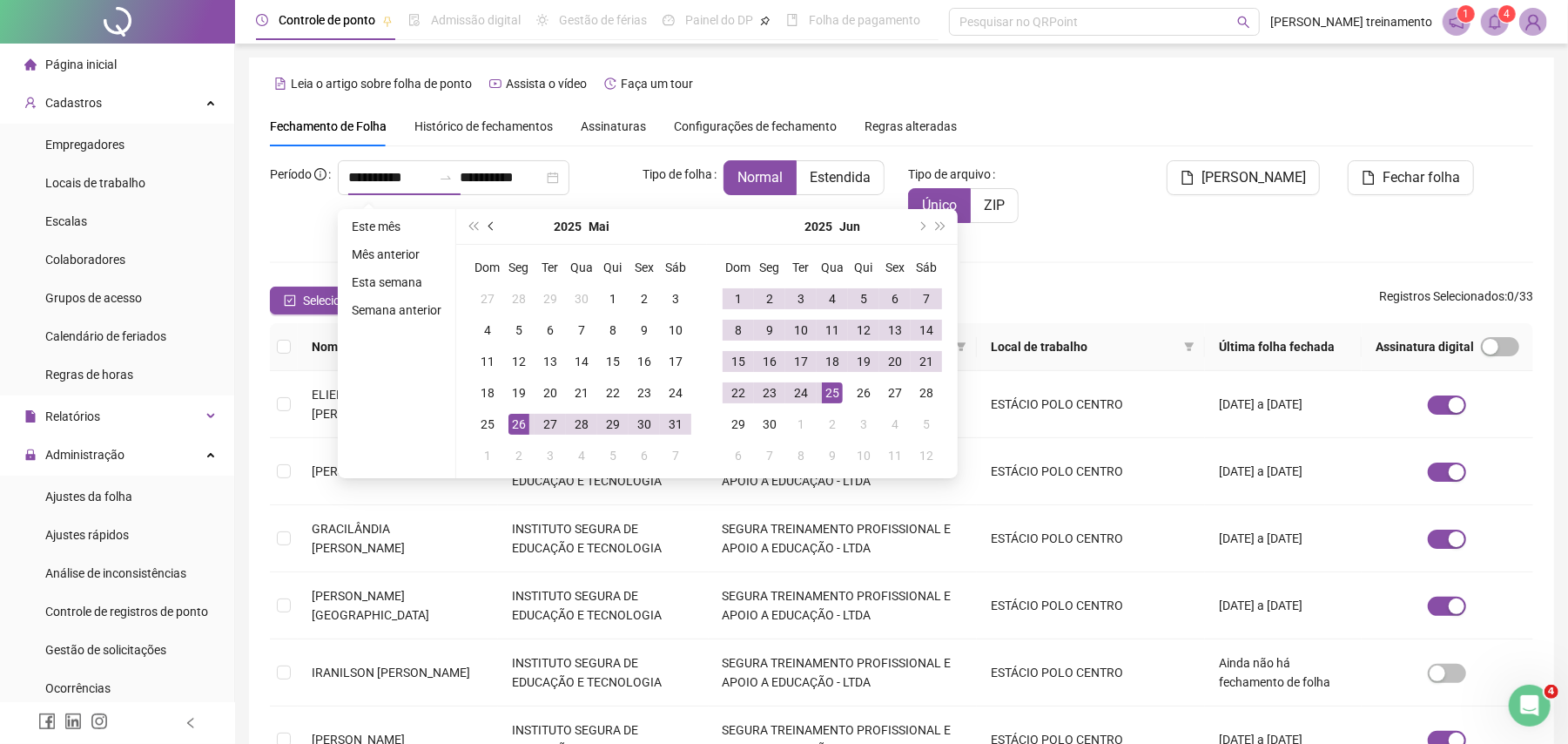
click at [496, 222] on button "prev-year" at bounding box center [492, 226] width 19 height 34
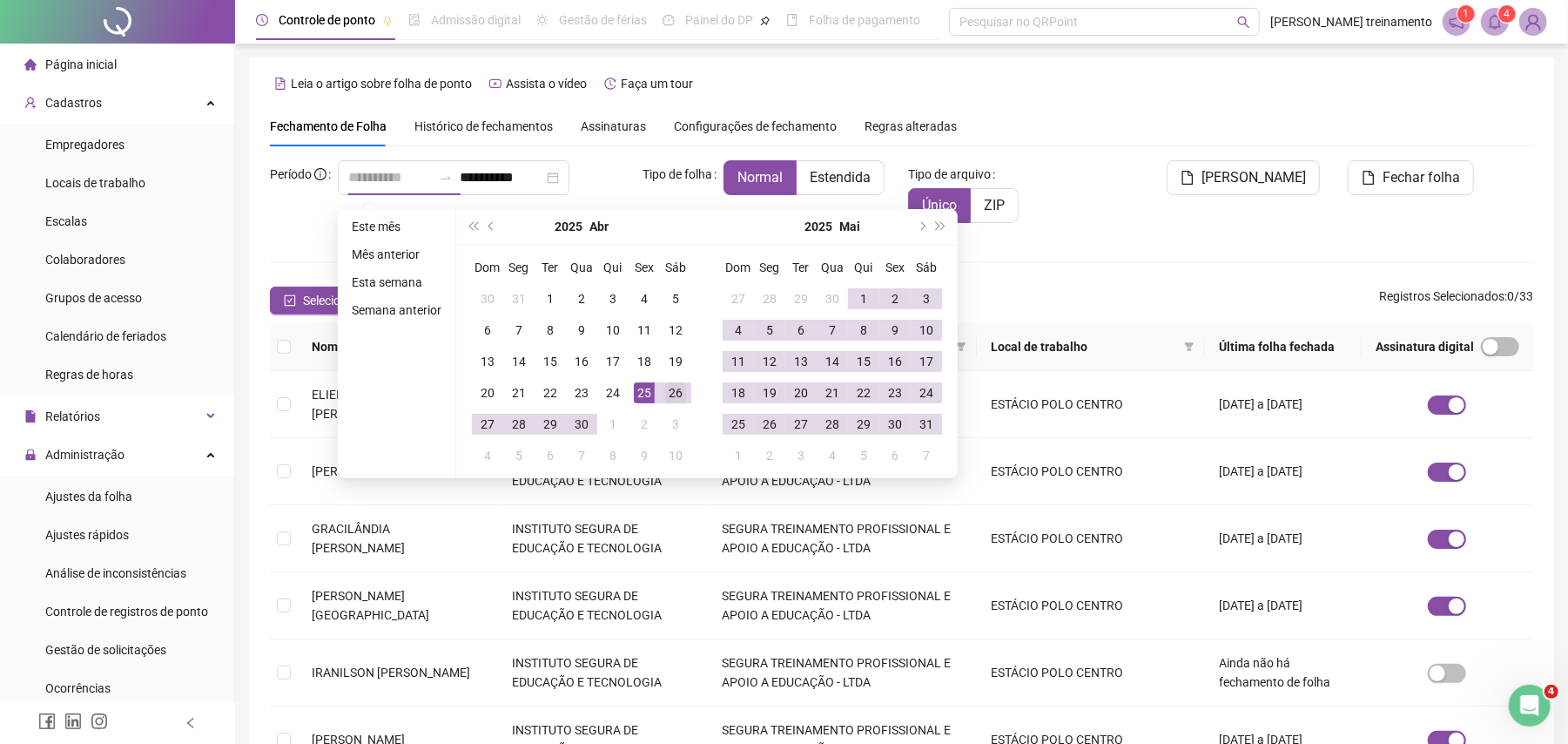
type input "**********"
click at [671, 391] on div "26" at bounding box center [676, 393] width 21 height 21
type input "**********"
click at [737, 426] on div "25" at bounding box center [739, 425] width 21 height 21
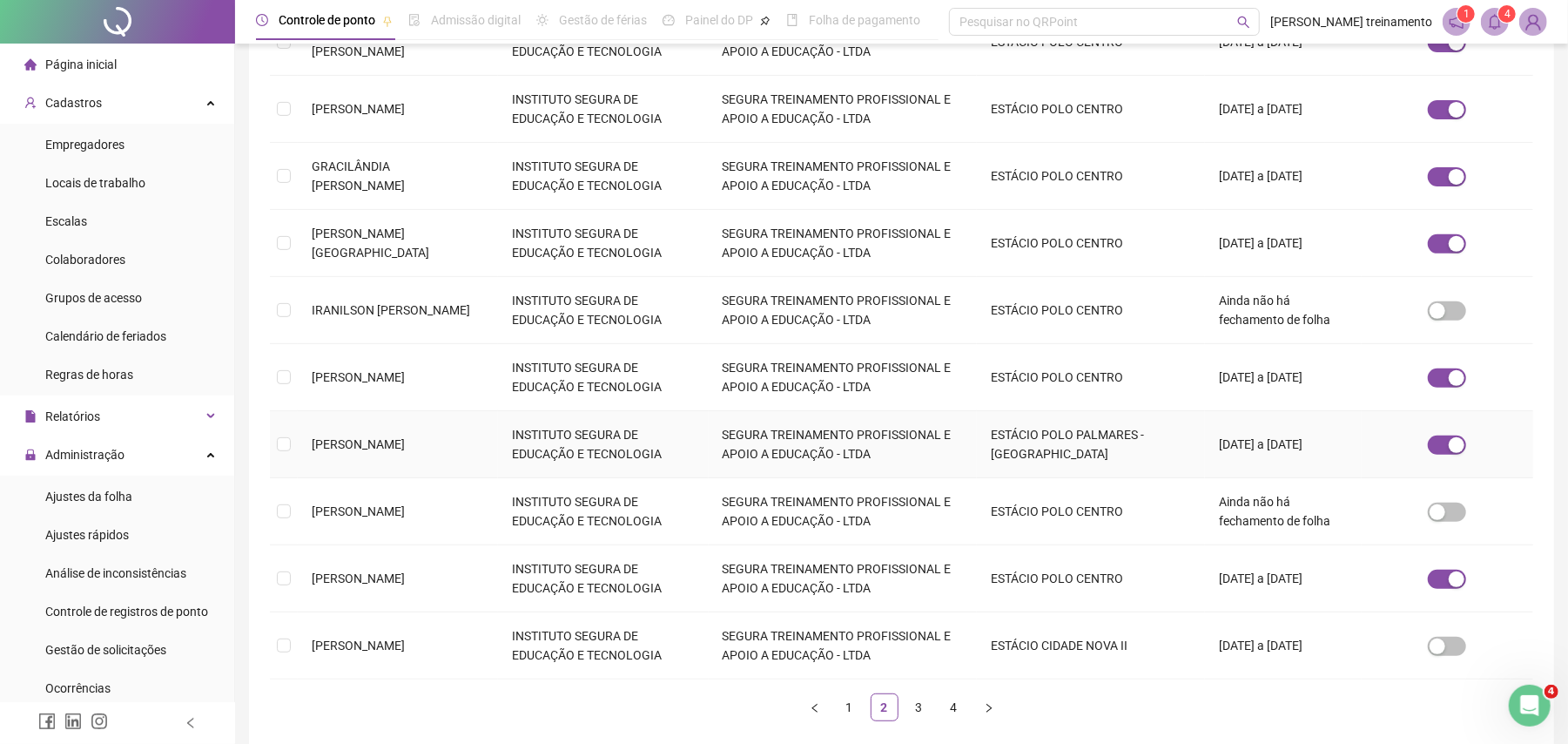
scroll to position [451, 0]
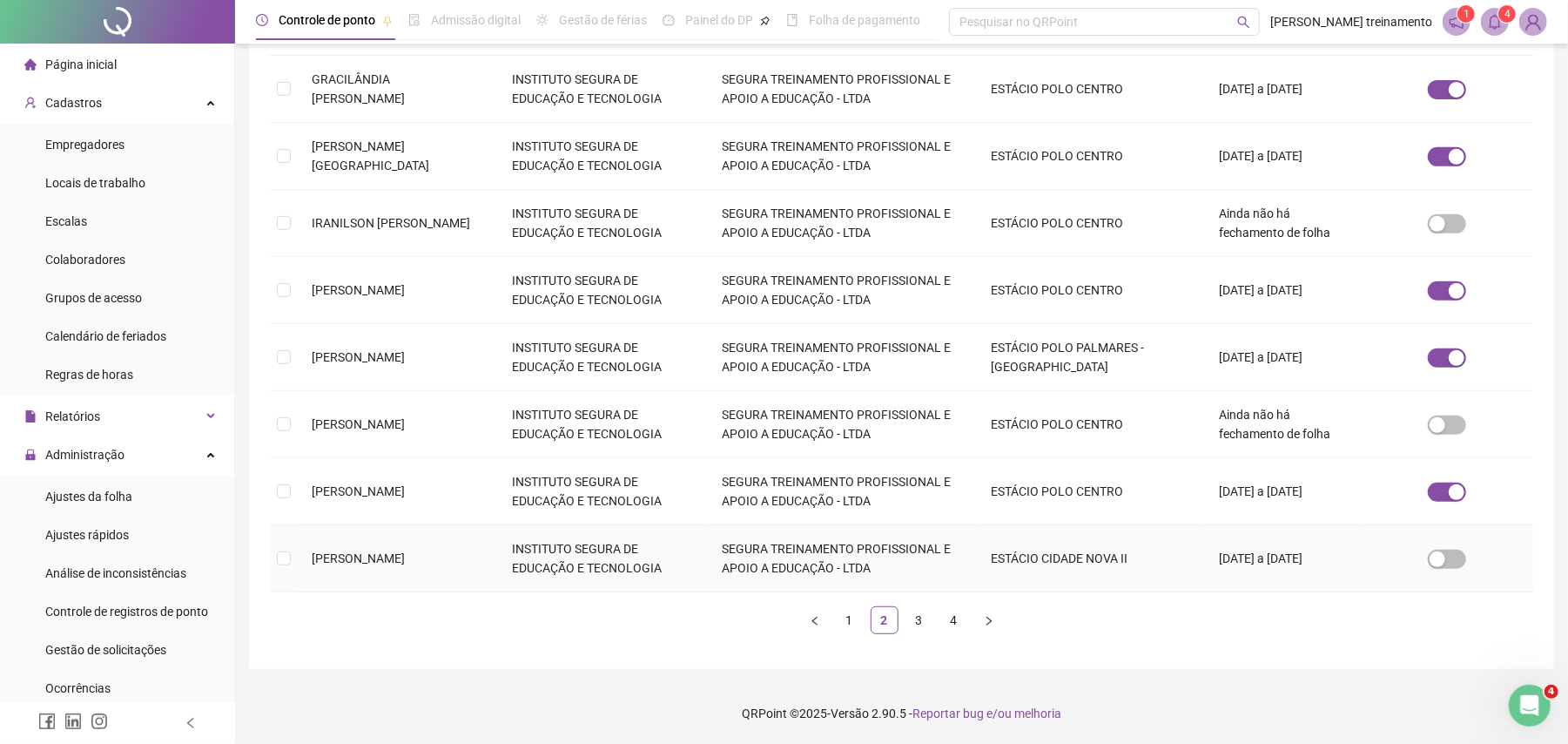
click at [586, 555] on td "INSTITUTO SEGURA DE EDUCAÇÃO E TECNOLOGIA" at bounding box center [603, 559] width 211 height 67
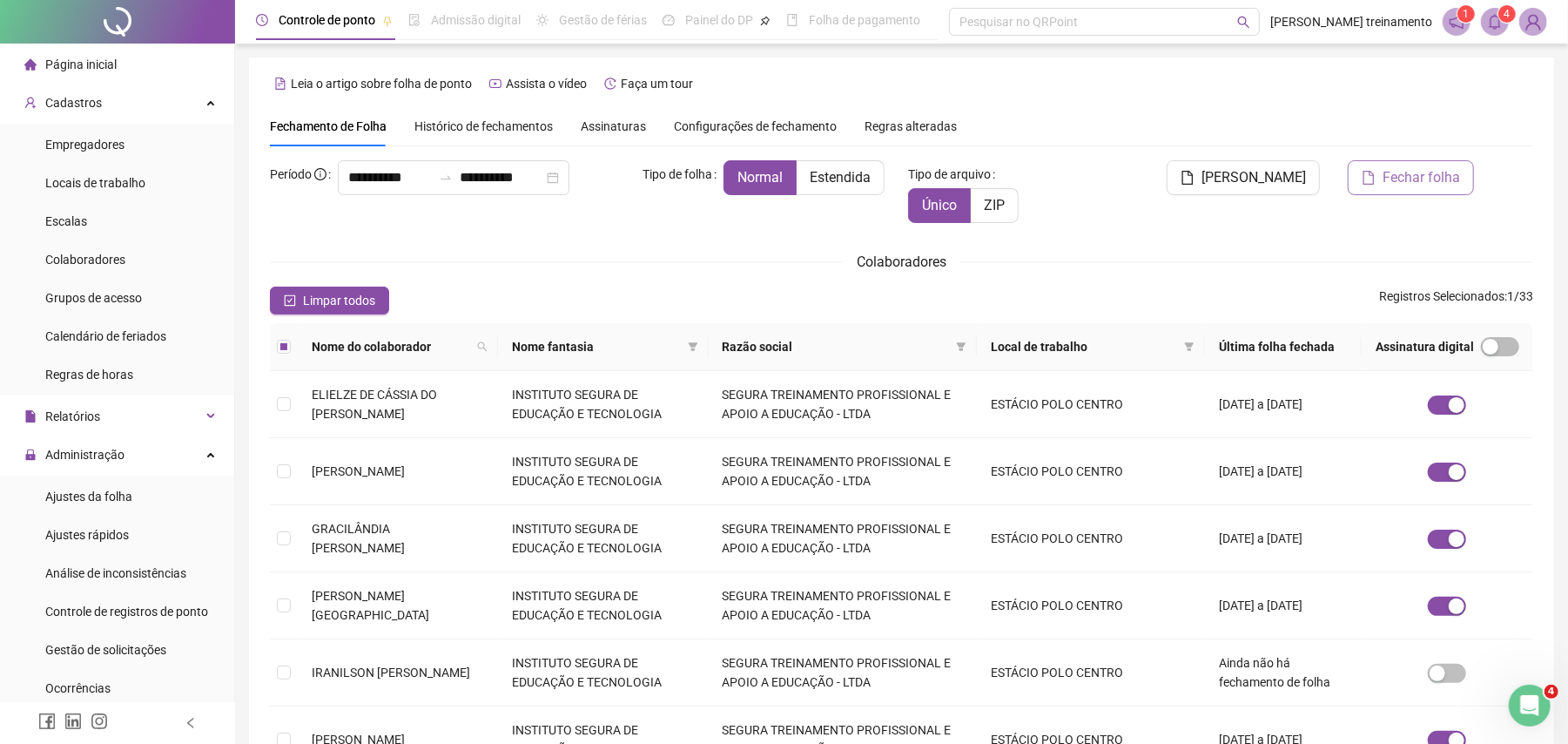
click at [1414, 174] on span "Fechar folha" at bounding box center [1422, 177] width 78 height 21
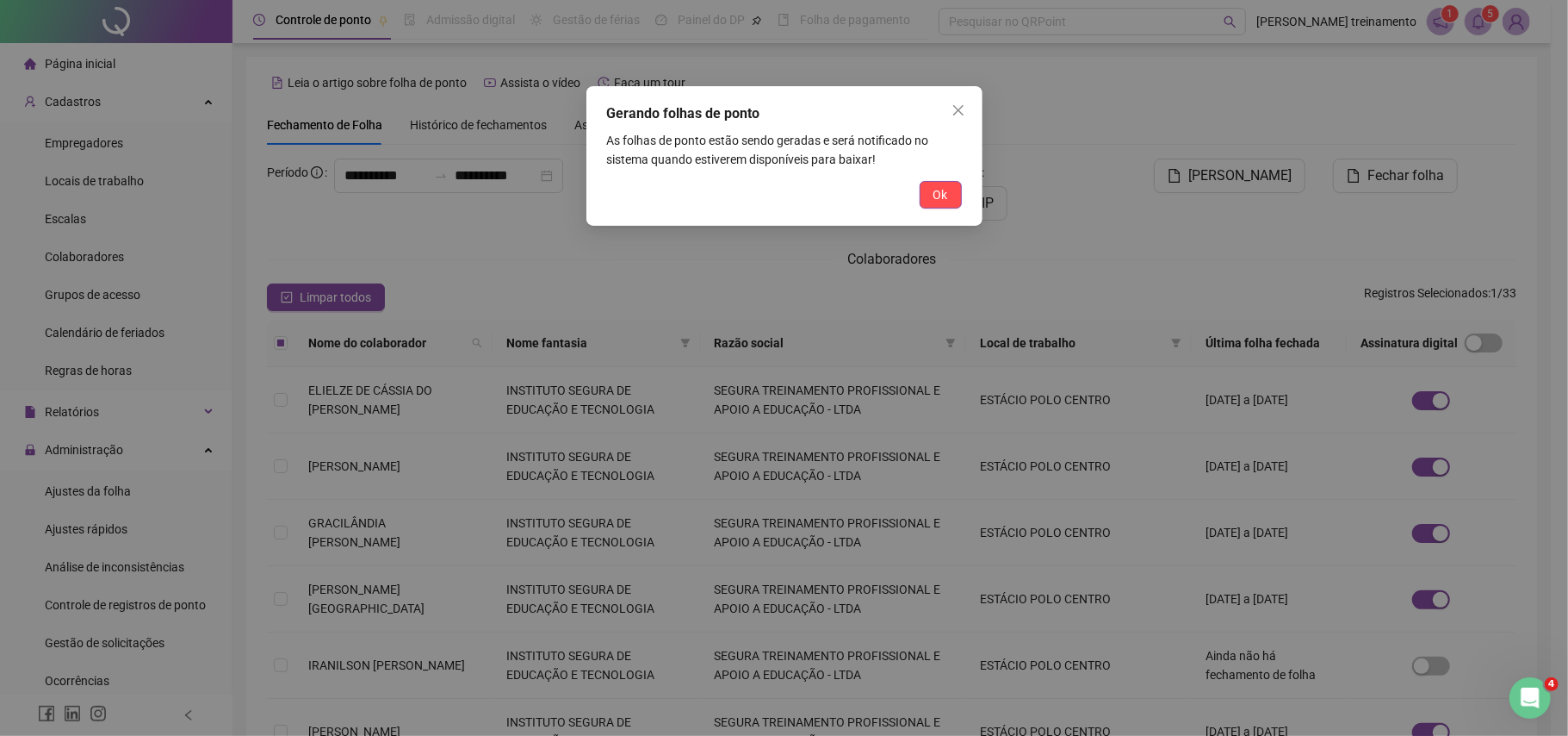
drag, startPoint x: 941, startPoint y: 193, endPoint x: 1070, endPoint y: 180, distance: 129.7
click at [948, 191] on span "Ok" at bounding box center [941, 195] width 15 height 19
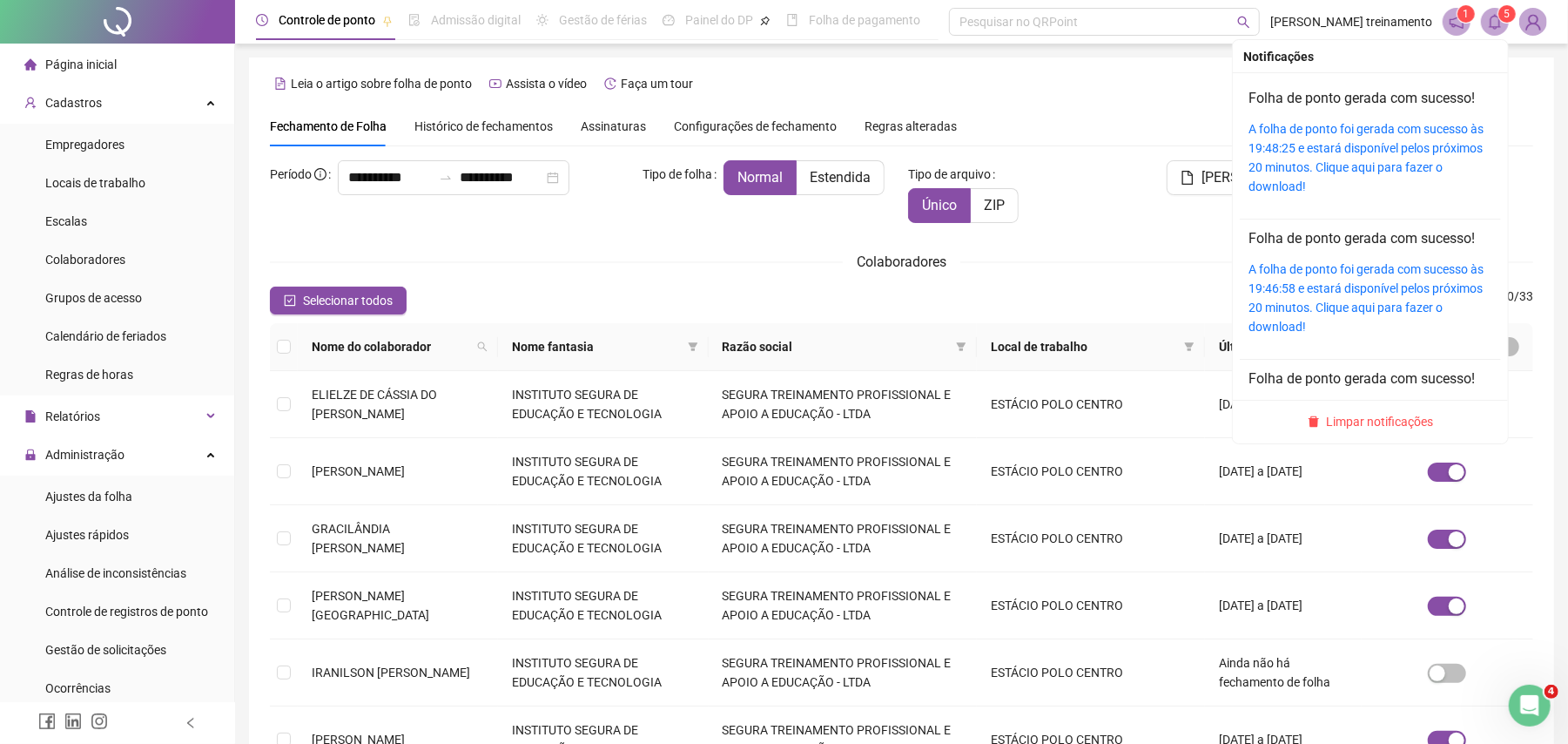
click at [1498, 26] on icon "bell" at bounding box center [1496, 22] width 16 height 16
click at [1399, 122] on link "A folha de ponto foi gerada com sucesso às 19:48:25 e estará disponível pelos p…" at bounding box center [1366, 157] width 235 height 71
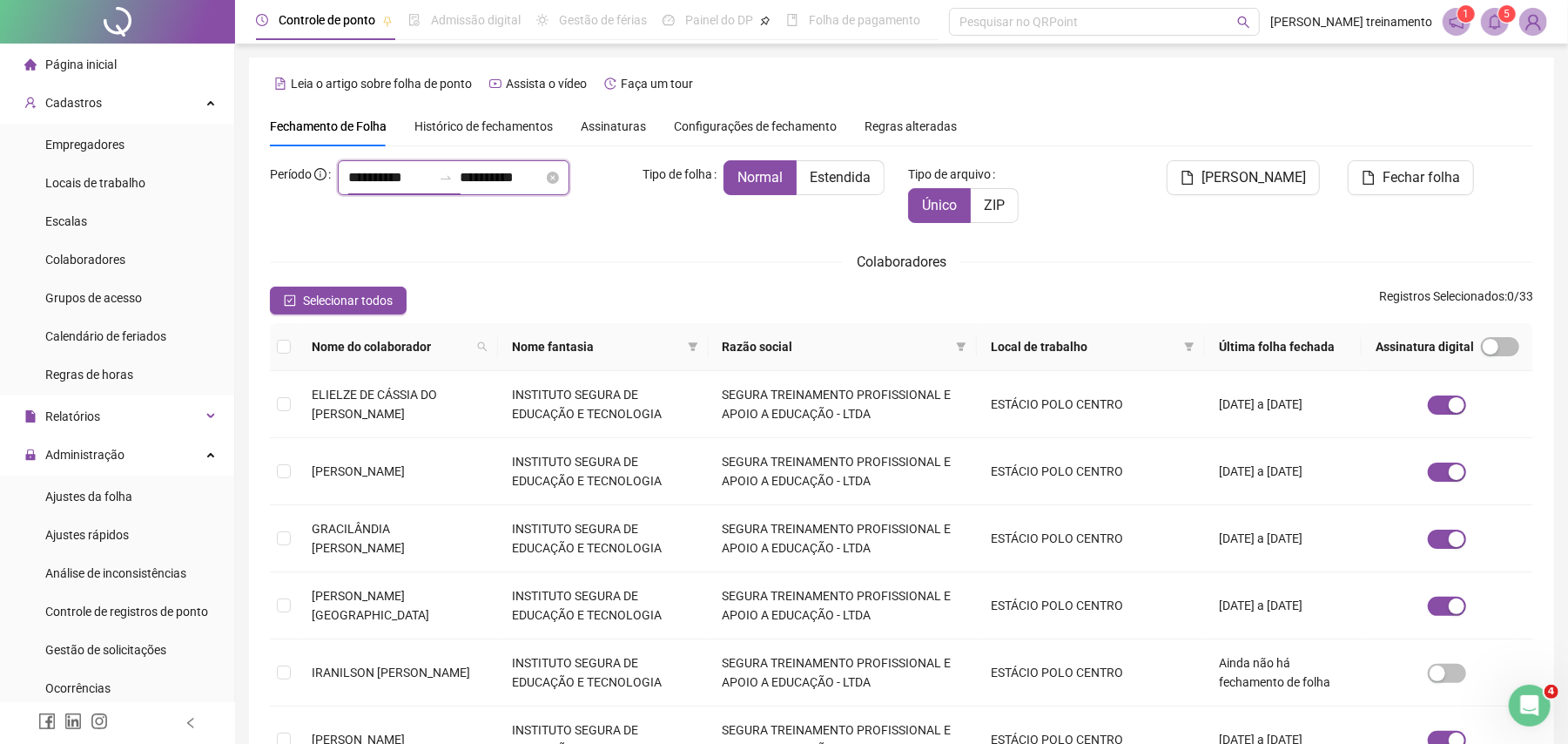
click at [423, 177] on input "**********" at bounding box center [390, 177] width 84 height 21
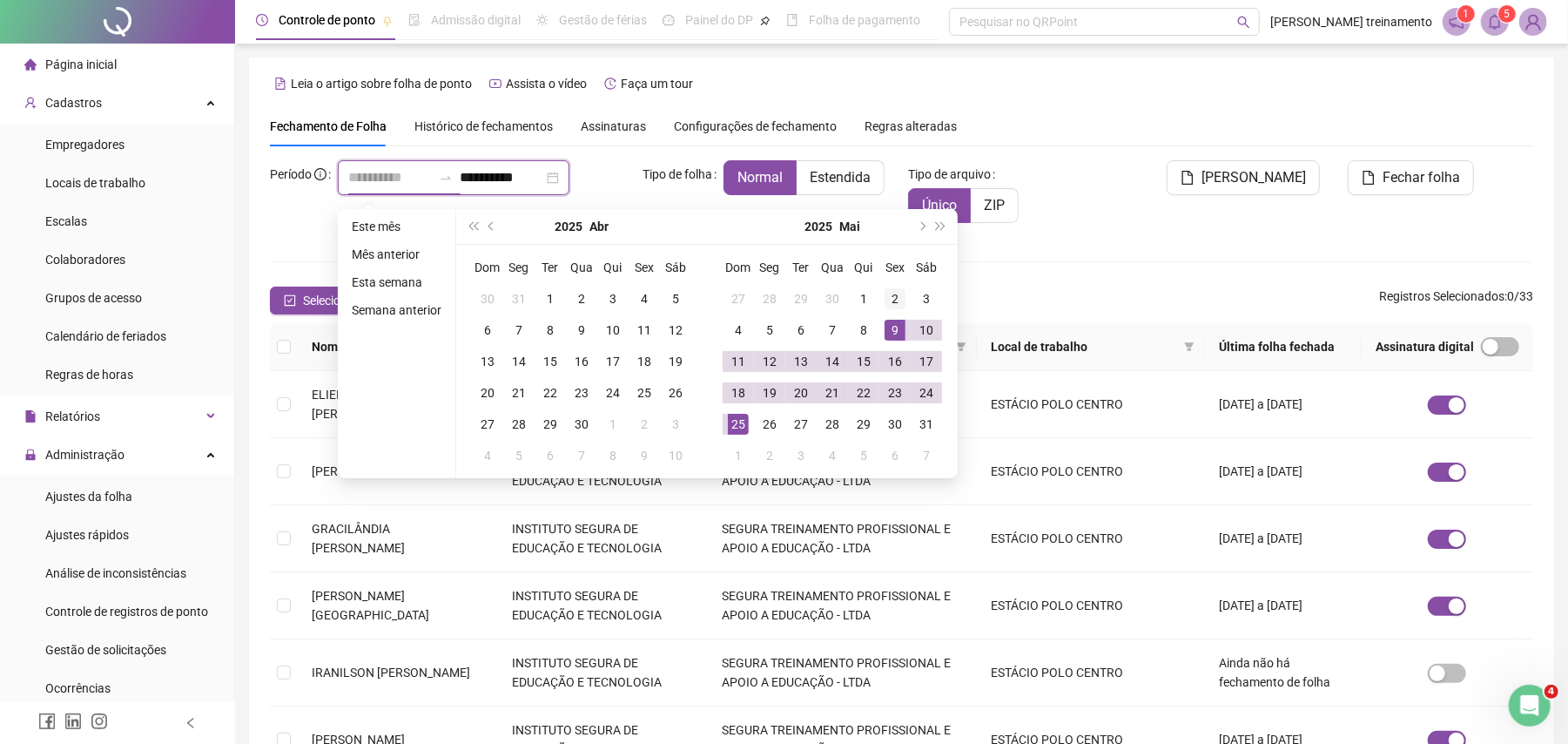
type input "**********"
click at [893, 299] on div "2" at bounding box center [896, 299] width 21 height 21
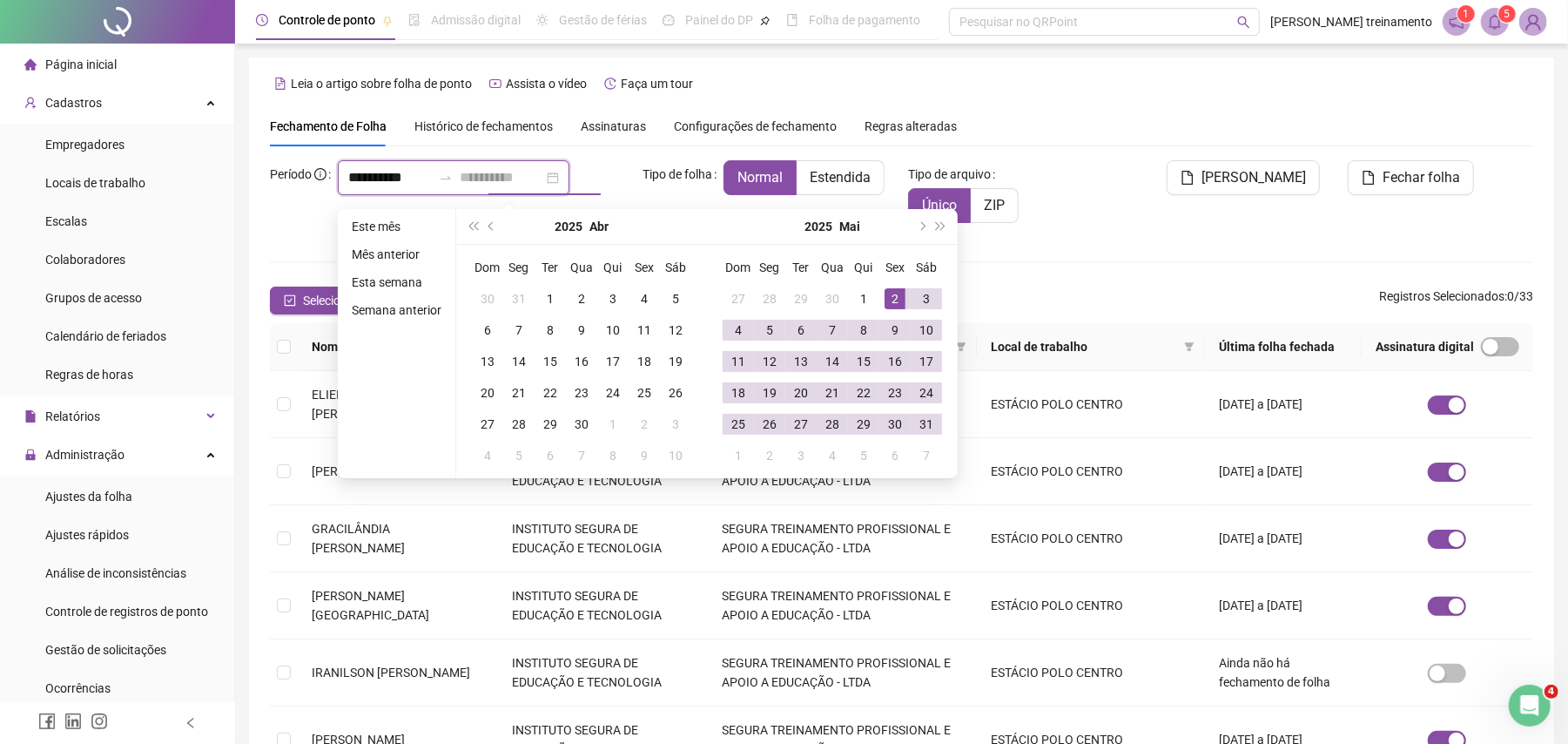
type input "**********"
click at [737, 430] on div "25" at bounding box center [739, 425] width 21 height 21
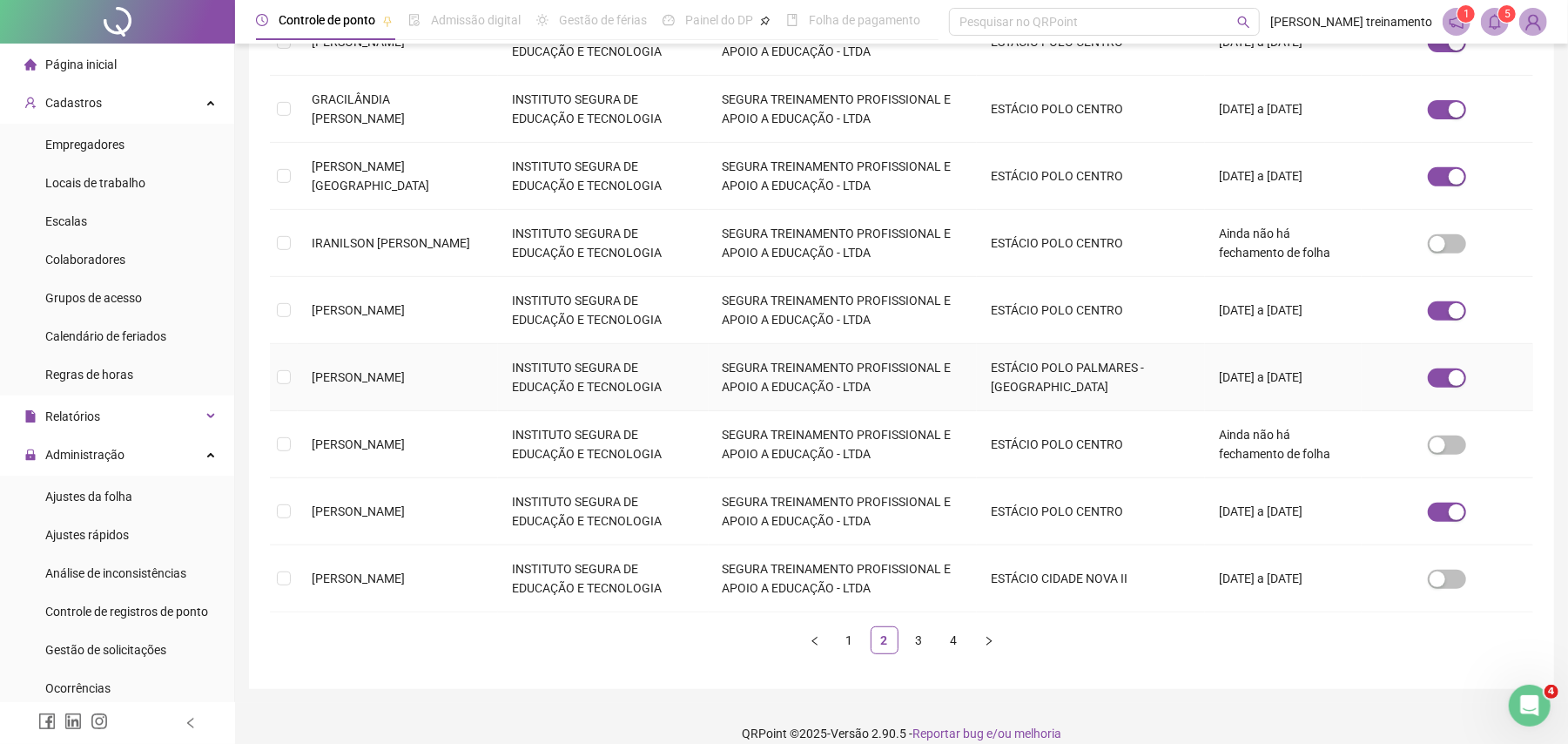
scroll to position [451, 0]
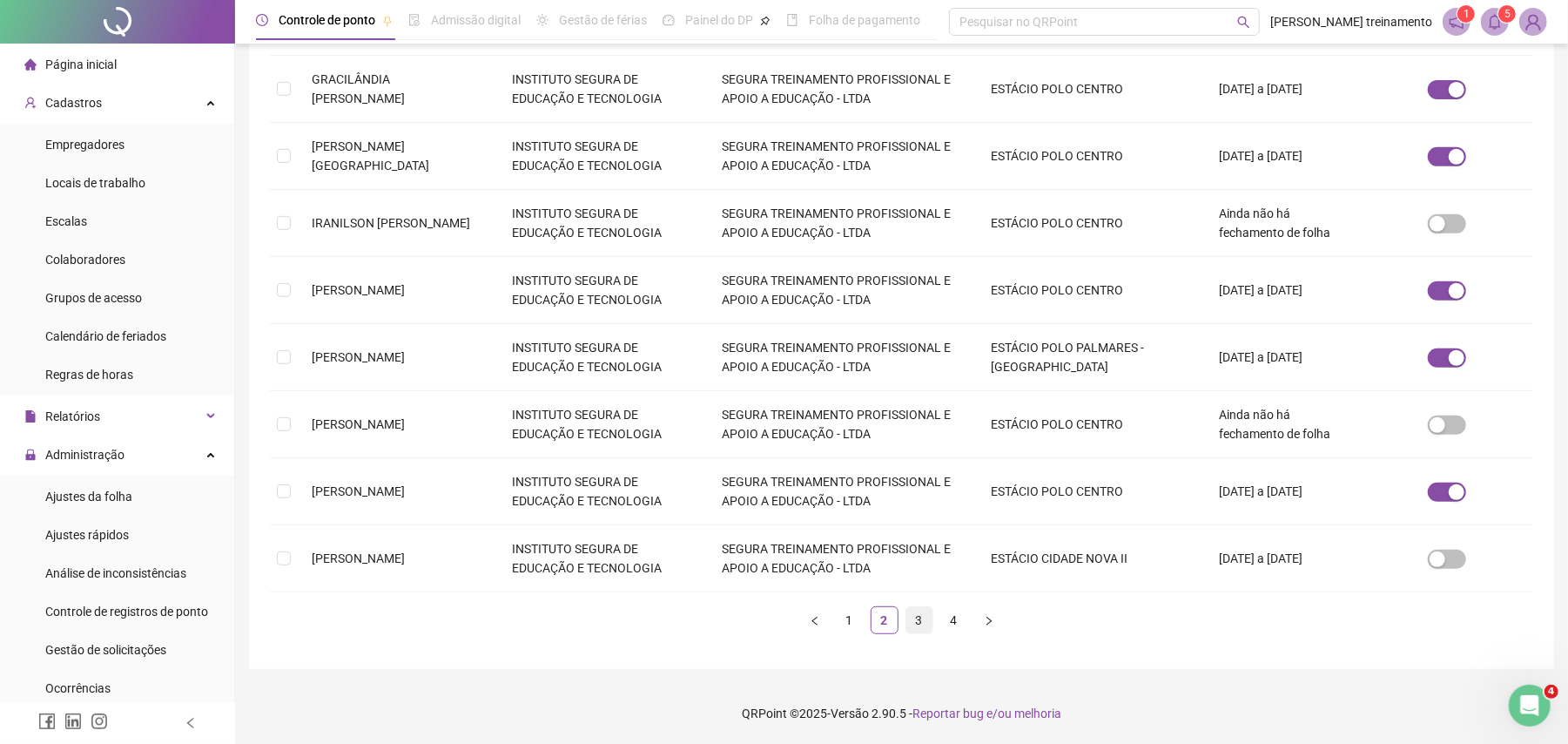
click at [923, 622] on link "3" at bounding box center [919, 620] width 26 height 26
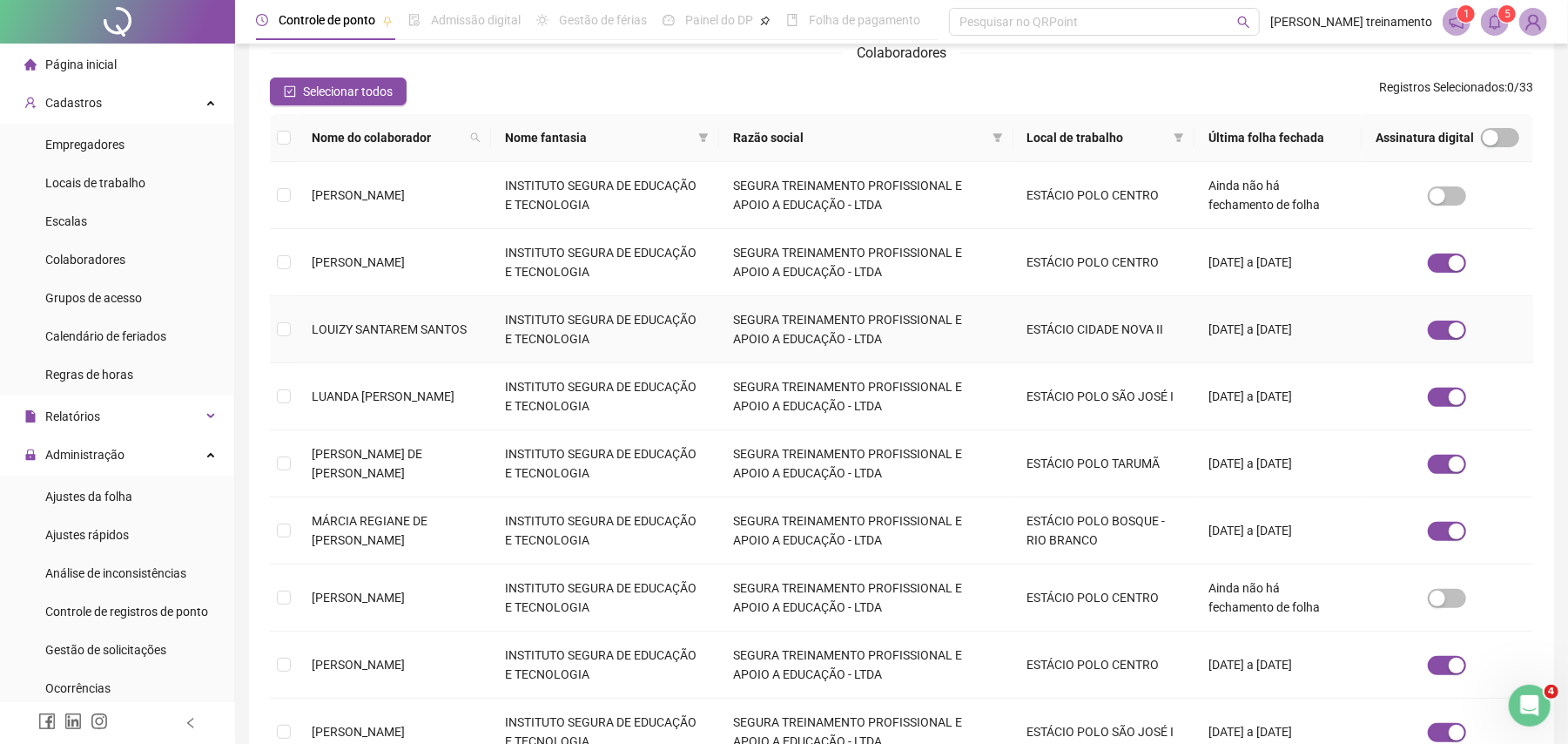
scroll to position [232, 0]
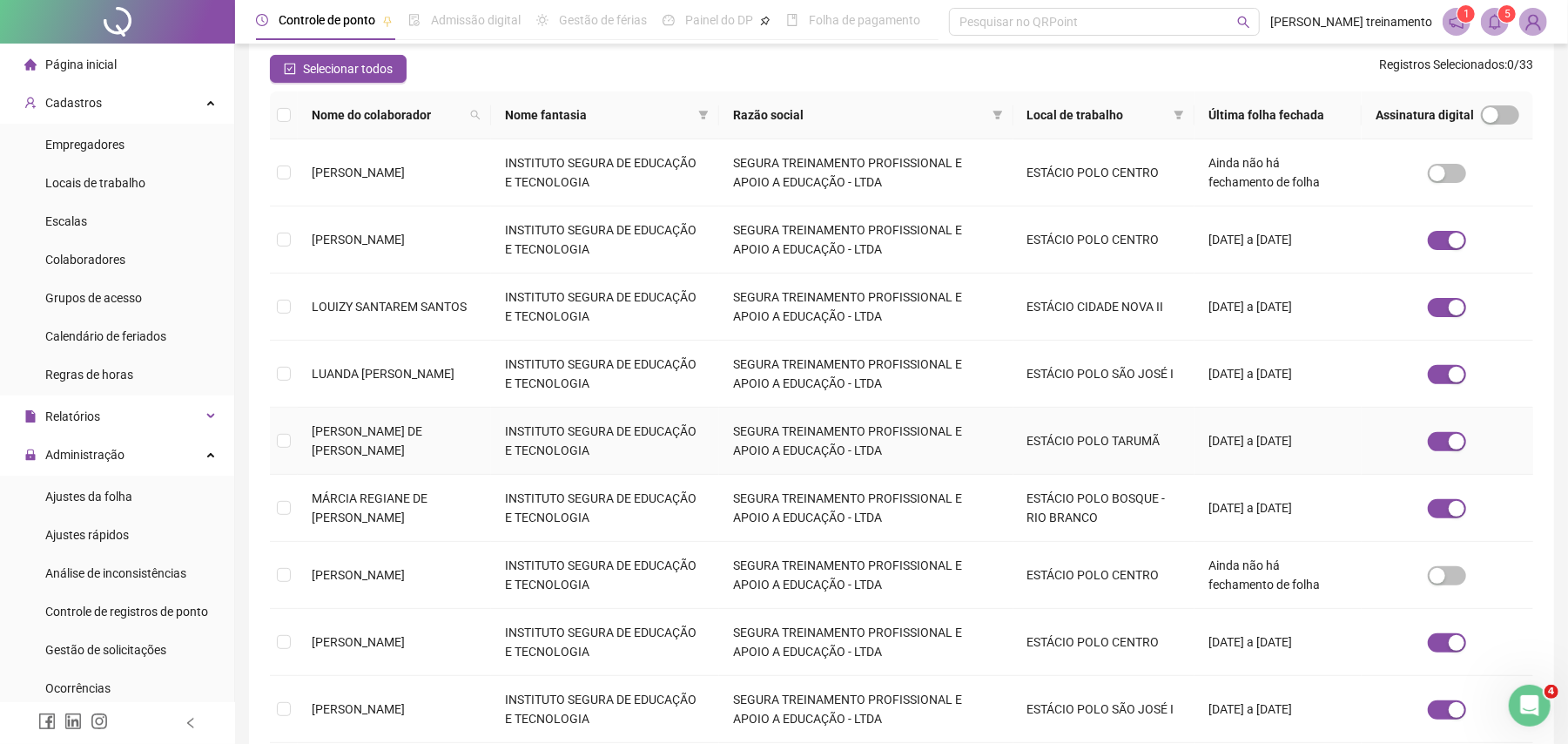
click at [625, 450] on td "INSTITUTO SEGURA DE EDUCAÇÃO E TECNOLOGIA" at bounding box center [605, 441] width 229 height 67
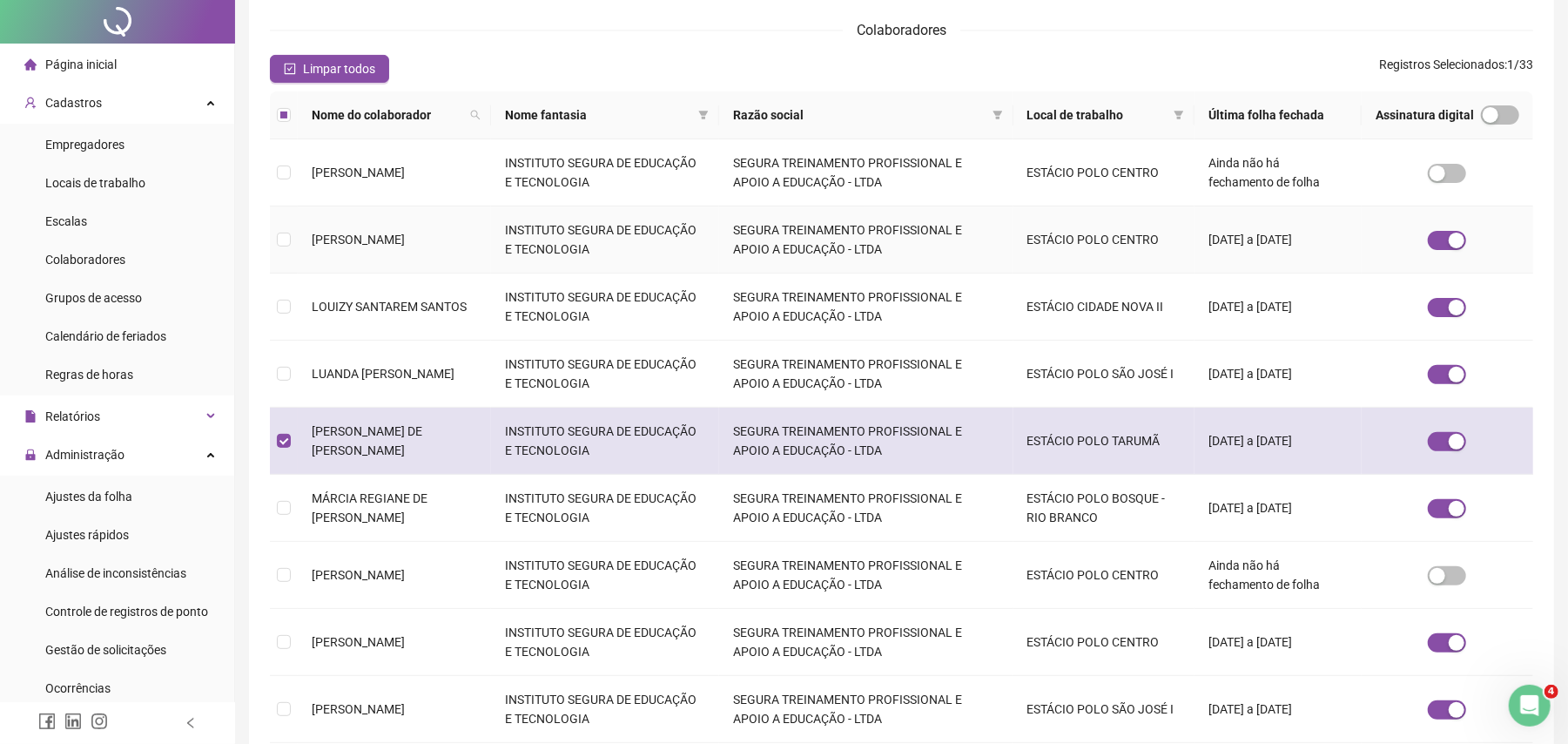
scroll to position [0, 0]
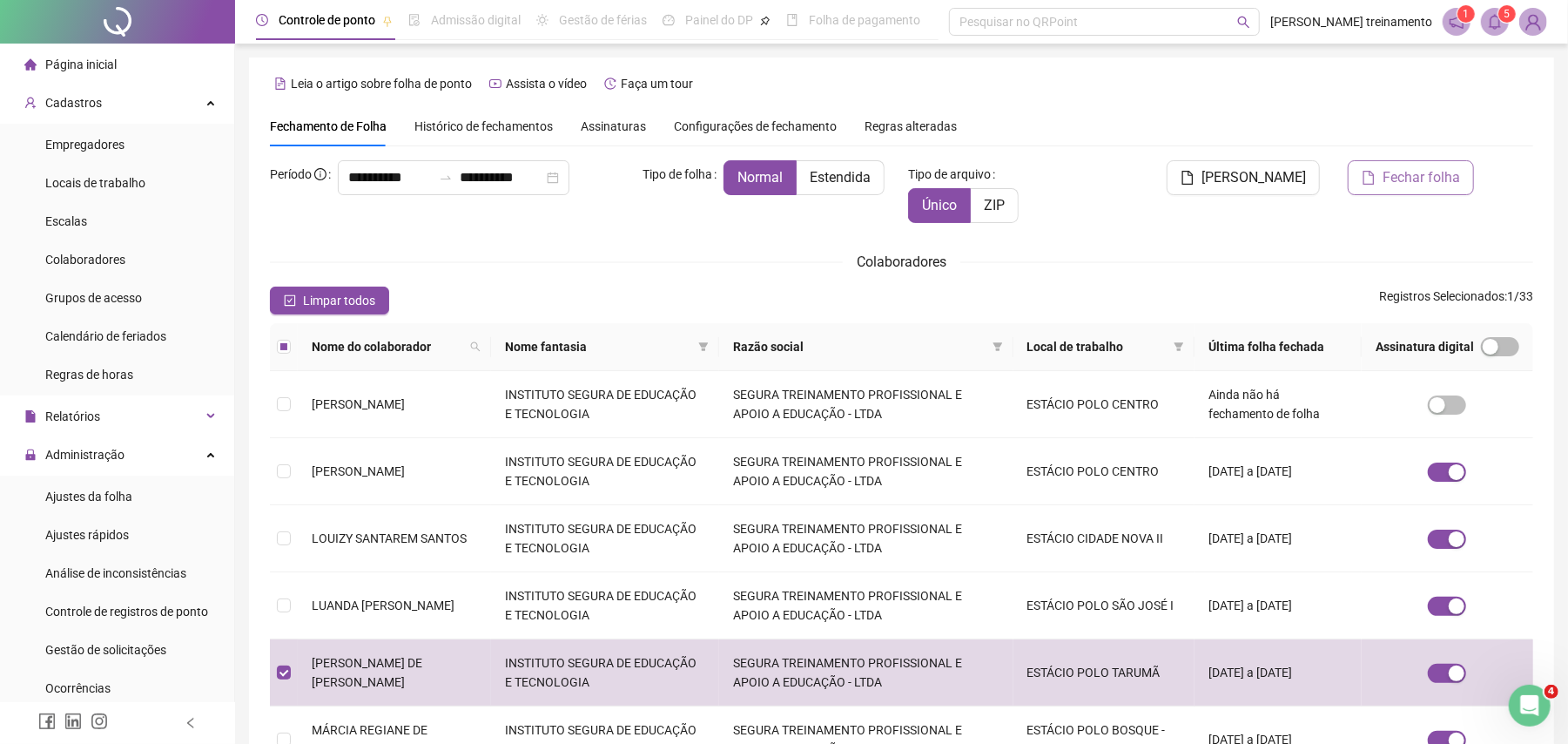
click at [1393, 179] on span "Fechar folha" at bounding box center [1422, 177] width 78 height 21
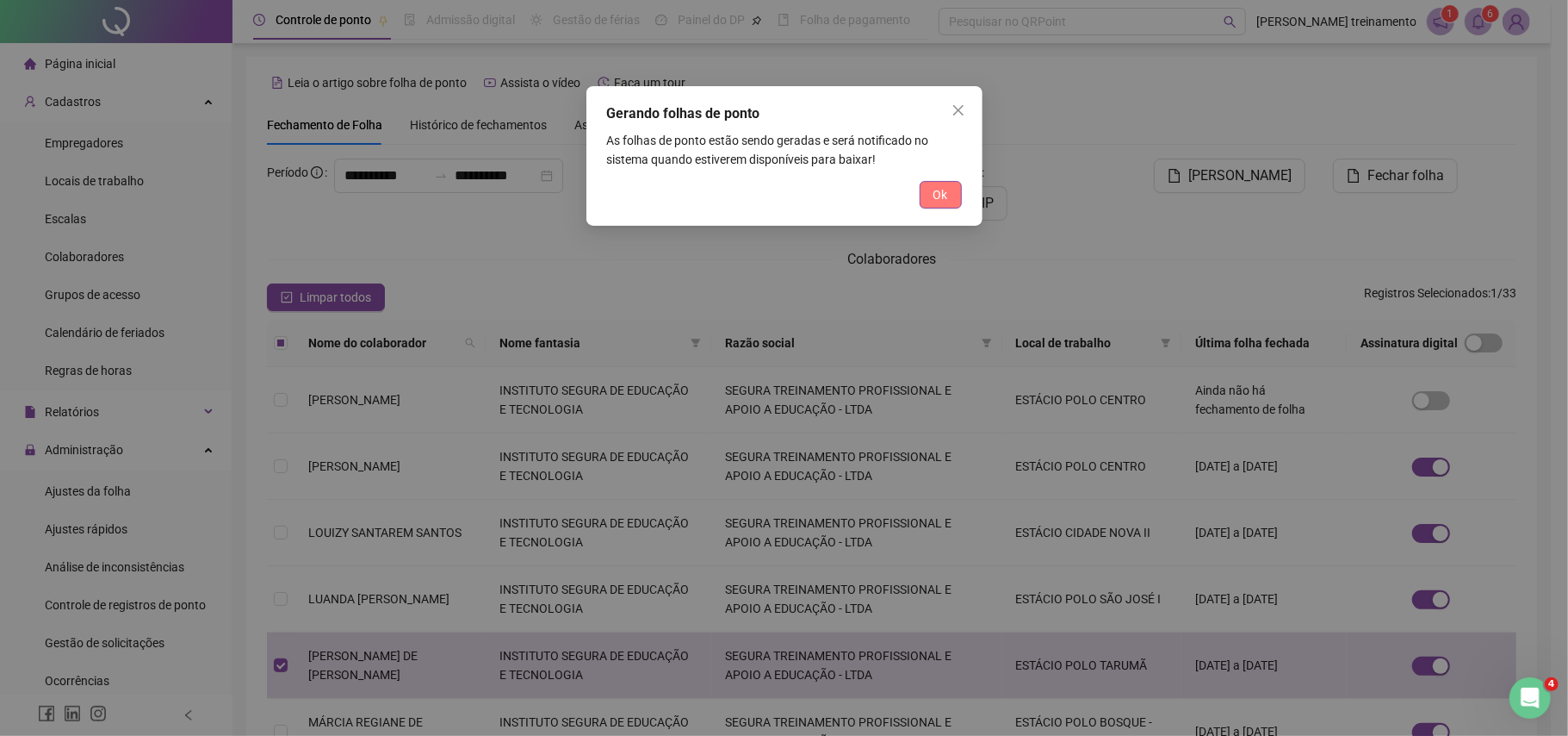
click at [946, 195] on span "Ok" at bounding box center [941, 195] width 15 height 19
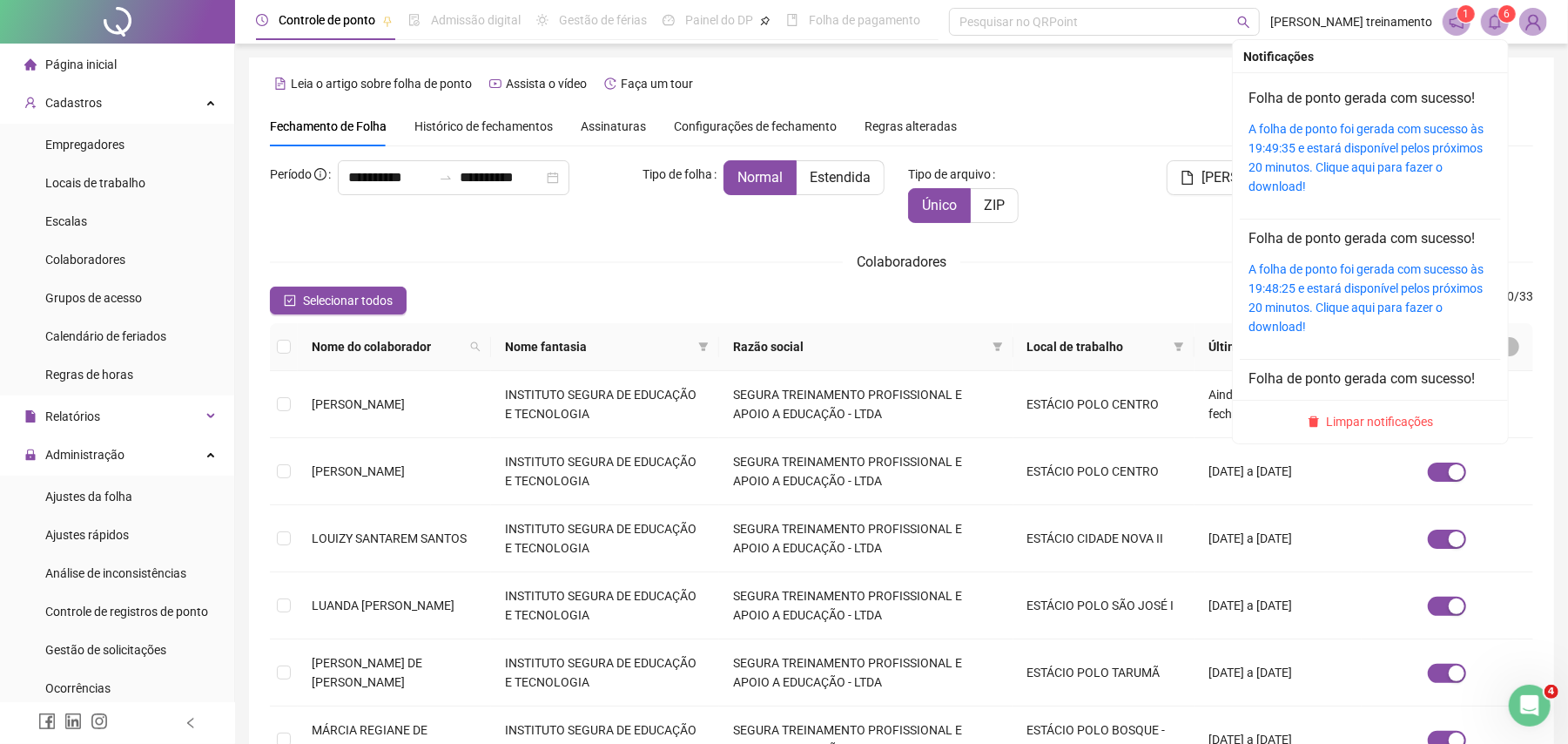
click at [1414, 115] on div "Folha de ponto gerada com sucesso! A folha de ponto foi gerada com sucesso às 1…" at bounding box center [1370, 142] width 244 height 108
click at [1386, 100] on link "Folha de ponto gerada com sucesso!" at bounding box center [1362, 98] width 227 height 17
